Goal: Task Accomplishment & Management: Complete application form

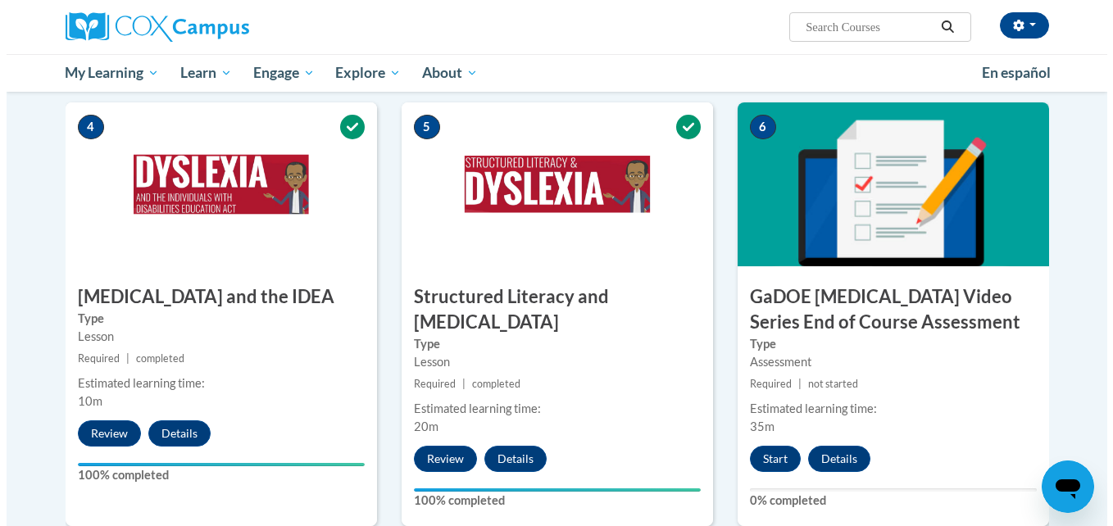
scroll to position [829, 0]
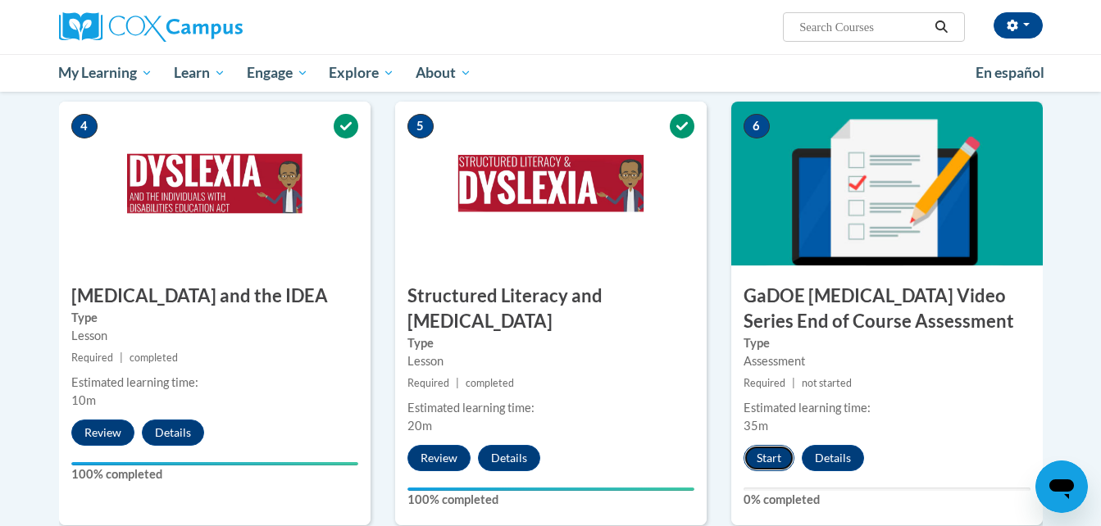
click at [766, 445] on button "Start" at bounding box center [768, 458] width 51 height 26
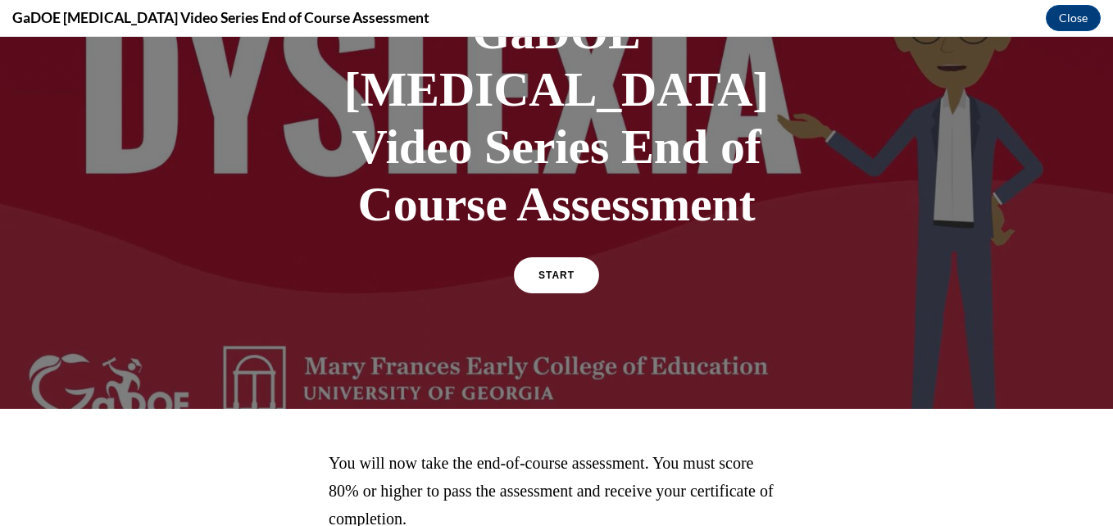
scroll to position [229, 0]
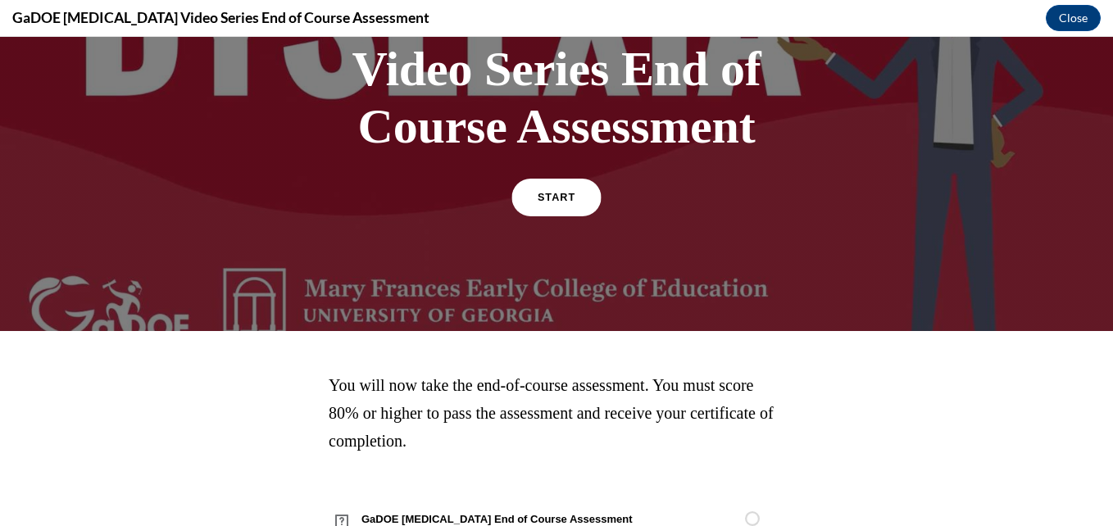
click at [546, 192] on span "START" at bounding box center [557, 198] width 38 height 12
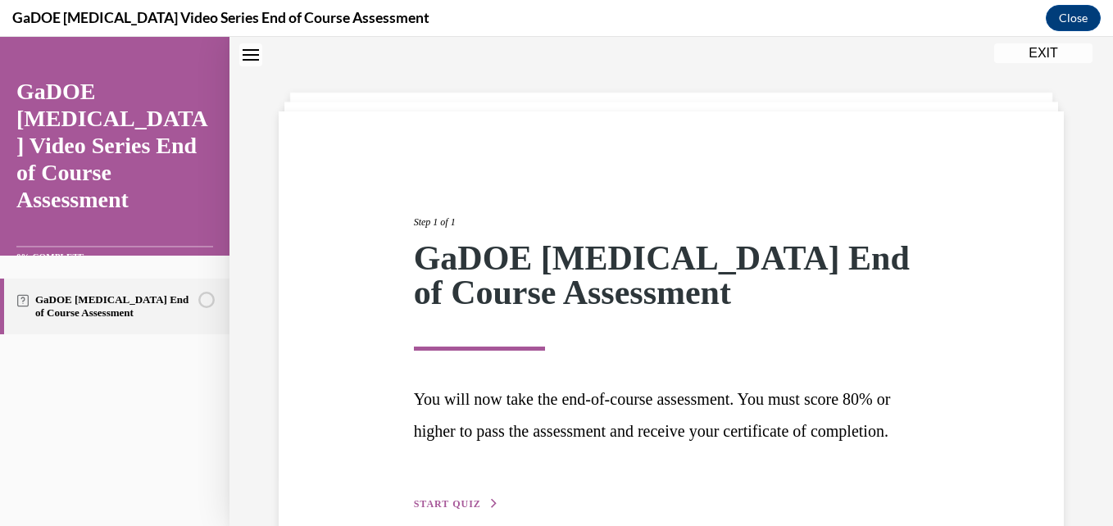
scroll to position [167, 0]
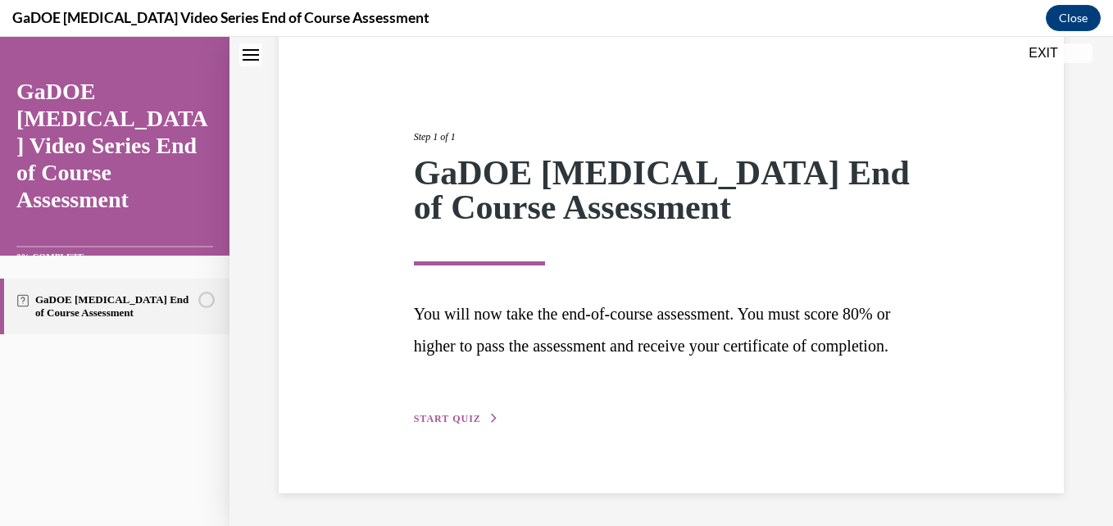
click at [466, 419] on span "START QUIZ" at bounding box center [447, 418] width 67 height 11
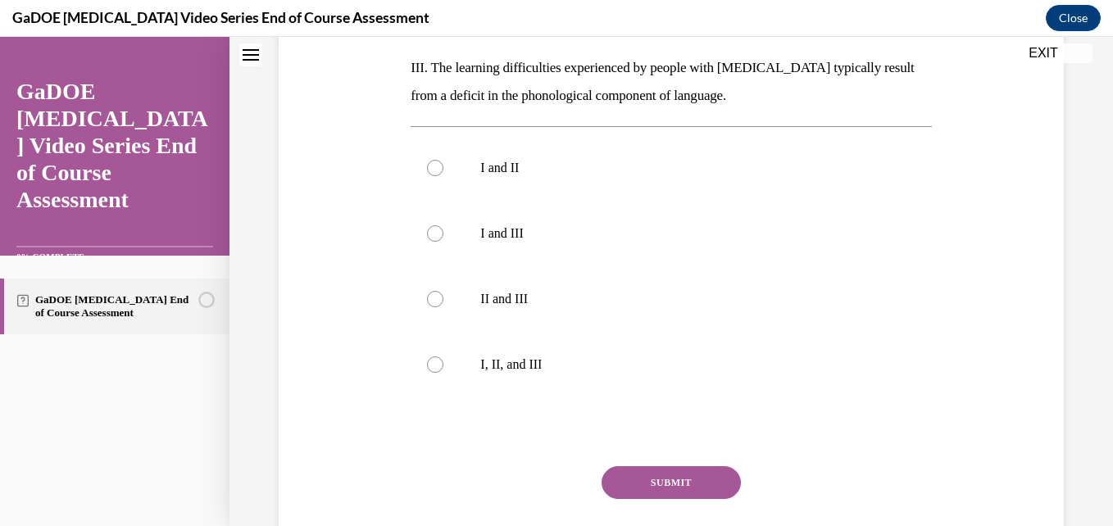
scroll to position [561, 0]
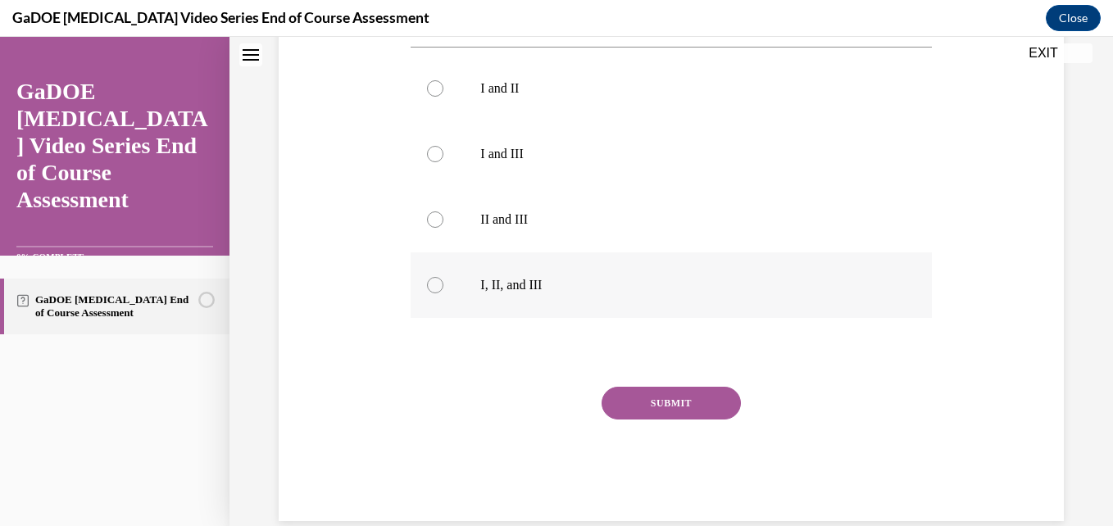
click at [462, 256] on label "I, II, and III" at bounding box center [671, 285] width 520 height 66
click at [443, 277] on input "I, II, and III" at bounding box center [435, 285] width 16 height 16
radio input "true"
click at [632, 387] on button "SUBMIT" at bounding box center [671, 403] width 139 height 33
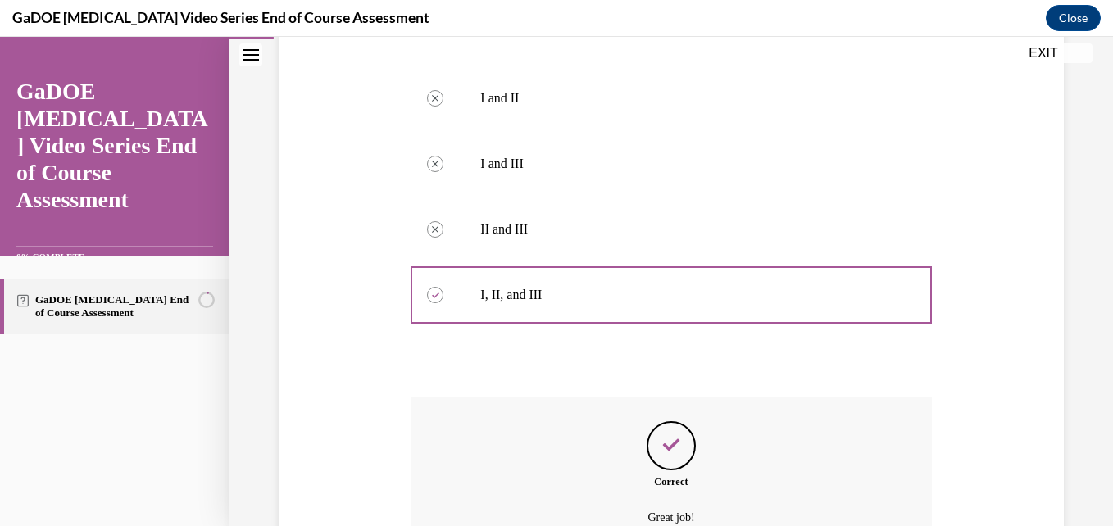
scroll to position [693, 0]
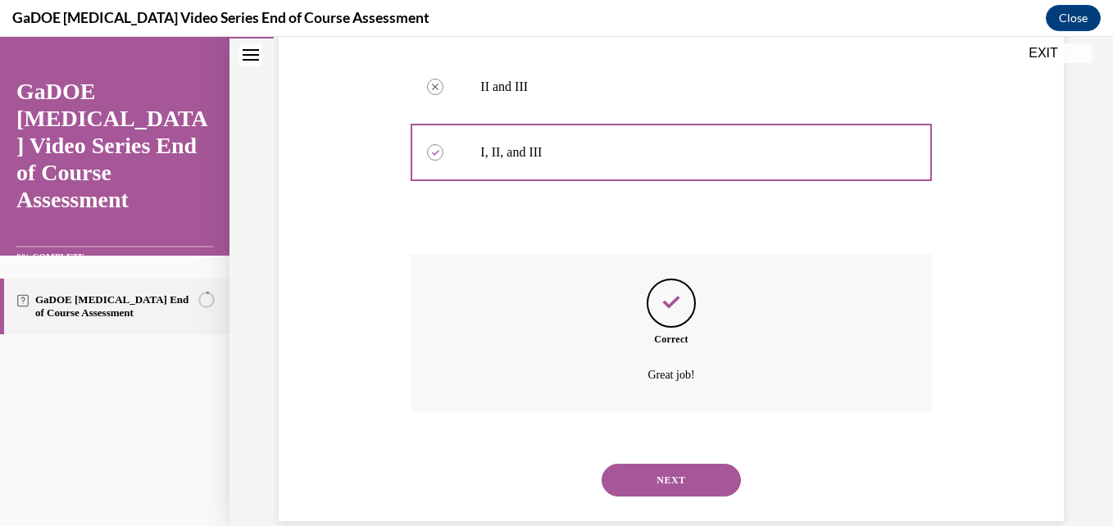
click at [683, 464] on button "NEXT" at bounding box center [671, 480] width 139 height 33
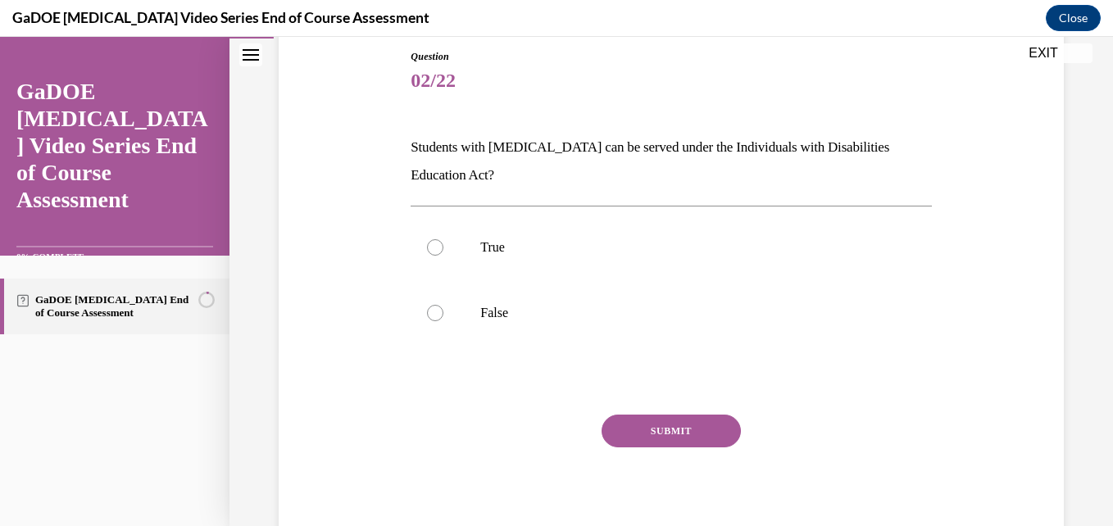
scroll to position [179, 0]
click at [478, 225] on label "True" at bounding box center [671, 247] width 520 height 66
click at [443, 238] on input "True" at bounding box center [435, 246] width 16 height 16
radio input "true"
click at [670, 435] on button "SUBMIT" at bounding box center [671, 430] width 139 height 33
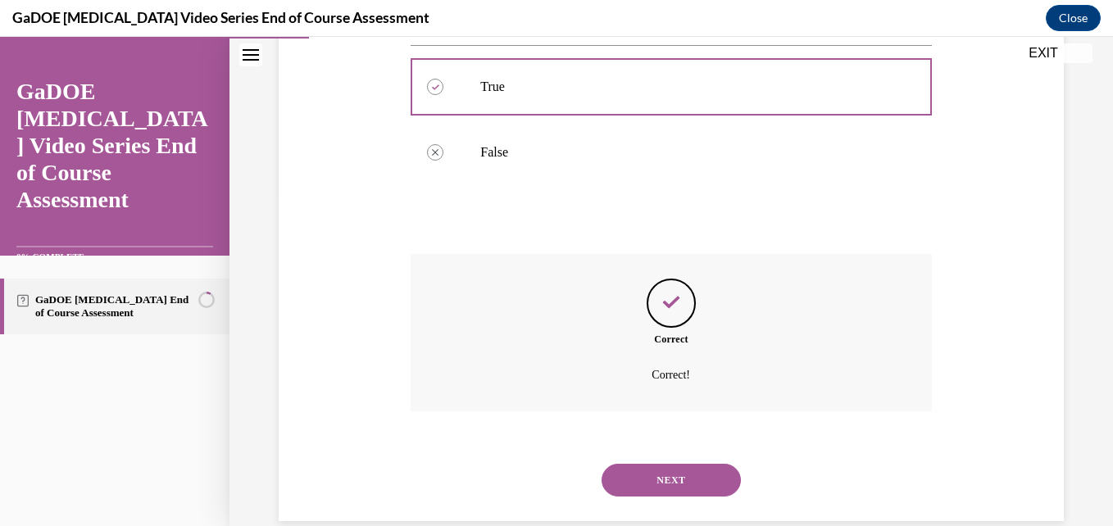
scroll to position [367, 0]
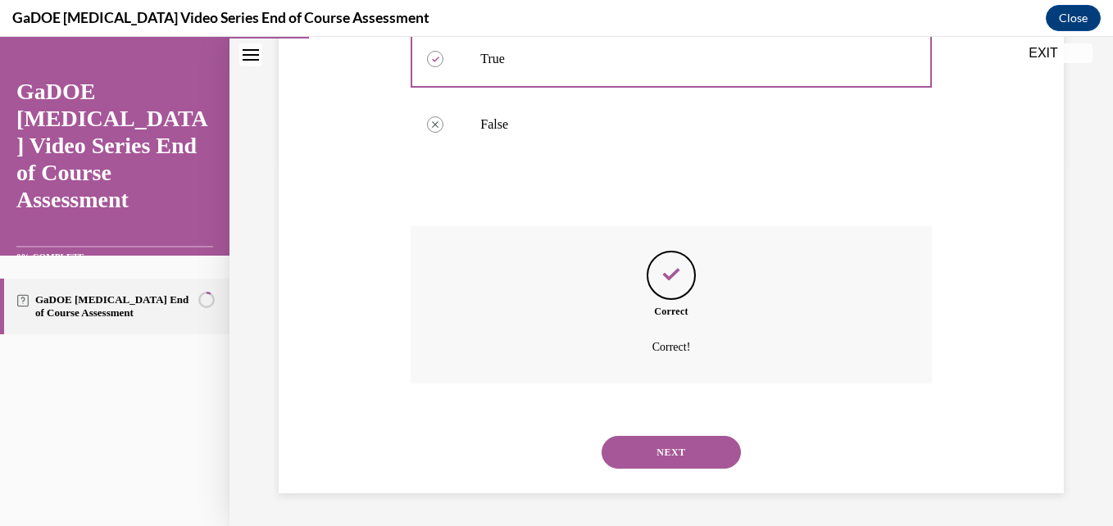
click at [683, 448] on button "NEXT" at bounding box center [671, 452] width 139 height 33
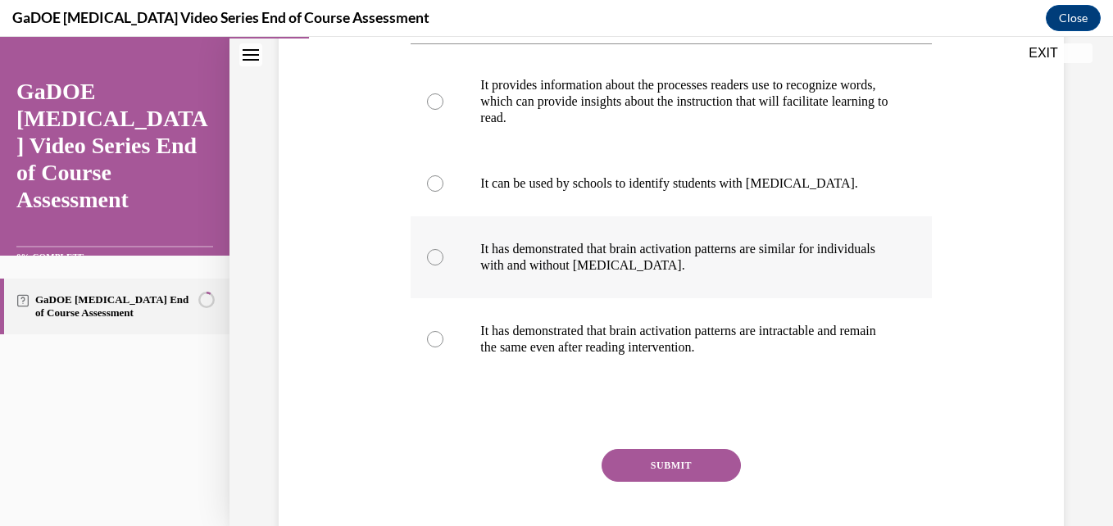
scroll to position [321, 0]
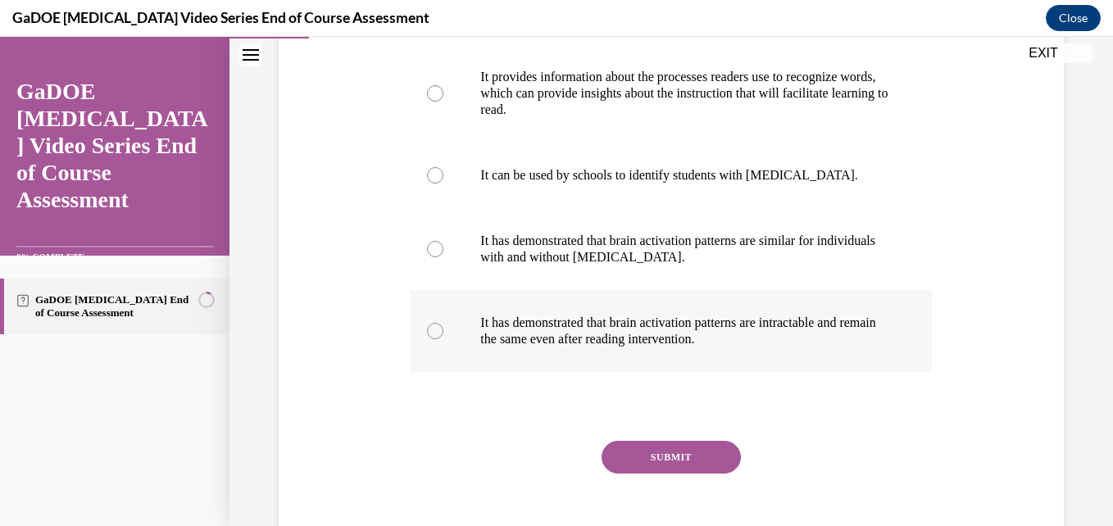
click at [646, 354] on label "It has demonstrated that brain activation patterns are intractable and remain t…" at bounding box center [671, 331] width 520 height 82
click at [443, 339] on input "It has demonstrated that brain activation patterns are intractable and remain t…" at bounding box center [435, 331] width 16 height 16
radio input "true"
click at [696, 466] on button "SUBMIT" at bounding box center [671, 457] width 139 height 33
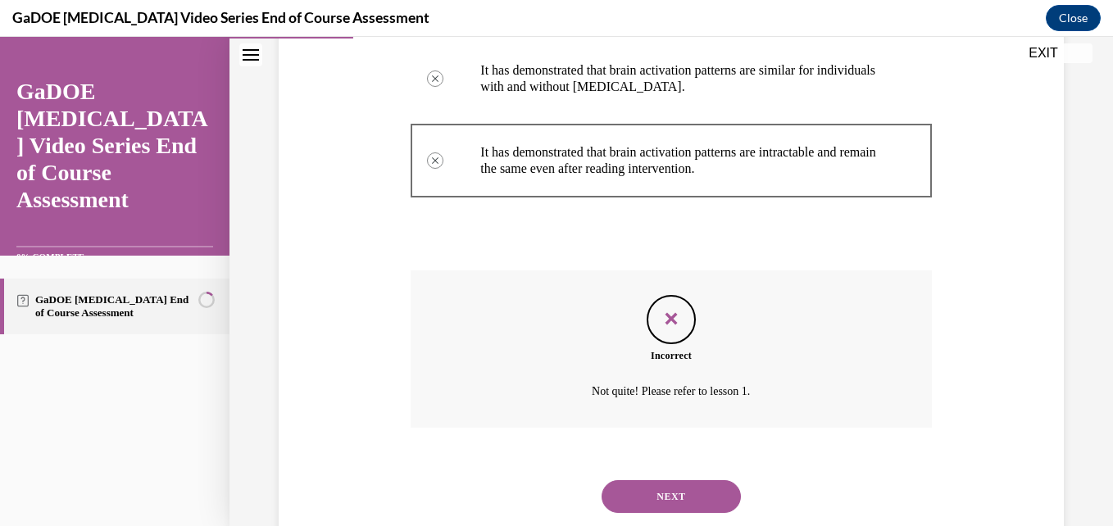
scroll to position [503, 0]
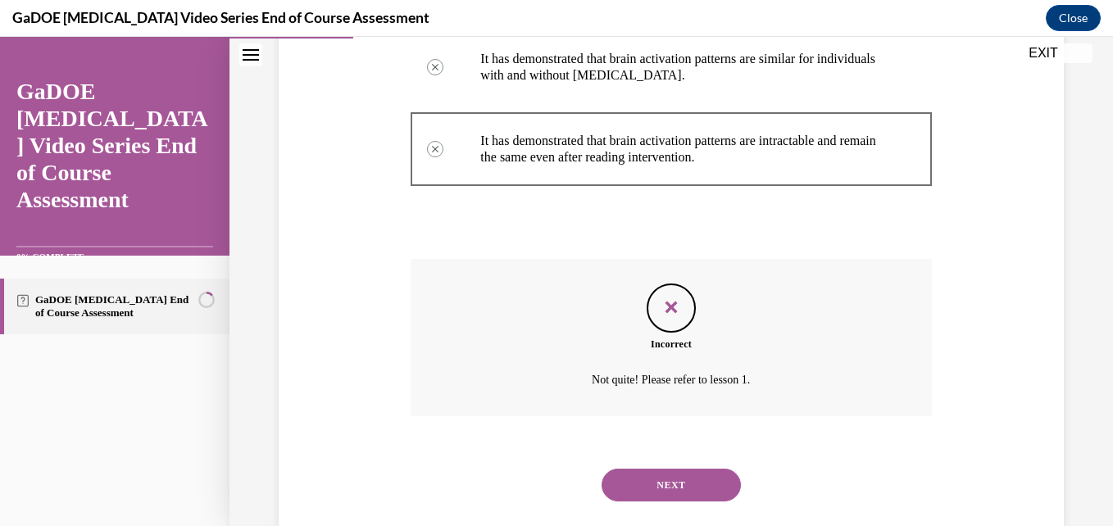
click at [669, 500] on button "NEXT" at bounding box center [671, 485] width 139 height 33
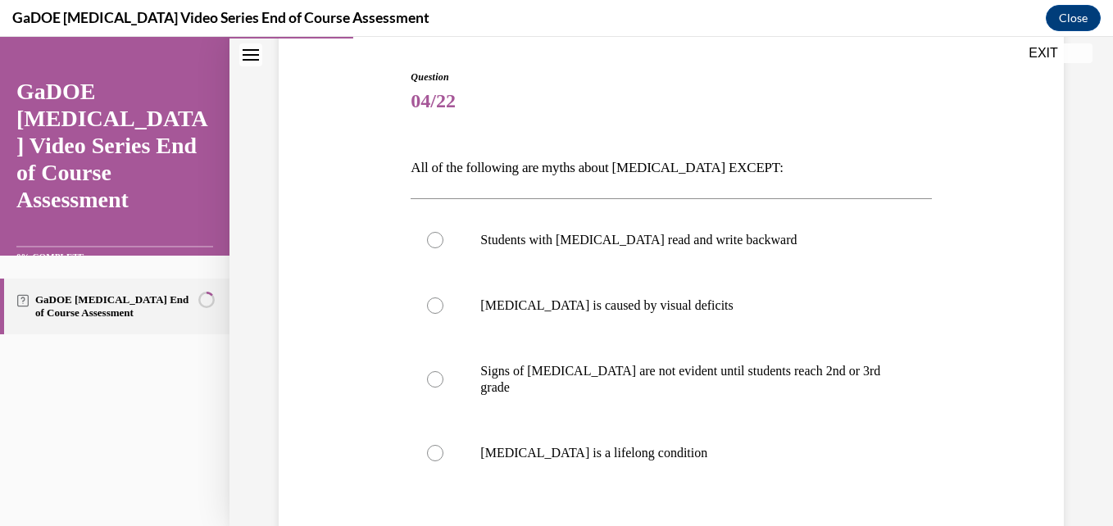
scroll to position [166, 0]
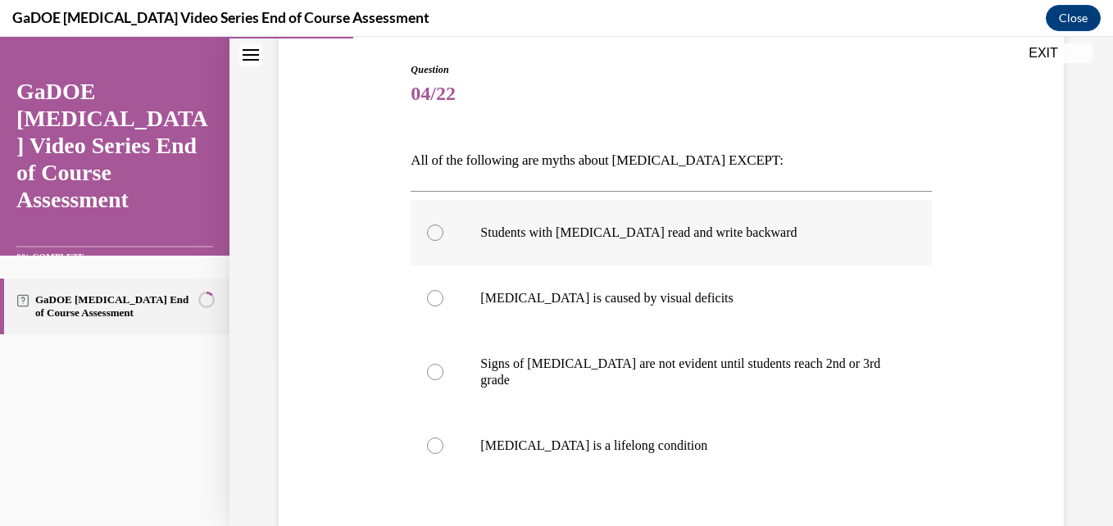
click at [618, 234] on p "Students with [MEDICAL_DATA] read and write backward" at bounding box center [685, 233] width 410 height 16
click at [443, 234] on input "Students with [MEDICAL_DATA] read and write backward" at bounding box center [435, 233] width 16 height 16
radio input "true"
click at [618, 316] on label "[MEDICAL_DATA] is caused by visual deficits" at bounding box center [671, 299] width 520 height 66
click at [443, 307] on input "[MEDICAL_DATA] is caused by visual deficits" at bounding box center [435, 298] width 16 height 16
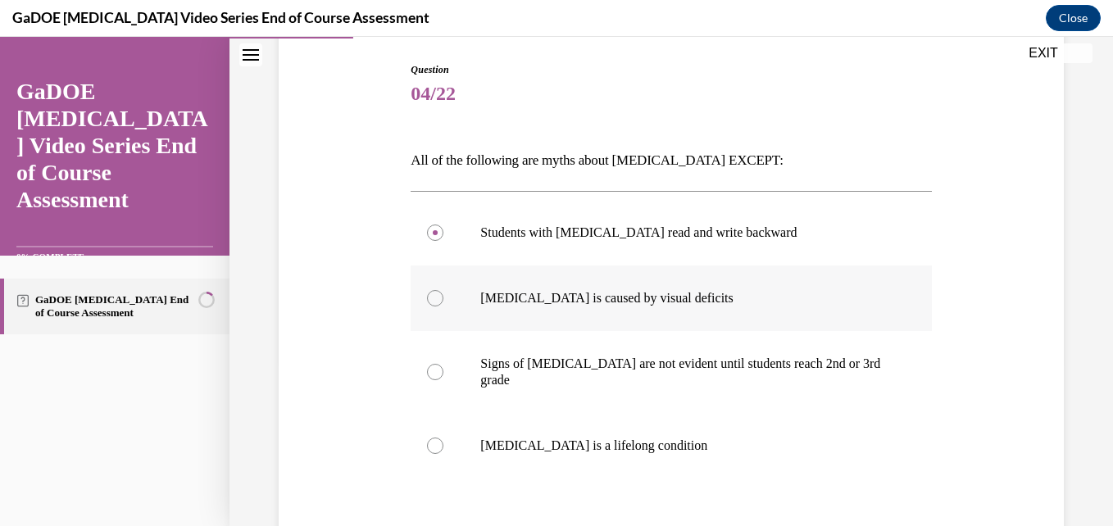
radio input "true"
click at [638, 438] on p "[MEDICAL_DATA] is a lifelong condition" at bounding box center [685, 446] width 410 height 16
click at [443, 438] on input "[MEDICAL_DATA] is a lifelong condition" at bounding box center [435, 446] width 16 height 16
radio input "true"
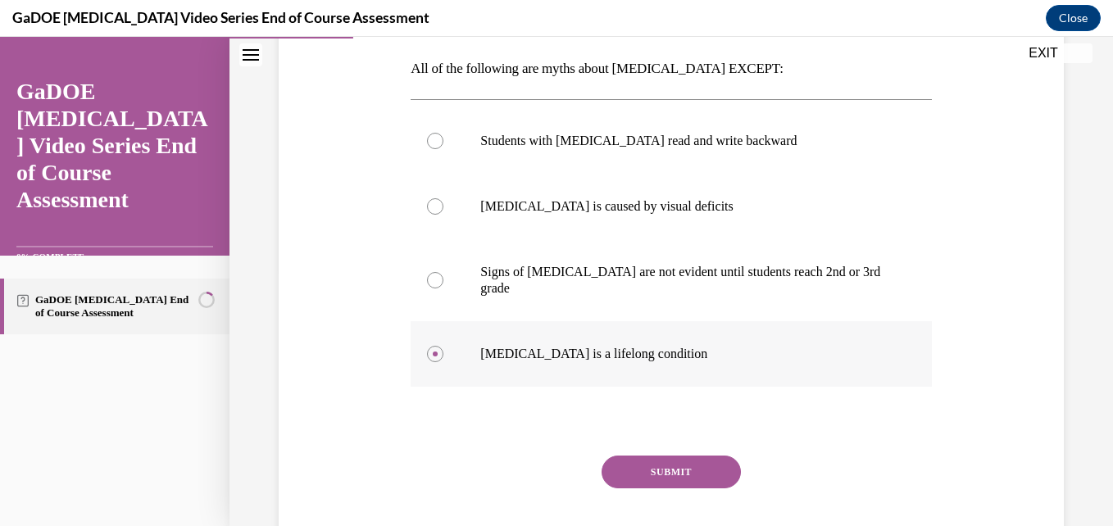
scroll to position [266, 0]
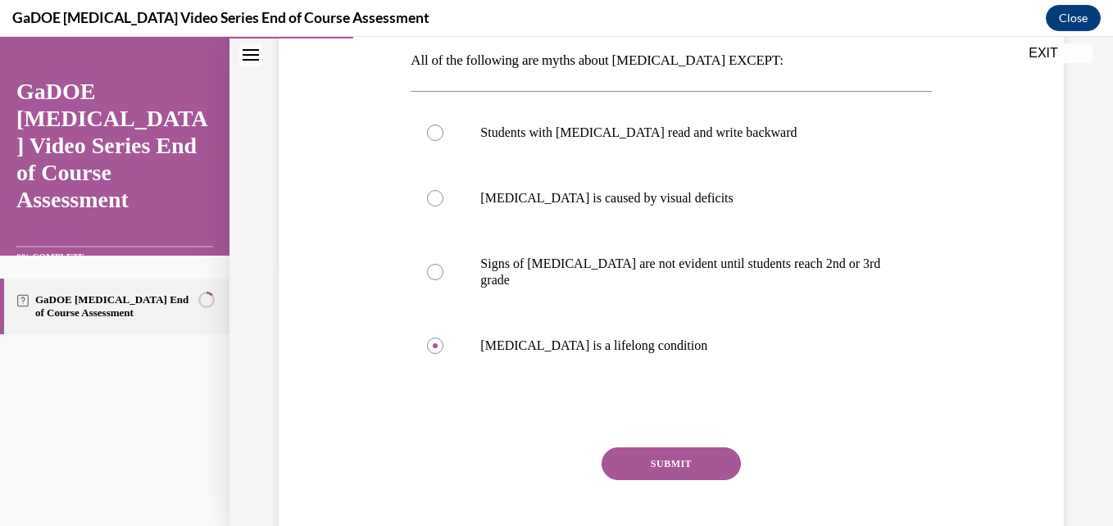
click at [654, 448] on button "SUBMIT" at bounding box center [671, 463] width 139 height 33
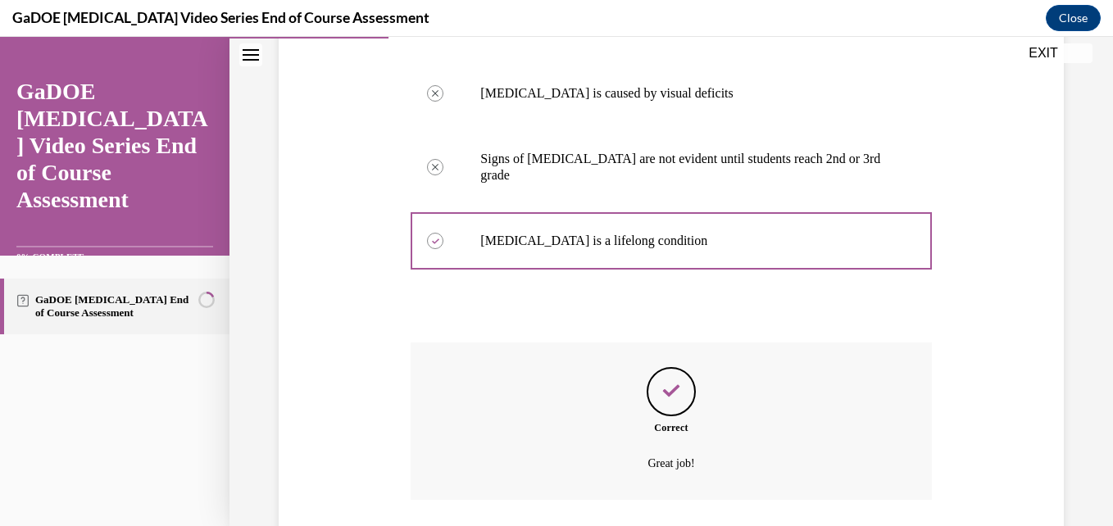
scroll to position [470, 0]
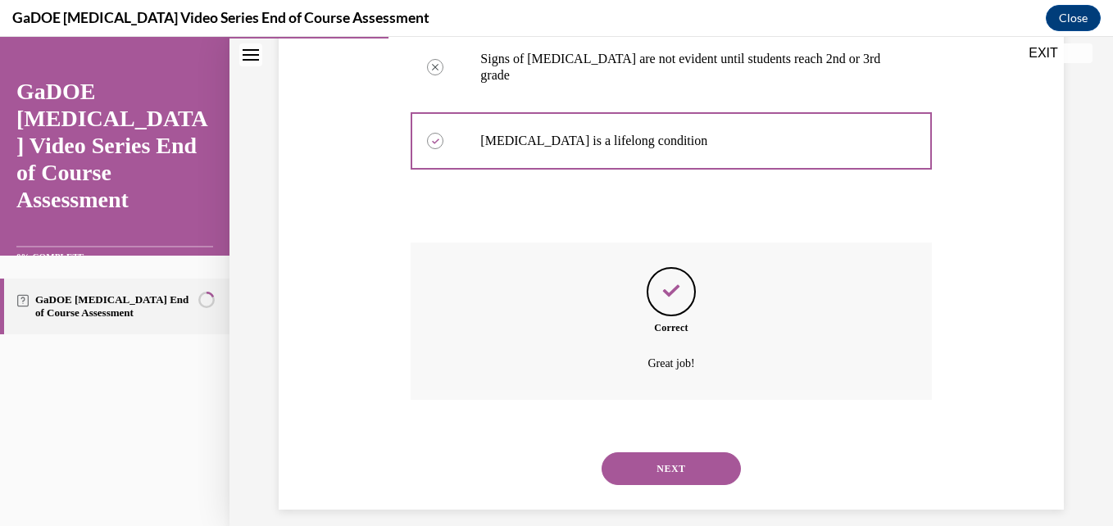
click at [648, 436] on div "NEXT" at bounding box center [671, 469] width 520 height 66
click at [641, 453] on button "NEXT" at bounding box center [671, 468] width 139 height 33
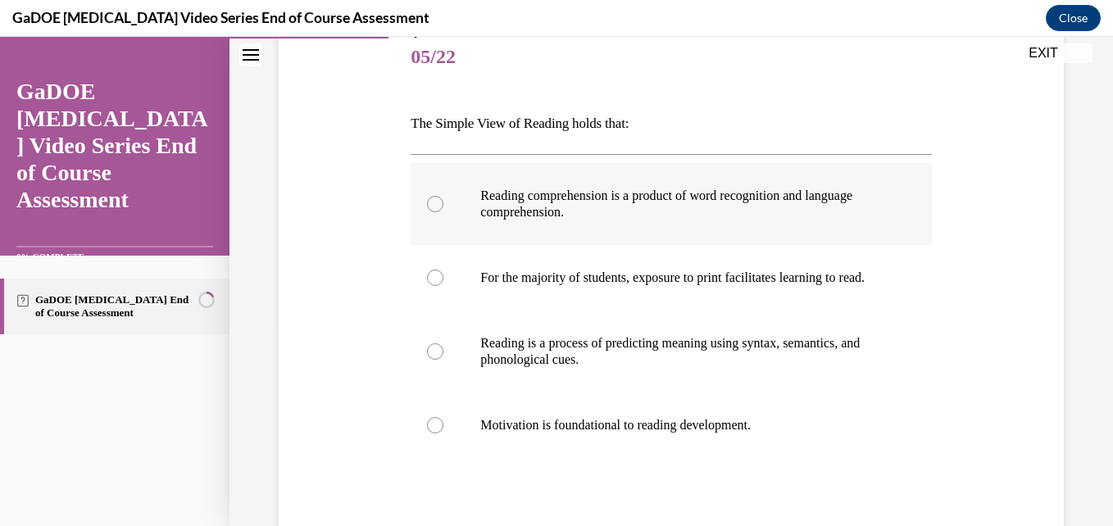
scroll to position [203, 0]
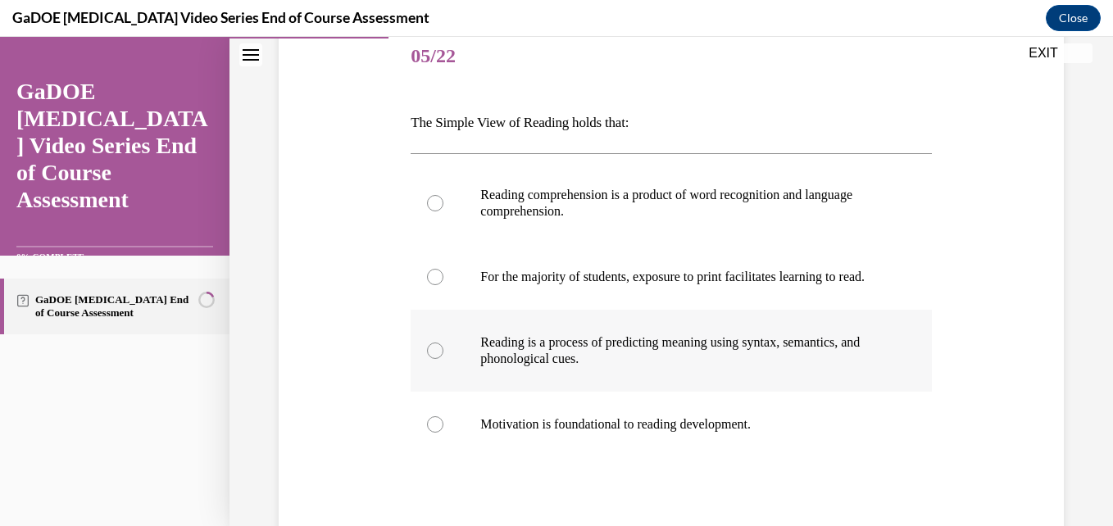
click at [628, 367] on p "Reading is a process of predicting meaning using syntax, semantics, and phonolo…" at bounding box center [685, 350] width 410 height 33
click at [443, 359] on input "Reading is a process of predicting meaning using syntax, semantics, and phonolo…" at bounding box center [435, 351] width 16 height 16
radio input "true"
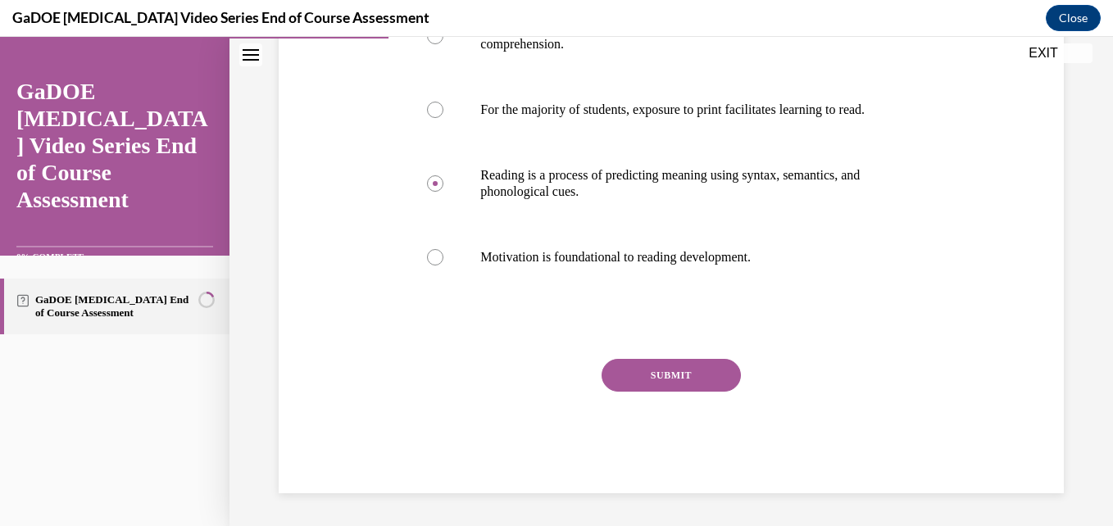
click at [627, 371] on button "SUBMIT" at bounding box center [671, 375] width 139 height 33
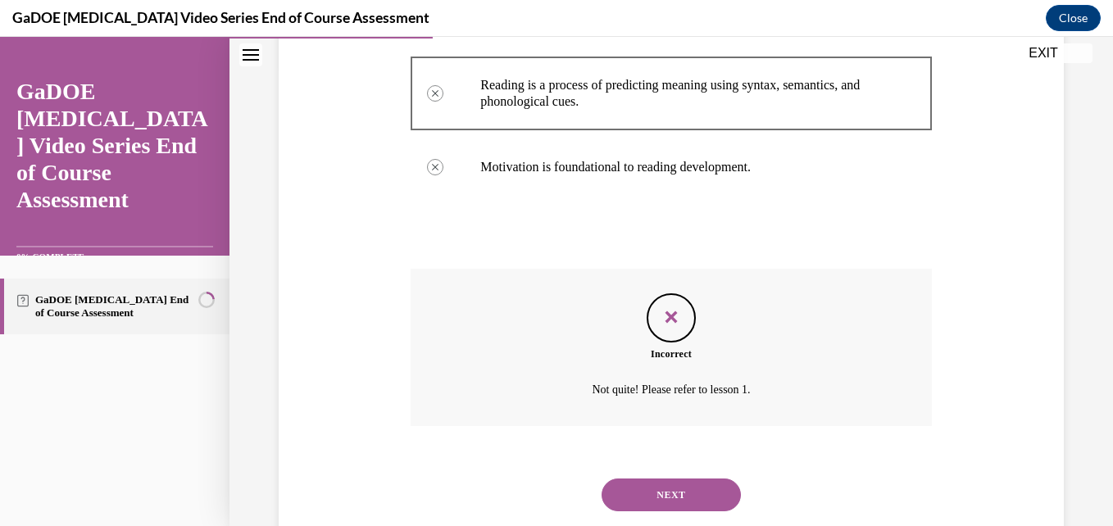
scroll to position [520, 0]
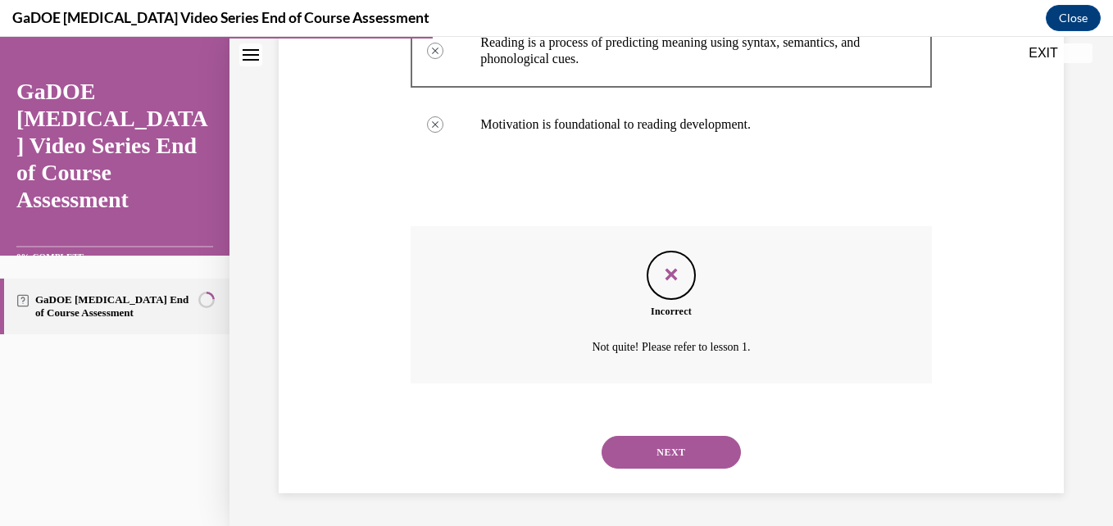
click at [644, 449] on button "NEXT" at bounding box center [671, 452] width 139 height 33
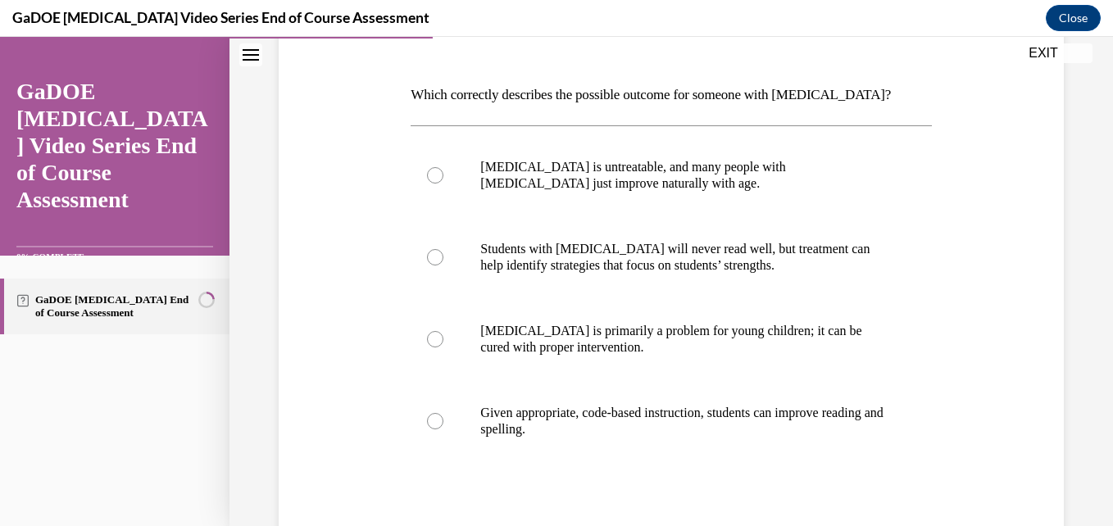
scroll to position [234, 0]
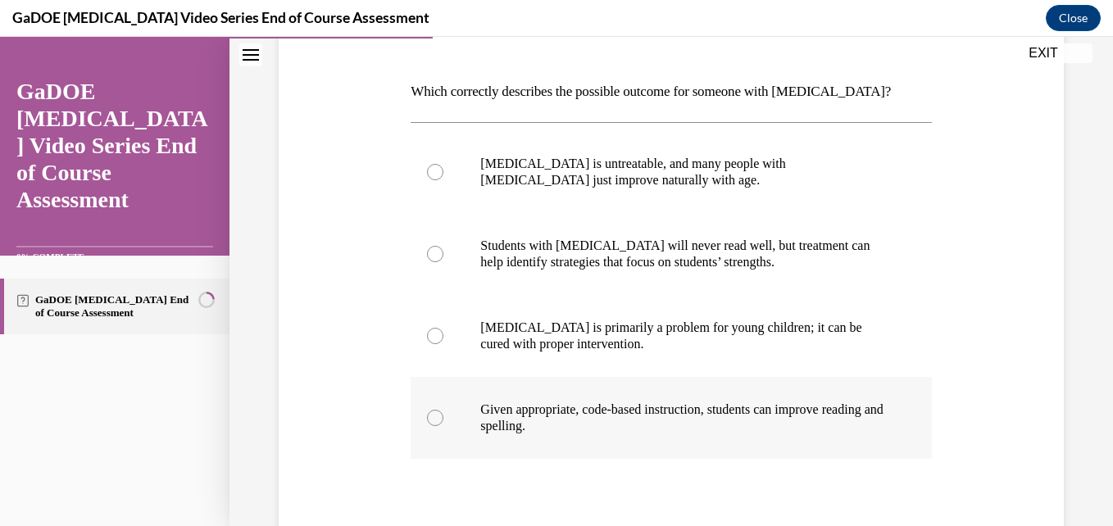
click at [676, 410] on p "Given appropriate, code-based instruction, students can improve reading and spe…" at bounding box center [685, 418] width 410 height 33
click at [443, 410] on input "Given appropriate, code-based instruction, students can improve reading and spe…" at bounding box center [435, 418] width 16 height 16
radio input "true"
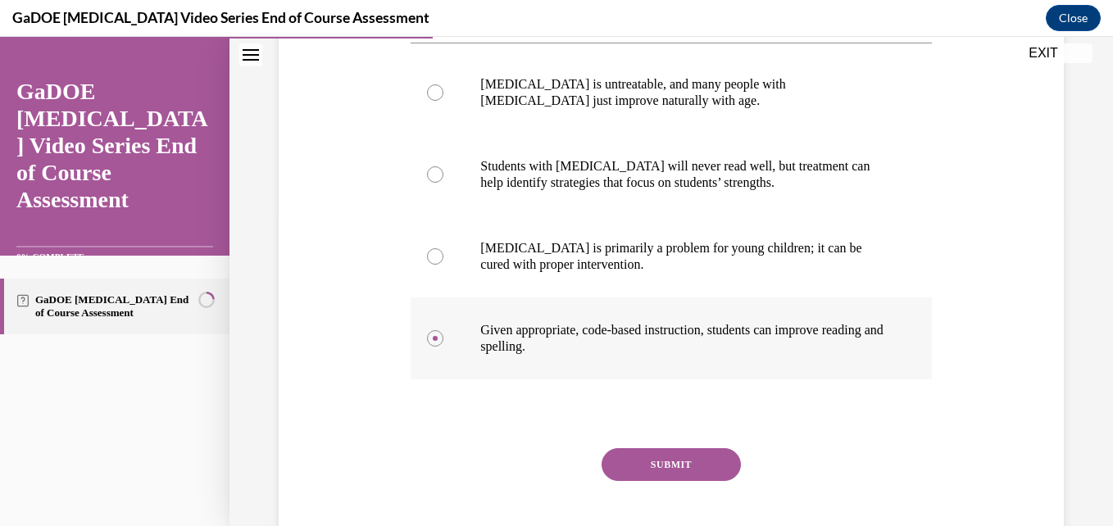
scroll to position [323, 0]
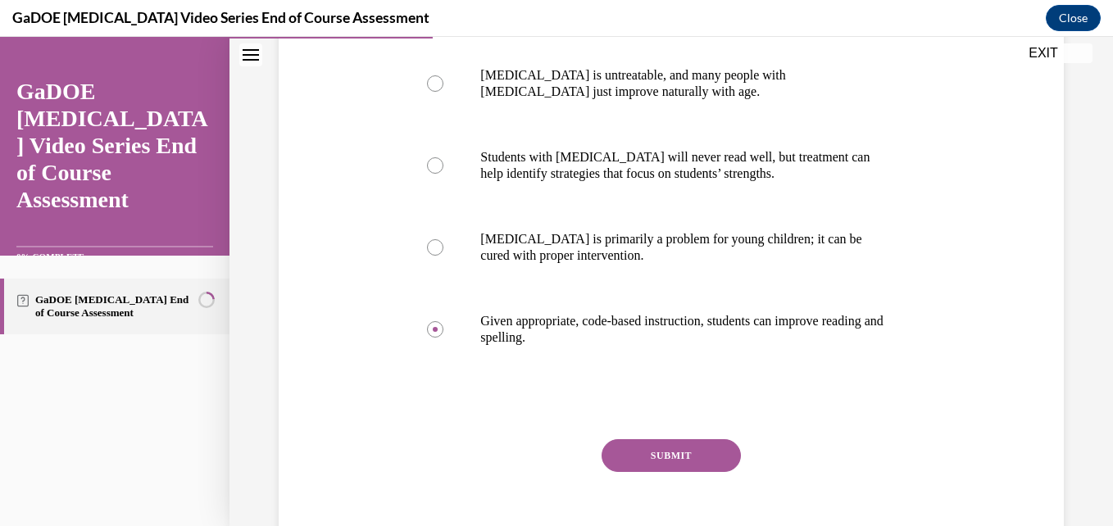
click at [666, 460] on button "SUBMIT" at bounding box center [671, 455] width 139 height 33
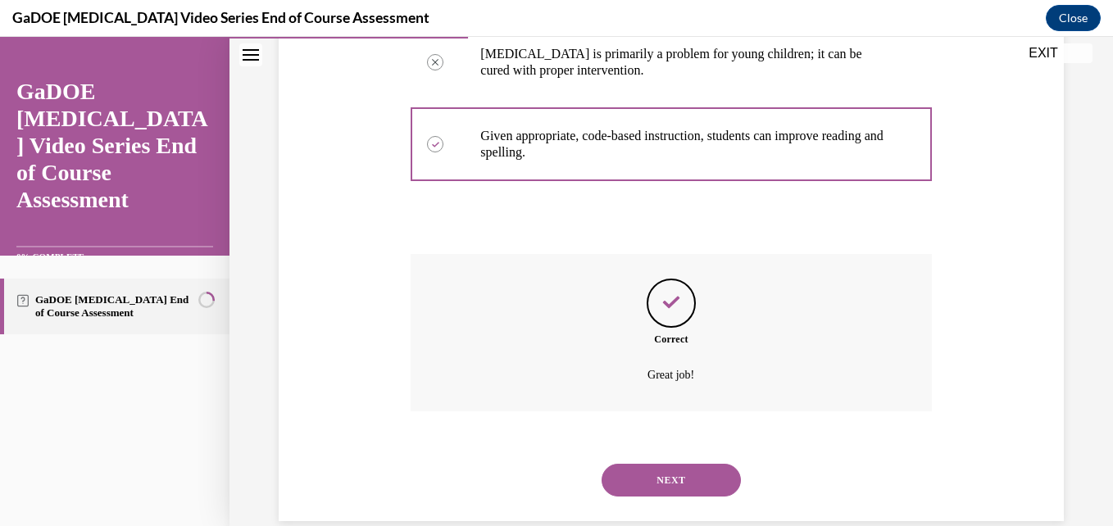
scroll to position [536, 0]
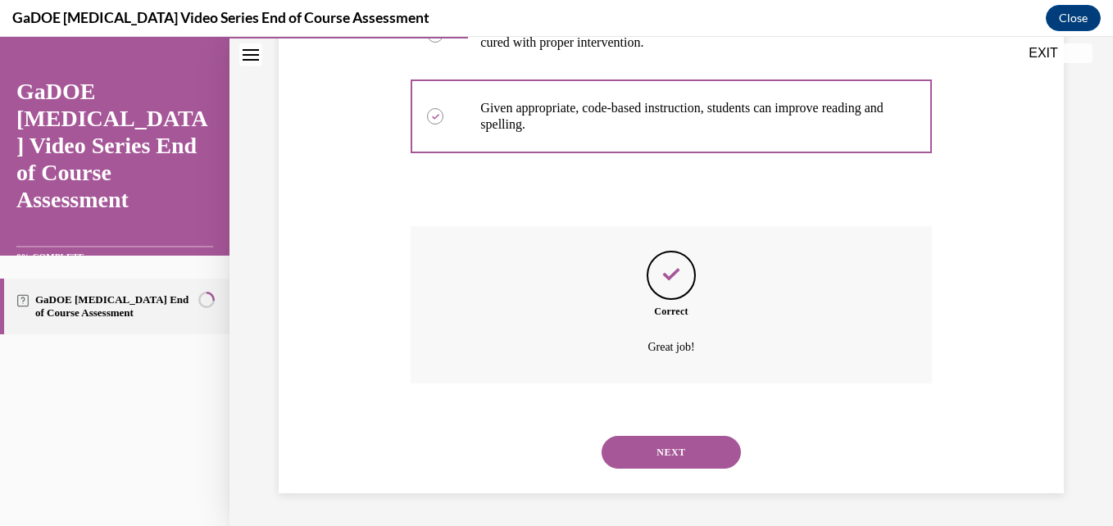
click at [666, 460] on button "NEXT" at bounding box center [671, 452] width 139 height 33
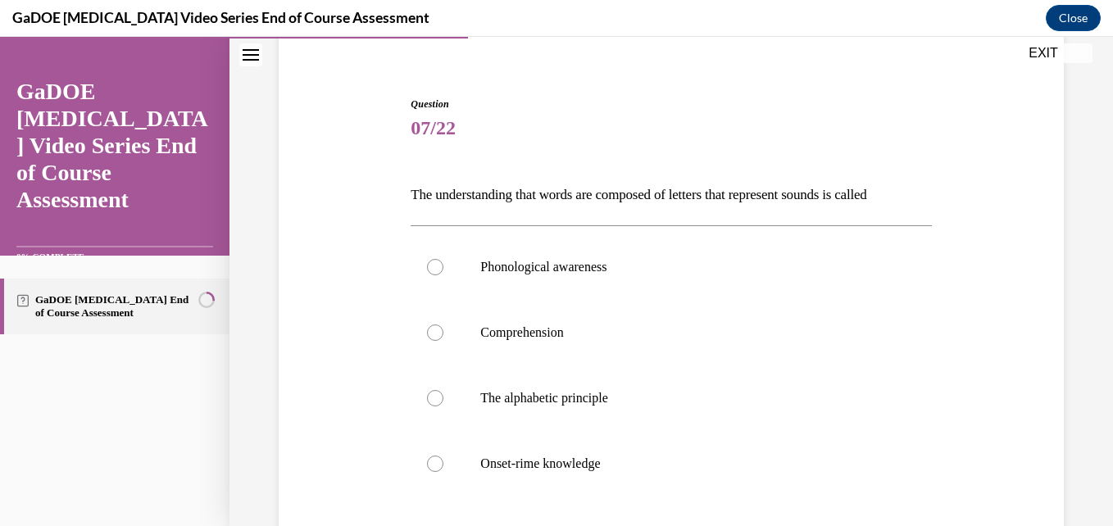
scroll to position [132, 0]
click at [551, 264] on p "Phonological awareness" at bounding box center [685, 266] width 410 height 16
click at [443, 264] on input "Phonological awareness" at bounding box center [435, 266] width 16 height 16
radio input "true"
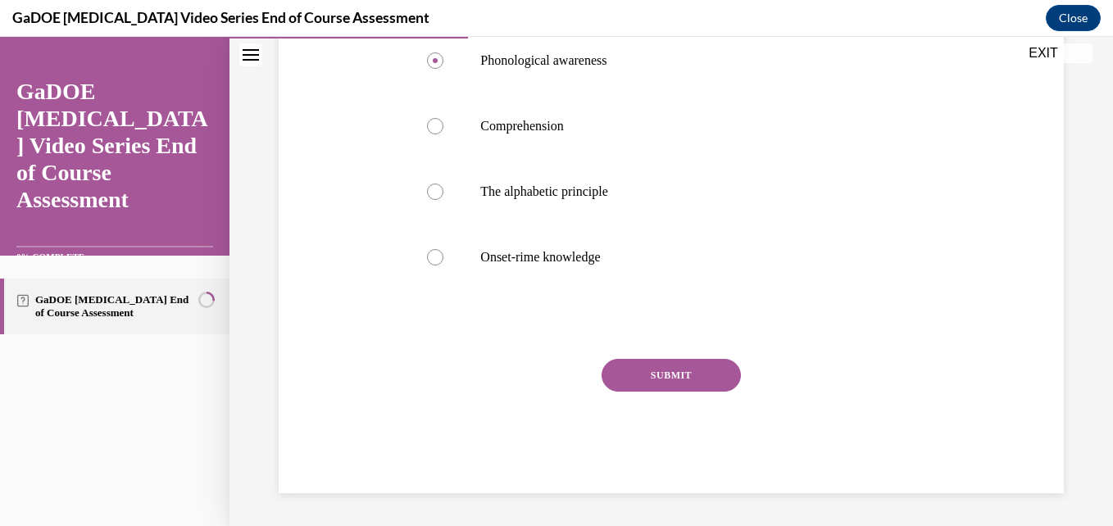
click at [655, 367] on button "SUBMIT" at bounding box center [671, 375] width 139 height 33
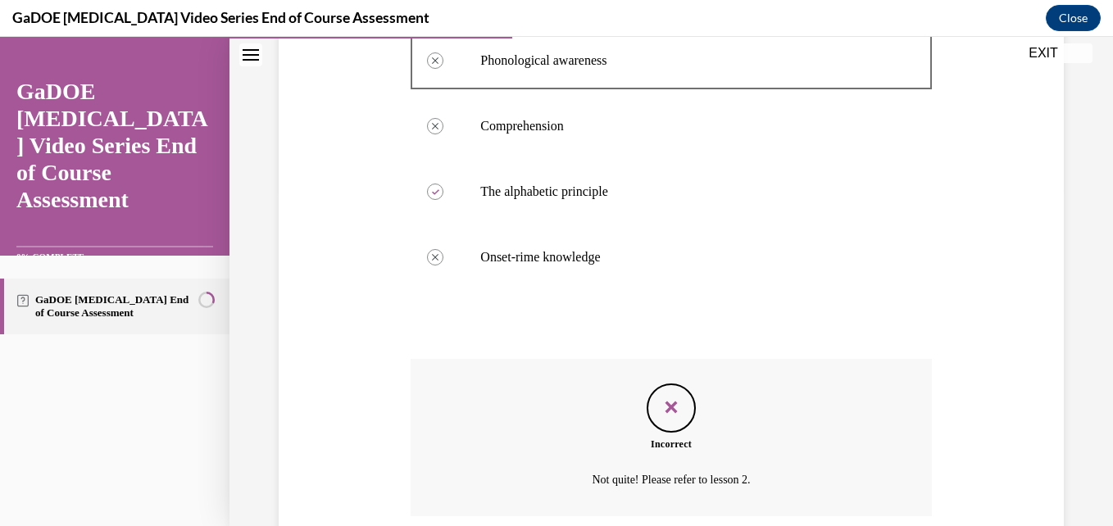
scroll to position [470, 0]
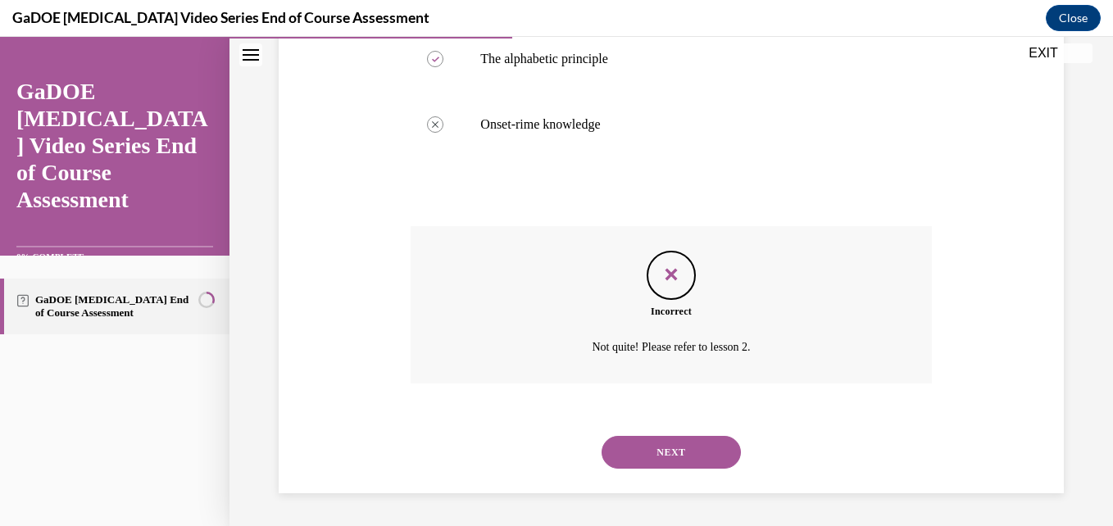
click at [682, 436] on button "NEXT" at bounding box center [671, 452] width 139 height 33
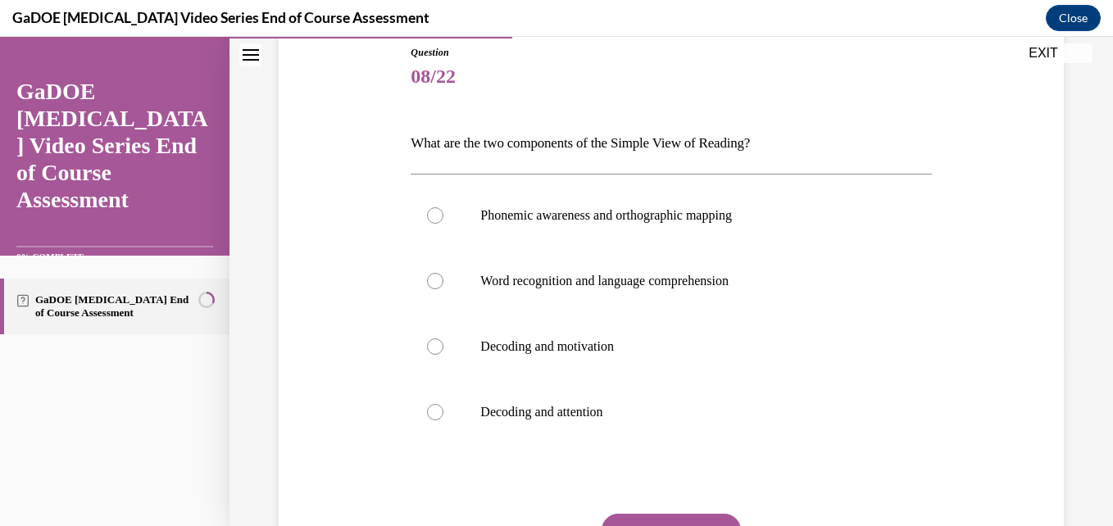
scroll to position [180, 0]
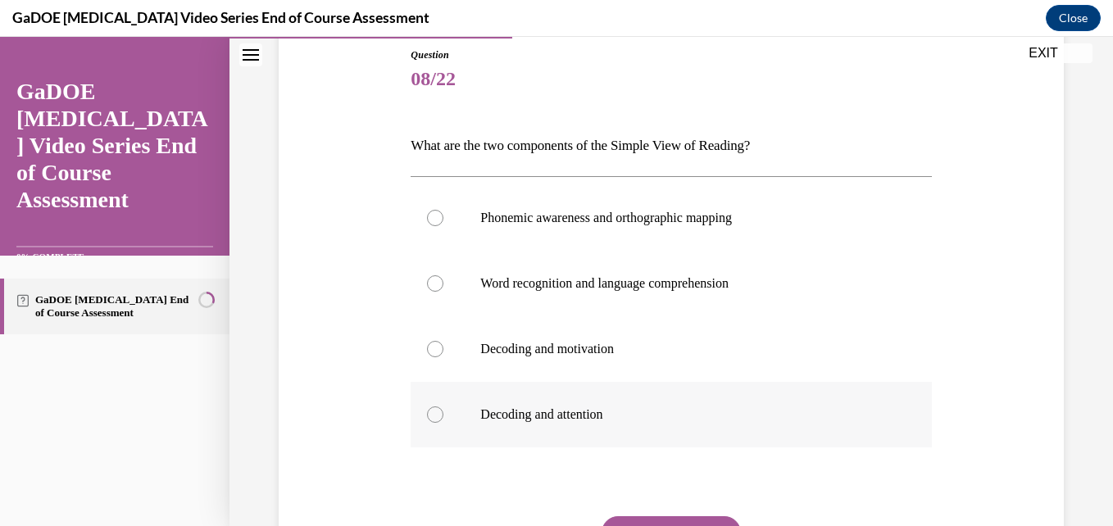
click at [627, 423] on label "Decoding and attention" at bounding box center [671, 415] width 520 height 66
click at [443, 423] on input "Decoding and attention" at bounding box center [435, 414] width 16 height 16
radio input "true"
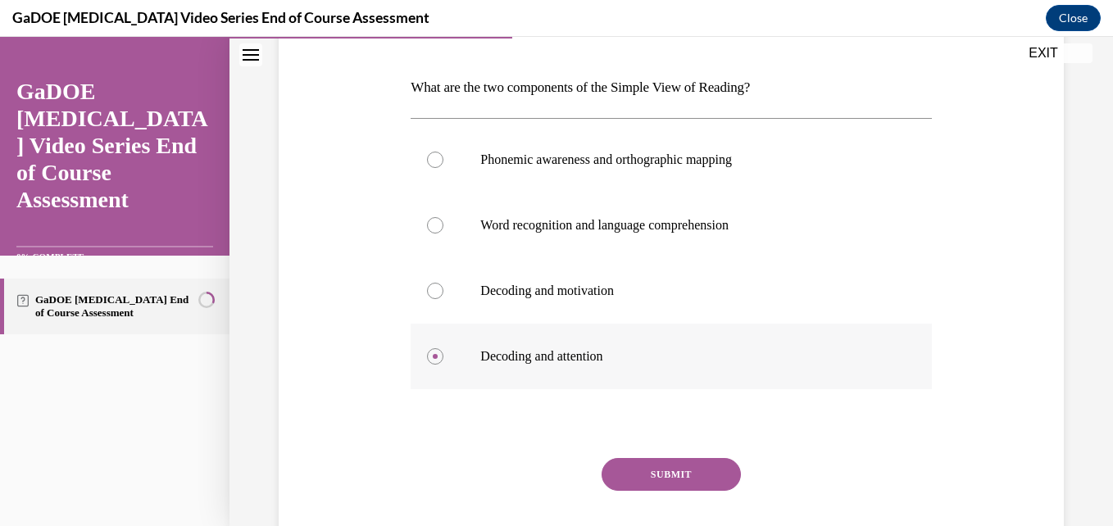
scroll to position [239, 0]
click at [675, 466] on button "SUBMIT" at bounding box center [671, 473] width 139 height 33
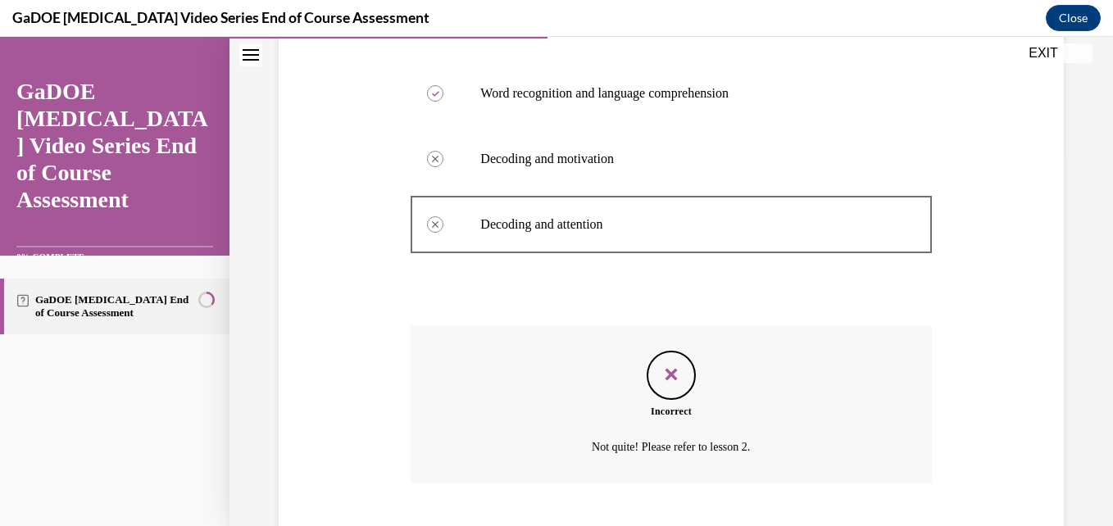
scroll to position [470, 0]
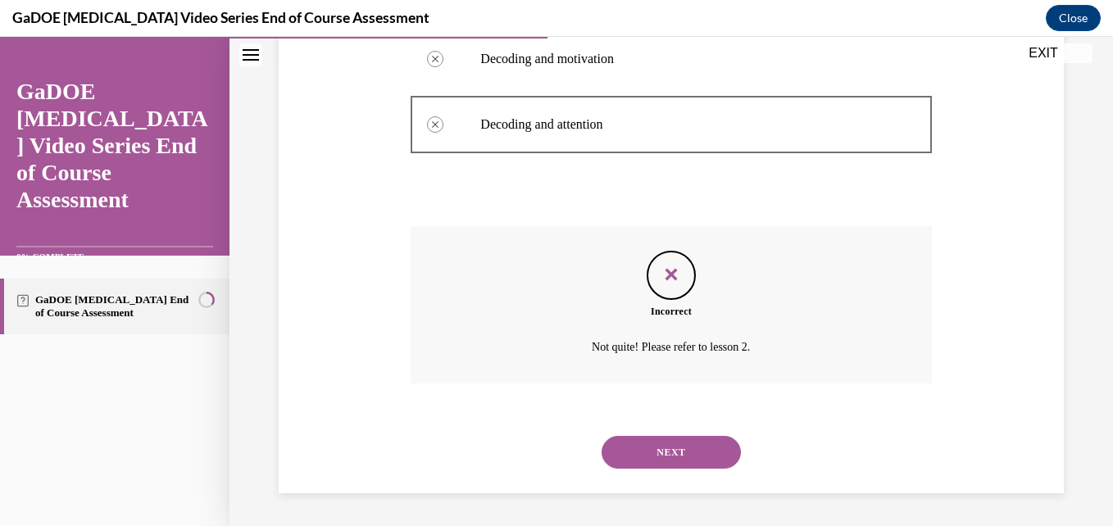
click at [678, 464] on button "NEXT" at bounding box center [671, 452] width 139 height 33
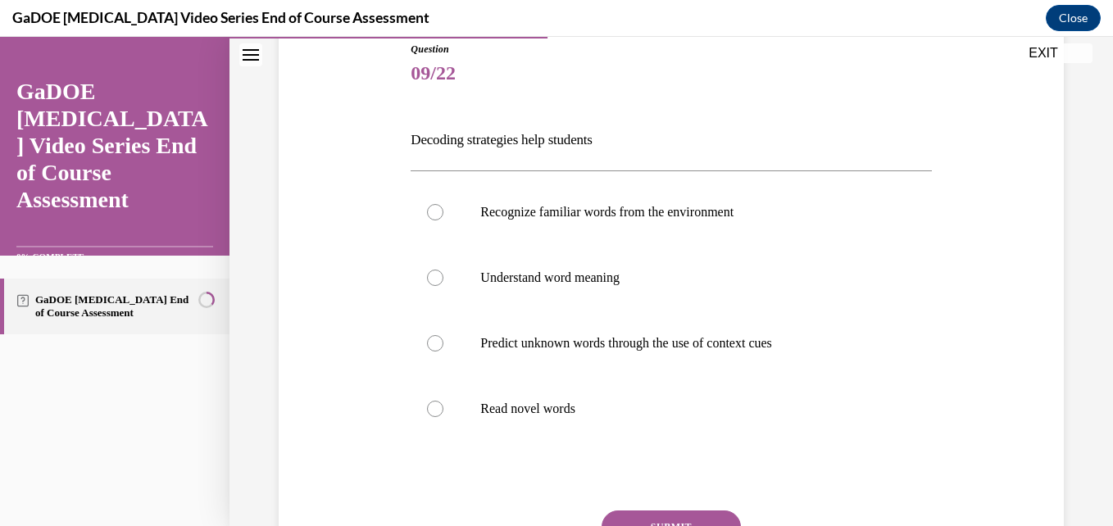
scroll to position [189, 0]
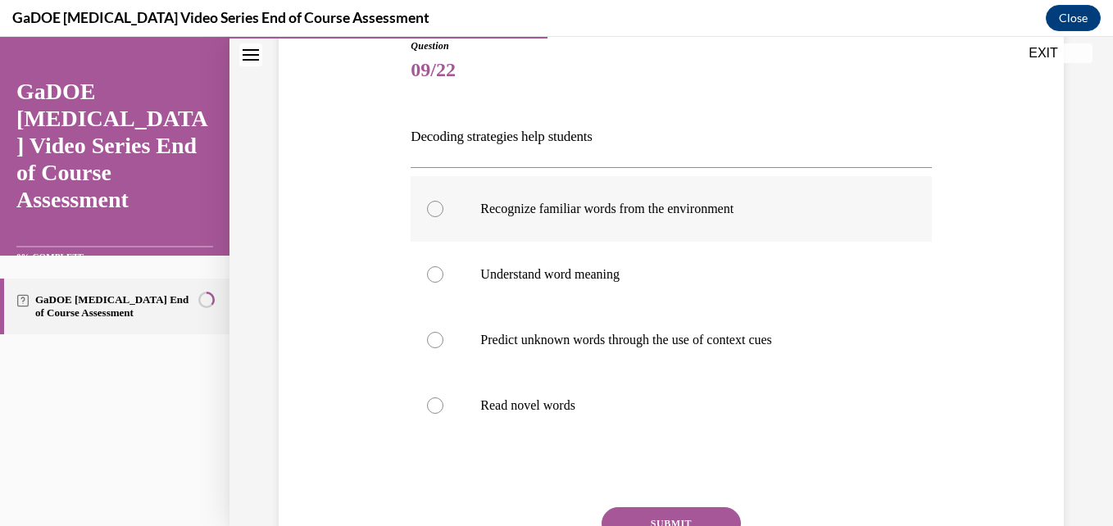
click at [602, 208] on p "Recognize familiar words from the environment" at bounding box center [685, 209] width 410 height 16
click at [443, 208] on input "Recognize familiar words from the environment" at bounding box center [435, 209] width 16 height 16
radio input "true"
click at [671, 515] on button "SUBMIT" at bounding box center [671, 523] width 139 height 33
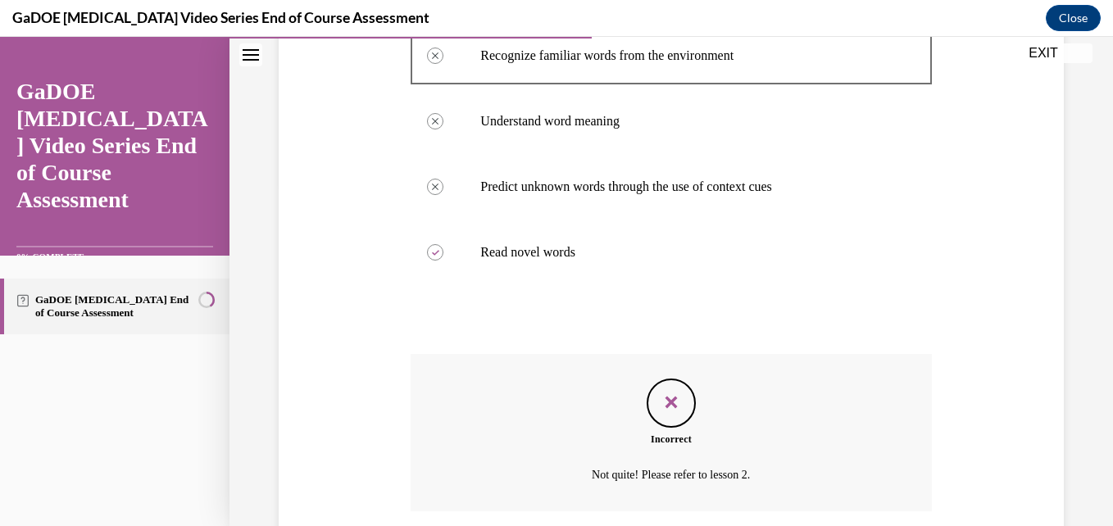
scroll to position [469, 0]
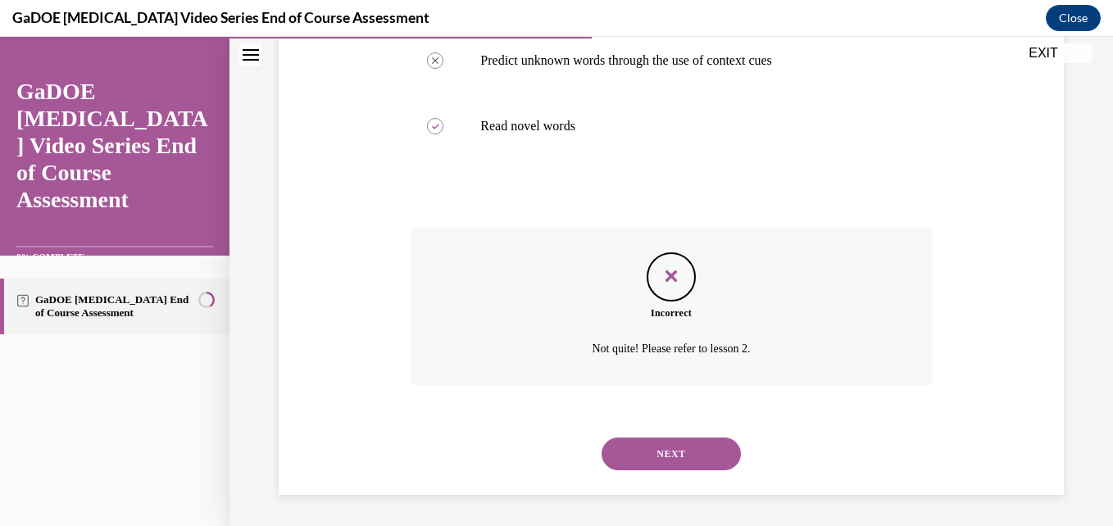
click at [652, 454] on button "NEXT" at bounding box center [671, 454] width 139 height 33
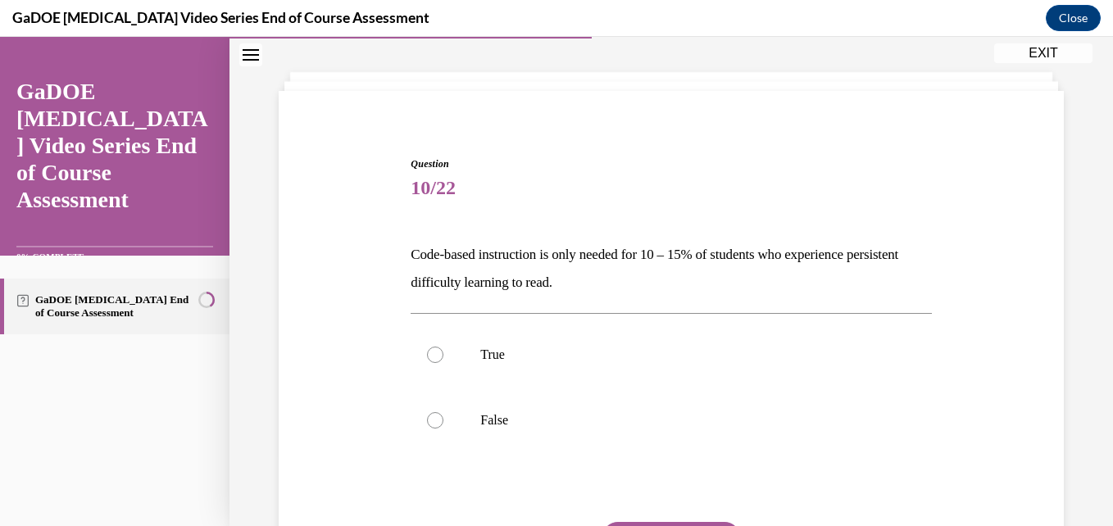
scroll to position [72, 0]
click at [479, 344] on label "True" at bounding box center [671, 354] width 520 height 66
click at [443, 346] on input "True" at bounding box center [435, 354] width 16 height 16
radio input "true"
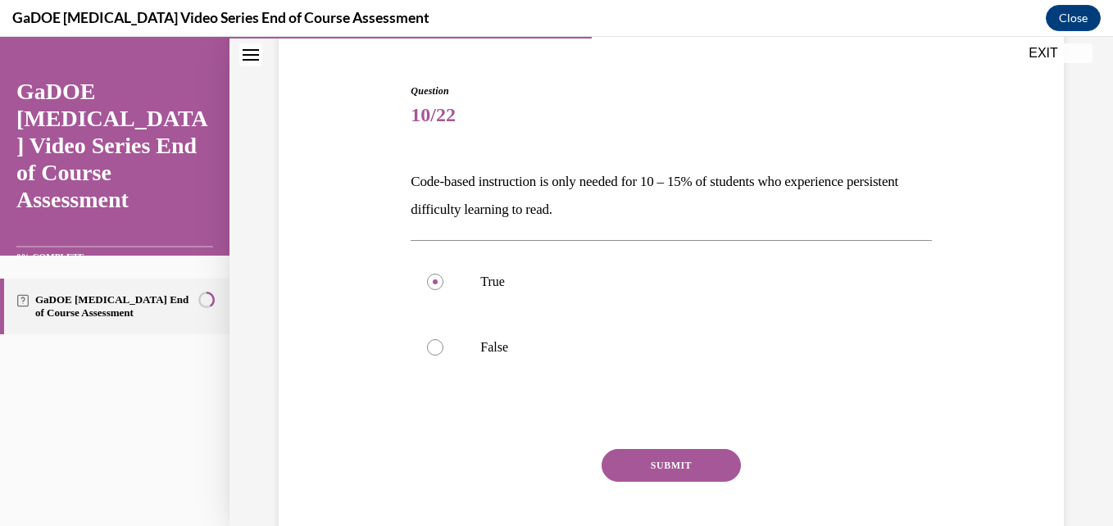
scroll to position [151, 0]
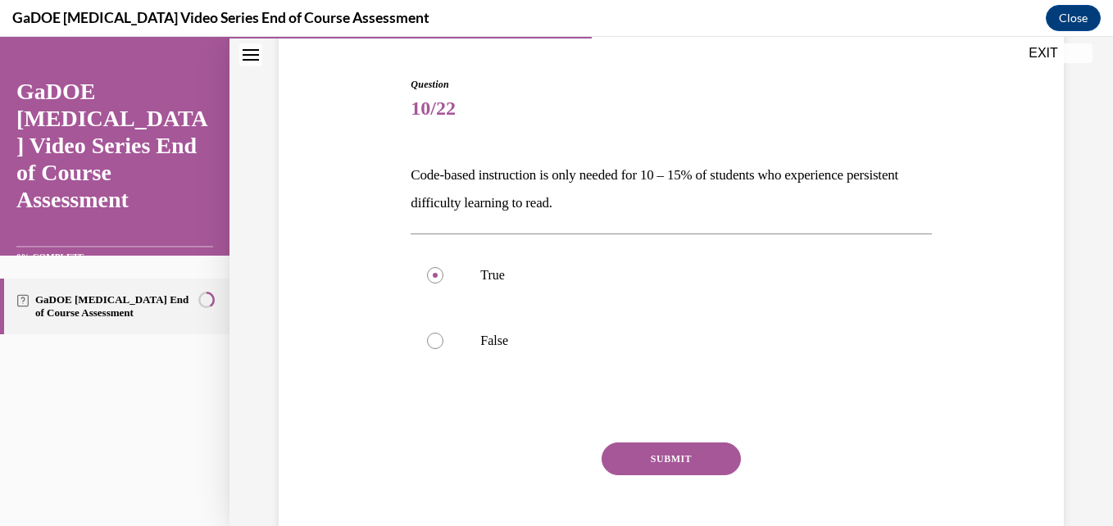
click at [635, 452] on button "SUBMIT" at bounding box center [671, 459] width 139 height 33
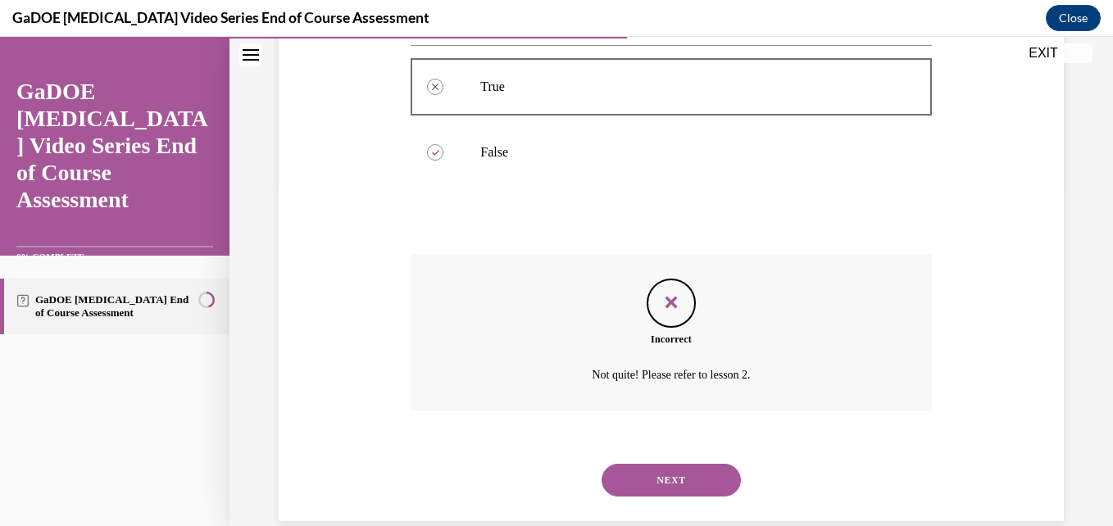
scroll to position [367, 0]
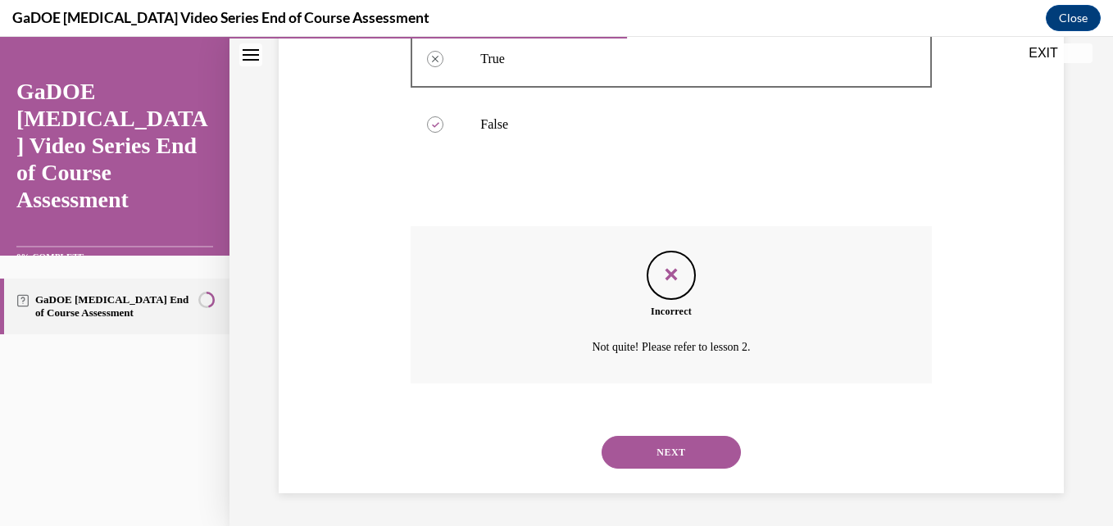
click at [627, 453] on button "NEXT" at bounding box center [671, 452] width 139 height 33
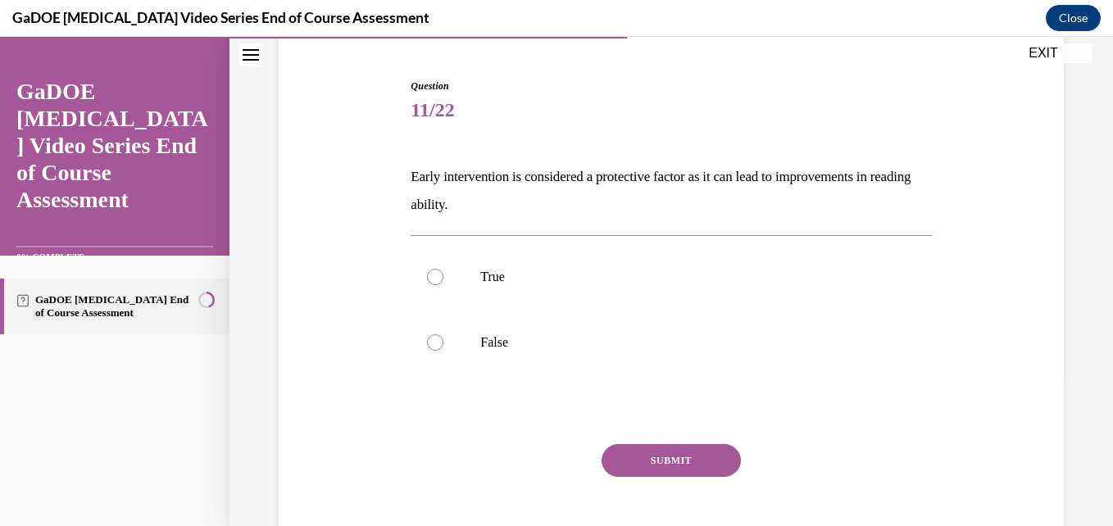
scroll to position [151, 0]
click at [525, 290] on label "True" at bounding box center [671, 276] width 520 height 66
click at [443, 284] on input "True" at bounding box center [435, 275] width 16 height 16
radio input "true"
click at [659, 449] on button "SUBMIT" at bounding box center [671, 459] width 139 height 33
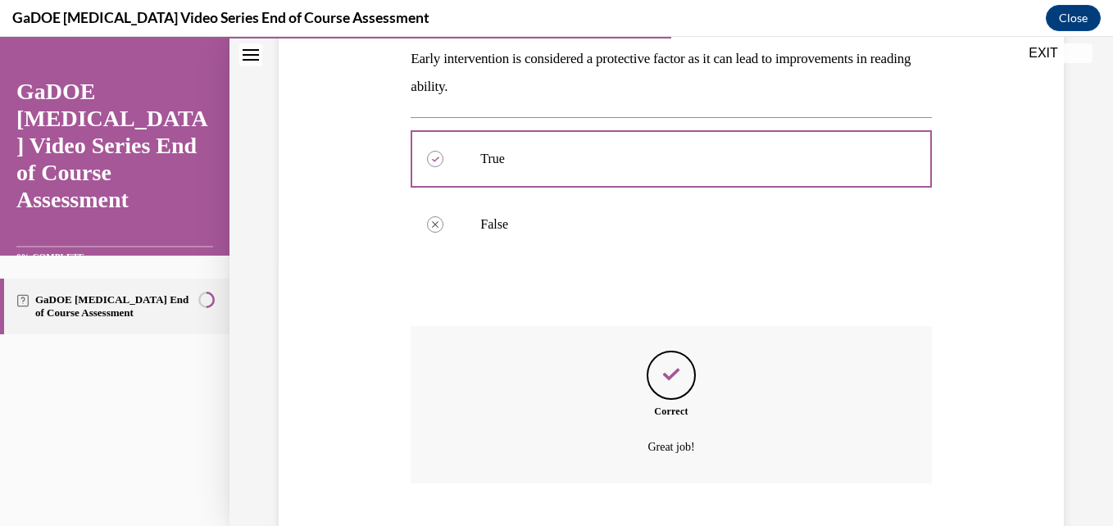
scroll to position [367, 0]
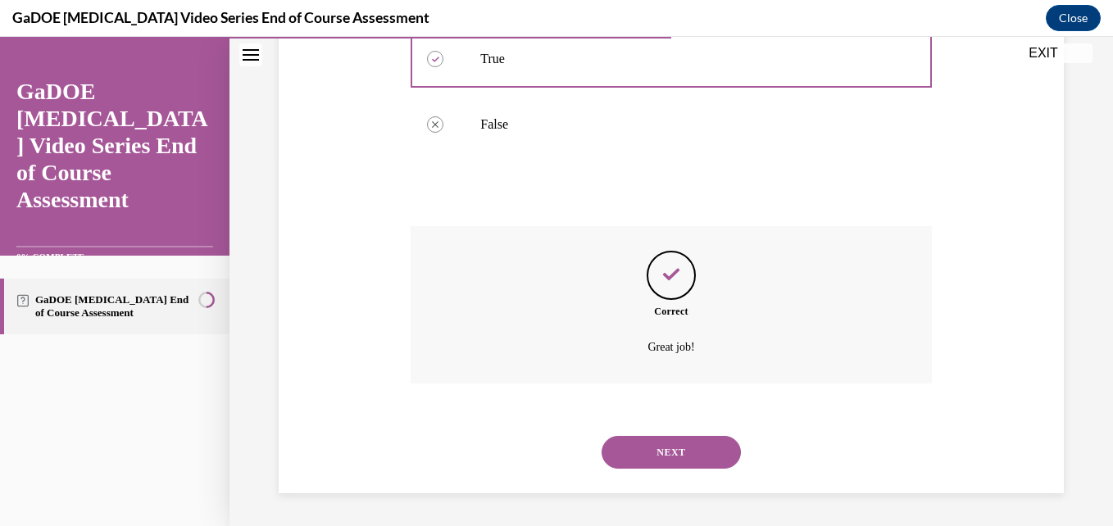
click at [652, 450] on button "NEXT" at bounding box center [671, 452] width 139 height 33
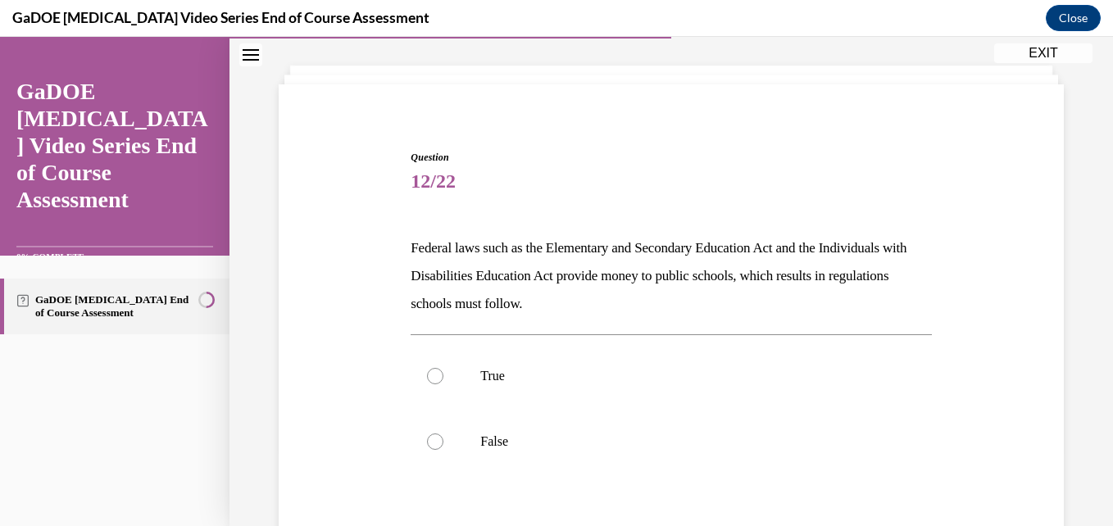
scroll to position [79, 0]
click at [583, 378] on p "True" at bounding box center [685, 374] width 410 height 16
click at [443, 378] on input "True" at bounding box center [435, 374] width 16 height 16
radio input "true"
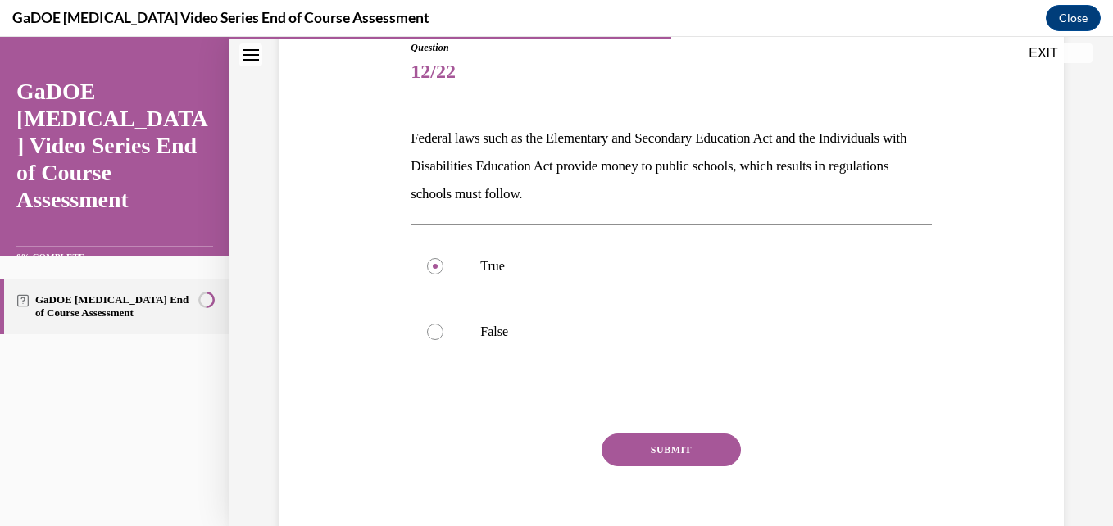
click at [684, 440] on button "SUBMIT" at bounding box center [671, 450] width 139 height 33
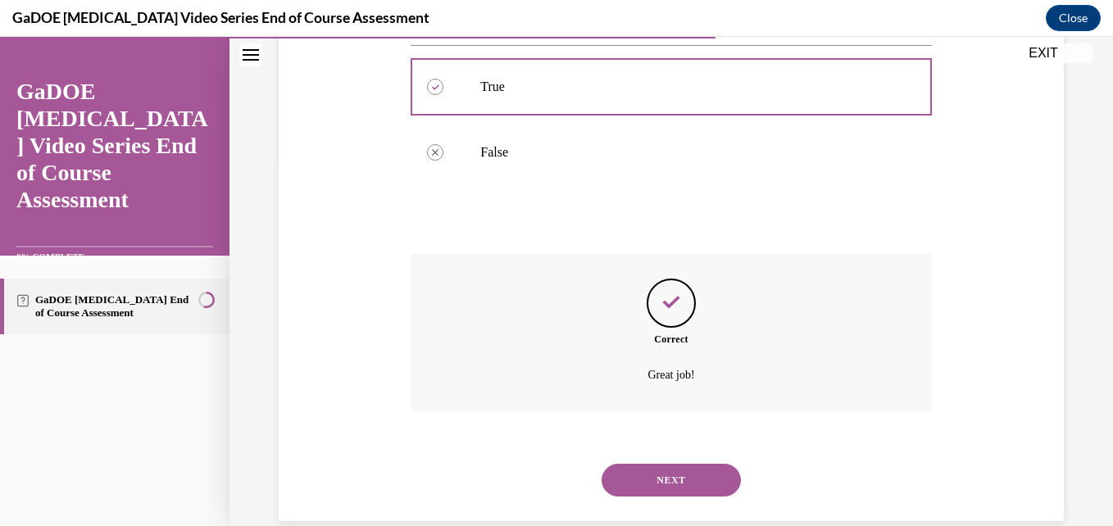
scroll to position [395, 0]
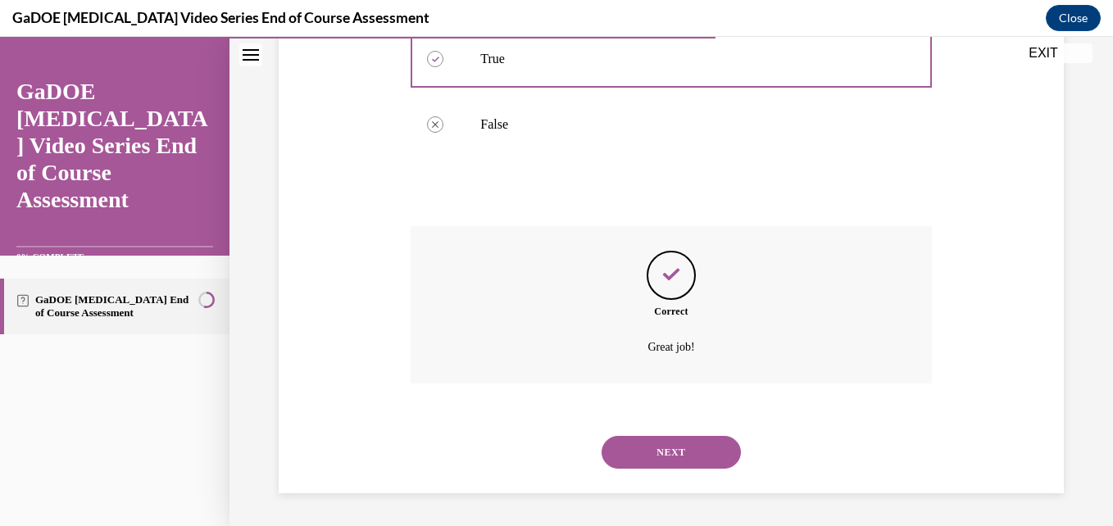
click at [684, 440] on button "NEXT" at bounding box center [671, 452] width 139 height 33
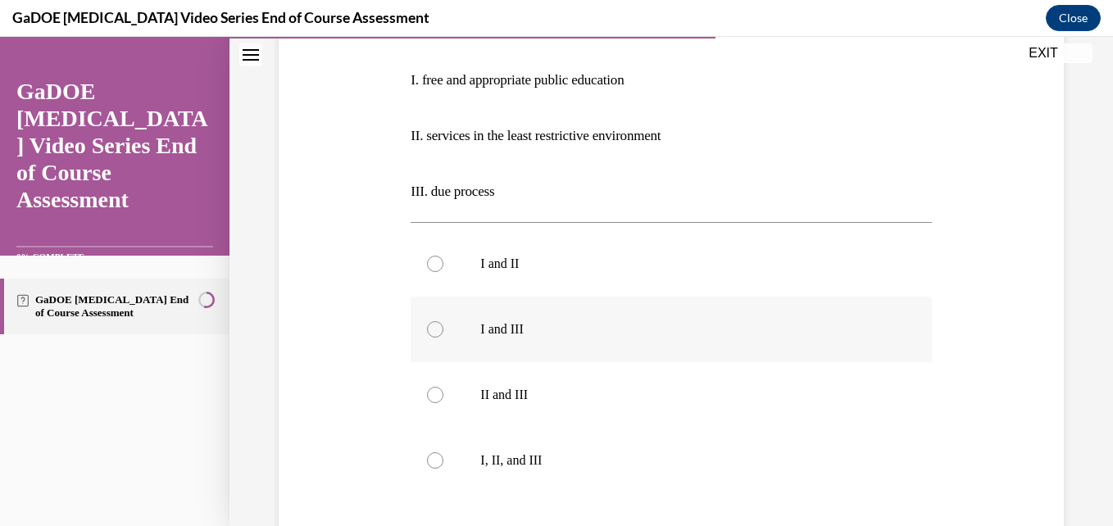
scroll to position [332, 0]
click at [603, 455] on p "I, II, and III" at bounding box center [685, 458] width 410 height 16
click at [443, 455] on input "I, II, and III" at bounding box center [435, 458] width 16 height 16
radio input "true"
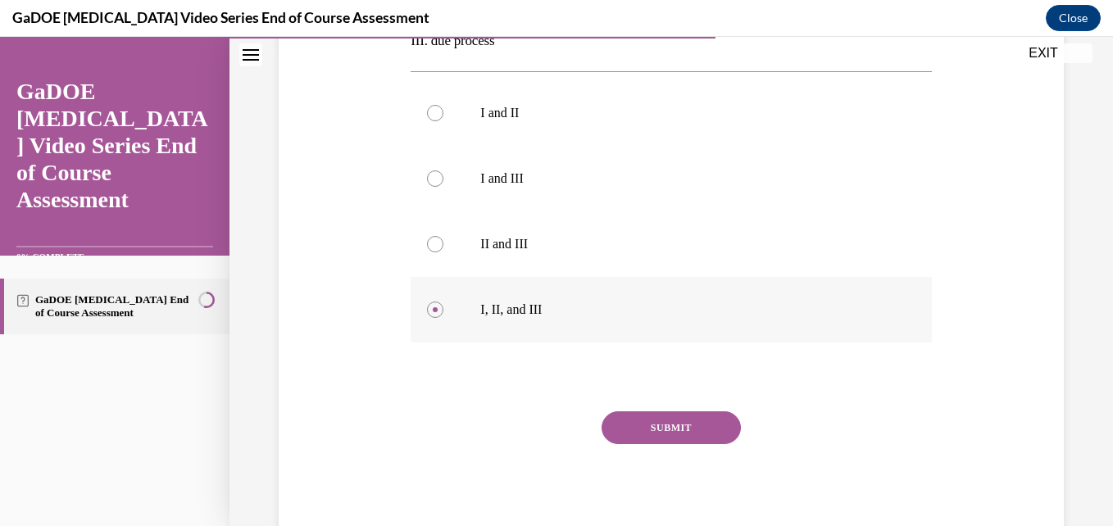
scroll to position [482, 0]
click at [633, 423] on button "SUBMIT" at bounding box center [671, 426] width 139 height 33
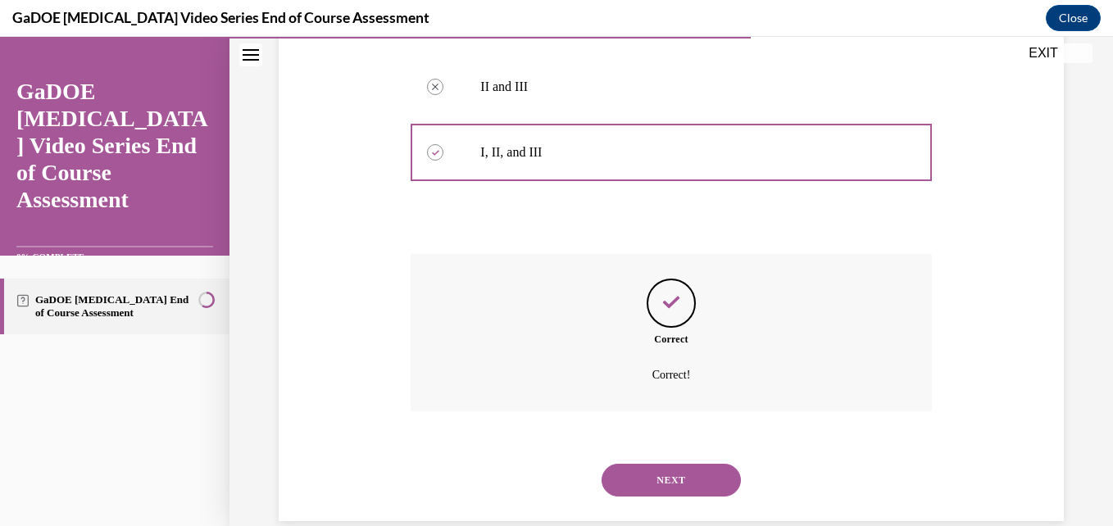
scroll to position [665, 0]
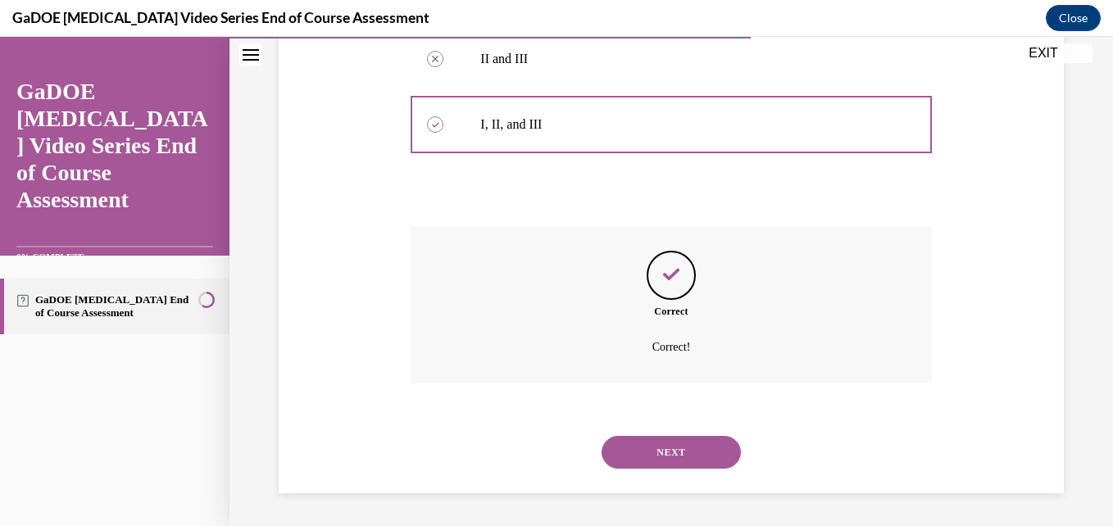
click at [643, 448] on button "NEXT" at bounding box center [671, 452] width 139 height 33
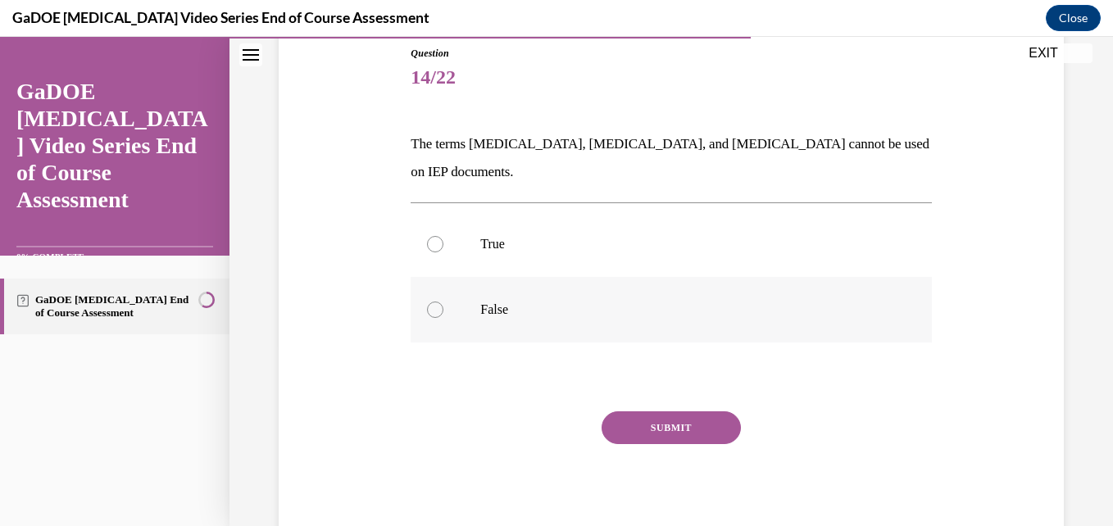
click at [497, 277] on label "False" at bounding box center [671, 310] width 520 height 66
click at [443, 302] on input "False" at bounding box center [435, 310] width 16 height 16
radio input "true"
click at [679, 411] on button "SUBMIT" at bounding box center [671, 427] width 139 height 33
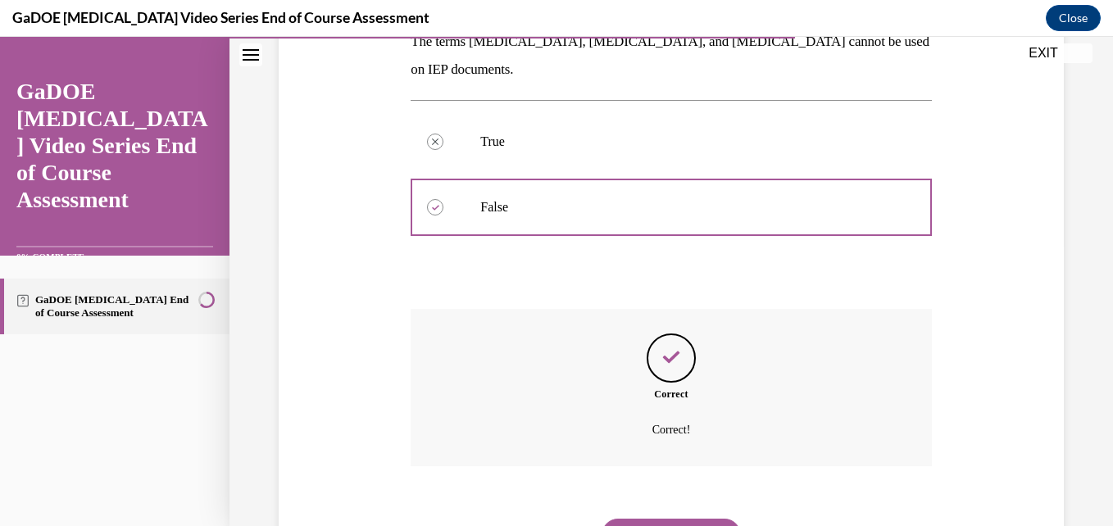
scroll to position [339, 0]
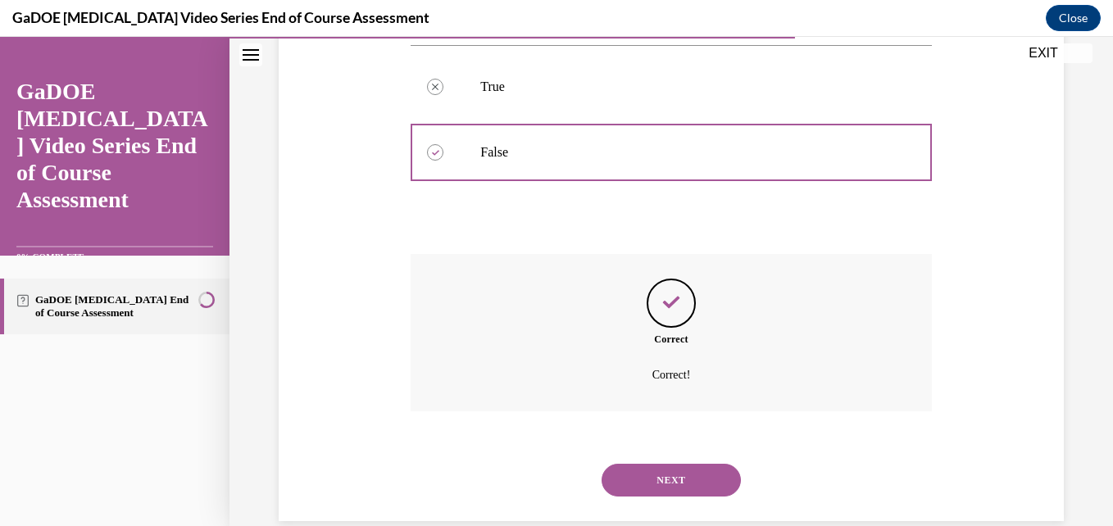
click at [674, 464] on button "NEXT" at bounding box center [671, 480] width 139 height 33
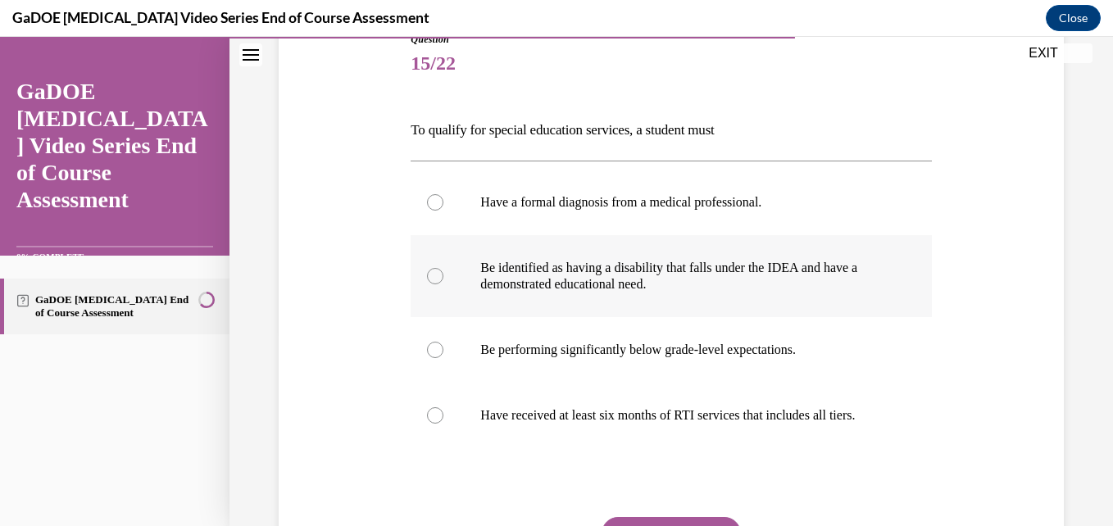
scroll to position [197, 0]
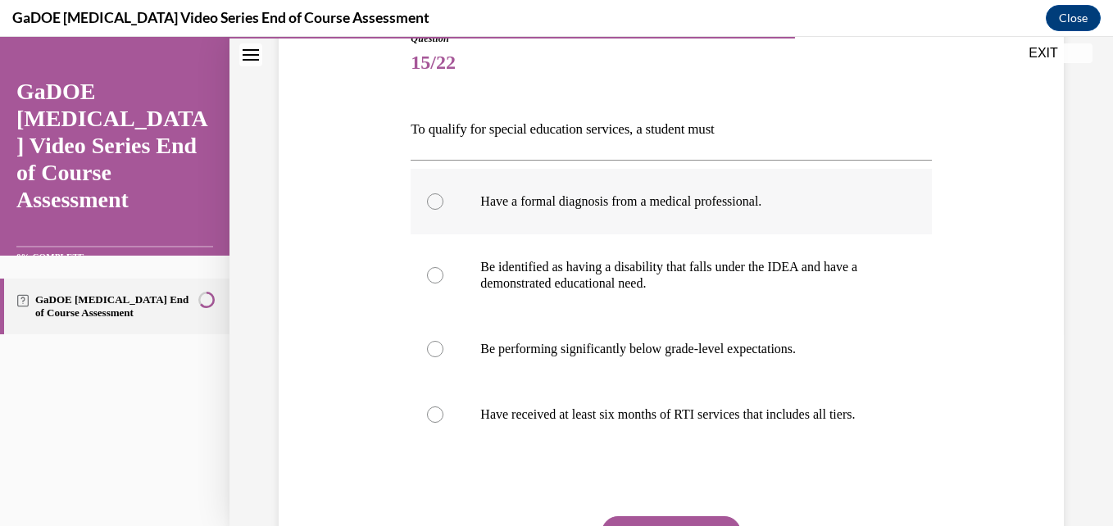
click at [696, 213] on label "Have a formal diagnosis from a medical professional." at bounding box center [671, 202] width 520 height 66
click at [443, 210] on input "Have a formal diagnosis from a medical professional." at bounding box center [435, 201] width 16 height 16
radio input "true"
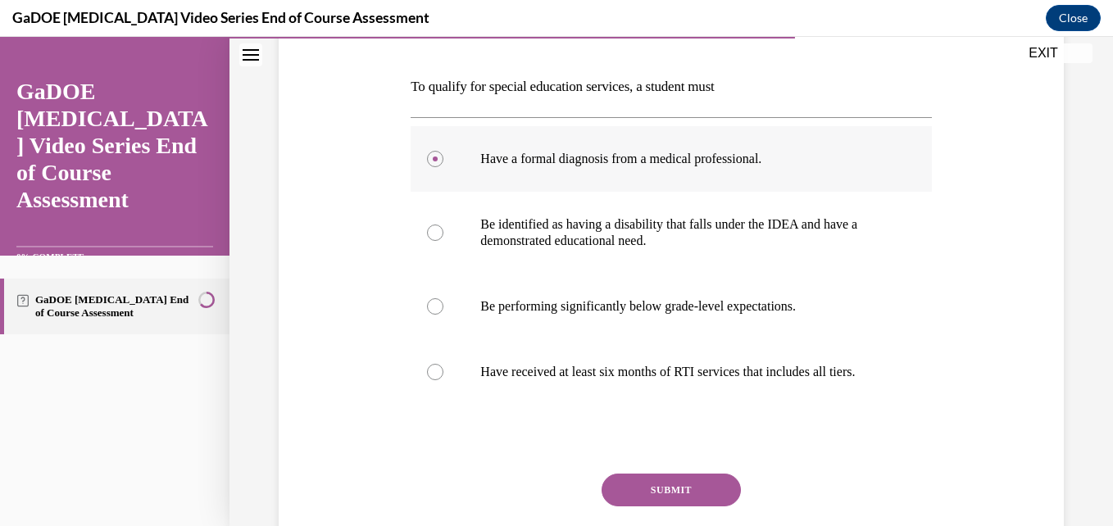
scroll to position [256, 0]
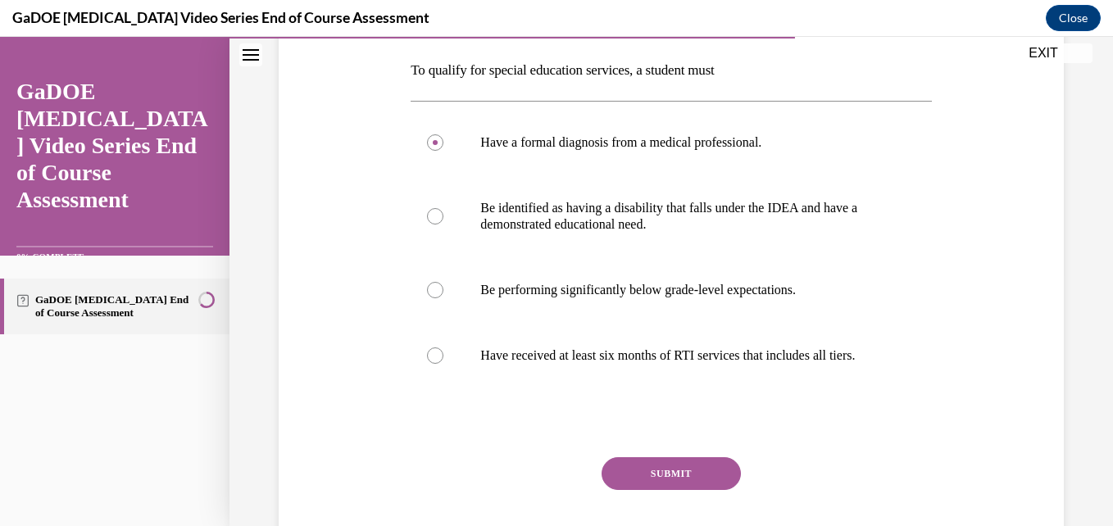
click at [681, 490] on button "SUBMIT" at bounding box center [671, 473] width 139 height 33
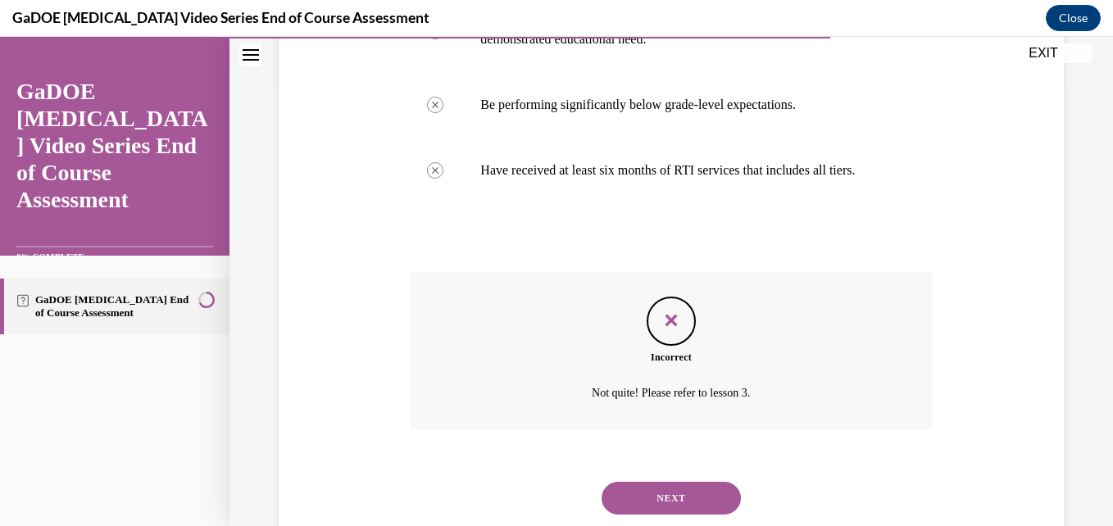
scroll to position [445, 0]
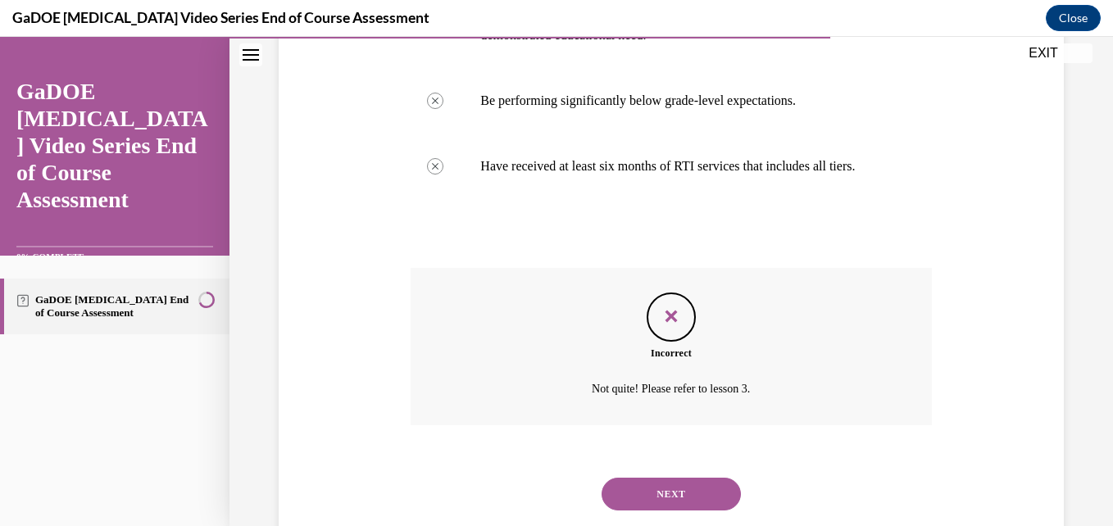
click at [681, 497] on button "NEXT" at bounding box center [671, 494] width 139 height 33
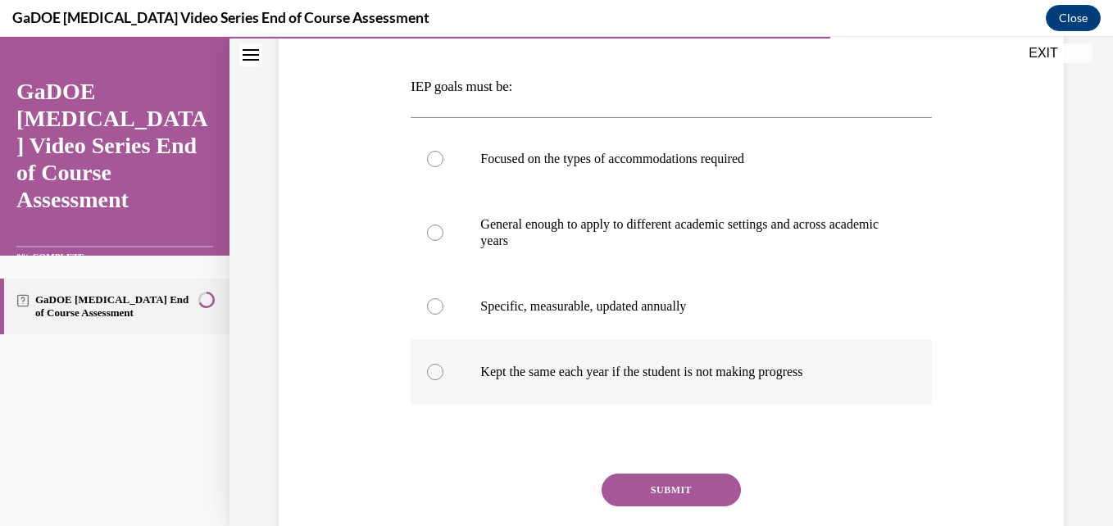
scroll to position [250, 0]
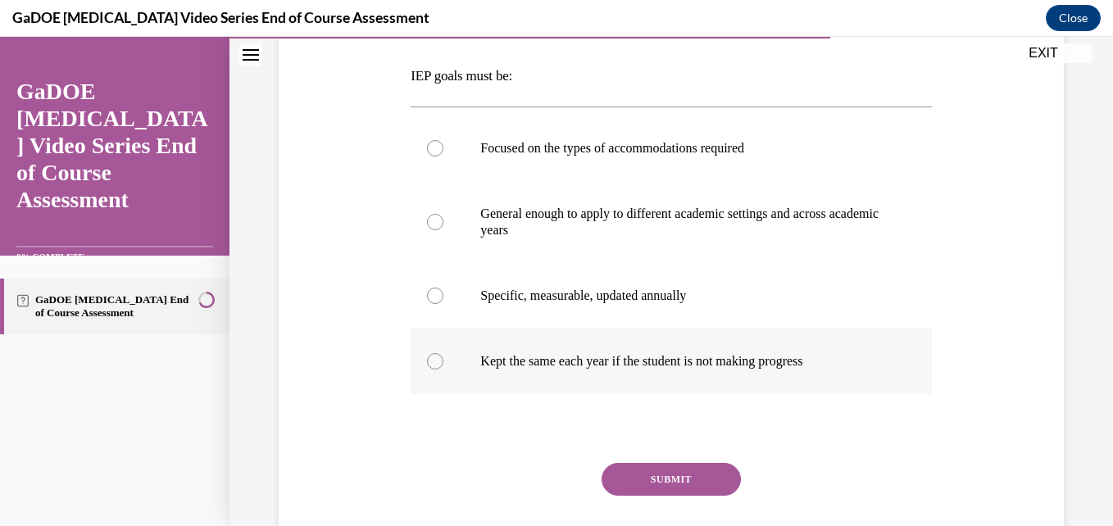
click at [588, 349] on label "Kept the same each year if the student is not making progress" at bounding box center [671, 362] width 520 height 66
click at [443, 353] on input "Kept the same each year if the student is not making progress" at bounding box center [435, 361] width 16 height 16
radio input "true"
click at [590, 307] on label "Specific, measurable, updated annually" at bounding box center [671, 296] width 520 height 66
click at [443, 304] on input "Specific, measurable, updated annually" at bounding box center [435, 296] width 16 height 16
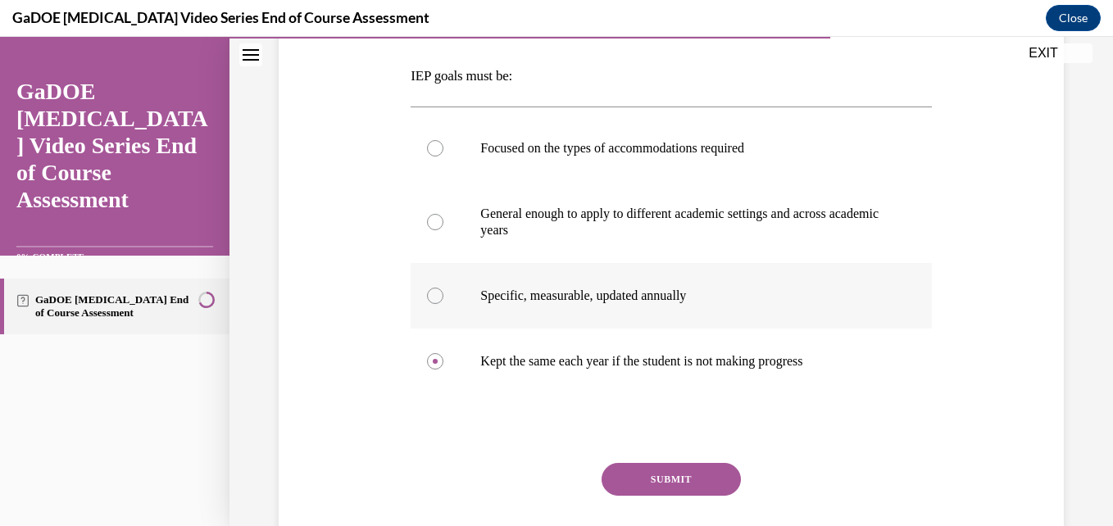
radio input "true"
click at [663, 484] on button "SUBMIT" at bounding box center [671, 479] width 139 height 33
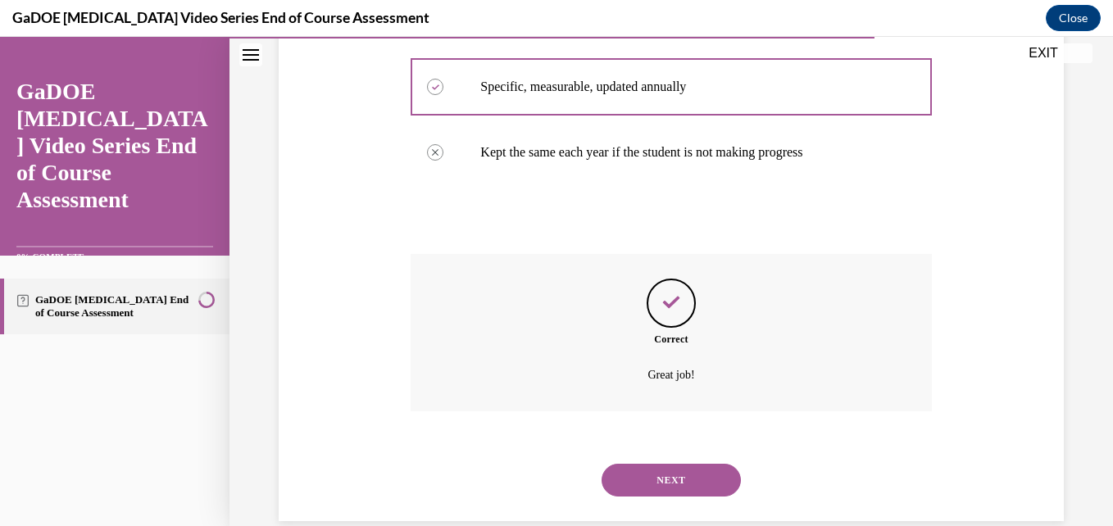
scroll to position [487, 0]
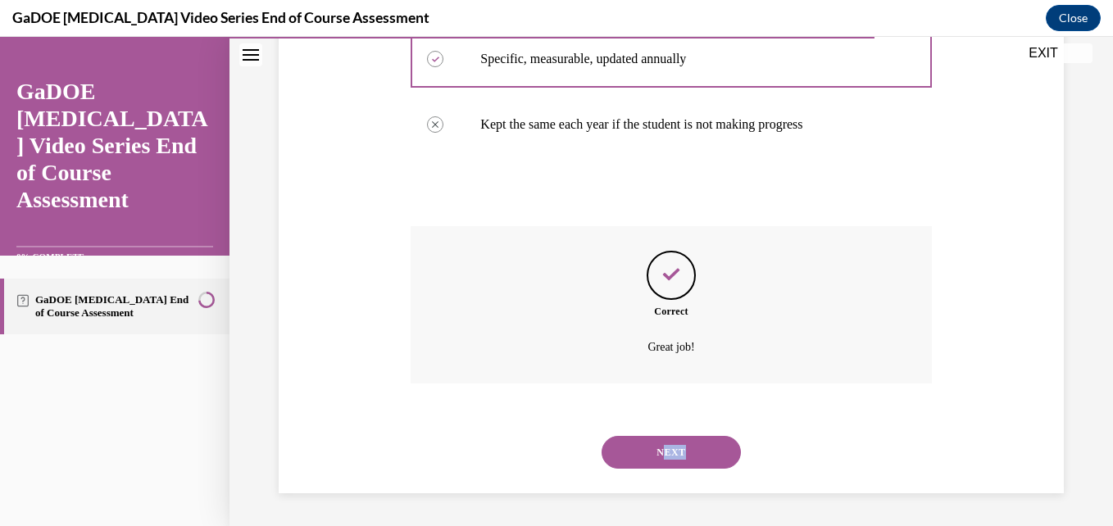
drag, startPoint x: 663, startPoint y: 484, endPoint x: 658, endPoint y: 452, distance: 31.5
click at [658, 452] on div "NEXT" at bounding box center [671, 453] width 520 height 66
click at [658, 452] on button "NEXT" at bounding box center [671, 452] width 139 height 33
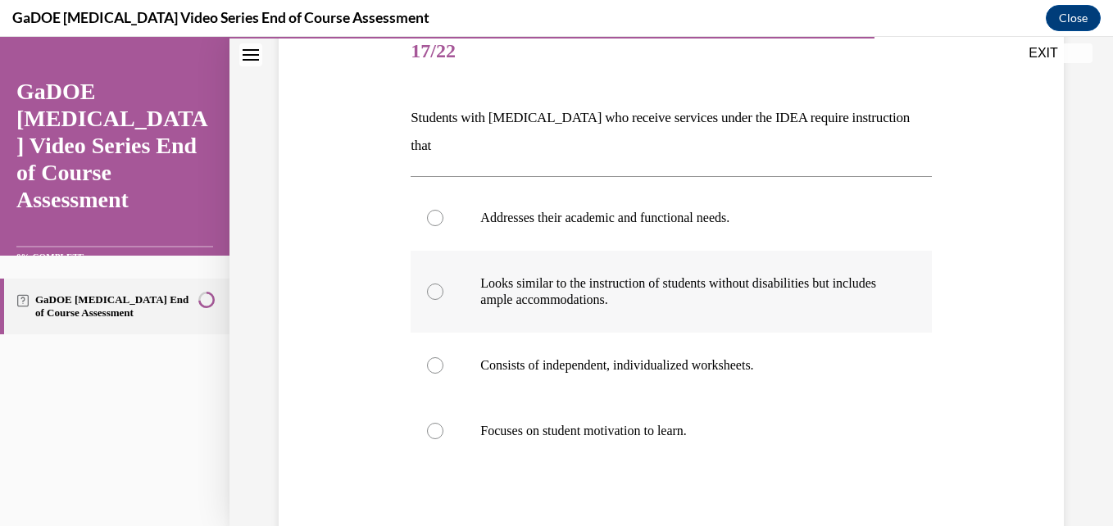
scroll to position [209, 0]
click at [598, 275] on p "Looks similar to the instruction of students without disabilities but includes …" at bounding box center [685, 291] width 410 height 33
click at [443, 283] on input "Looks similar to the instruction of students without disabilities but includes …" at bounding box center [435, 291] width 16 height 16
radio input "true"
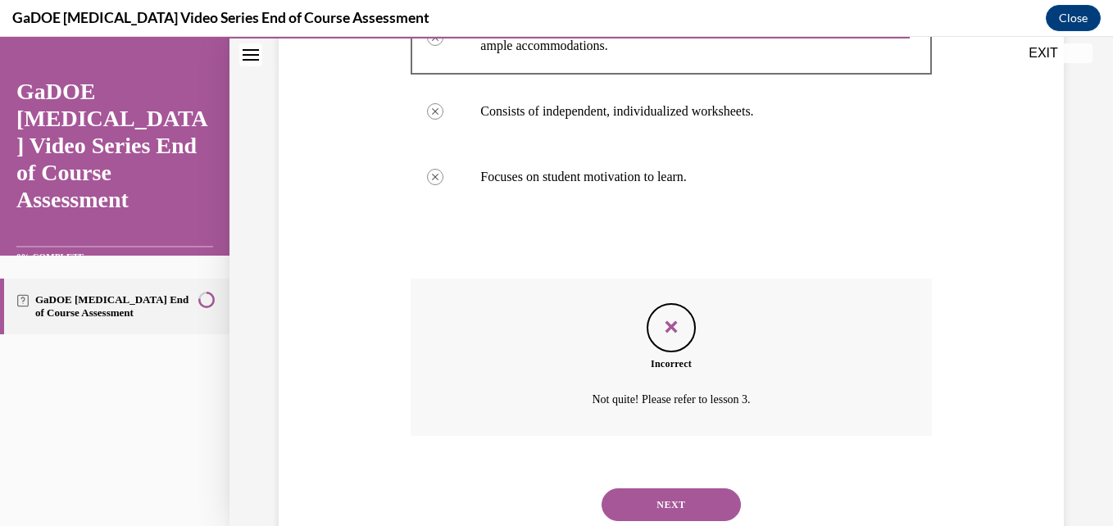
scroll to position [475, 0]
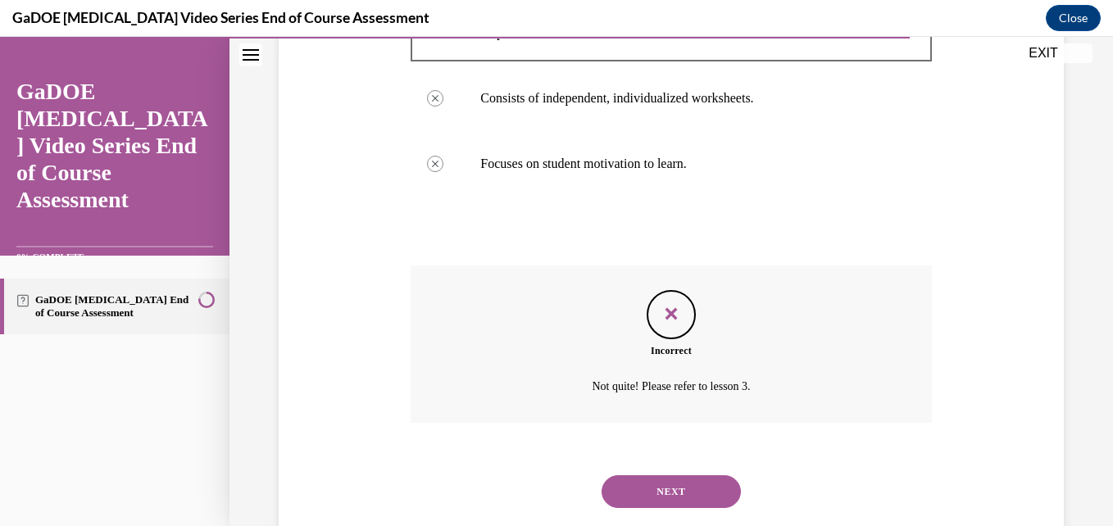
click at [674, 475] on button "NEXT" at bounding box center [671, 491] width 139 height 33
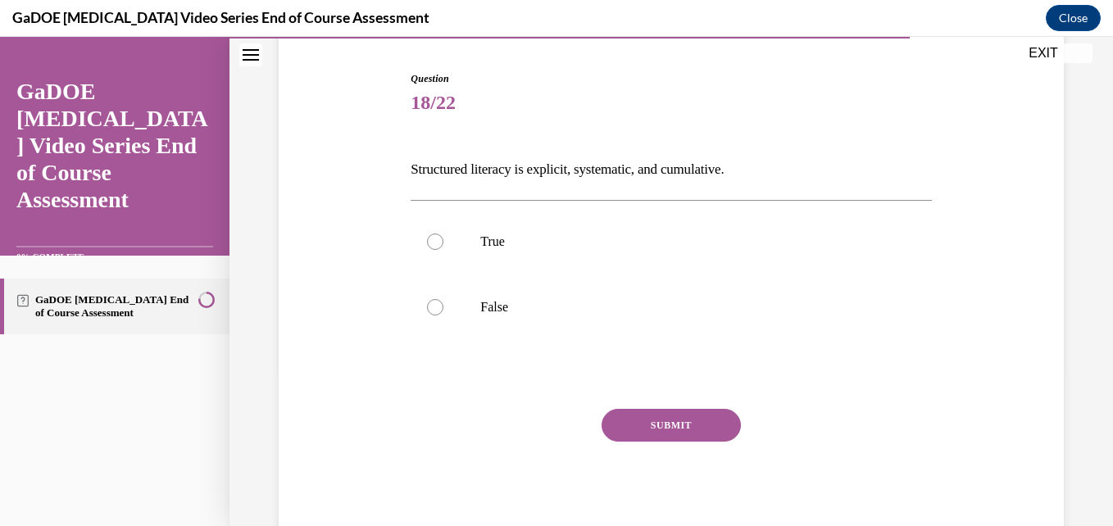
scroll to position [161, 0]
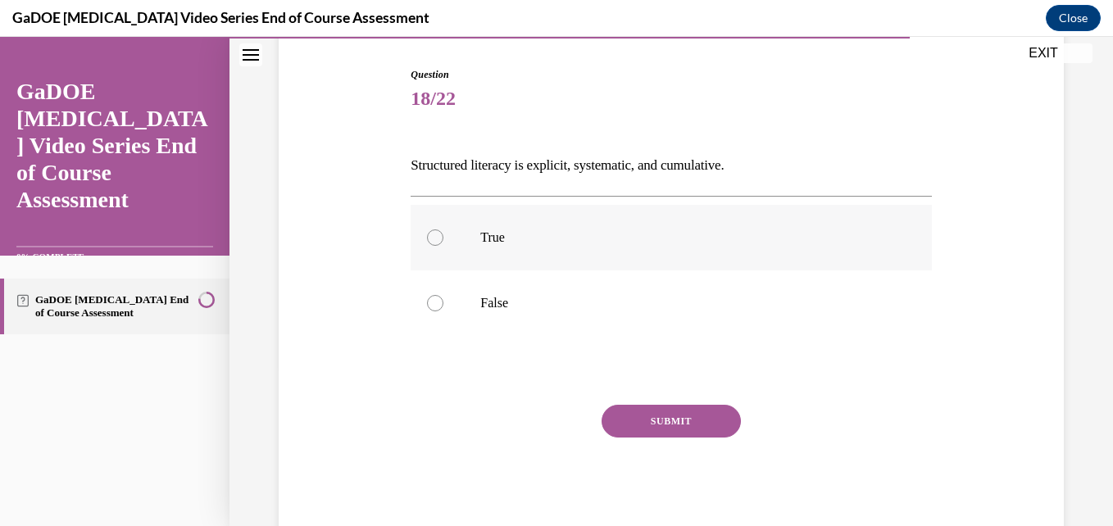
click at [582, 246] on label "True" at bounding box center [671, 238] width 520 height 66
click at [443, 246] on input "True" at bounding box center [435, 237] width 16 height 16
radio input "true"
click at [653, 420] on button "SUBMIT" at bounding box center [671, 421] width 139 height 33
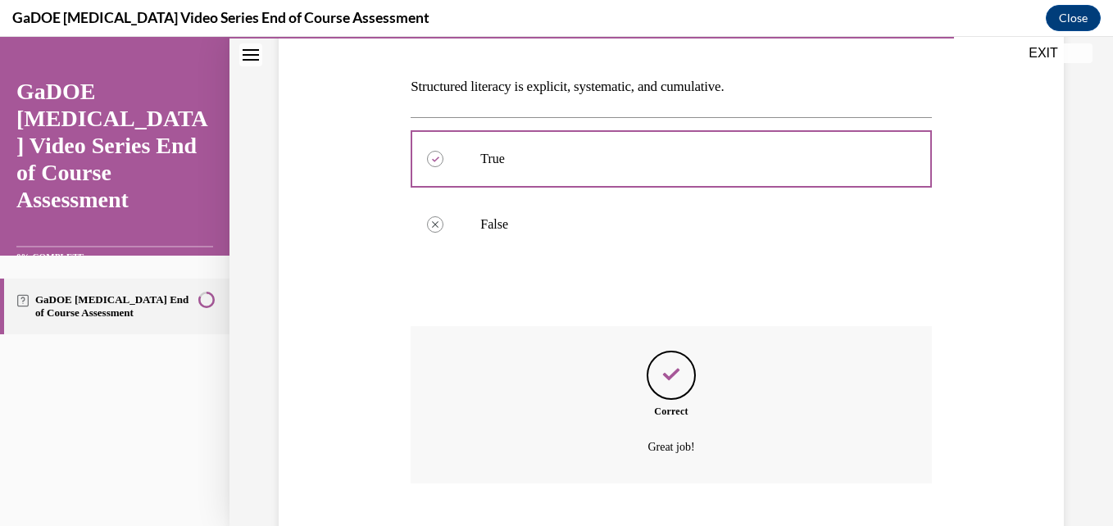
scroll to position [339, 0]
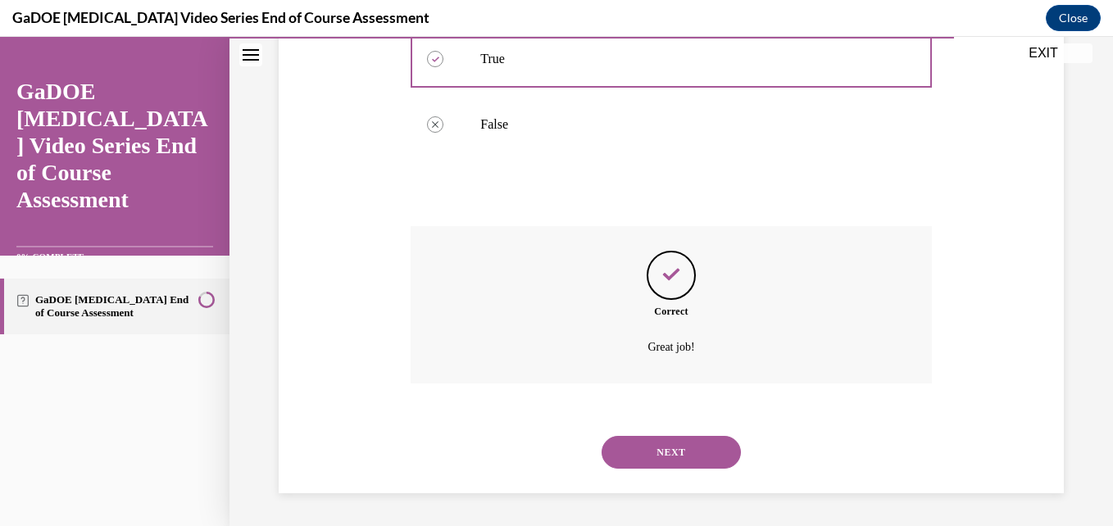
click at [668, 453] on button "NEXT" at bounding box center [671, 452] width 139 height 33
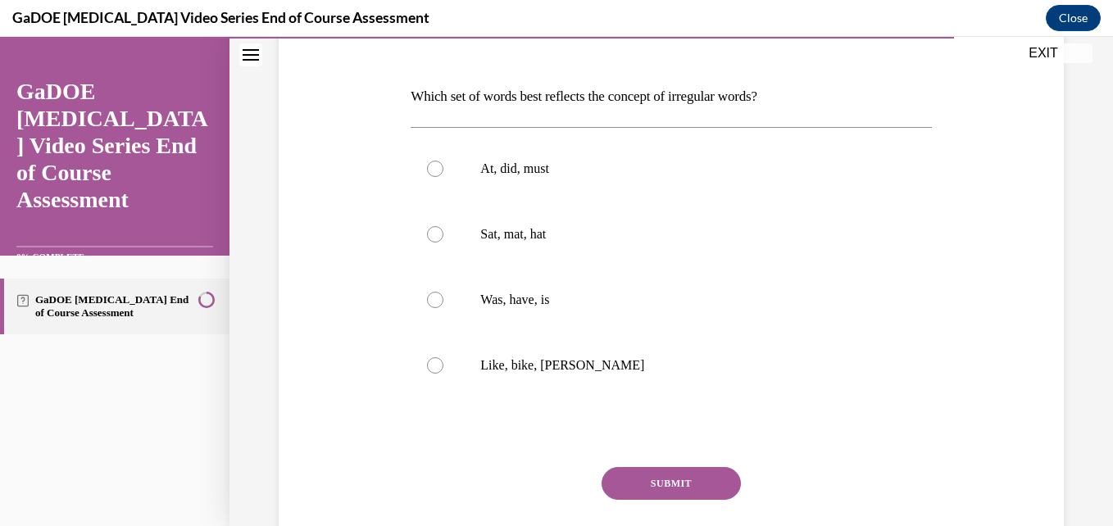
scroll to position [230, 0]
click at [554, 321] on label "Was, have, is" at bounding box center [671, 299] width 520 height 66
click at [443, 307] on input "Was, have, is" at bounding box center [435, 299] width 16 height 16
radio input "true"
click at [666, 485] on button "SUBMIT" at bounding box center [671, 482] width 139 height 33
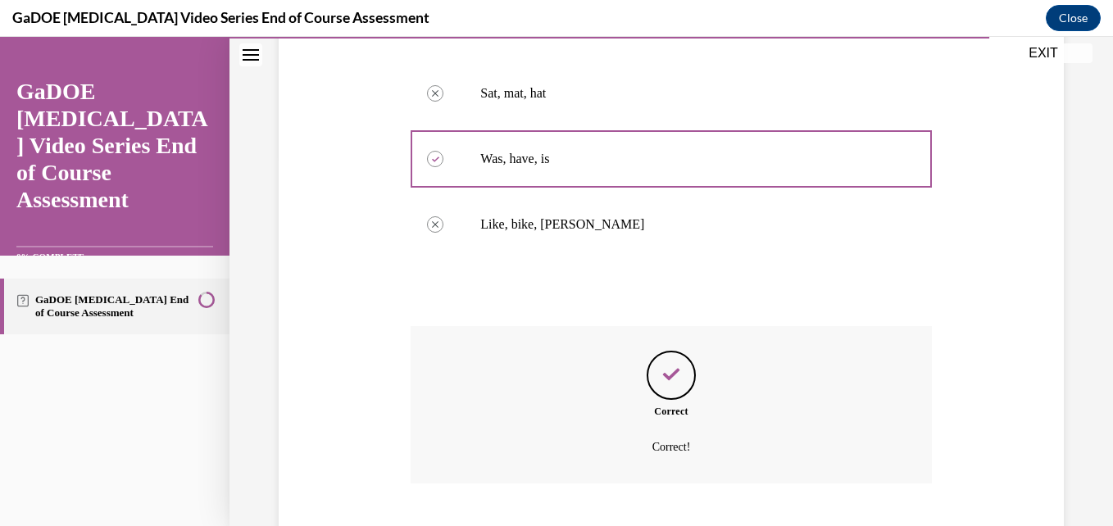
scroll to position [470, 0]
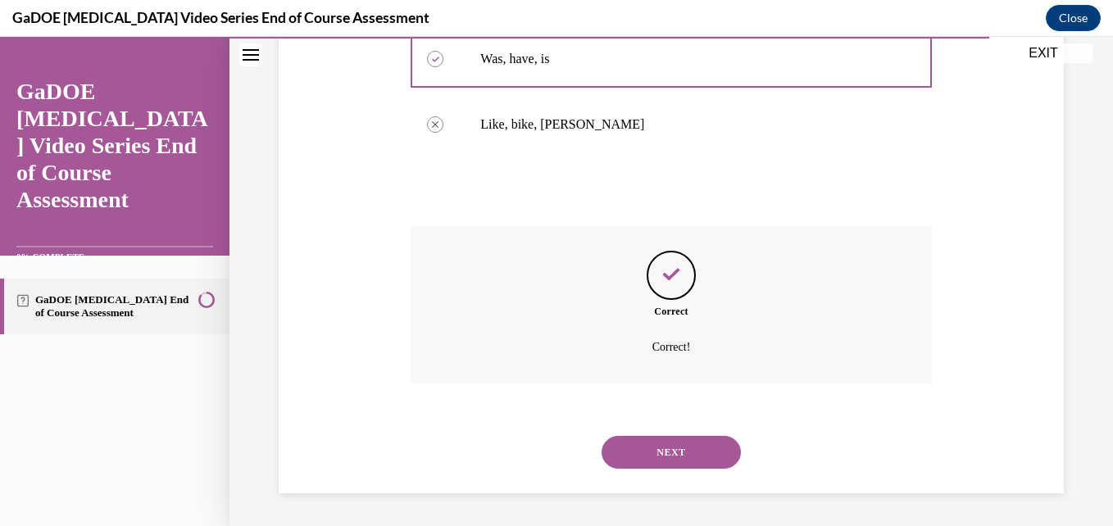
click at [647, 461] on button "NEXT" at bounding box center [671, 452] width 139 height 33
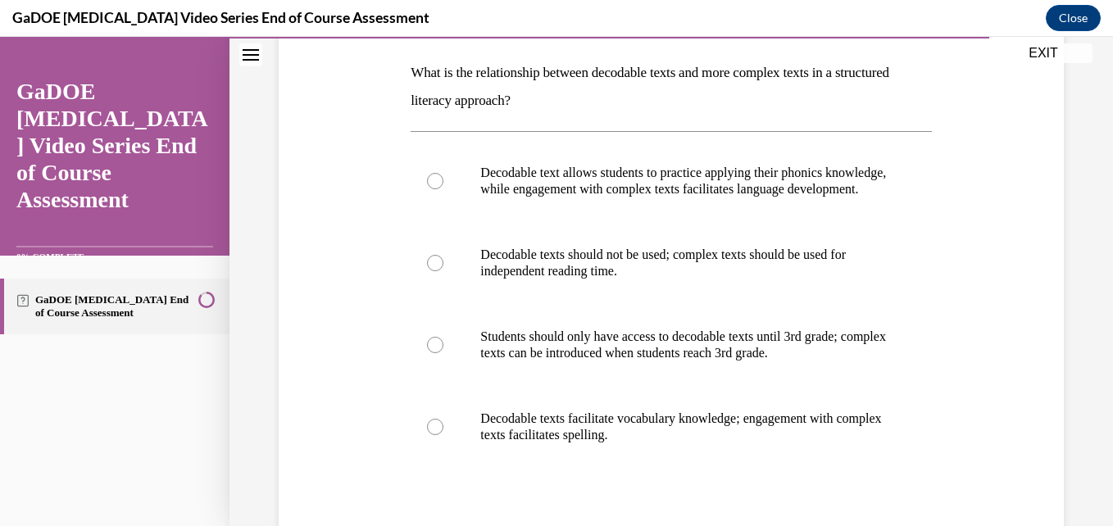
scroll to position [254, 0]
click at [558, 213] on label "Decodable text allows students to practice applying their phonics knowledge, wh…" at bounding box center [671, 180] width 520 height 82
click at [443, 188] on input "Decodable text allows students to practice applying their phonics knowledge, wh…" at bounding box center [435, 180] width 16 height 16
radio input "true"
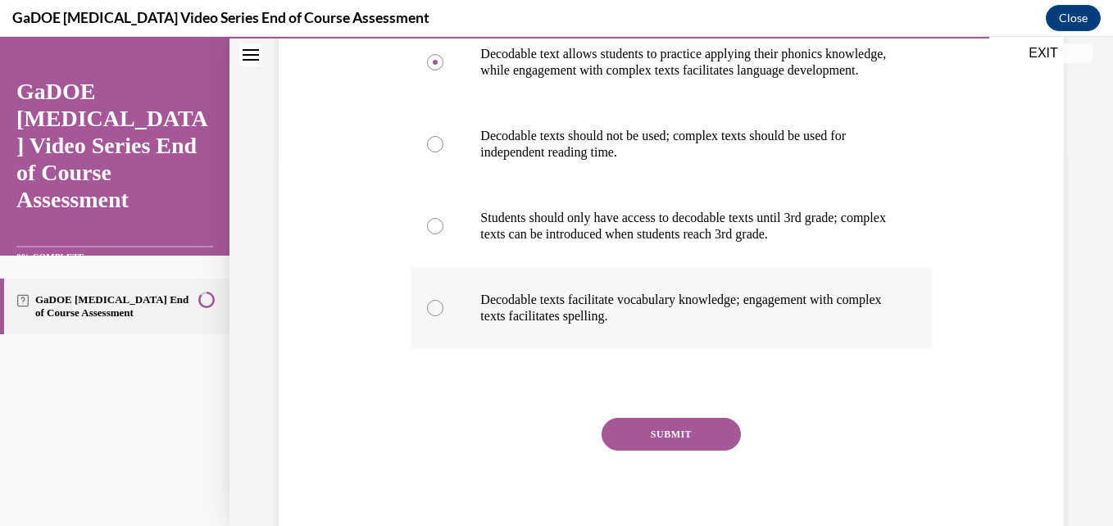
scroll to position [447, 0]
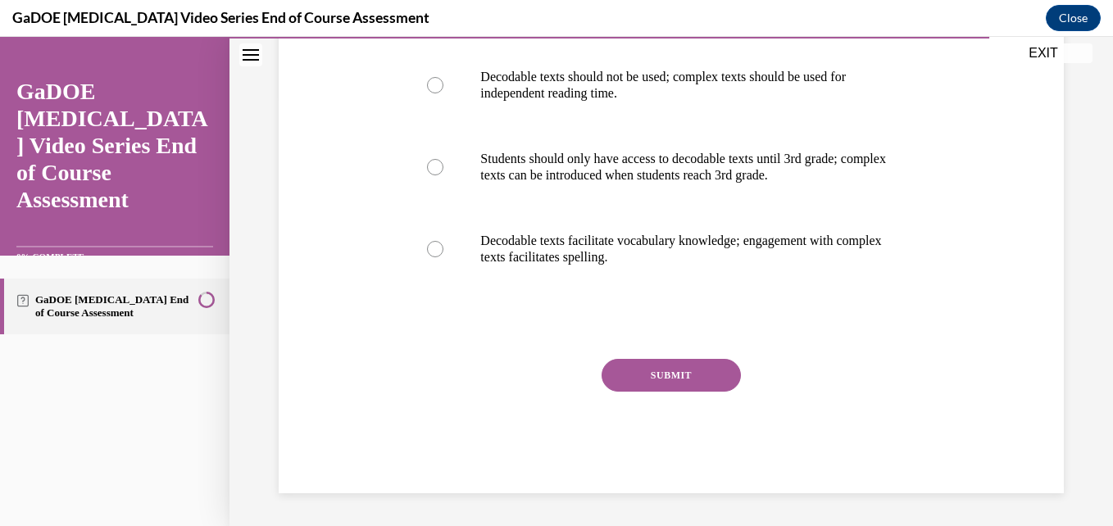
click at [632, 379] on button "SUBMIT" at bounding box center [671, 375] width 139 height 33
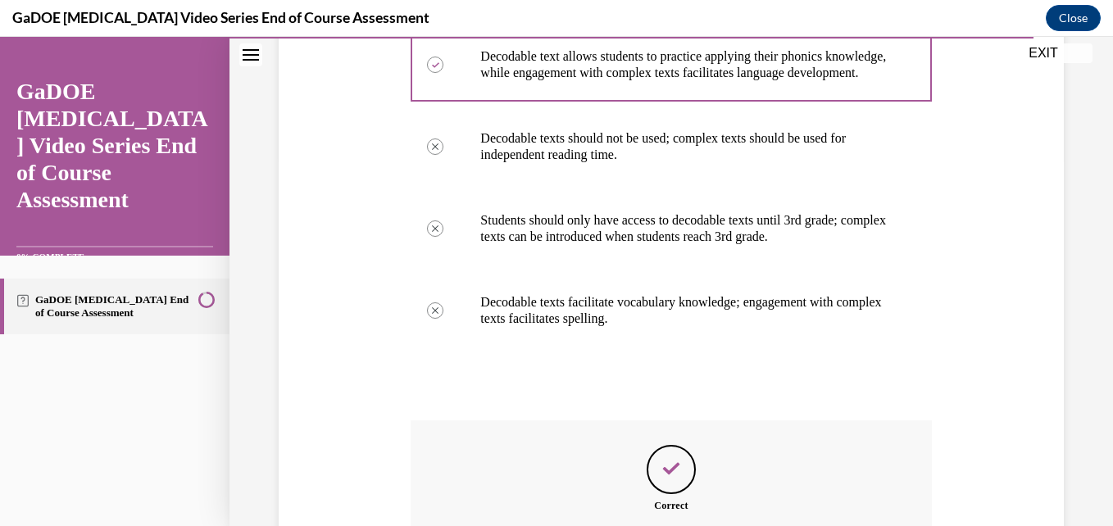
scroll to position [370, 0]
drag, startPoint x: 570, startPoint y: 278, endPoint x: 440, endPoint y: 376, distance: 163.3
click at [440, 376] on div "Question 20/22 What is the relationship between decodable texts and more comple…" at bounding box center [671, 271] width 520 height 829
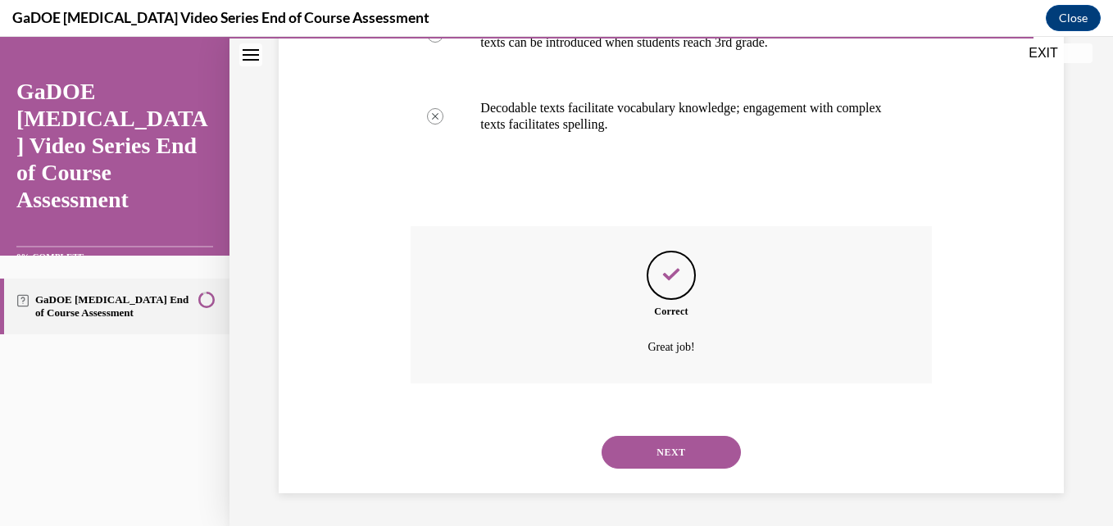
scroll to position [565, 0]
click at [686, 462] on button "NEXT" at bounding box center [671, 452] width 139 height 33
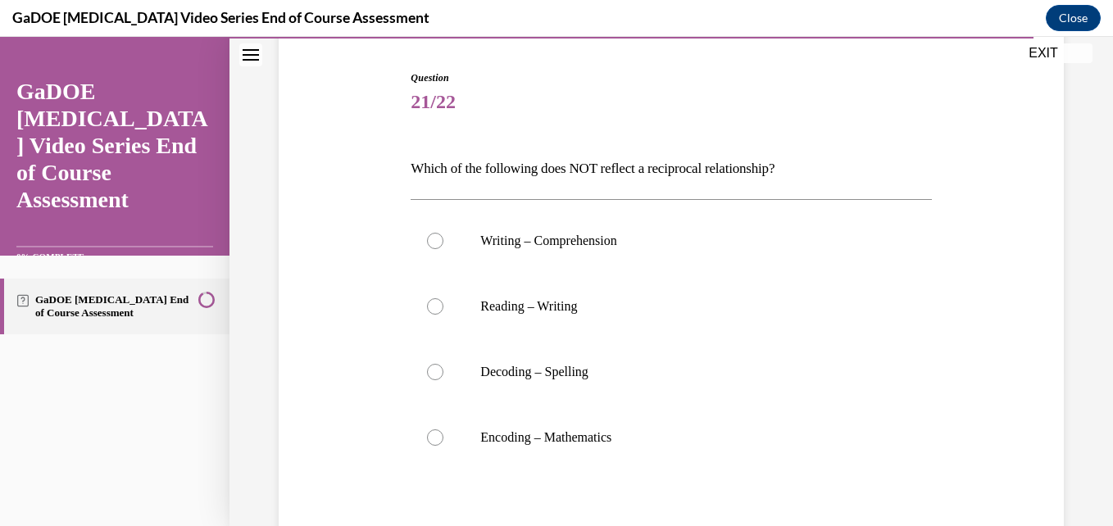
scroll to position [158, 0]
click at [525, 368] on p "Decoding – Spelling" at bounding box center [685, 371] width 410 height 16
click at [443, 368] on input "Decoding – Spelling" at bounding box center [435, 371] width 16 height 16
radio input "true"
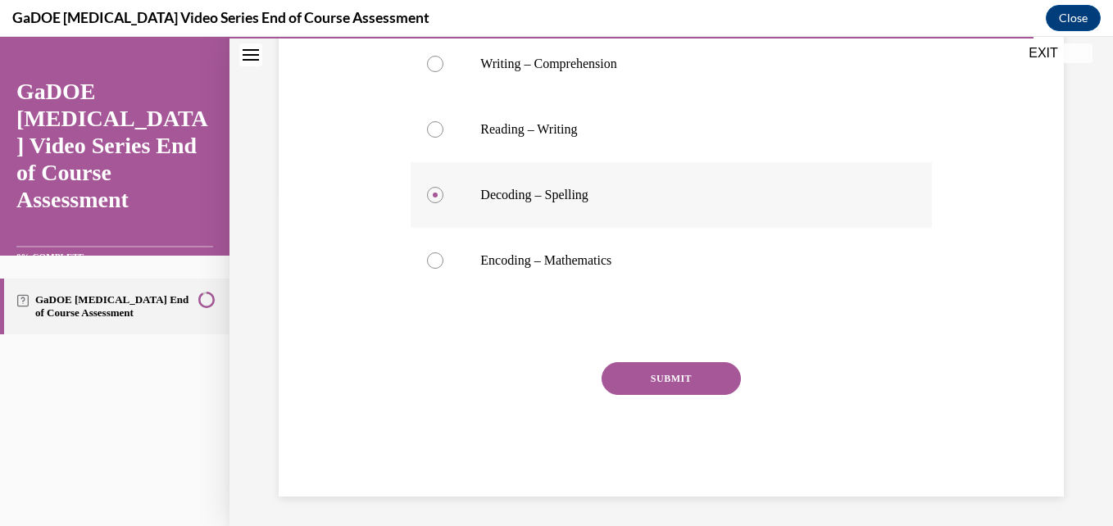
scroll to position [338, 0]
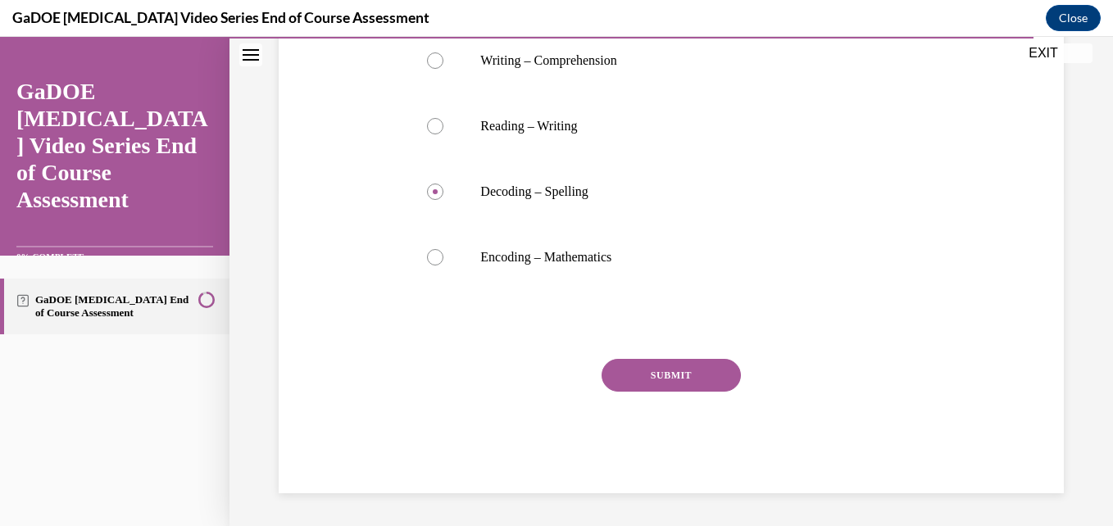
click at [616, 376] on button "SUBMIT" at bounding box center [671, 375] width 139 height 33
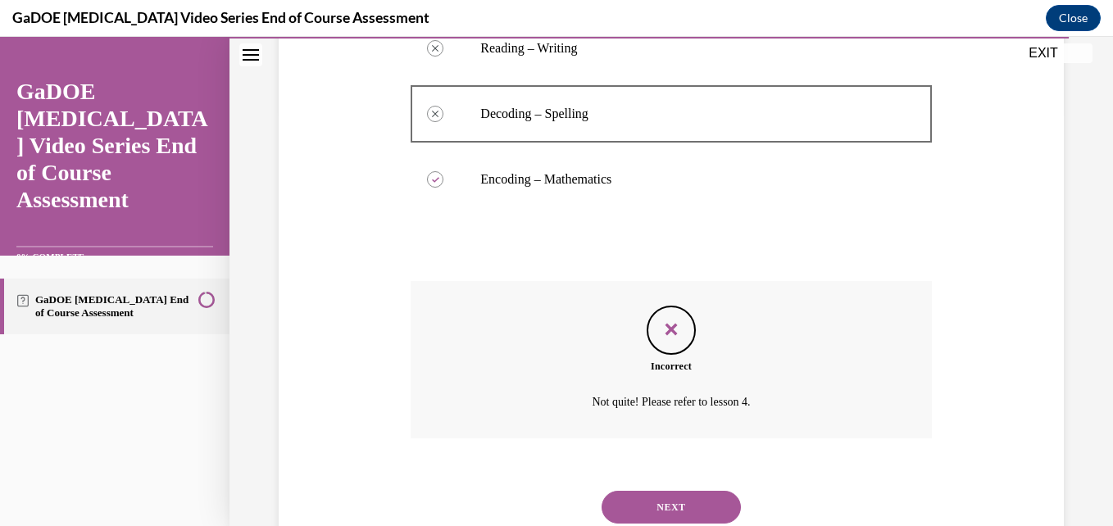
scroll to position [470, 0]
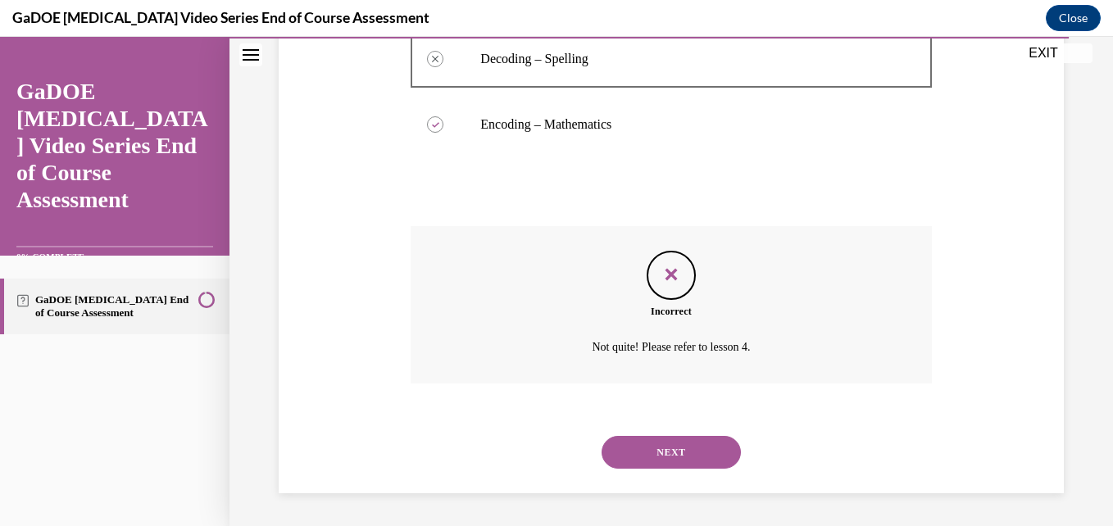
click at [615, 330] on div "Incorrect Not quite! Please refer to lesson 4." at bounding box center [671, 304] width 520 height 157
click at [655, 466] on button "NEXT" at bounding box center [671, 452] width 139 height 33
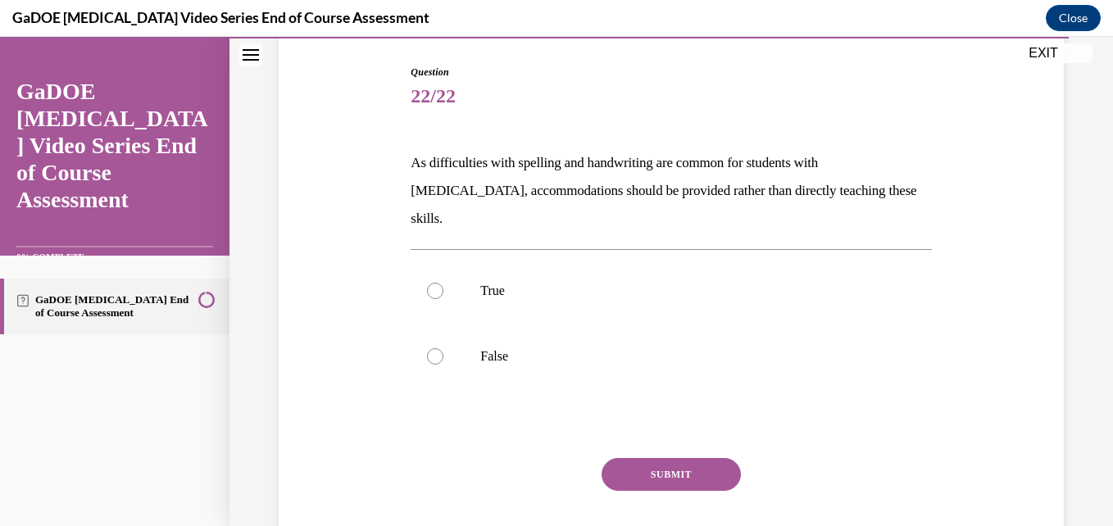
scroll to position [172, 0]
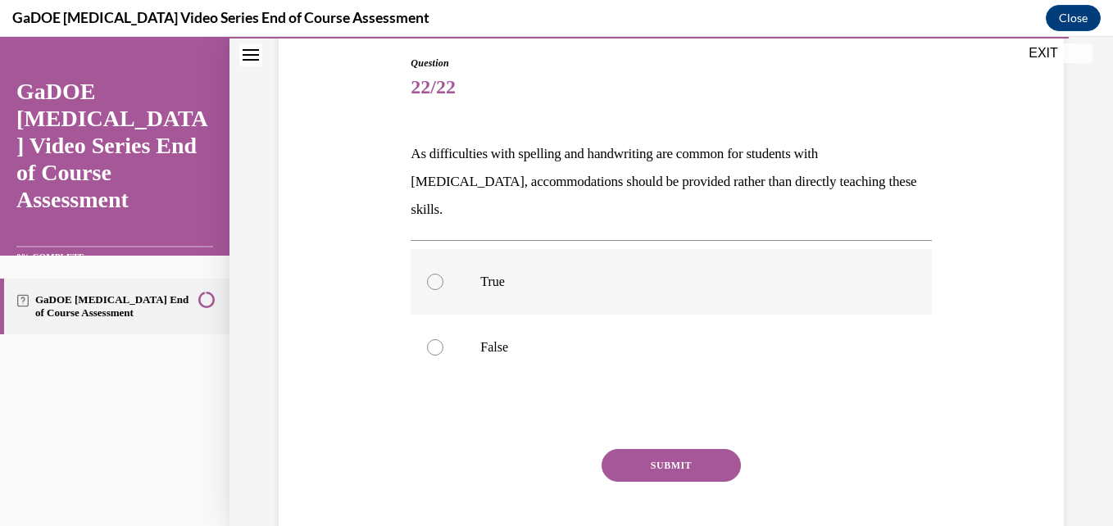
click at [468, 249] on label "True" at bounding box center [671, 282] width 520 height 66
click at [443, 274] on input "True" at bounding box center [435, 282] width 16 height 16
radio input "true"
click at [660, 449] on button "SUBMIT" at bounding box center [671, 465] width 139 height 33
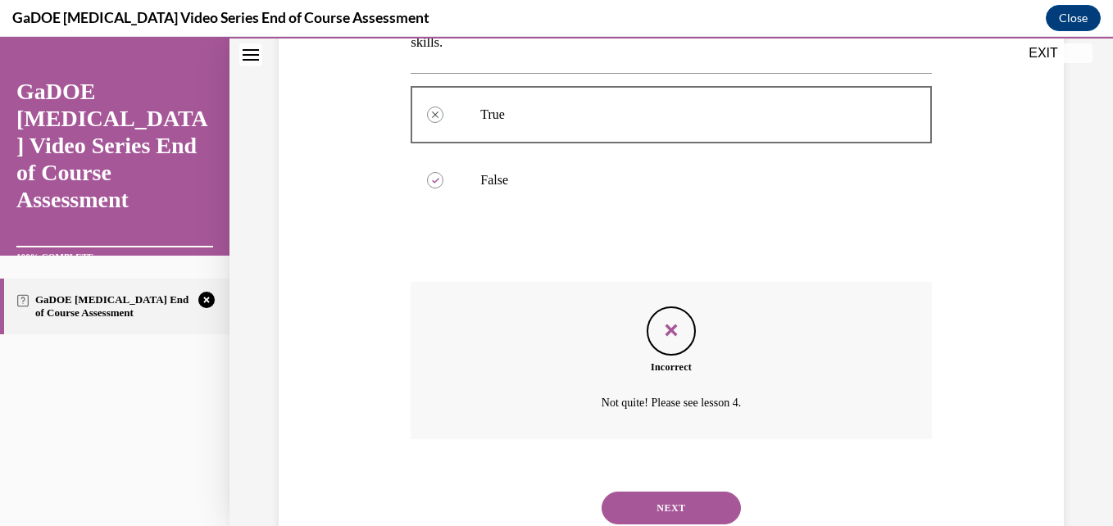
scroll to position [367, 0]
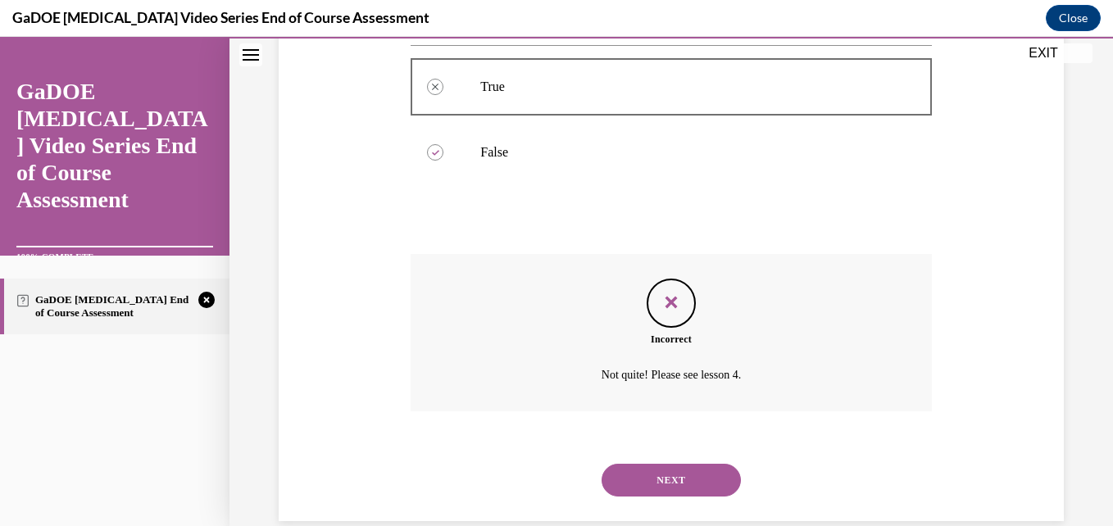
click at [672, 464] on button "NEXT" at bounding box center [671, 480] width 139 height 33
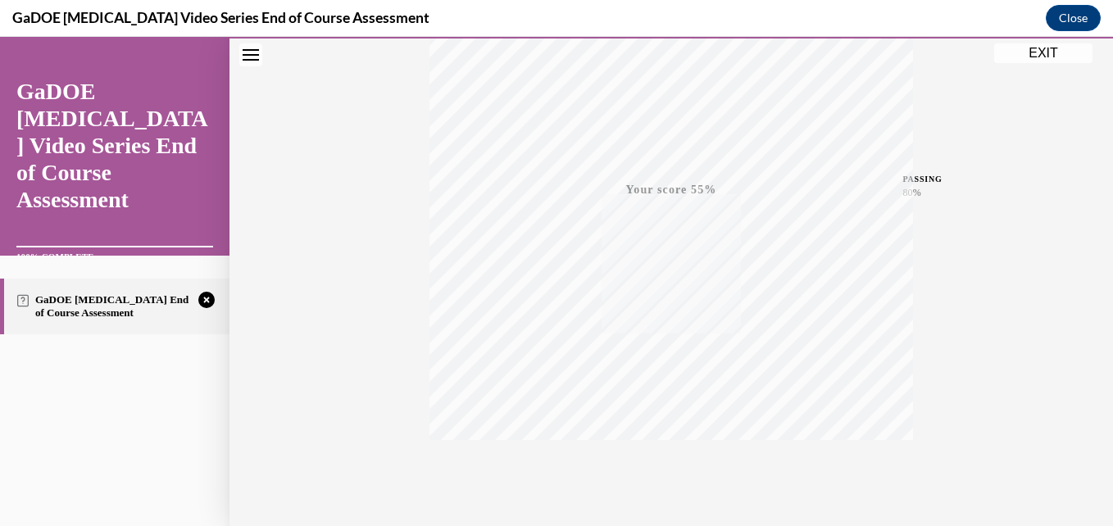
scroll to position [351, 0]
click at [665, 422] on icon "button" at bounding box center [672, 426] width 58 height 18
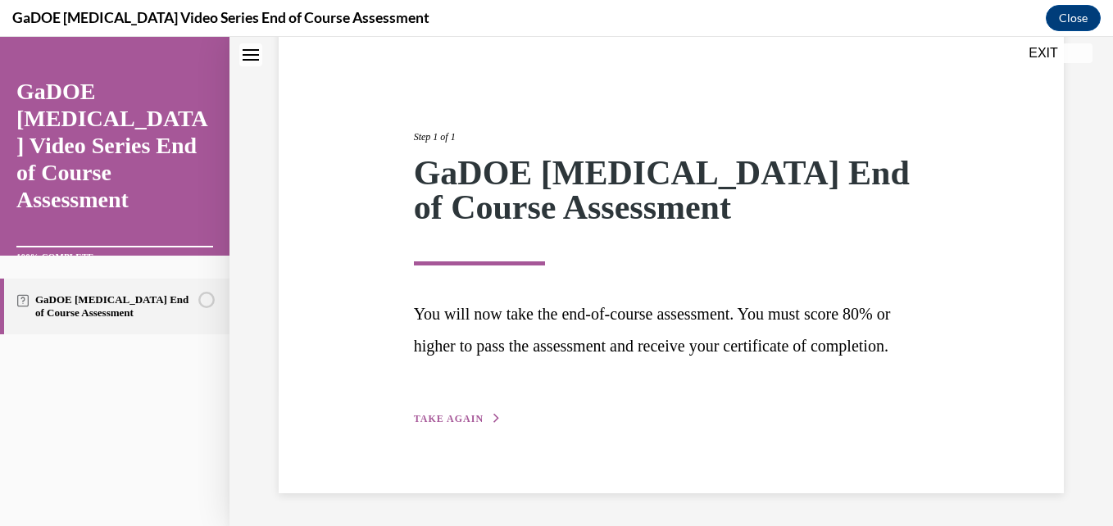
scroll to position [167, 0]
click at [479, 417] on button "TAKE AGAIN" at bounding box center [458, 418] width 88 height 15
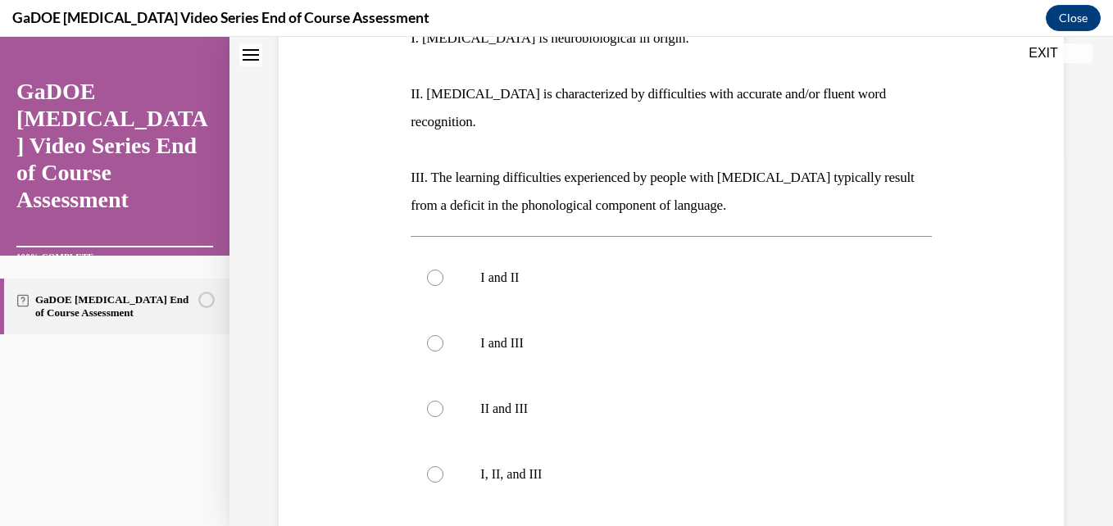
scroll to position [376, 0]
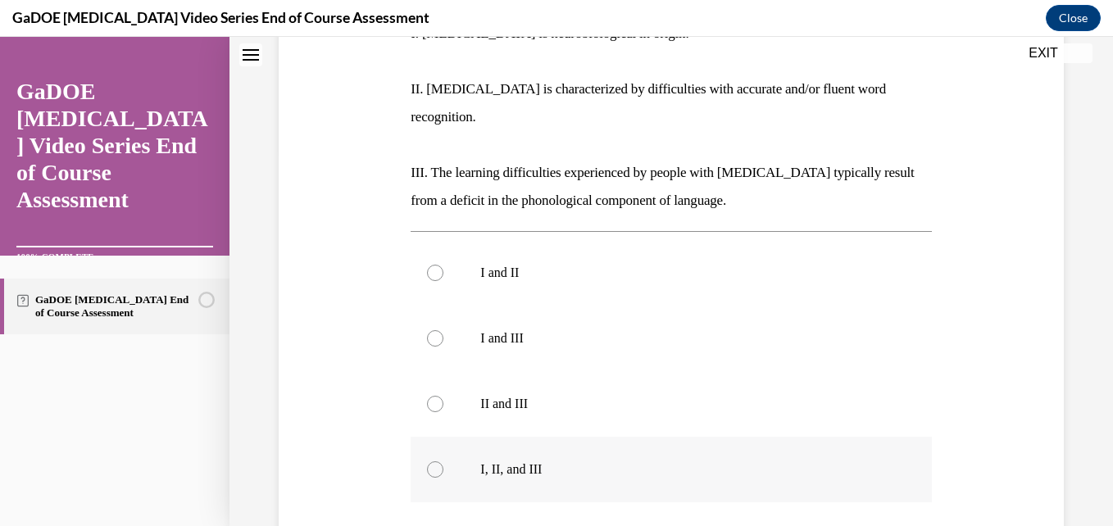
click at [488, 437] on label "I, II, and III" at bounding box center [671, 470] width 520 height 66
click at [443, 461] on input "I, II, and III" at bounding box center [435, 469] width 16 height 16
radio input "true"
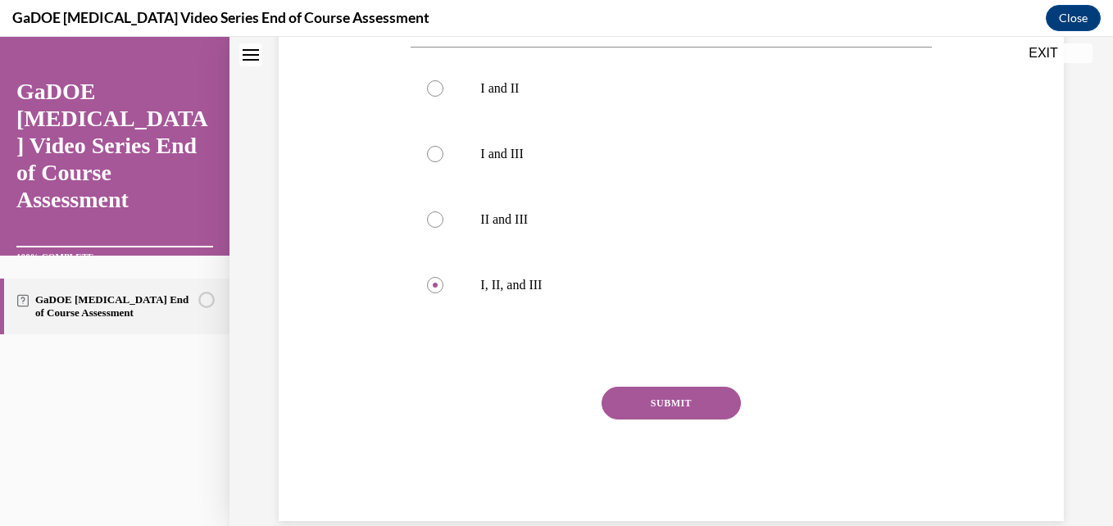
click at [624, 387] on button "SUBMIT" at bounding box center [671, 403] width 139 height 33
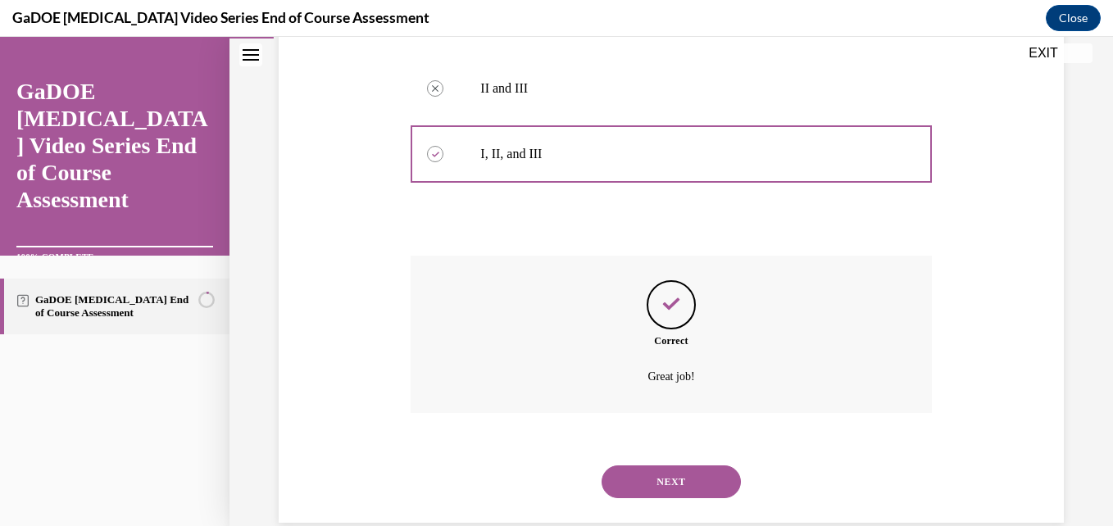
scroll to position [693, 0]
click at [674, 464] on button "NEXT" at bounding box center [671, 480] width 139 height 33
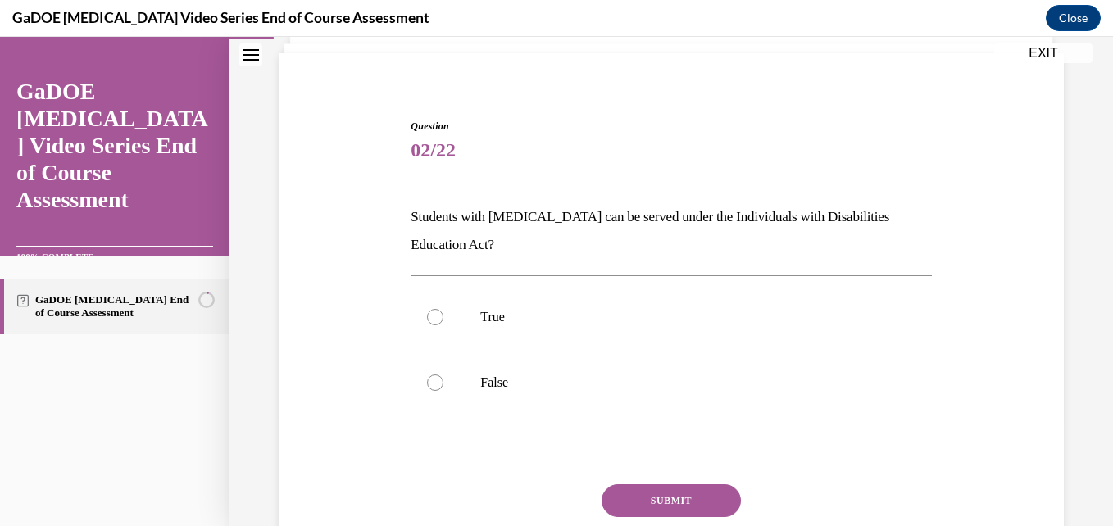
scroll to position [110, 0]
click at [475, 326] on label "True" at bounding box center [671, 317] width 520 height 66
click at [443, 325] on input "True" at bounding box center [435, 316] width 16 height 16
radio input "true"
click at [647, 497] on button "SUBMIT" at bounding box center [671, 500] width 139 height 33
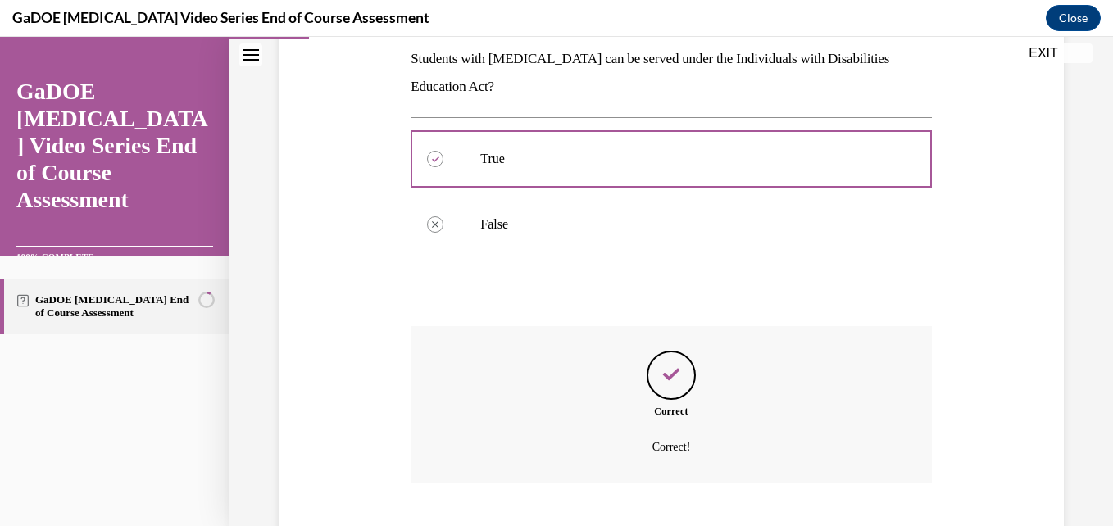
scroll to position [367, 0]
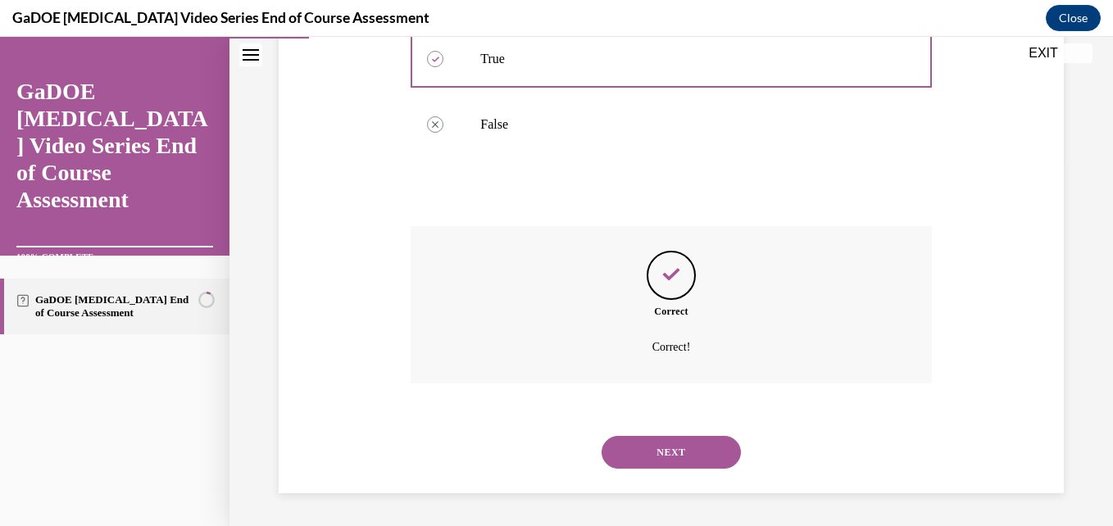
click at [648, 452] on button "NEXT" at bounding box center [671, 452] width 139 height 33
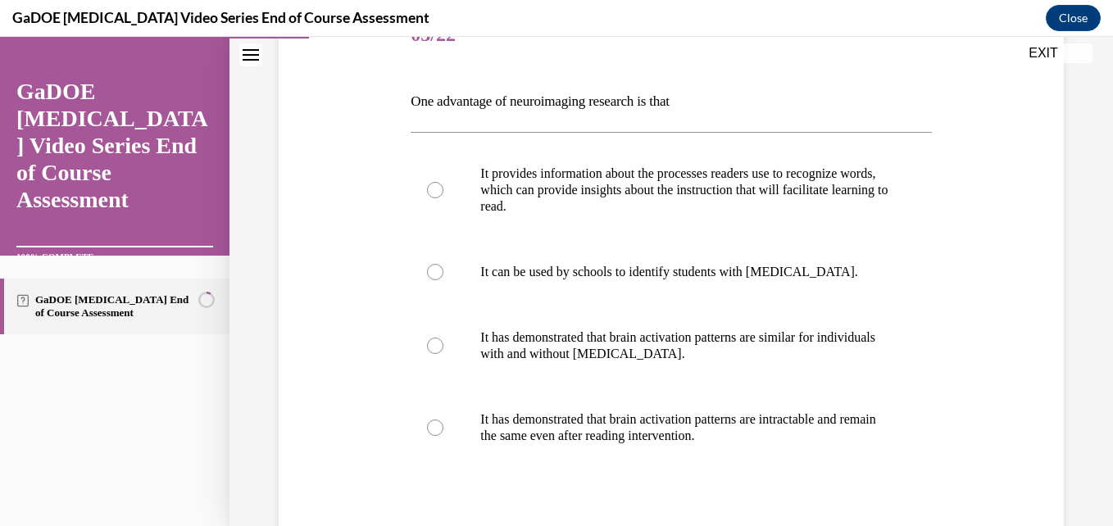
scroll to position [221, 0]
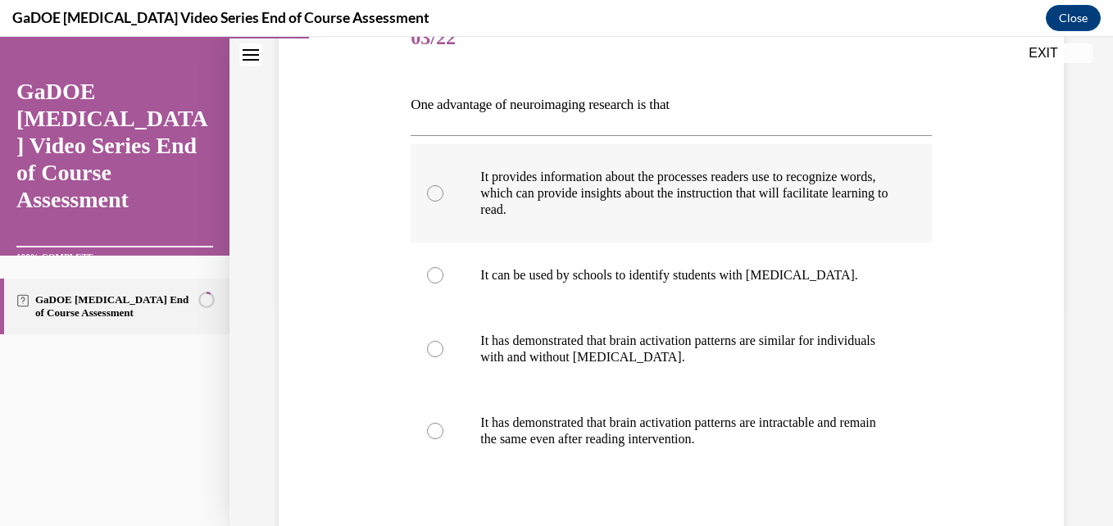
click at [818, 211] on p "It provides information about the processes readers use to recognize words, whi…" at bounding box center [685, 193] width 410 height 49
click at [443, 202] on input "It provides information about the processes readers use to recognize words, whi…" at bounding box center [435, 193] width 16 height 16
radio input "true"
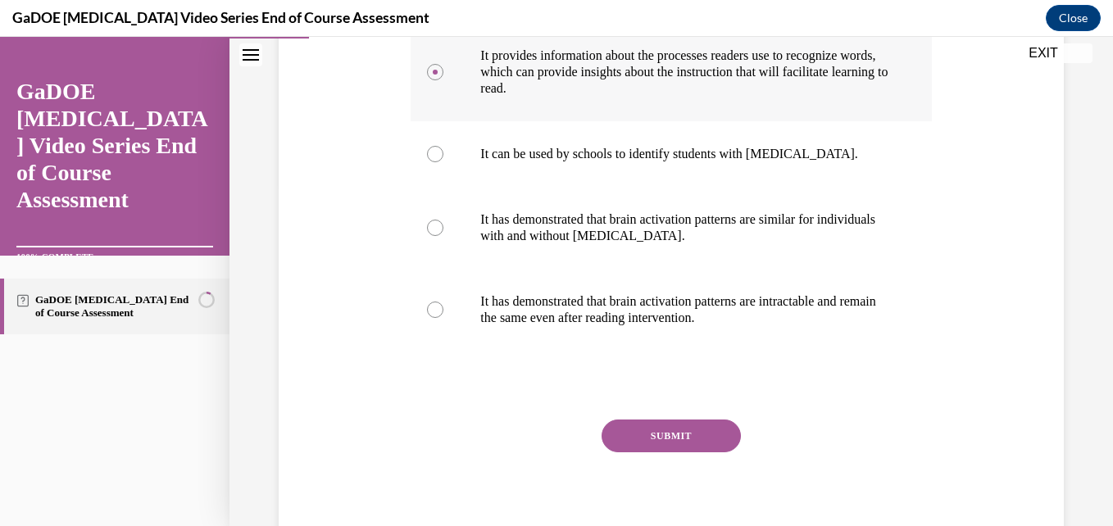
scroll to position [344, 0]
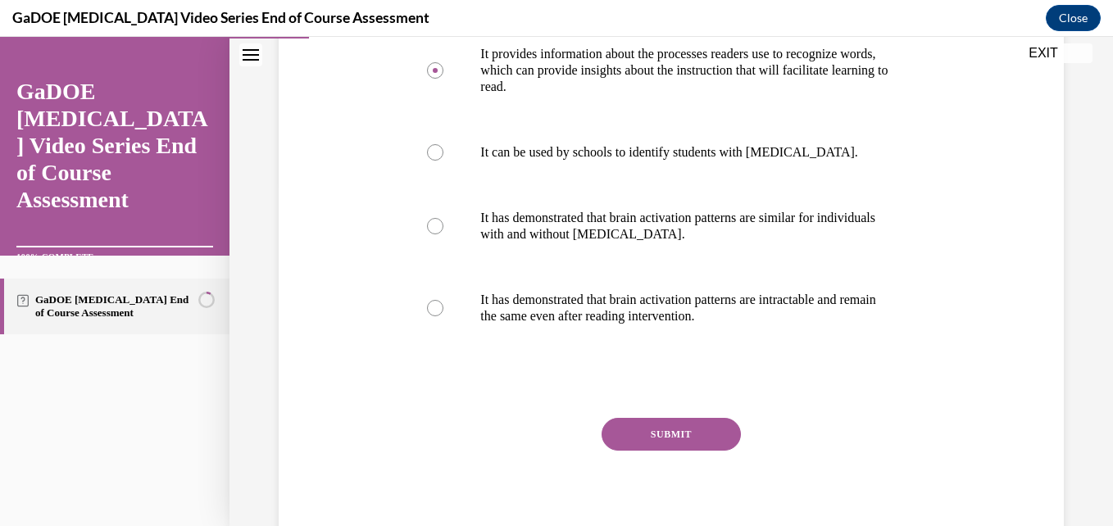
click at [703, 438] on button "SUBMIT" at bounding box center [671, 434] width 139 height 33
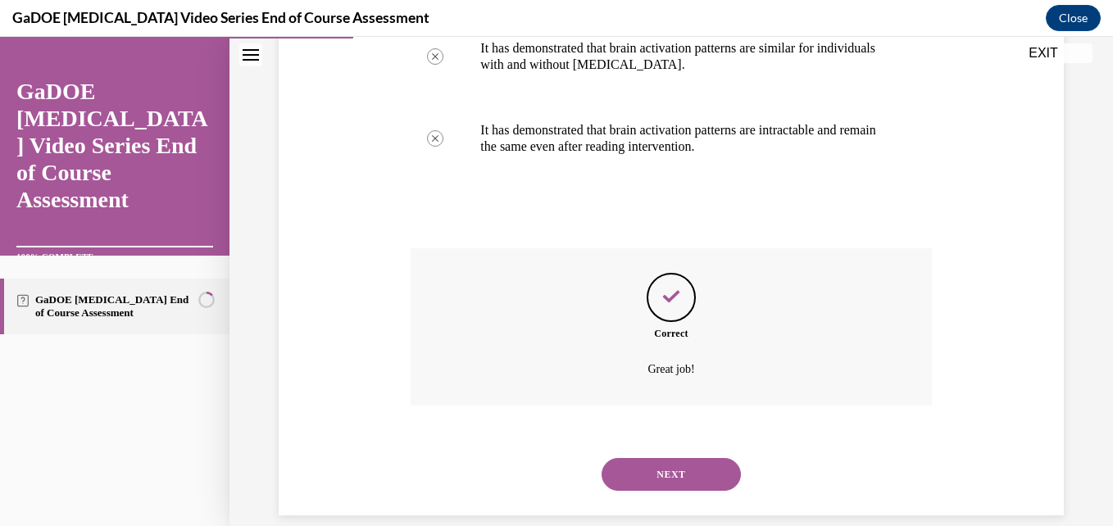
scroll to position [536, 0]
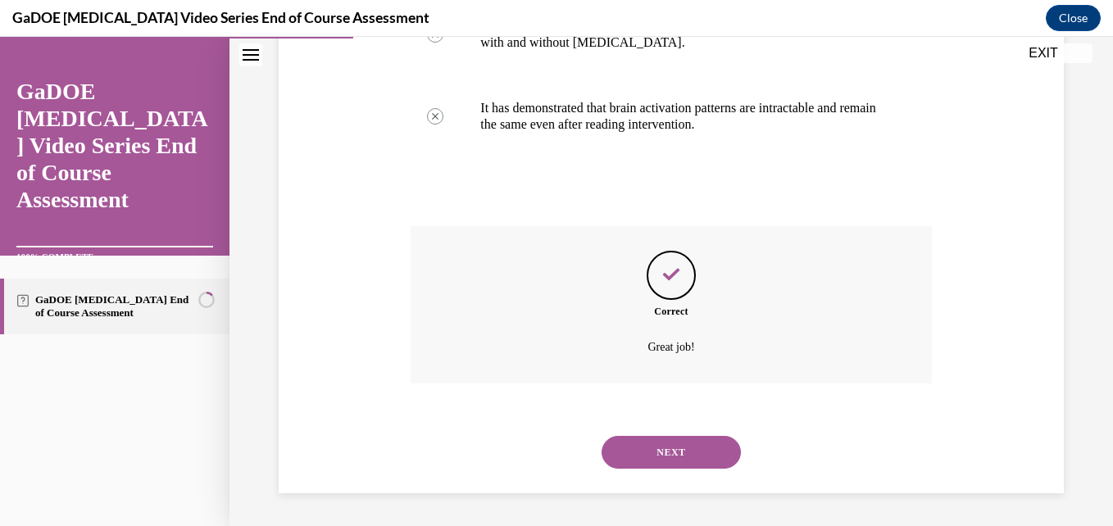
click at [702, 453] on button "NEXT" at bounding box center [671, 452] width 139 height 33
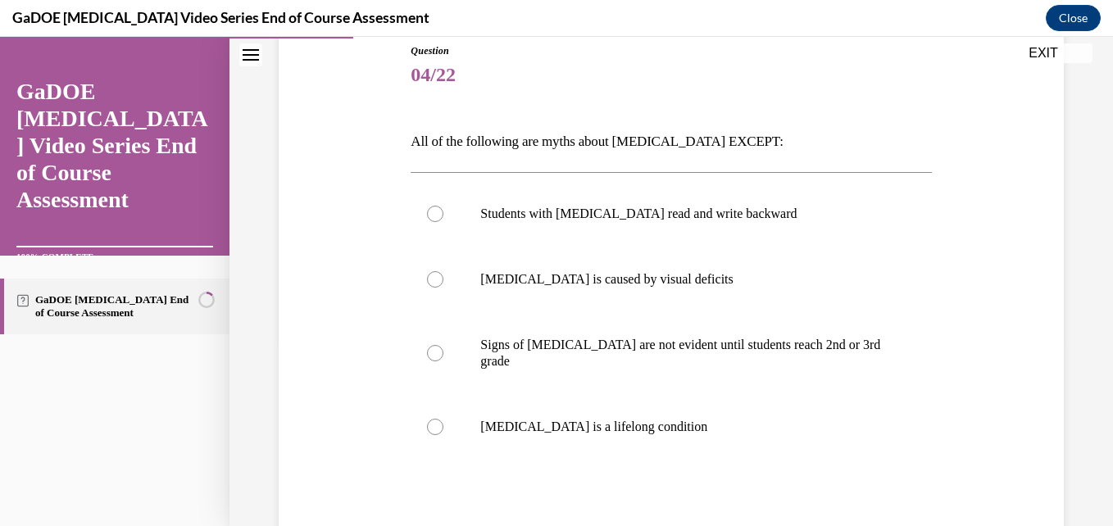
scroll to position [185, 0]
click at [607, 424] on label "[MEDICAL_DATA] is a lifelong condition" at bounding box center [671, 426] width 520 height 66
click at [443, 424] on input "[MEDICAL_DATA] is a lifelong condition" at bounding box center [435, 426] width 16 height 16
radio input "true"
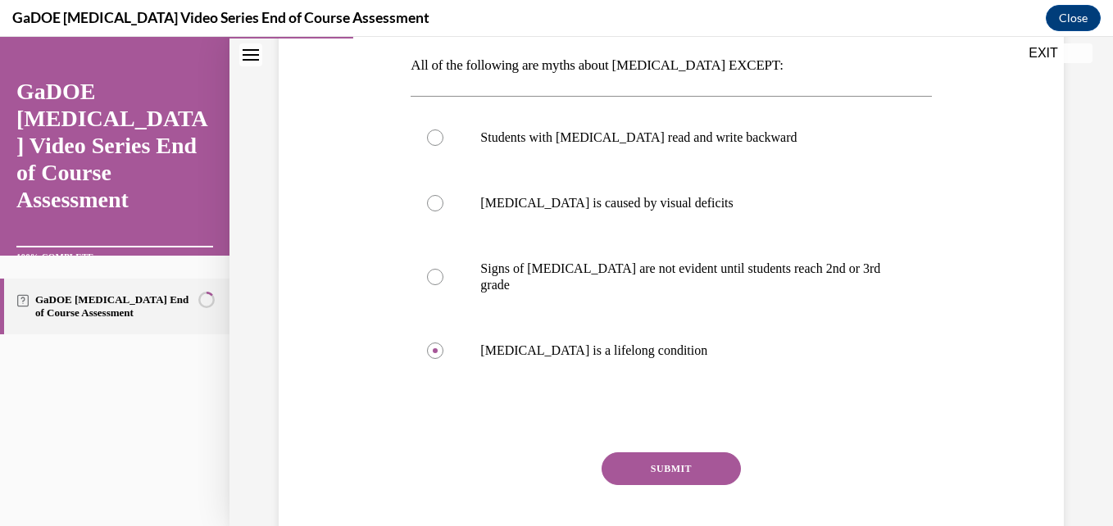
scroll to position [263, 0]
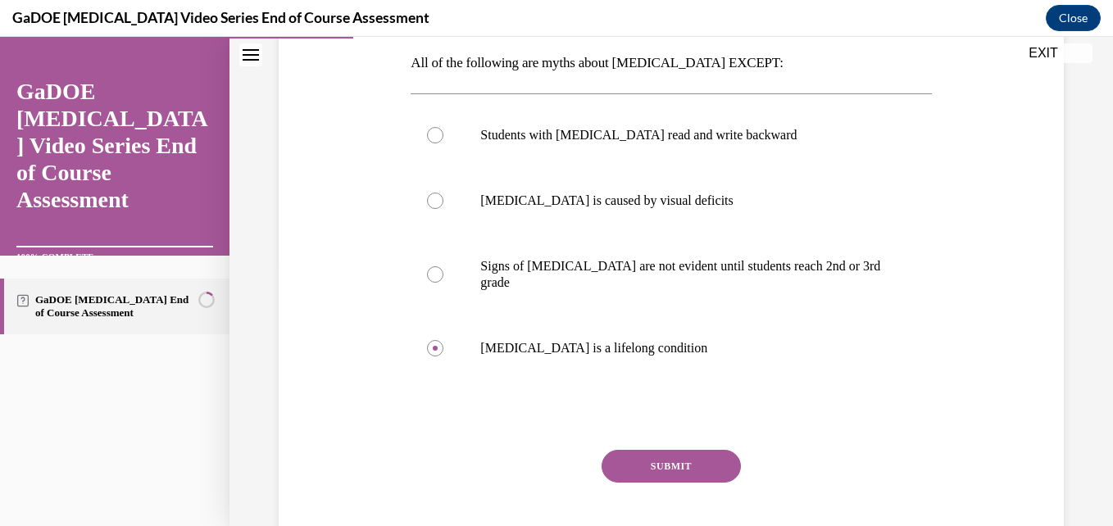
click at [652, 460] on button "SUBMIT" at bounding box center [671, 466] width 139 height 33
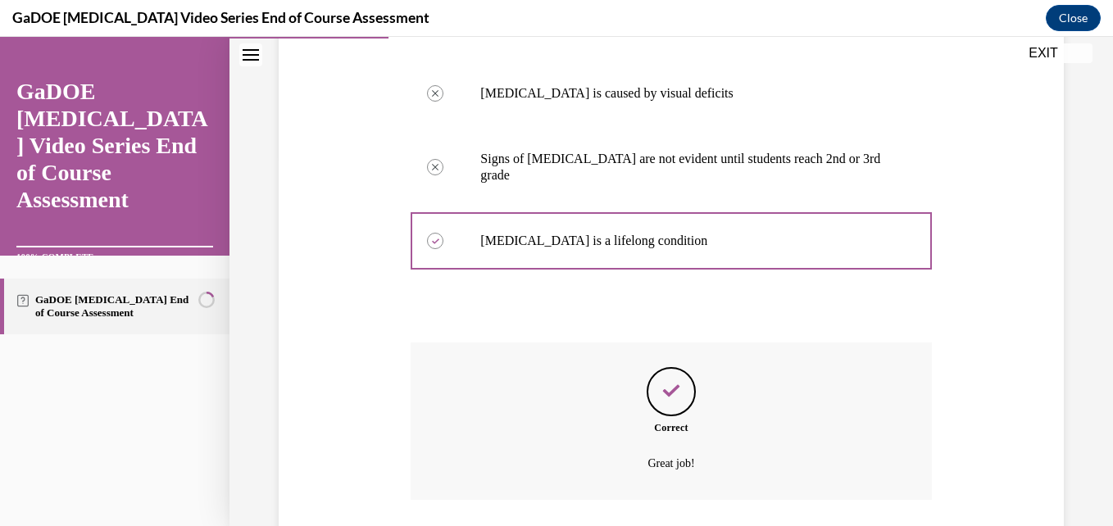
scroll to position [470, 0]
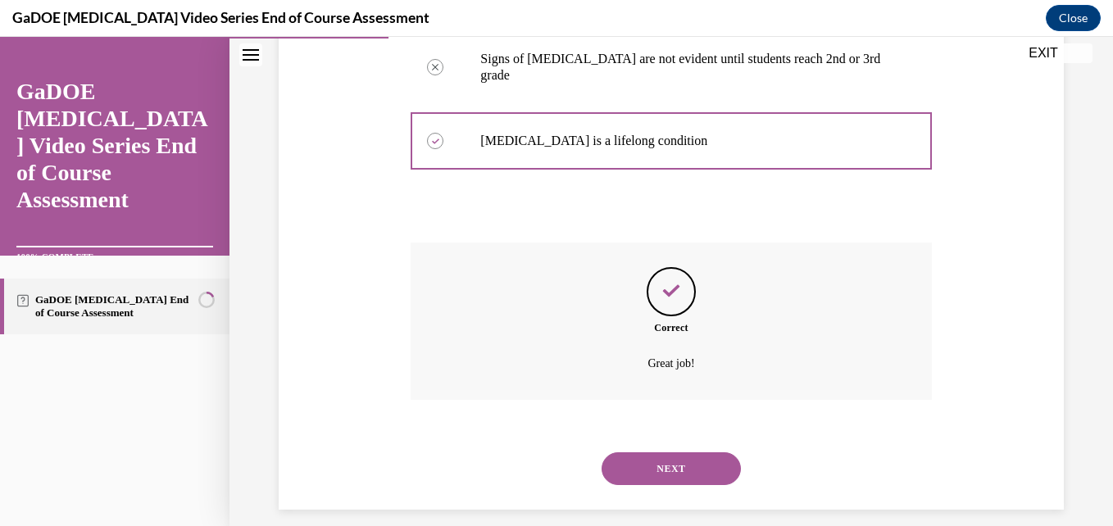
click at [652, 452] on button "NEXT" at bounding box center [671, 468] width 139 height 33
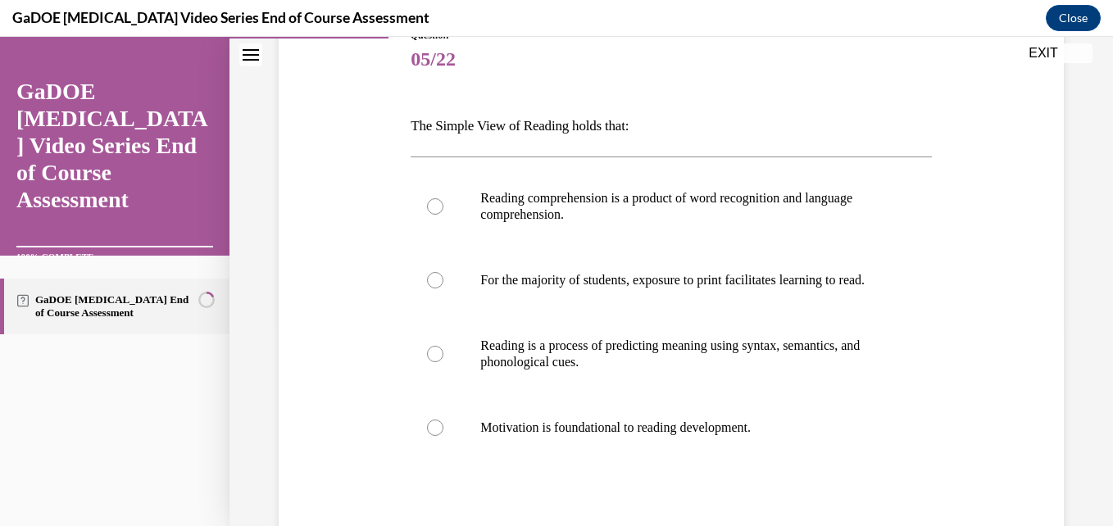
scroll to position [201, 0]
click at [734, 225] on label "Reading comprehension is a product of word recognition and language comprehensi…" at bounding box center [671, 206] width 520 height 82
click at [443, 214] on input "Reading comprehension is a product of word recognition and language comprehensi…" at bounding box center [435, 206] width 16 height 16
radio input "true"
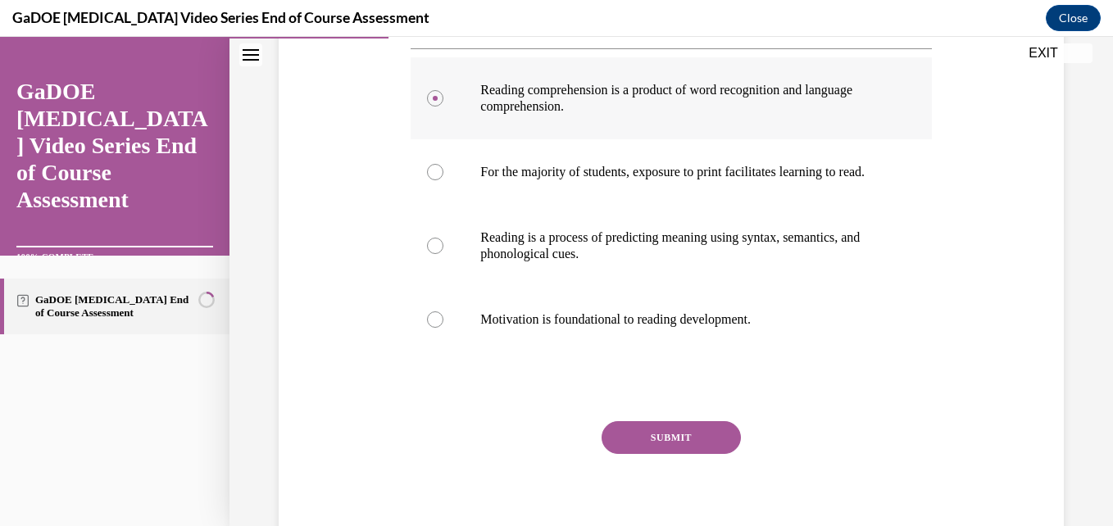
scroll to position [387, 0]
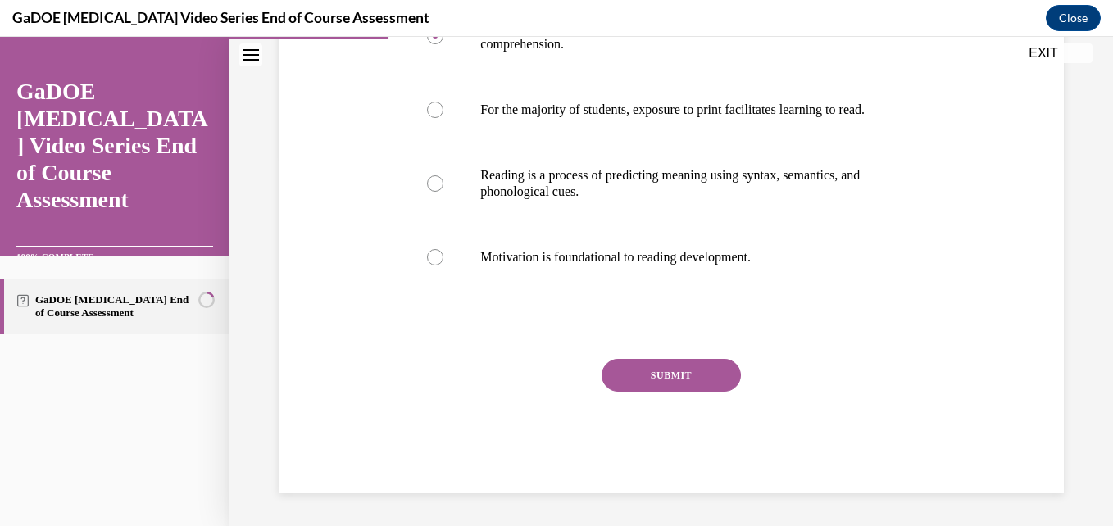
click at [708, 379] on button "SUBMIT" at bounding box center [671, 375] width 139 height 33
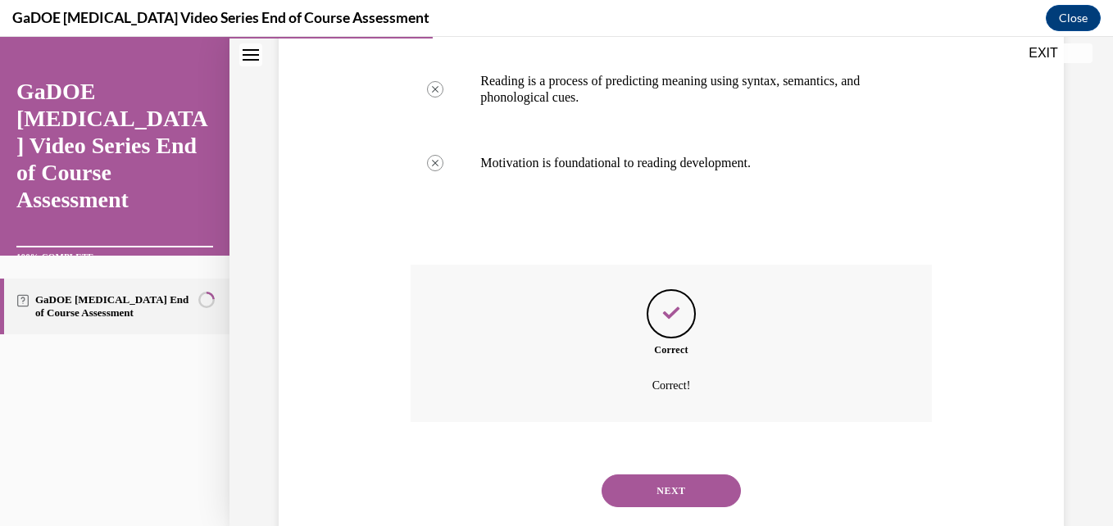
scroll to position [520, 0]
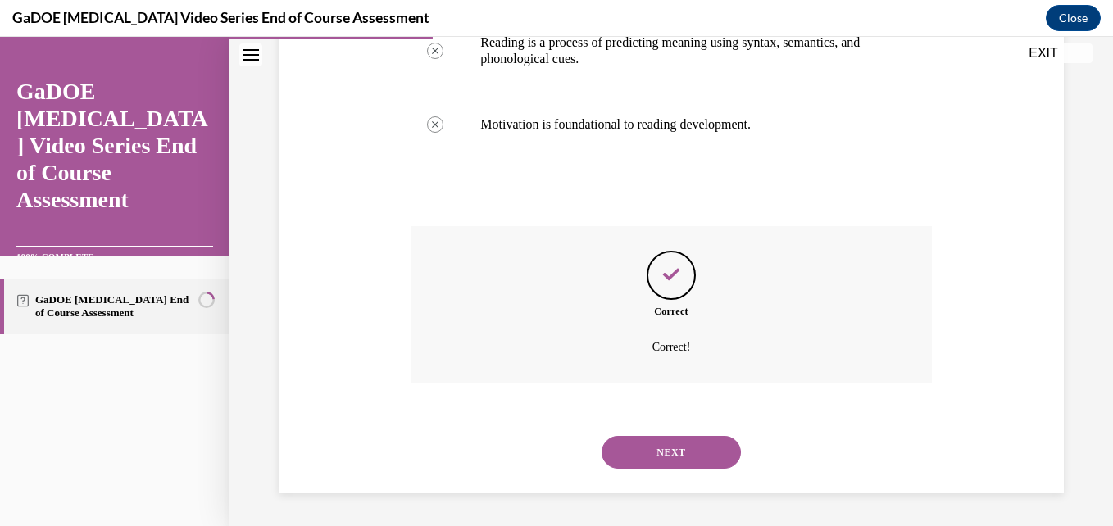
click at [673, 459] on button "NEXT" at bounding box center [671, 452] width 139 height 33
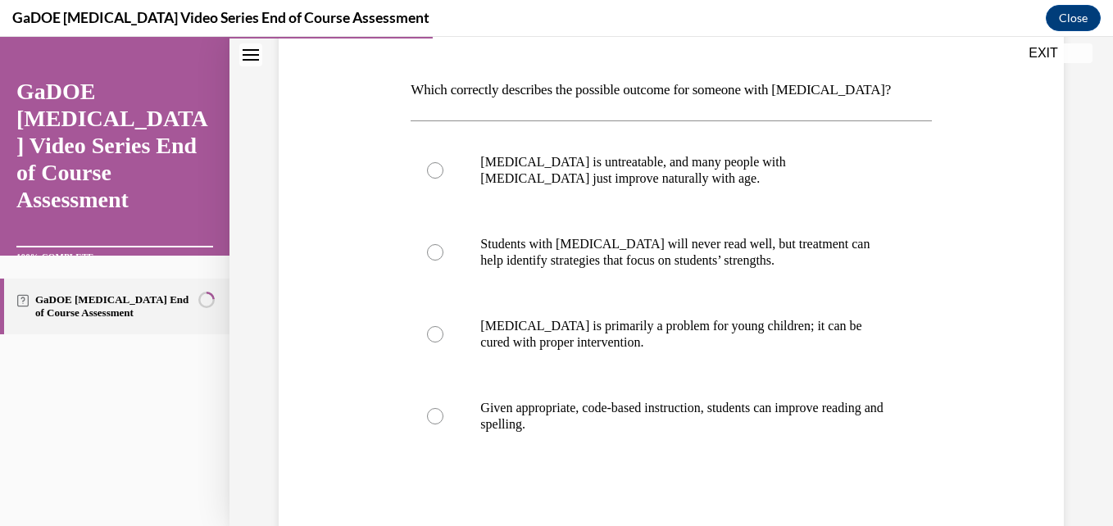
scroll to position [237, 0]
click at [621, 425] on p "Given appropriate, code-based instruction, students can improve reading and spe…" at bounding box center [685, 415] width 410 height 33
click at [443, 424] on input "Given appropriate, code-based instruction, students can improve reading and spe…" at bounding box center [435, 415] width 16 height 16
radio input "true"
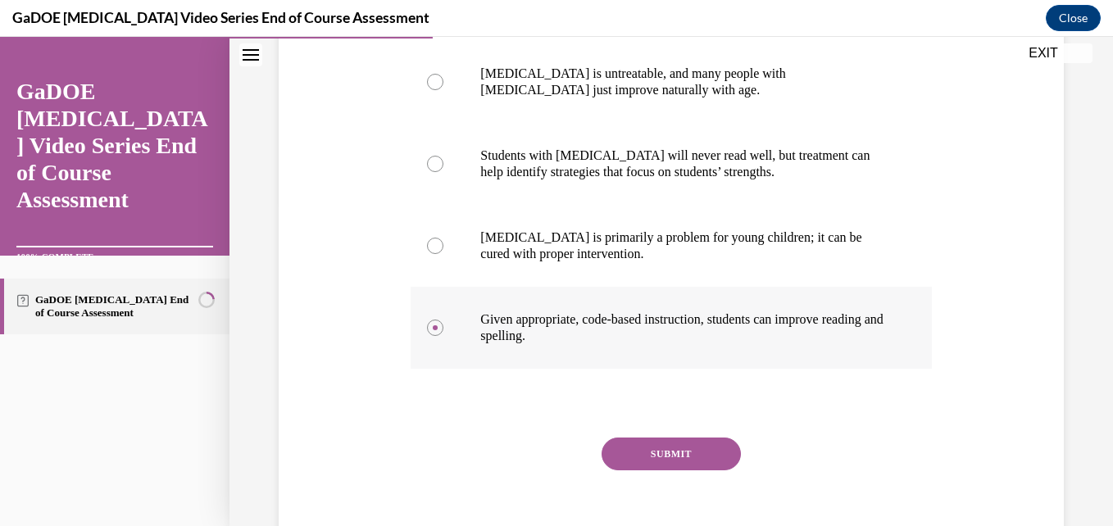
scroll to position [326, 0]
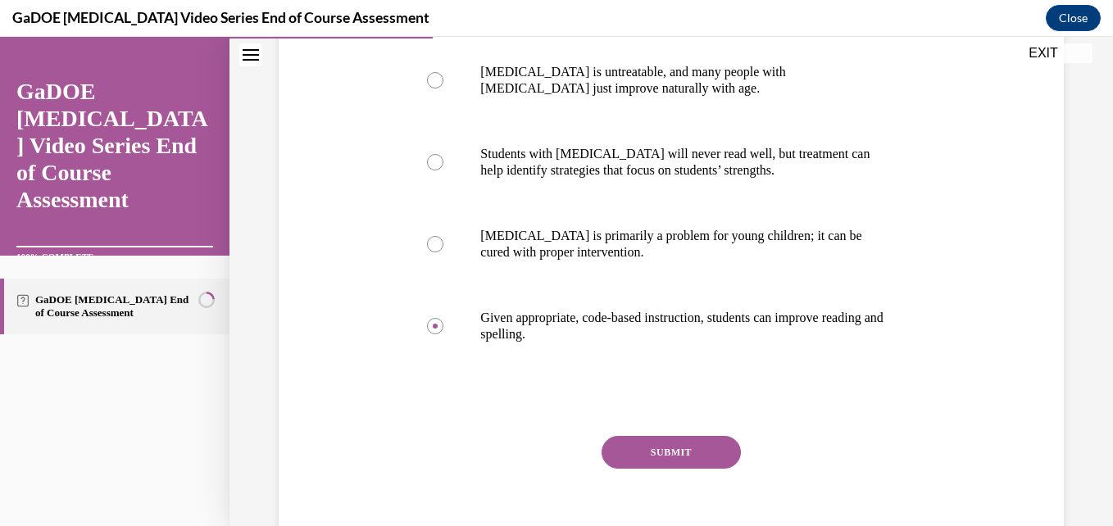
click at [634, 443] on button "SUBMIT" at bounding box center [671, 452] width 139 height 33
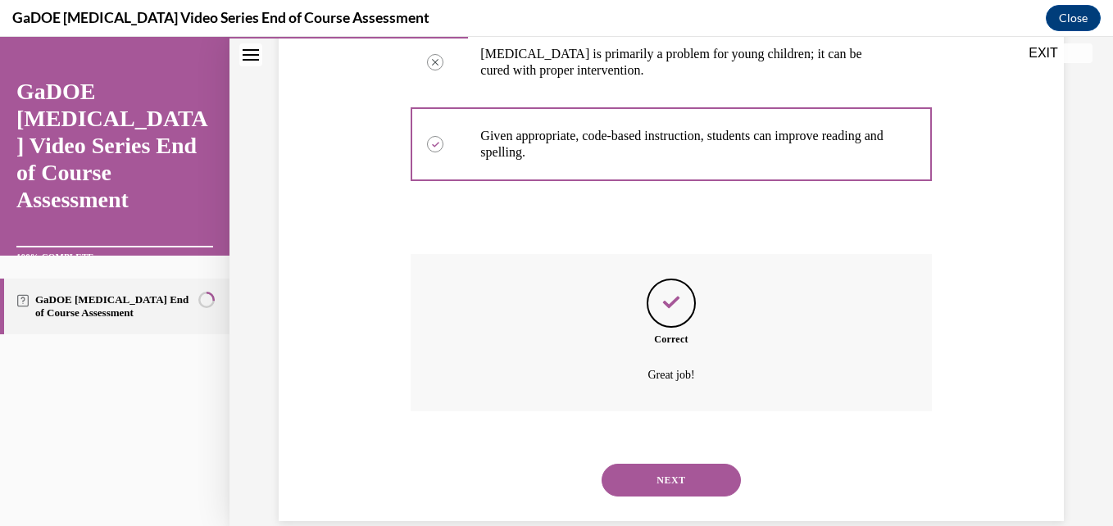
scroll to position [536, 0]
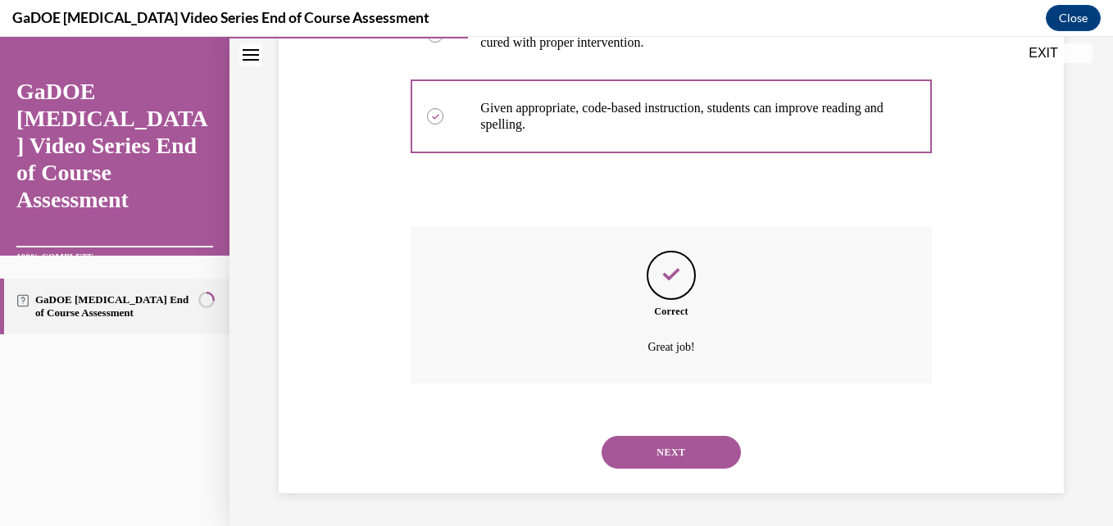
click at [640, 447] on button "NEXT" at bounding box center [671, 452] width 139 height 33
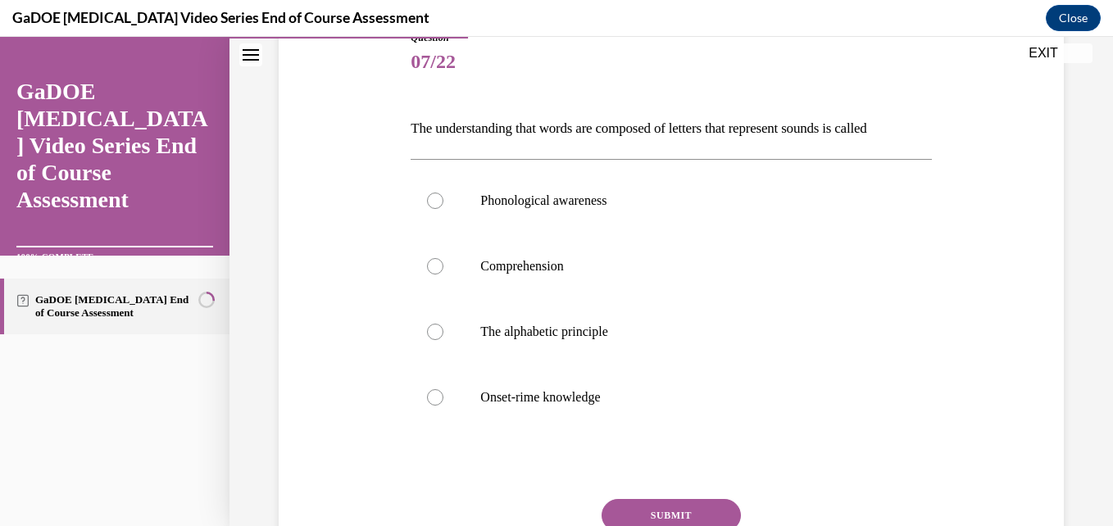
scroll to position [202, 0]
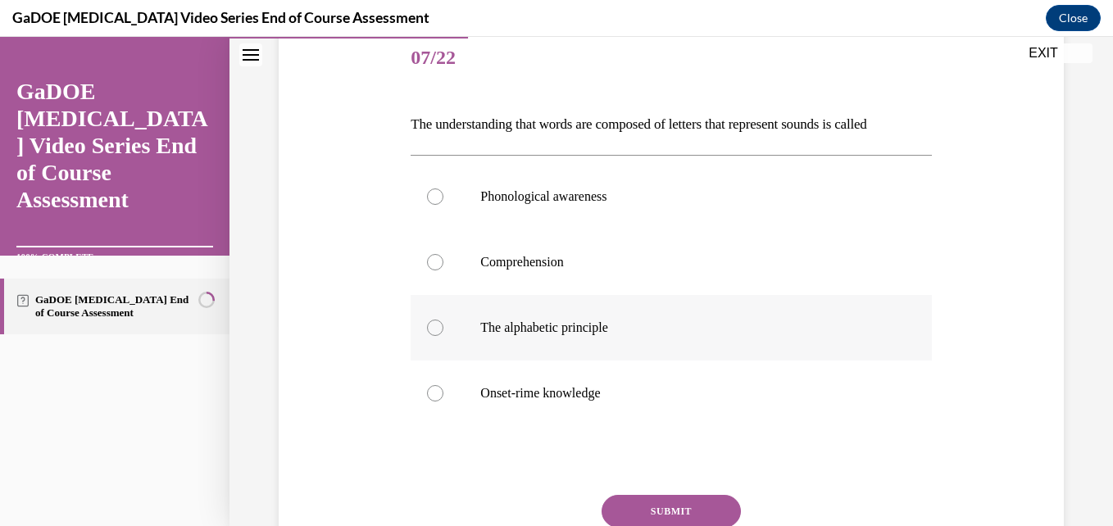
click at [568, 320] on p "The alphabetic principle" at bounding box center [685, 328] width 410 height 16
click at [443, 320] on input "The alphabetic principle" at bounding box center [435, 328] width 16 height 16
radio input "true"
click at [671, 515] on button "SUBMIT" at bounding box center [671, 511] width 139 height 33
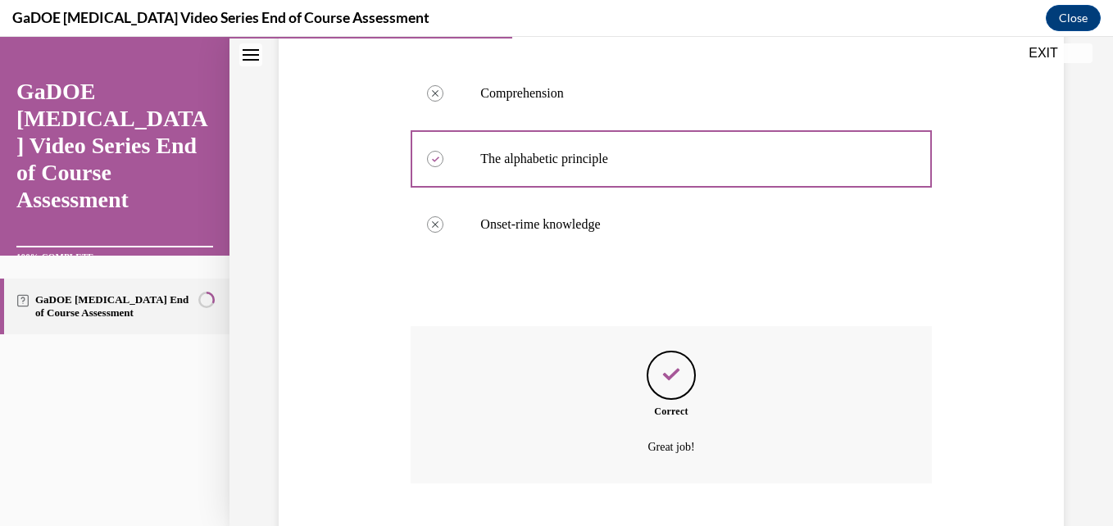
scroll to position [470, 0]
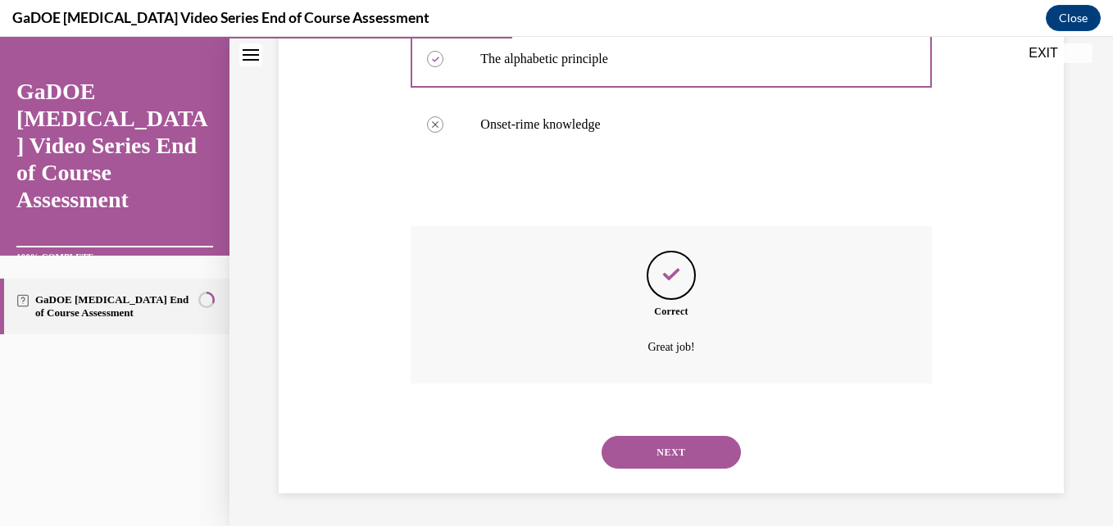
click at [643, 461] on button "NEXT" at bounding box center [671, 452] width 139 height 33
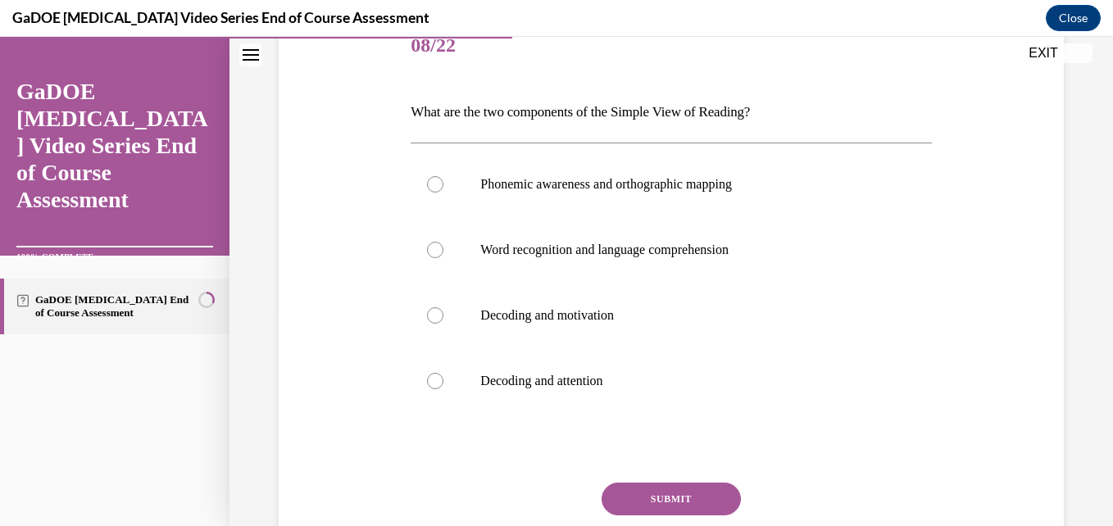
scroll to position [215, 0]
click at [658, 277] on label "Word recognition and language comprehension" at bounding box center [671, 249] width 520 height 66
click at [443, 257] on input "Word recognition and language comprehension" at bounding box center [435, 249] width 16 height 16
radio input "true"
click at [654, 502] on button "SUBMIT" at bounding box center [671, 498] width 139 height 33
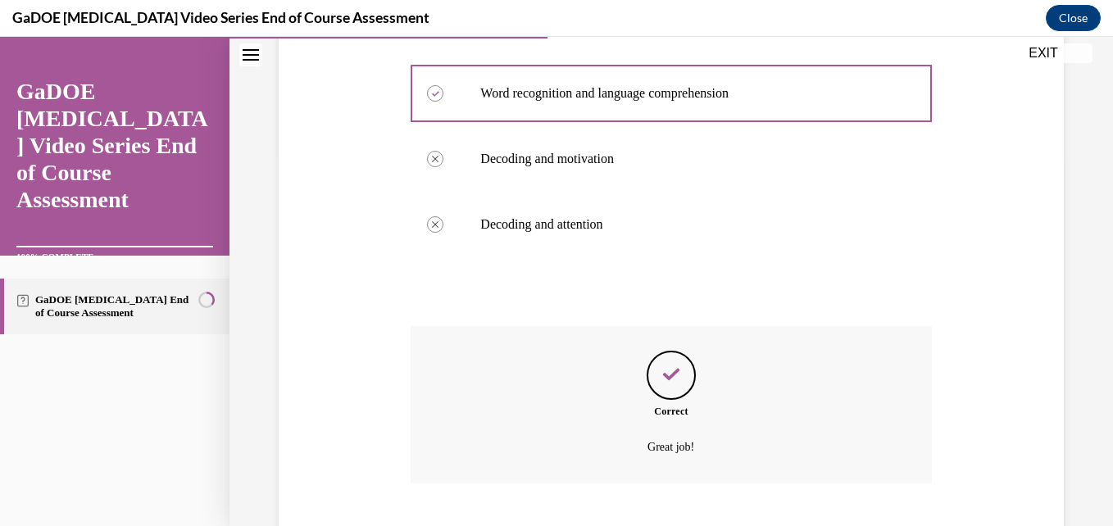
scroll to position [470, 0]
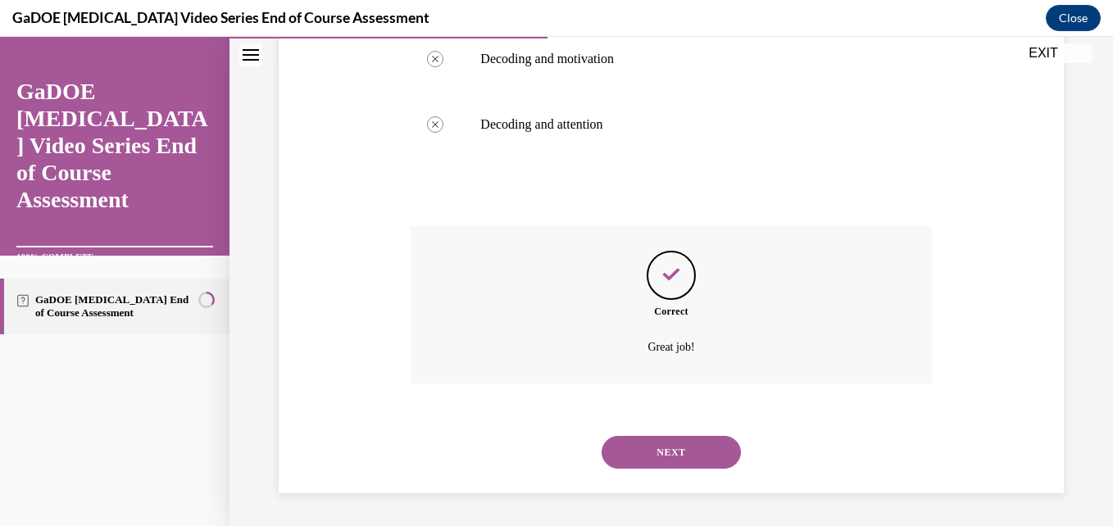
click at [646, 455] on button "NEXT" at bounding box center [671, 452] width 139 height 33
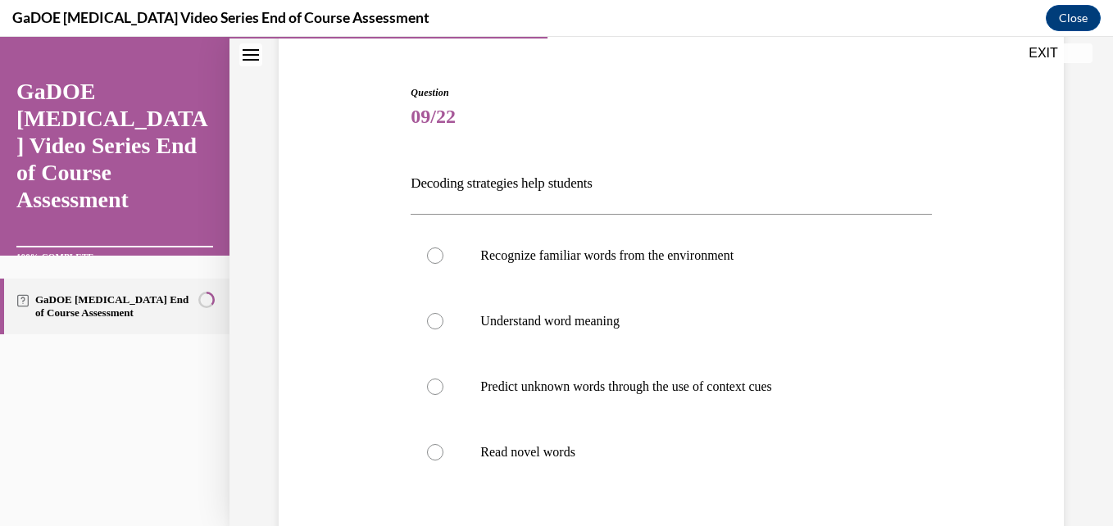
scroll to position [178, 0]
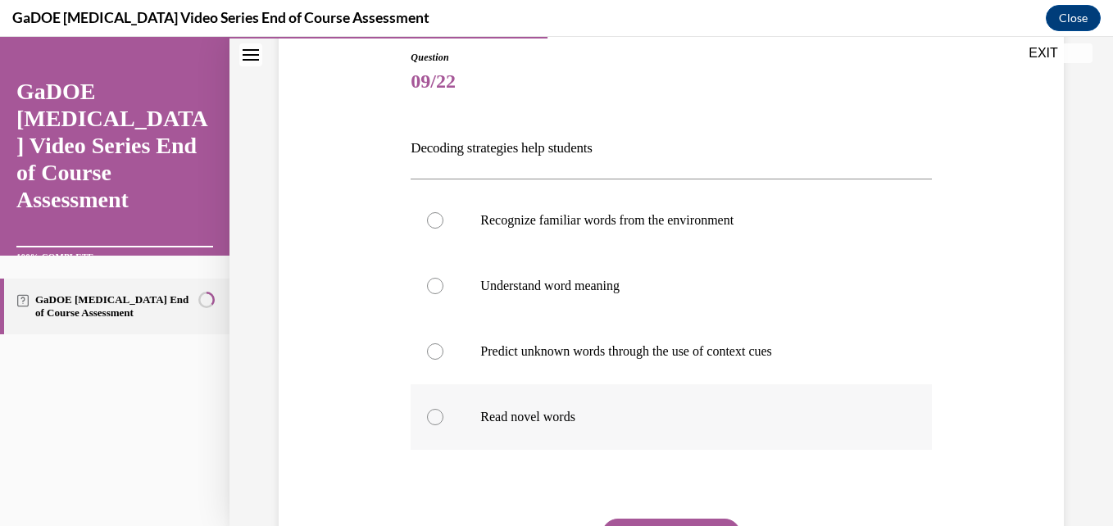
drag, startPoint x: 654, startPoint y: 447, endPoint x: 658, endPoint y: 438, distance: 10.7
click at [658, 438] on label "Read novel words" at bounding box center [671, 417] width 520 height 66
click at [443, 425] on input "Read novel words" at bounding box center [435, 417] width 16 height 16
radio input "true"
click at [684, 406] on label "Read novel words" at bounding box center [671, 417] width 520 height 66
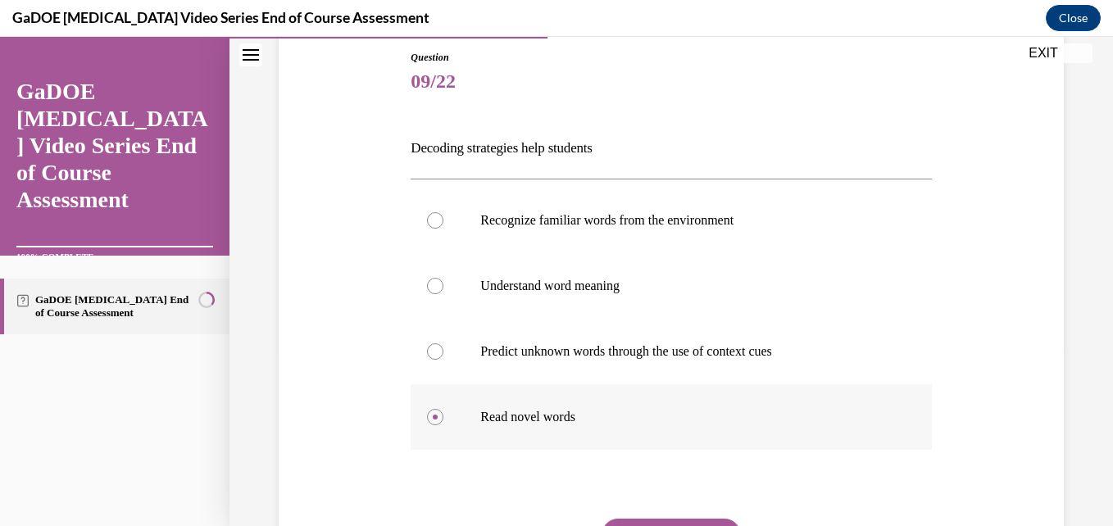
click at [443, 409] on input "Read novel words" at bounding box center [435, 417] width 16 height 16
click at [684, 406] on label "Read novel words" at bounding box center [671, 417] width 520 height 66
click at [443, 409] on input "Read novel words" at bounding box center [435, 417] width 16 height 16
click at [684, 406] on label "Read novel words" at bounding box center [671, 417] width 520 height 66
click at [443, 409] on input "Read novel words" at bounding box center [435, 417] width 16 height 16
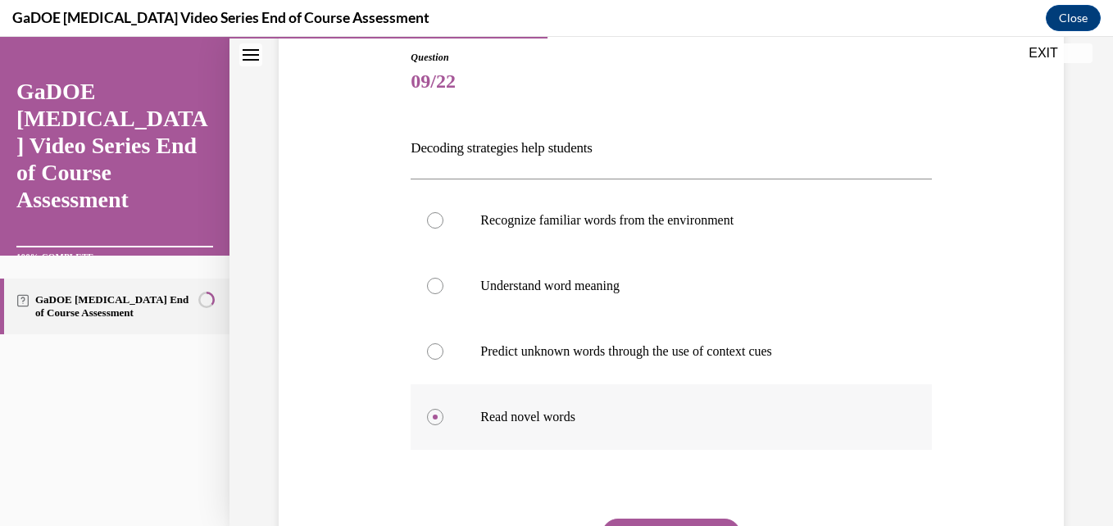
click at [684, 406] on label "Read novel words" at bounding box center [671, 417] width 520 height 66
click at [443, 409] on input "Read novel words" at bounding box center [435, 417] width 16 height 16
click at [684, 406] on label "Read novel words" at bounding box center [671, 417] width 520 height 66
click at [443, 409] on input "Read novel words" at bounding box center [435, 417] width 16 height 16
click at [684, 406] on label "Read novel words" at bounding box center [671, 417] width 520 height 66
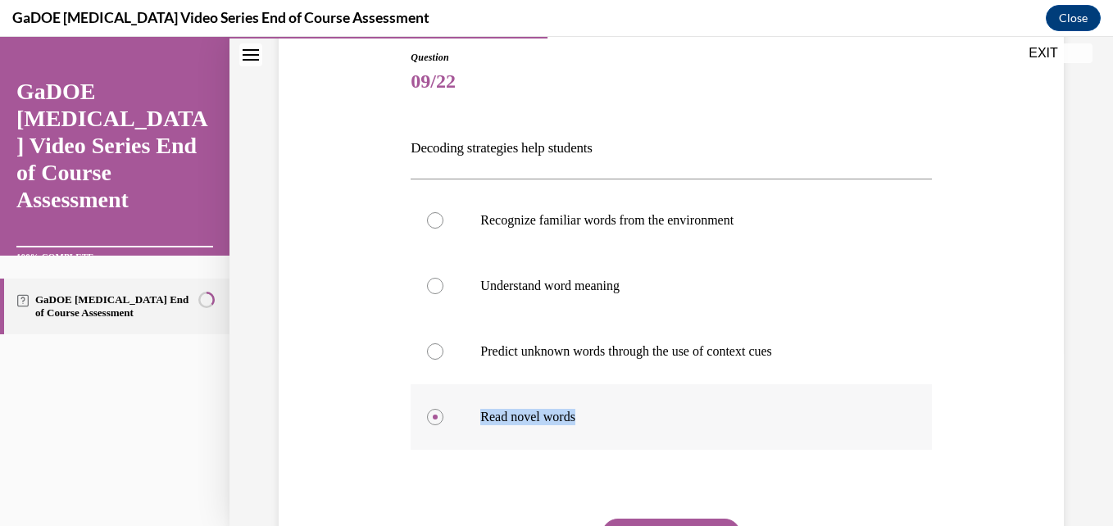
click at [443, 409] on input "Read novel words" at bounding box center [435, 417] width 16 height 16
click at [684, 406] on label "Read novel words" at bounding box center [671, 417] width 520 height 66
click at [443, 409] on input "Read novel words" at bounding box center [435, 417] width 16 height 16
click at [684, 406] on label "Read novel words" at bounding box center [671, 417] width 520 height 66
click at [443, 409] on input "Read novel words" at bounding box center [435, 417] width 16 height 16
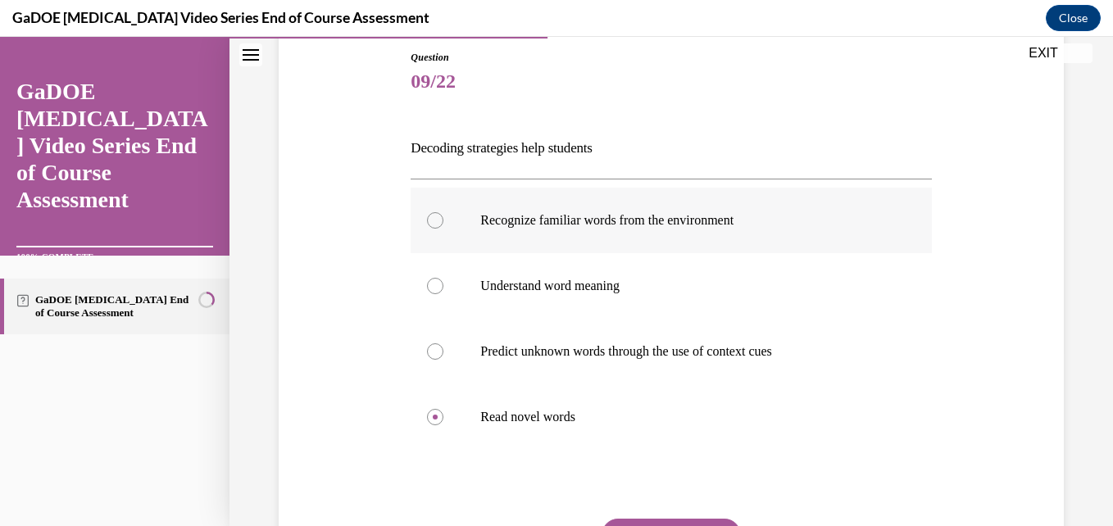
click at [611, 209] on label "Recognize familiar words from the environment" at bounding box center [671, 221] width 520 height 66
click at [443, 212] on input "Recognize familiar words from the environment" at bounding box center [435, 220] width 16 height 16
radio input "true"
click at [613, 293] on p "Understand word meaning" at bounding box center [685, 286] width 410 height 16
click at [443, 293] on input "Understand word meaning" at bounding box center [435, 286] width 16 height 16
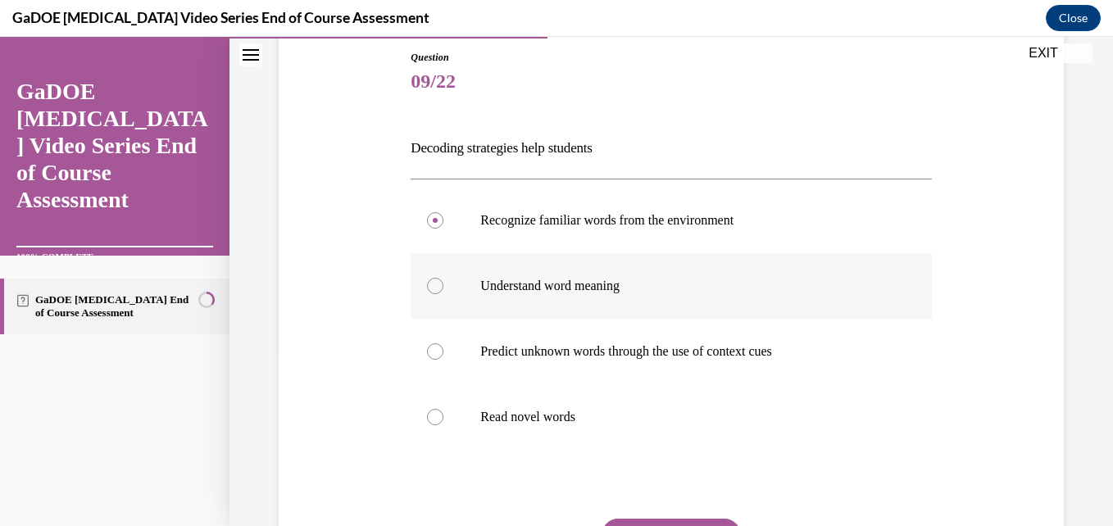
radio input "true"
click at [615, 244] on label "Recognize familiar words from the environment" at bounding box center [671, 221] width 520 height 66
click at [443, 229] on input "Recognize familiar words from the environment" at bounding box center [435, 220] width 16 height 16
radio input "true"
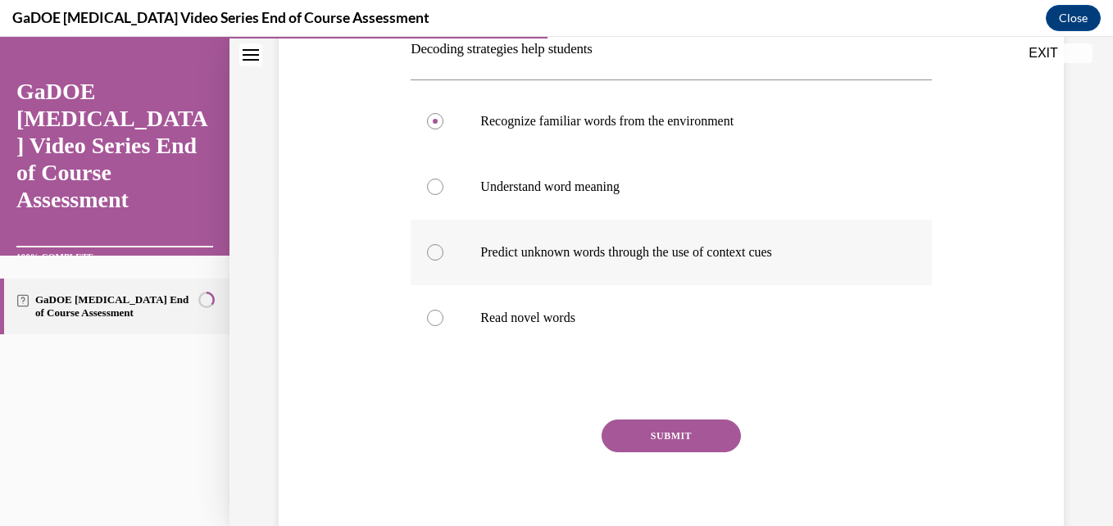
scroll to position [288, 0]
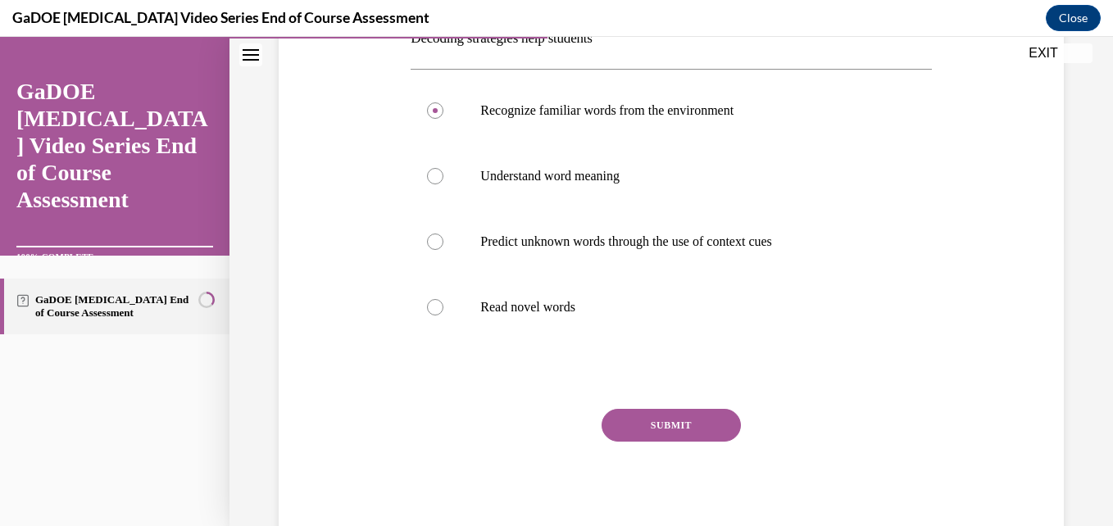
click at [641, 352] on div "Question 09/22 Decoding strategies help students Recognize familiar words from …" at bounding box center [671, 241] width 520 height 603
click at [653, 416] on button "SUBMIT" at bounding box center [671, 425] width 139 height 33
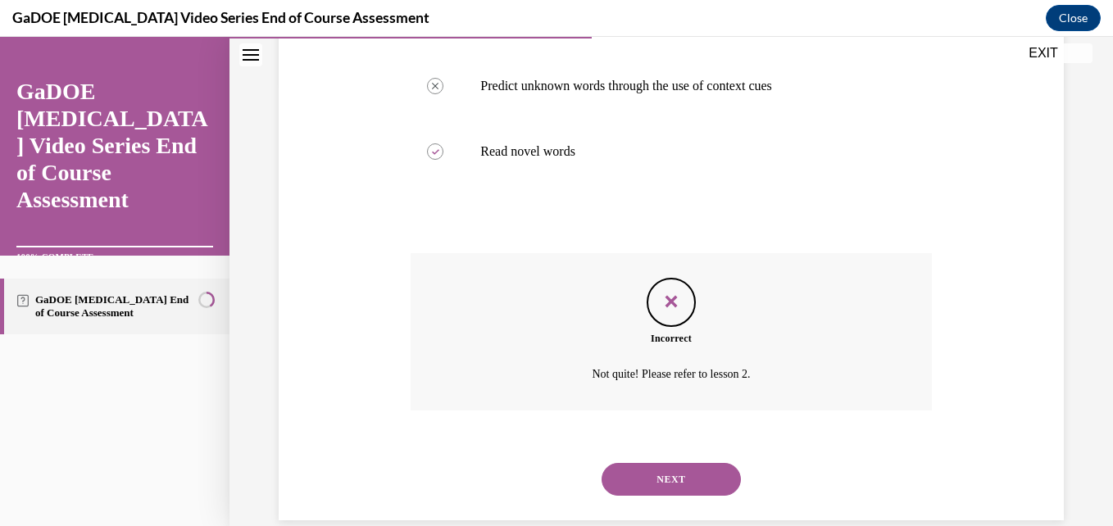
scroll to position [454, 0]
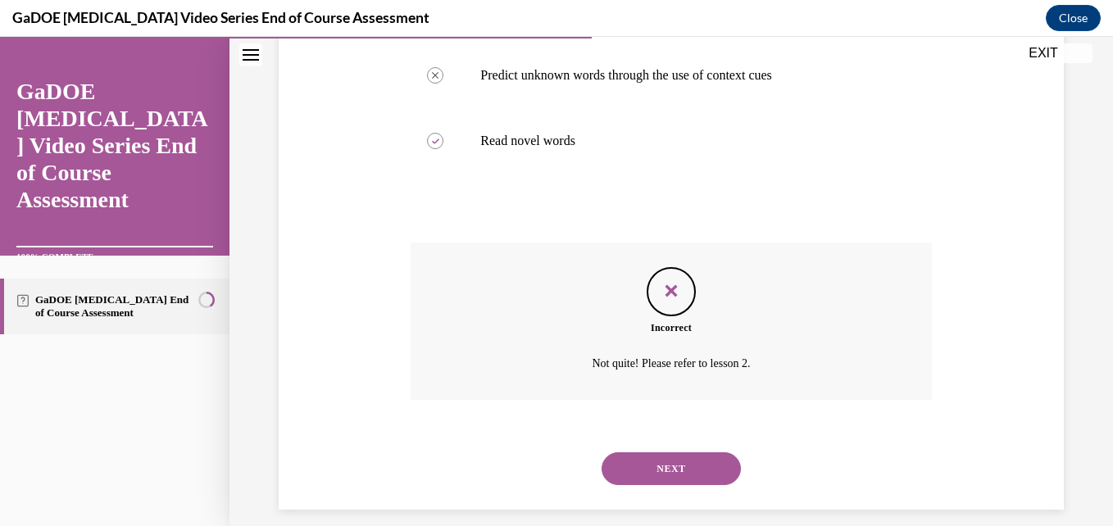
click at [656, 468] on button "NEXT" at bounding box center [671, 468] width 139 height 33
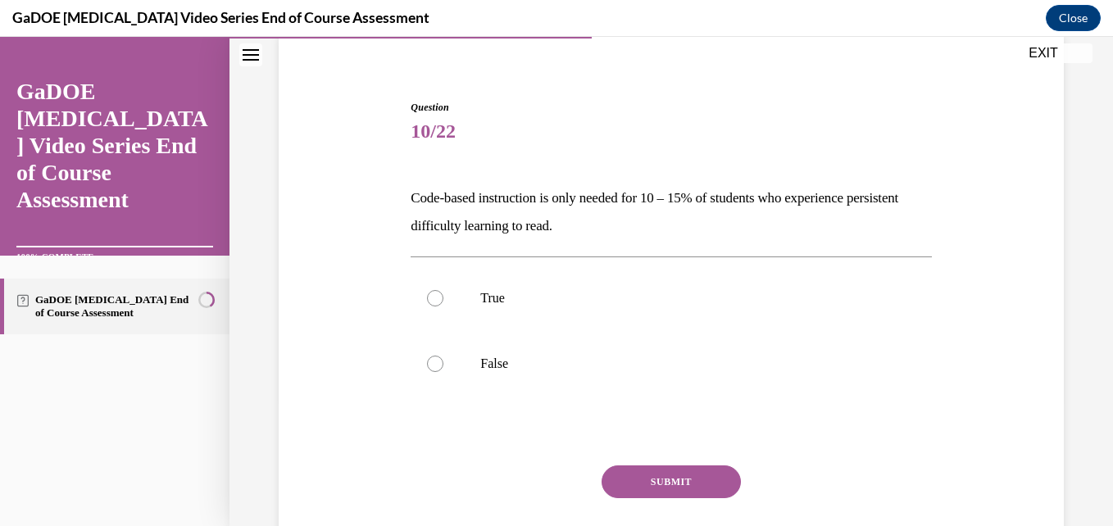
scroll to position [129, 0]
click at [516, 301] on p "True" at bounding box center [685, 297] width 410 height 16
click at [443, 301] on input "True" at bounding box center [435, 297] width 16 height 16
radio input "true"
click at [649, 475] on button "SUBMIT" at bounding box center [671, 481] width 139 height 33
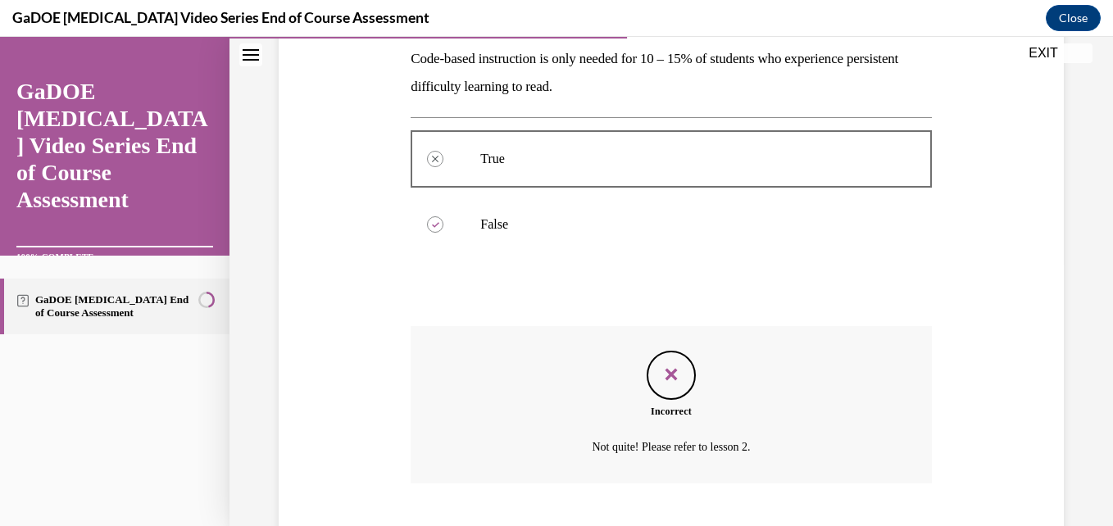
scroll to position [367, 0]
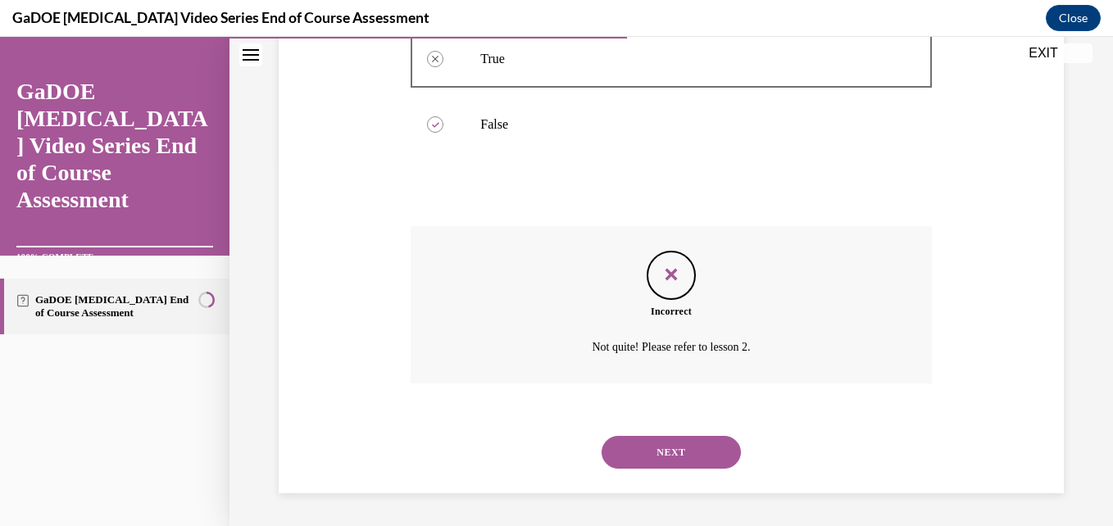
click at [656, 456] on button "NEXT" at bounding box center [671, 452] width 139 height 33
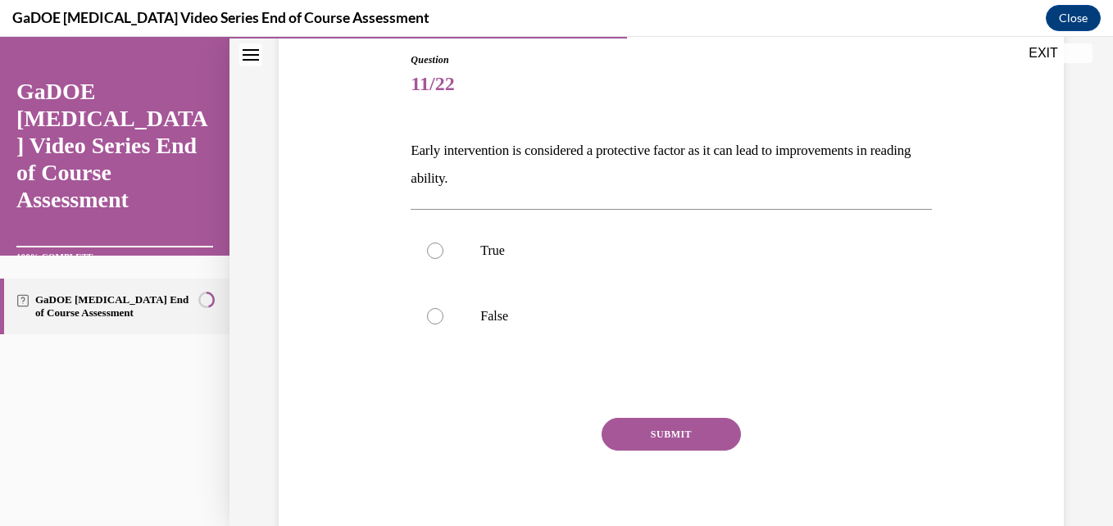
scroll to position [176, 0]
click at [511, 248] on p "True" at bounding box center [685, 250] width 410 height 16
click at [443, 248] on input "True" at bounding box center [435, 250] width 16 height 16
radio input "true"
click at [651, 430] on button "SUBMIT" at bounding box center [671, 433] width 139 height 33
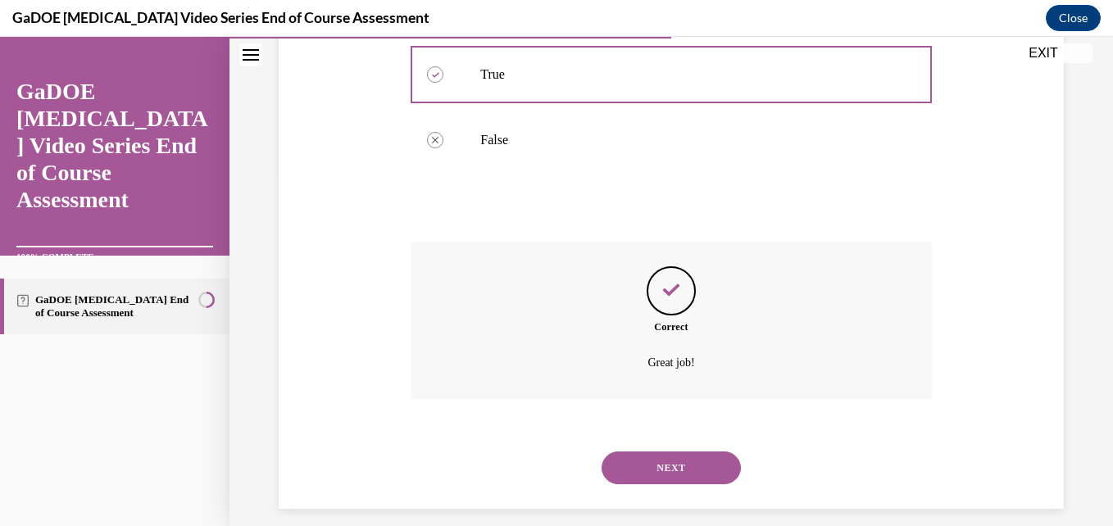
scroll to position [367, 0]
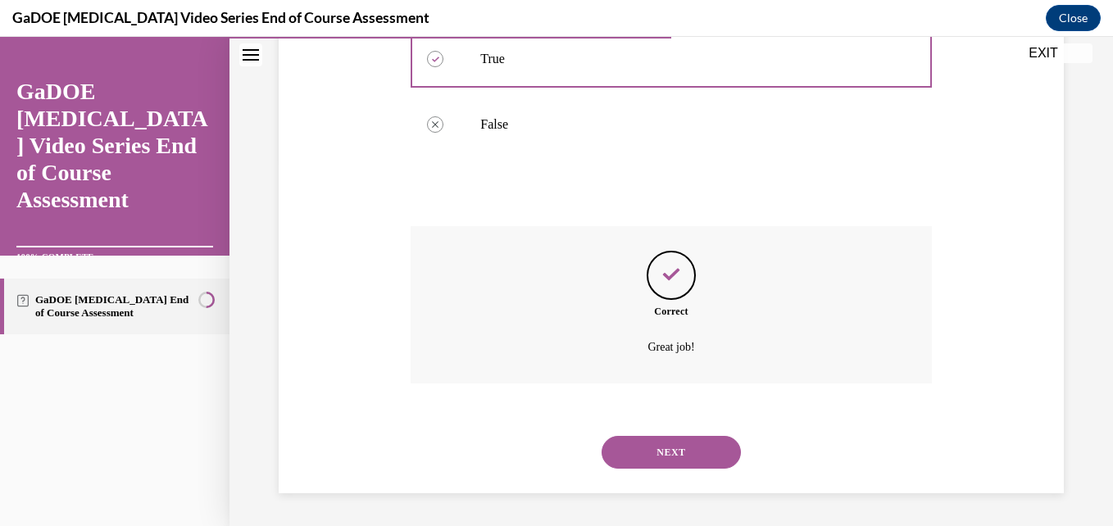
click at [658, 442] on button "NEXT" at bounding box center [671, 452] width 139 height 33
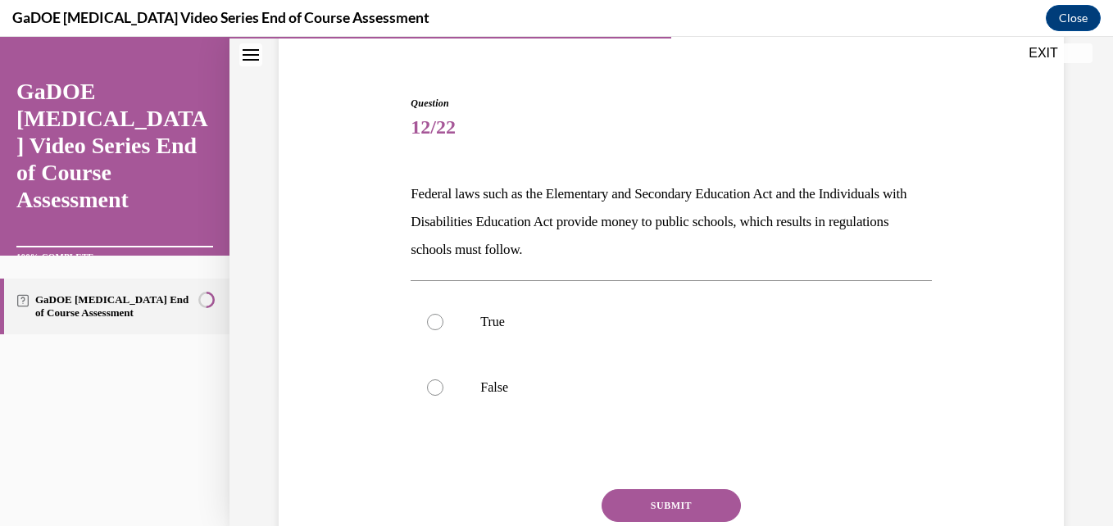
scroll to position [135, 0]
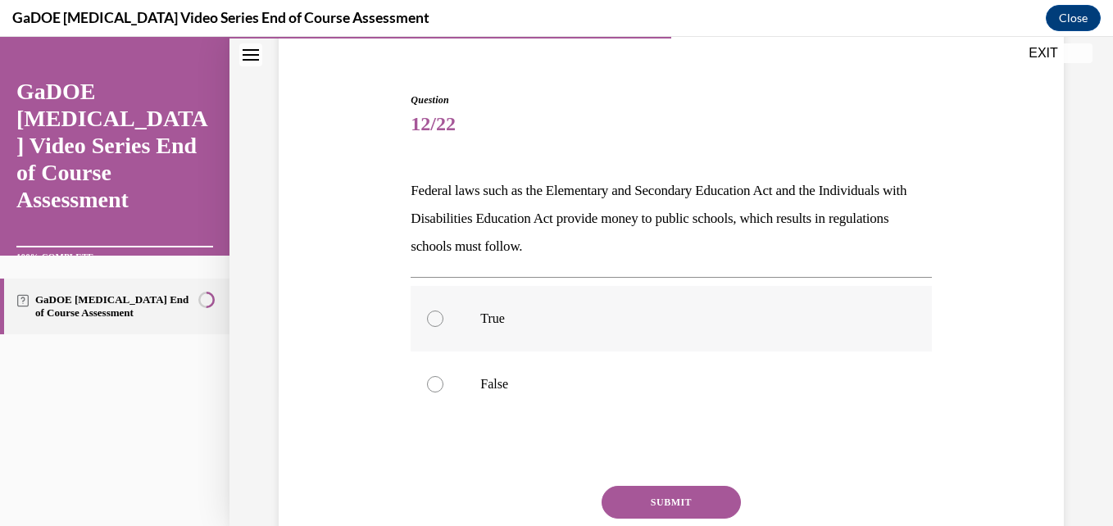
click at [516, 313] on p "True" at bounding box center [685, 319] width 410 height 16
click at [443, 313] on input "True" at bounding box center [435, 319] width 16 height 16
radio input "true"
click at [686, 498] on button "SUBMIT" at bounding box center [671, 502] width 139 height 33
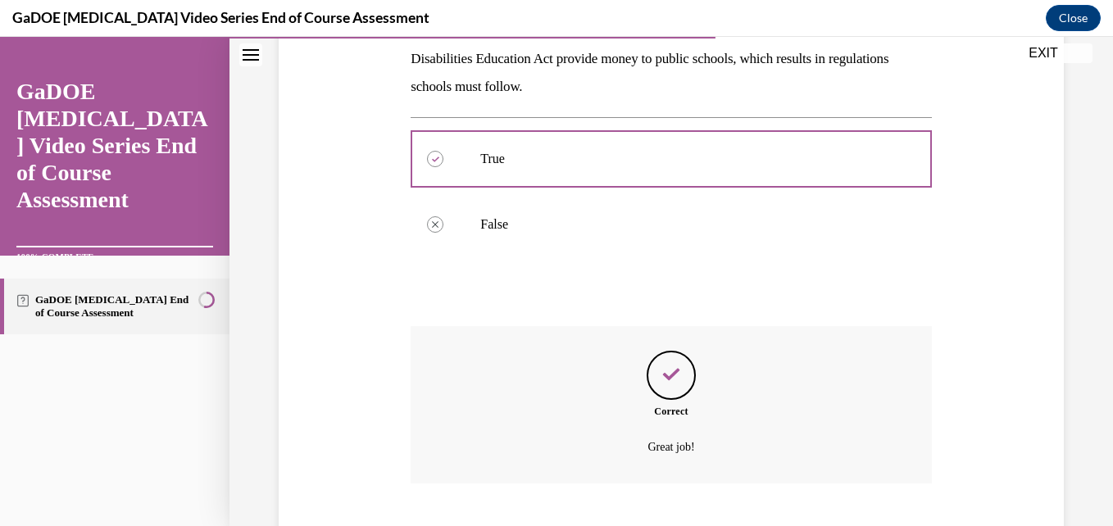
scroll to position [395, 0]
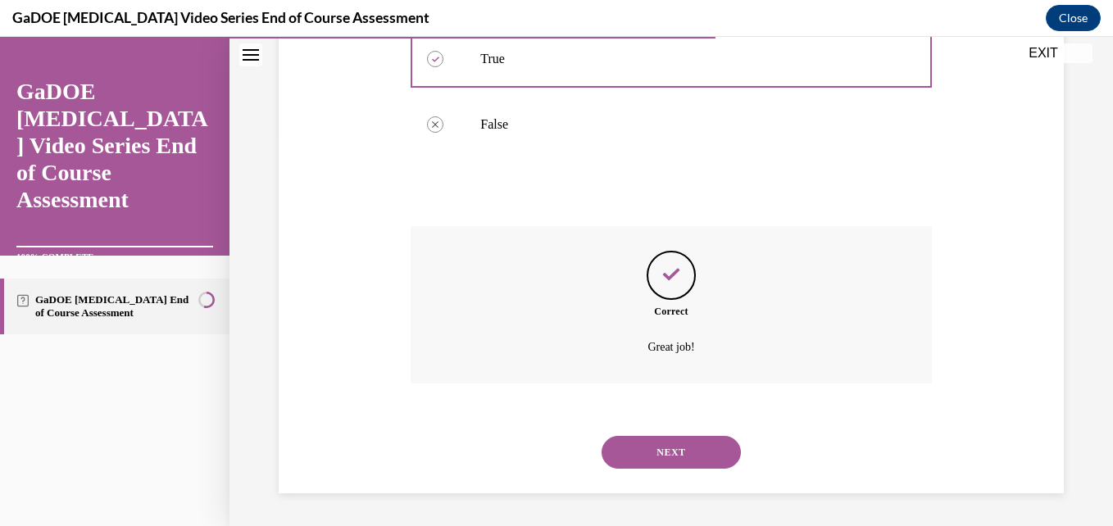
click at [664, 438] on button "NEXT" at bounding box center [671, 452] width 139 height 33
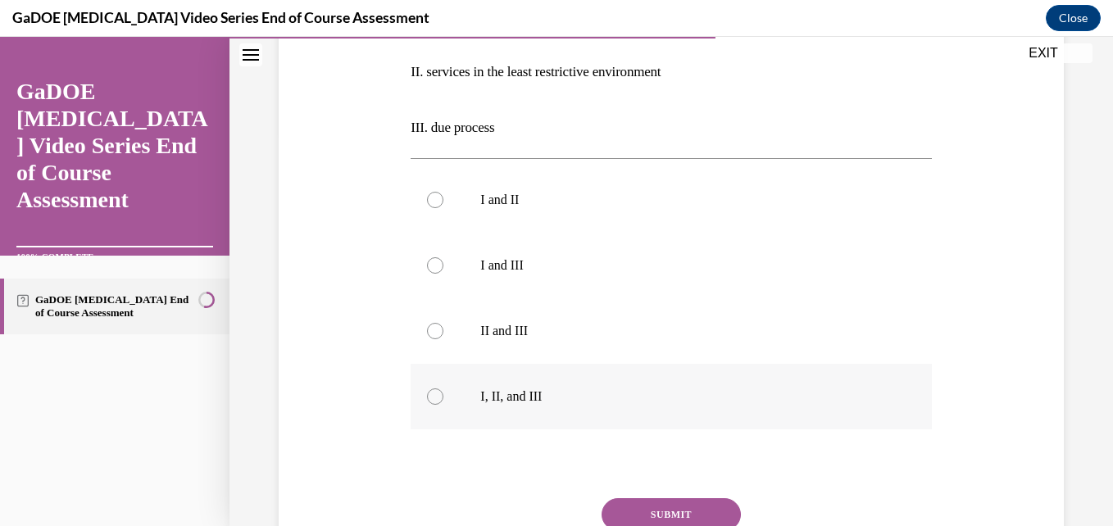
scroll to position [394, 0]
click at [575, 412] on label "I, II, and III" at bounding box center [671, 396] width 520 height 66
click at [443, 404] on input "I, II, and III" at bounding box center [435, 396] width 16 height 16
radio input "true"
click at [658, 506] on button "SUBMIT" at bounding box center [671, 513] width 139 height 33
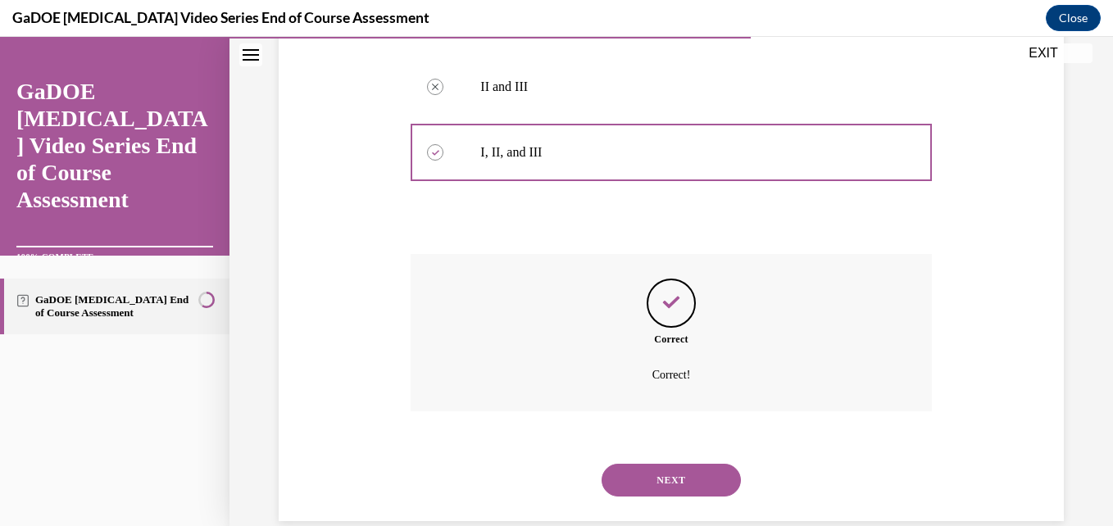
scroll to position [665, 0]
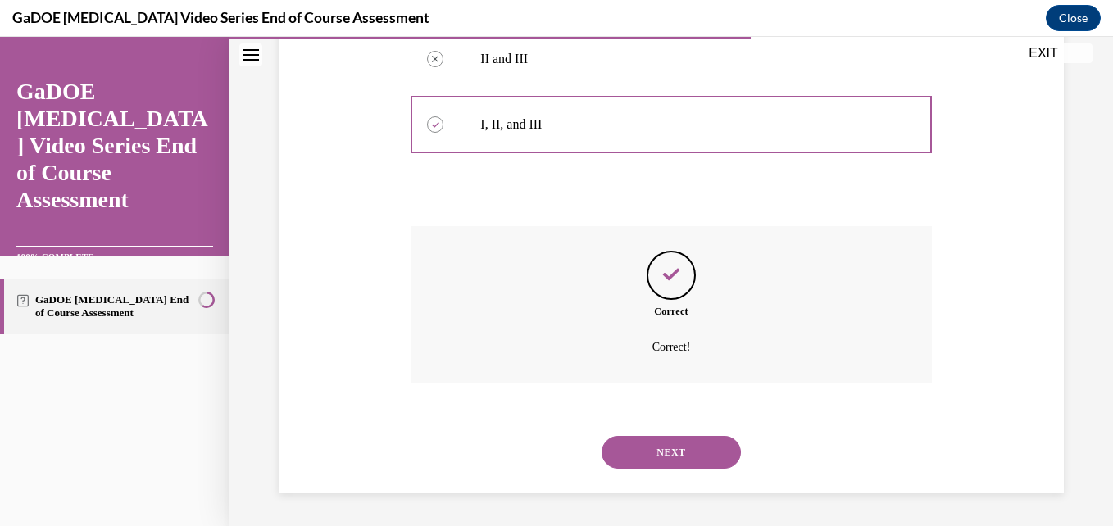
click at [634, 444] on button "NEXT" at bounding box center [671, 452] width 139 height 33
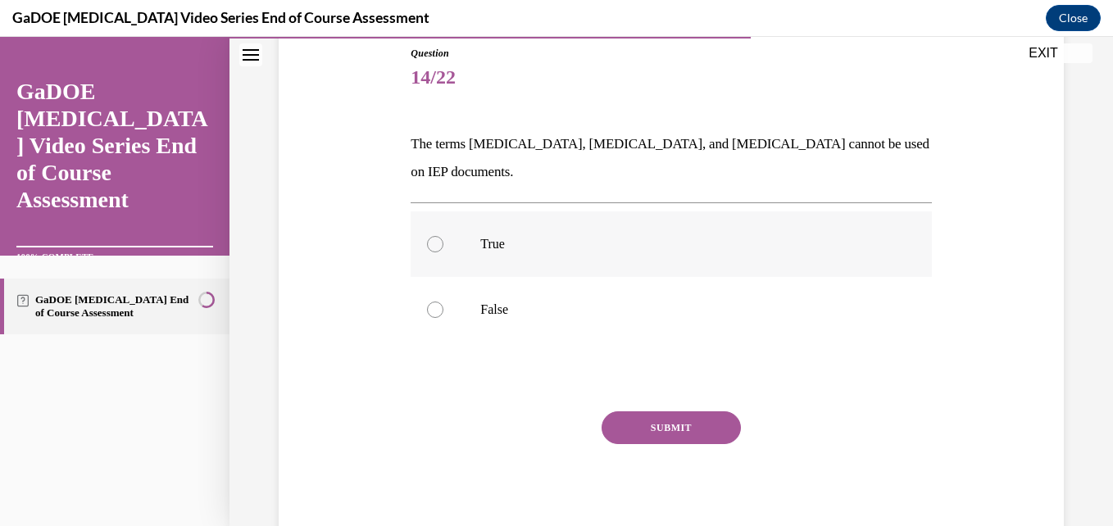
click at [479, 211] on label "True" at bounding box center [671, 244] width 520 height 66
click at [443, 236] on input "True" at bounding box center [435, 244] width 16 height 16
radio input "true"
click at [674, 411] on button "SUBMIT" at bounding box center [671, 427] width 139 height 33
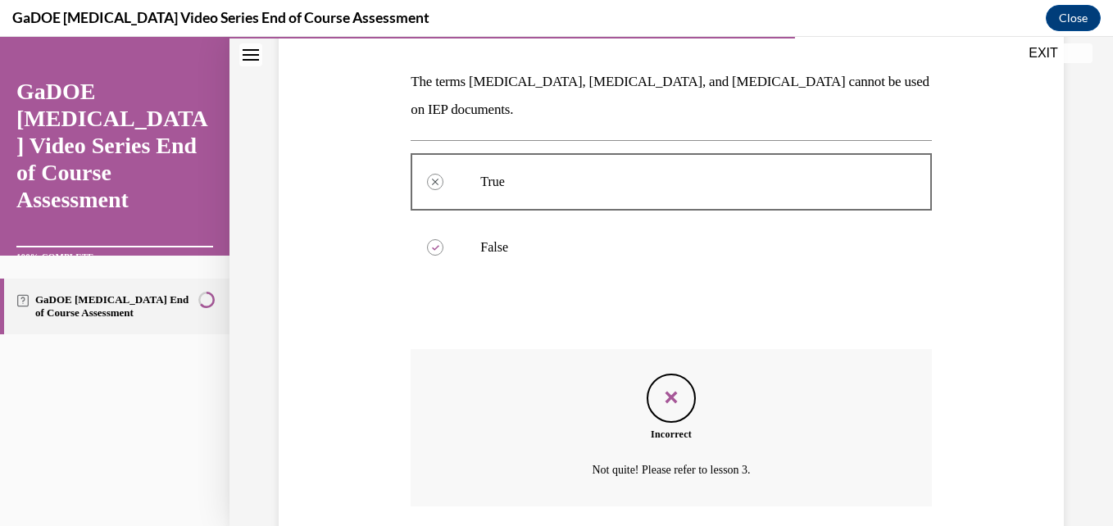
scroll to position [339, 0]
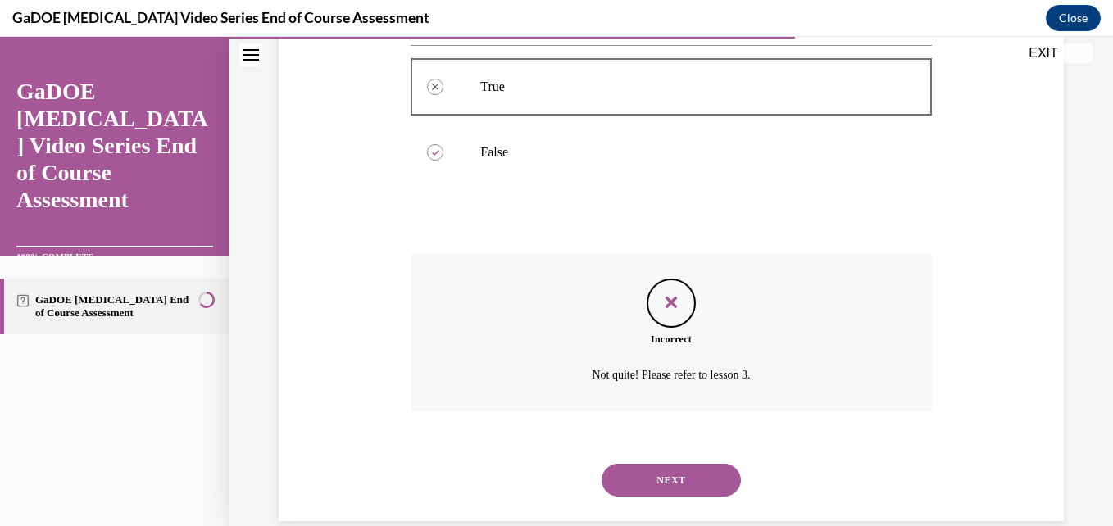
click at [684, 447] on div "NEXT" at bounding box center [671, 480] width 520 height 66
click at [690, 464] on button "NEXT" at bounding box center [671, 480] width 139 height 33
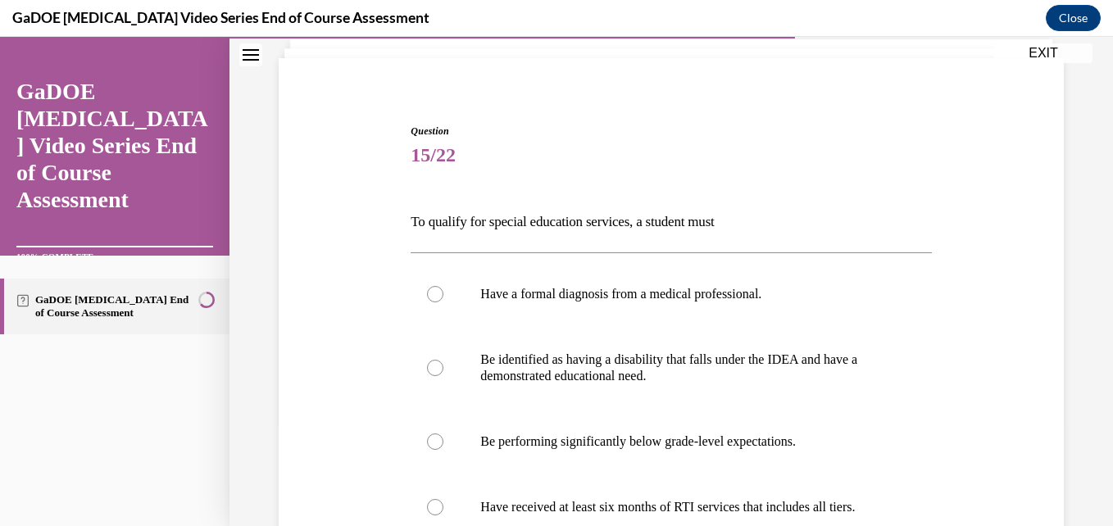
scroll to position [105, 0]
click at [646, 393] on label "Be identified as having a disability that falls under the IDEA and have a demon…" at bounding box center [671, 367] width 520 height 82
click at [443, 375] on input "Be identified as having a disability that falls under the IDEA and have a demon…" at bounding box center [435, 367] width 16 height 16
radio input "true"
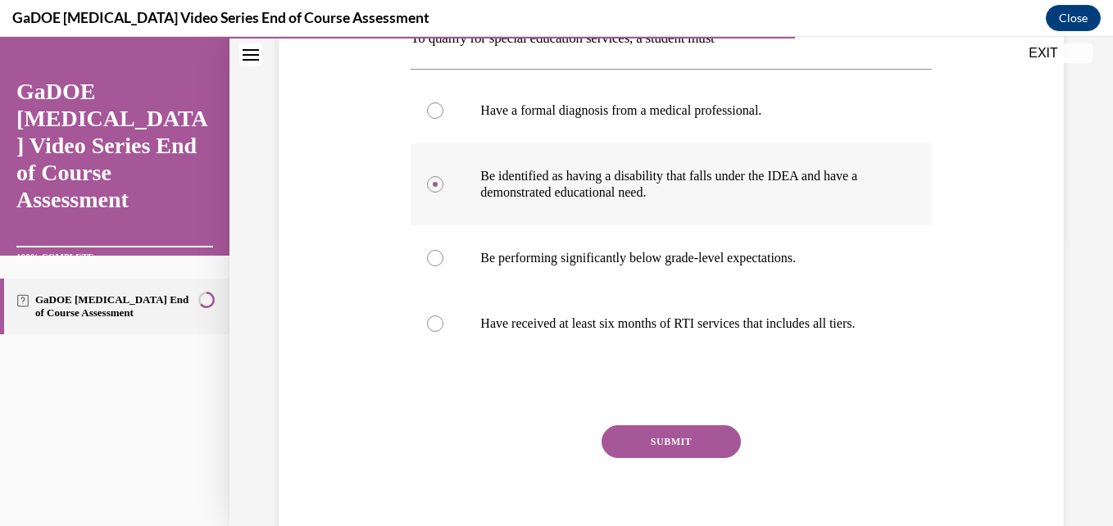
scroll to position [317, 0]
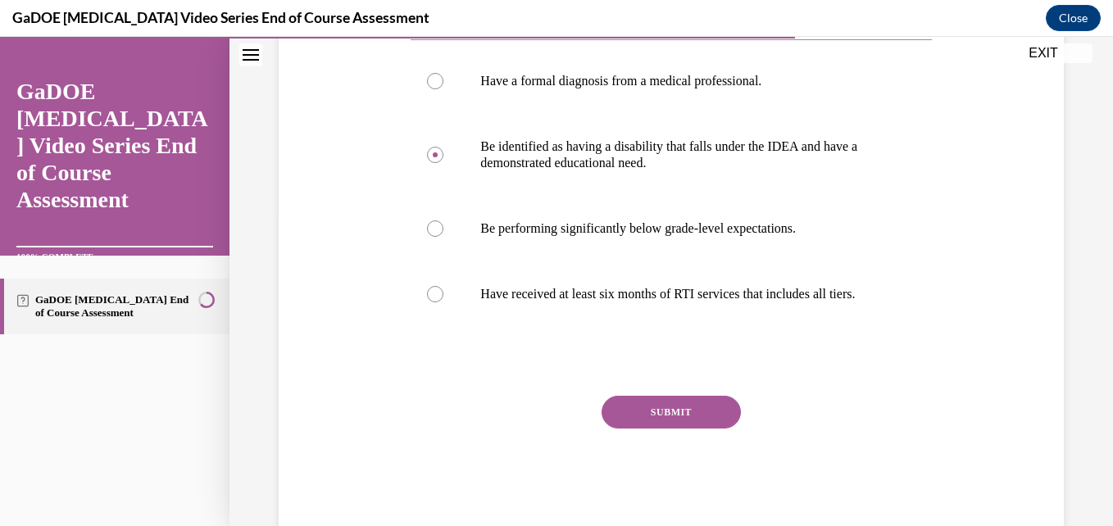
click at [659, 425] on button "SUBMIT" at bounding box center [671, 412] width 139 height 33
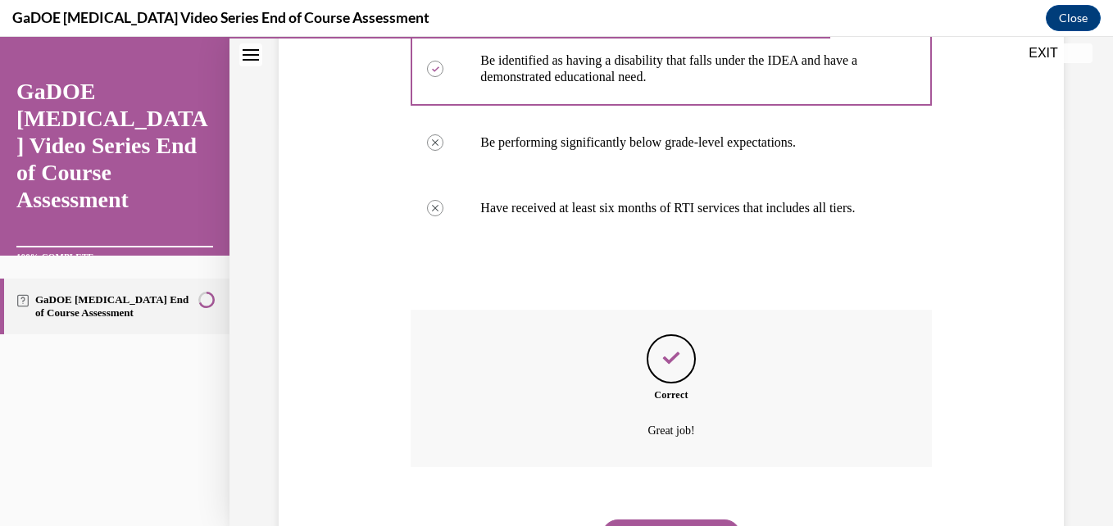
scroll to position [503, 0]
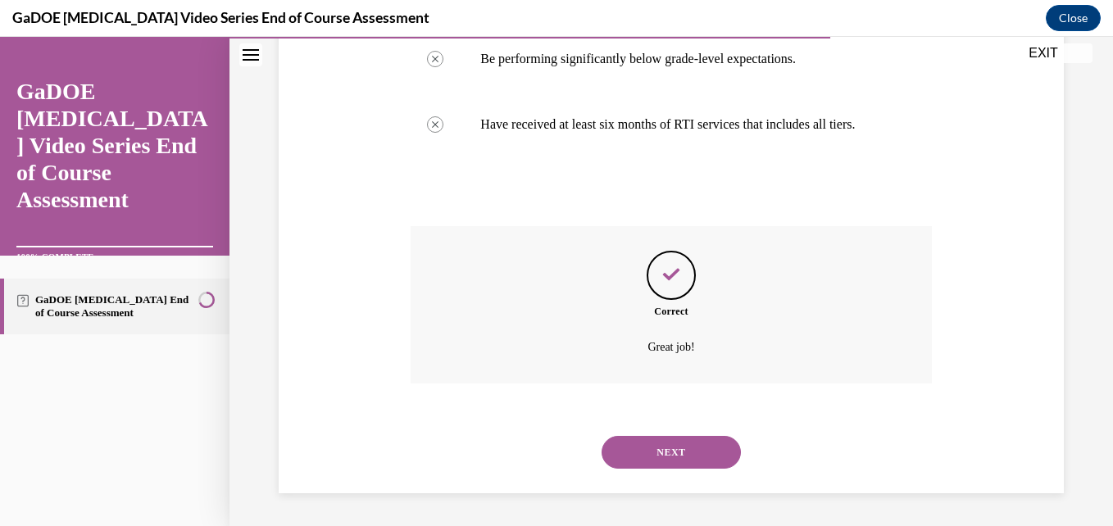
click at [665, 438] on button "NEXT" at bounding box center [671, 452] width 139 height 33
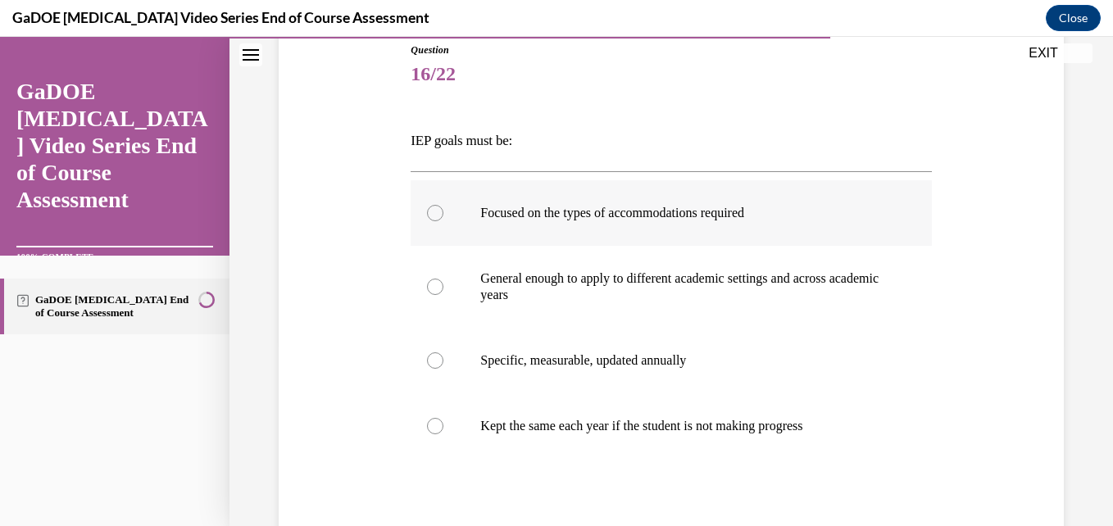
scroll to position [186, 0]
click at [599, 368] on label "Specific, measurable, updated annually" at bounding box center [671, 360] width 520 height 66
click at [443, 368] on input "Specific, measurable, updated annually" at bounding box center [435, 360] width 16 height 16
radio input "true"
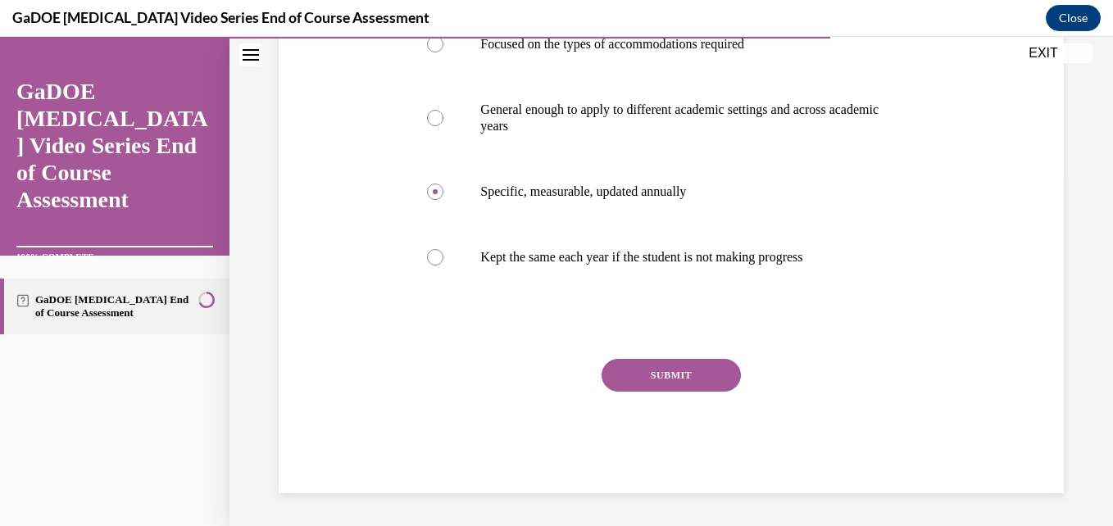
click at [604, 370] on button "SUBMIT" at bounding box center [671, 375] width 139 height 33
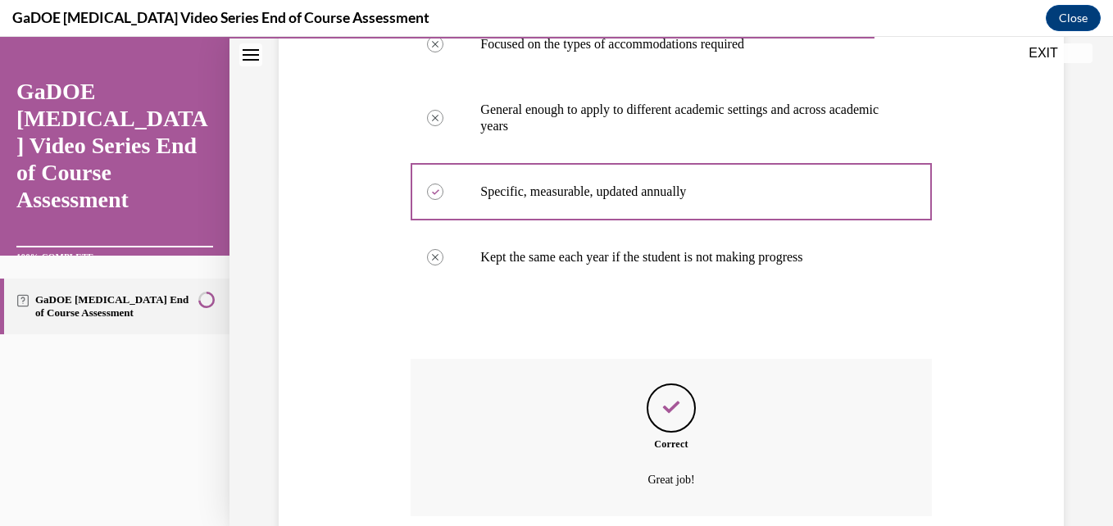
scroll to position [487, 0]
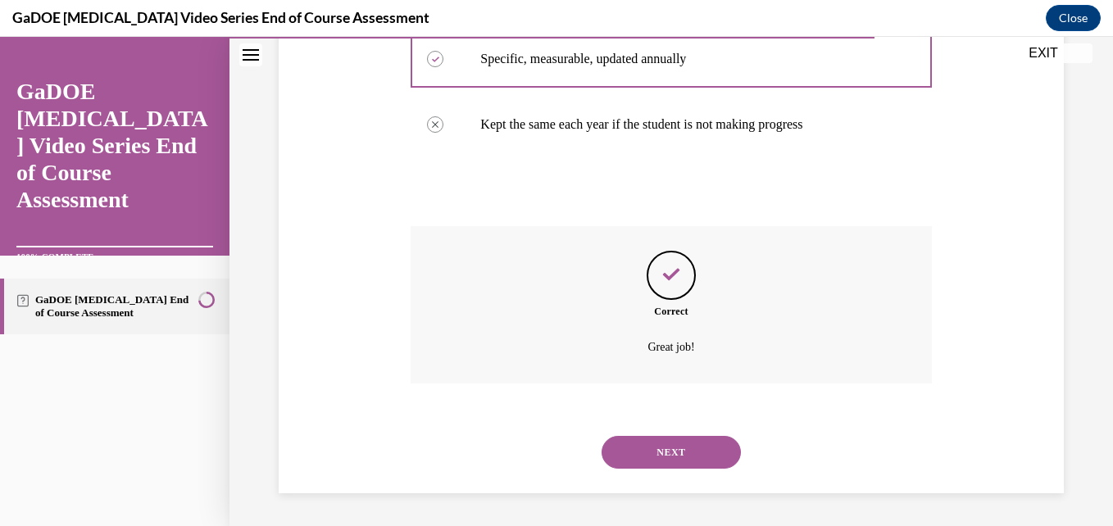
click at [648, 429] on div "NEXT" at bounding box center [671, 453] width 520 height 66
click at [648, 436] on button "NEXT" at bounding box center [671, 452] width 139 height 33
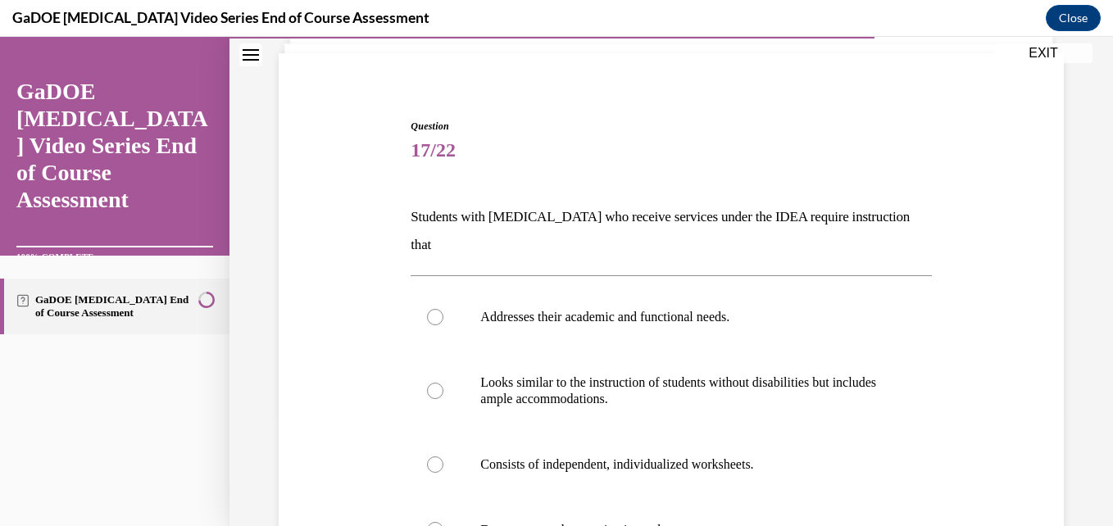
scroll to position [161, 0]
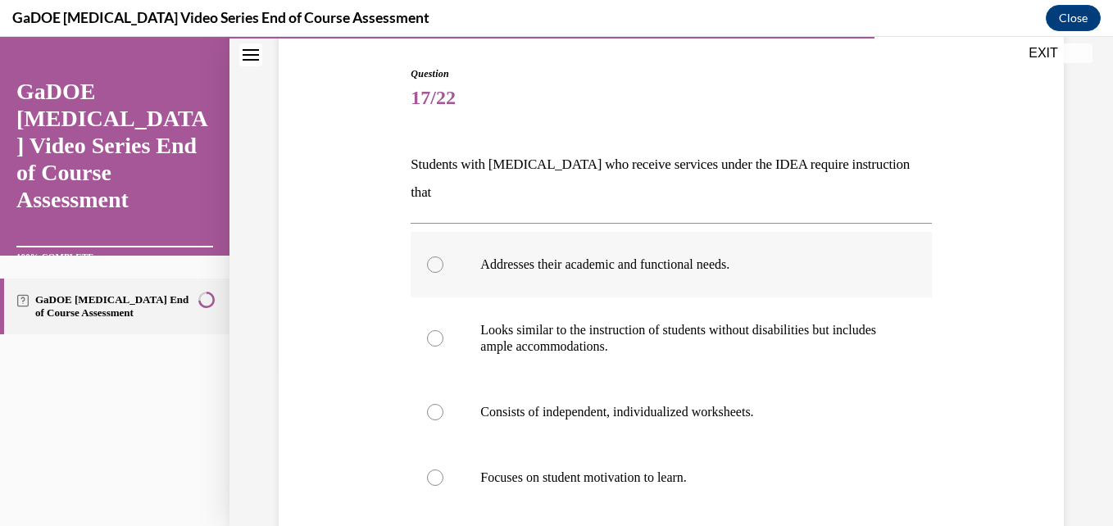
click at [551, 248] on label "Addresses their academic and functional needs." at bounding box center [671, 265] width 520 height 66
click at [443, 257] on input "Addresses their academic and functional needs." at bounding box center [435, 265] width 16 height 16
radio input "true"
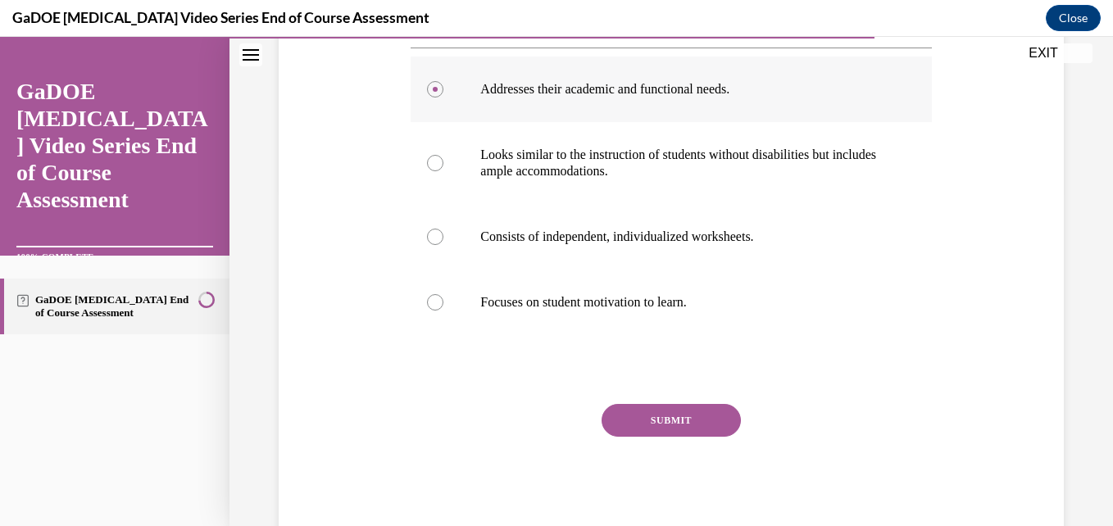
scroll to position [354, 0]
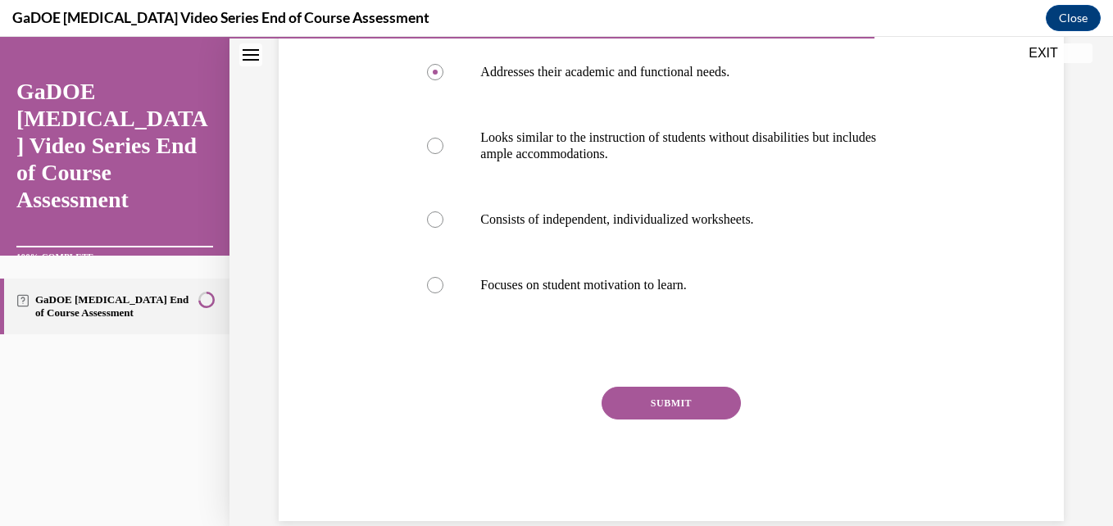
click at [650, 387] on button "SUBMIT" at bounding box center [671, 403] width 139 height 33
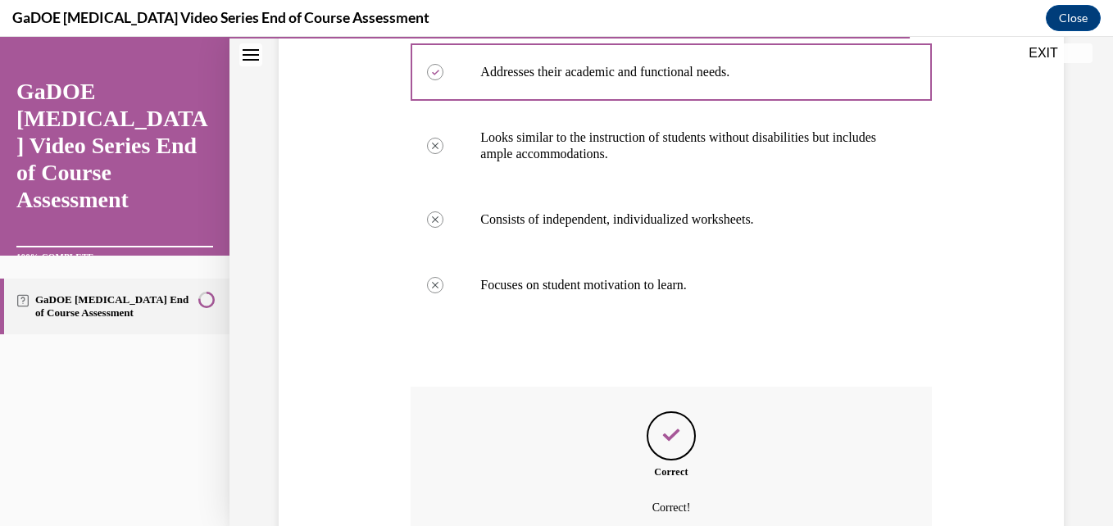
scroll to position [487, 0]
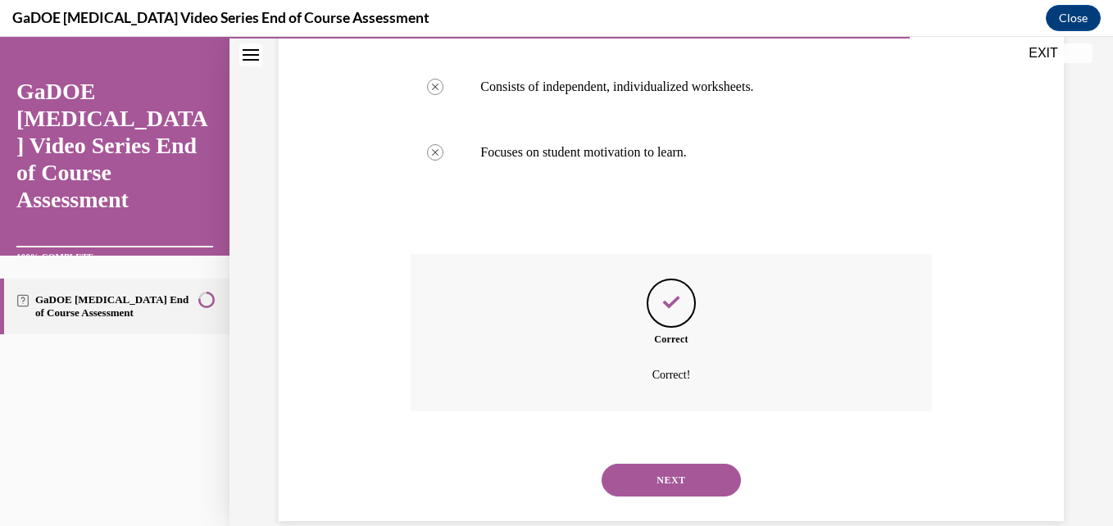
click at [646, 464] on button "NEXT" at bounding box center [671, 480] width 139 height 33
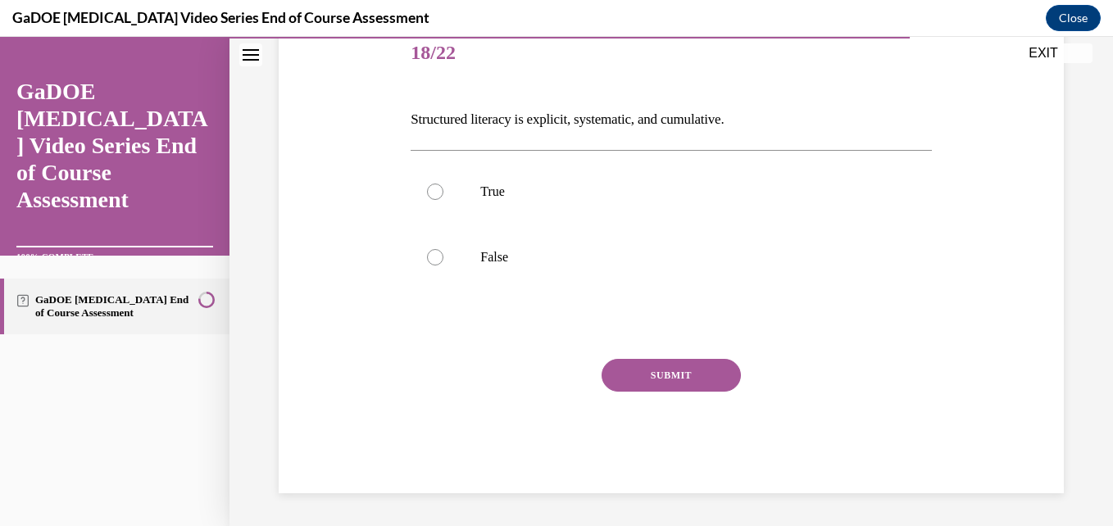
scroll to position [182, 0]
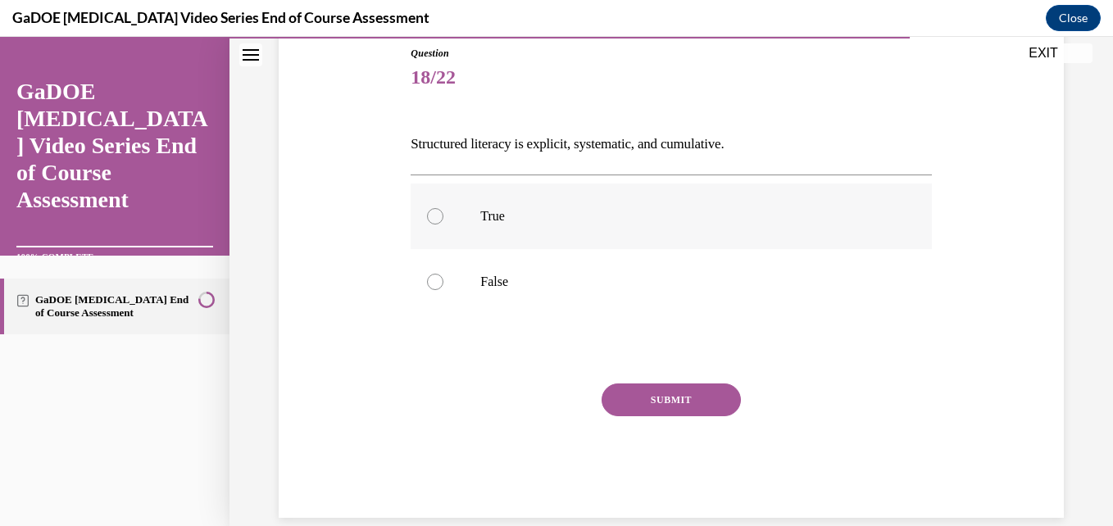
click at [475, 239] on label "True" at bounding box center [671, 217] width 520 height 66
click at [443, 225] on input "True" at bounding box center [435, 216] width 16 height 16
radio input "true"
click at [625, 388] on button "SUBMIT" at bounding box center [671, 400] width 139 height 33
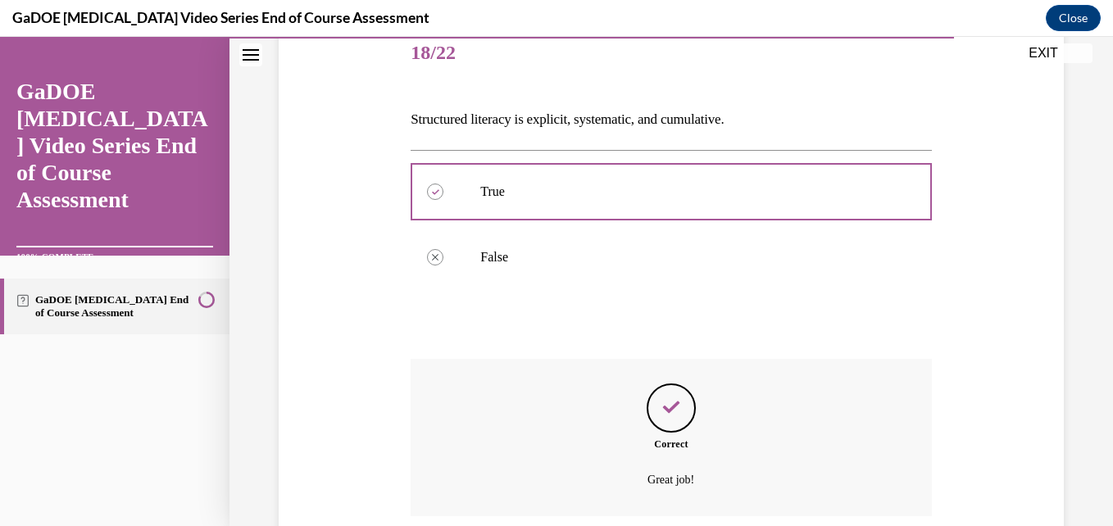
scroll to position [339, 0]
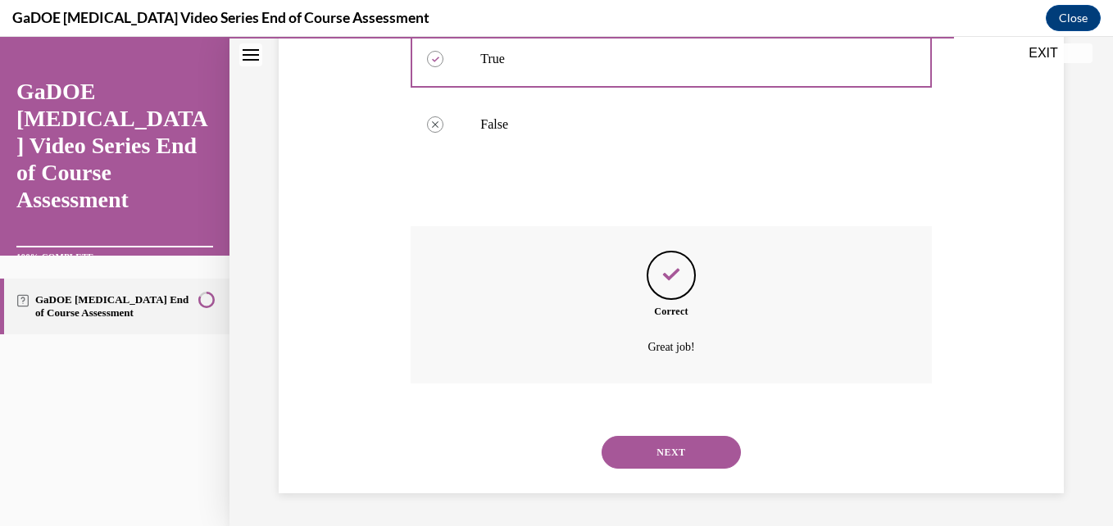
click at [639, 447] on button "NEXT" at bounding box center [671, 452] width 139 height 33
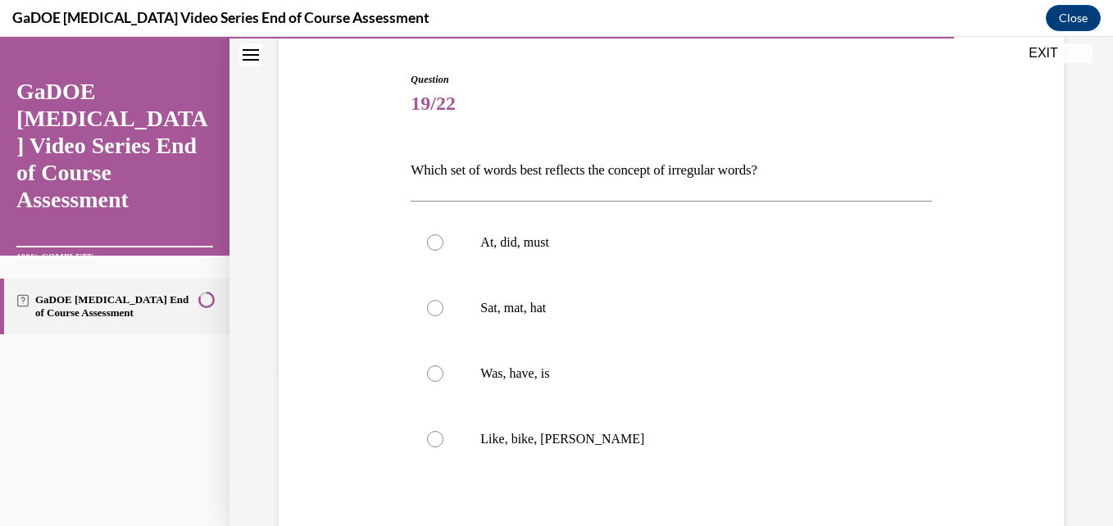
scroll to position [251, 0]
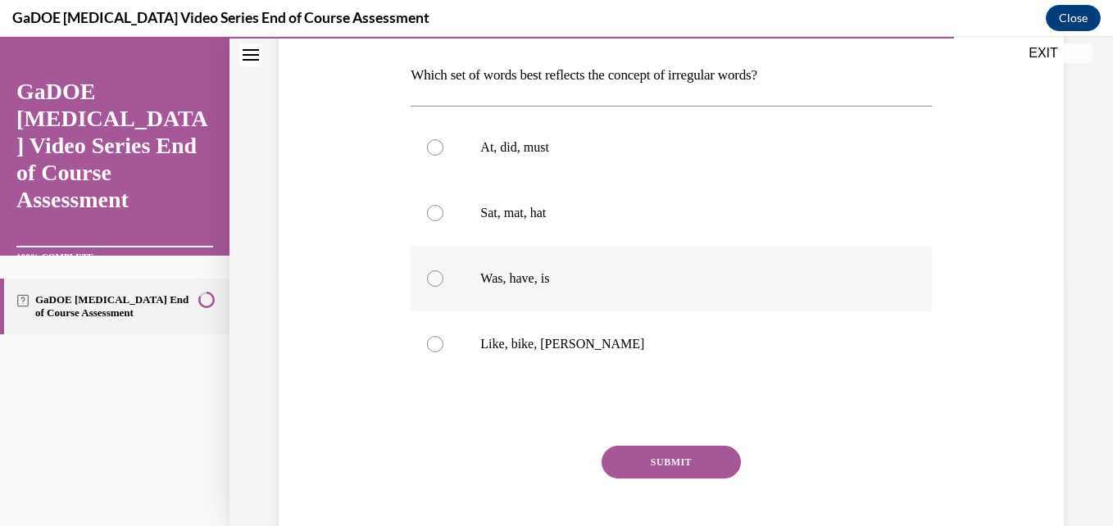
click at [523, 285] on p "Was, have, is" at bounding box center [685, 278] width 410 height 16
click at [443, 285] on input "Was, have, is" at bounding box center [435, 278] width 16 height 16
radio input "true"
click at [667, 461] on button "SUBMIT" at bounding box center [671, 462] width 139 height 33
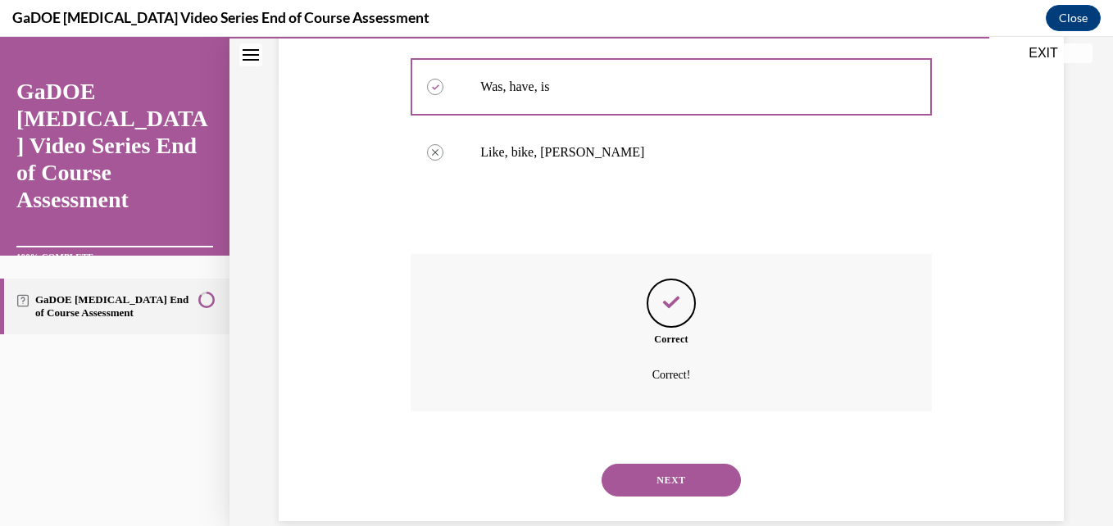
scroll to position [470, 0]
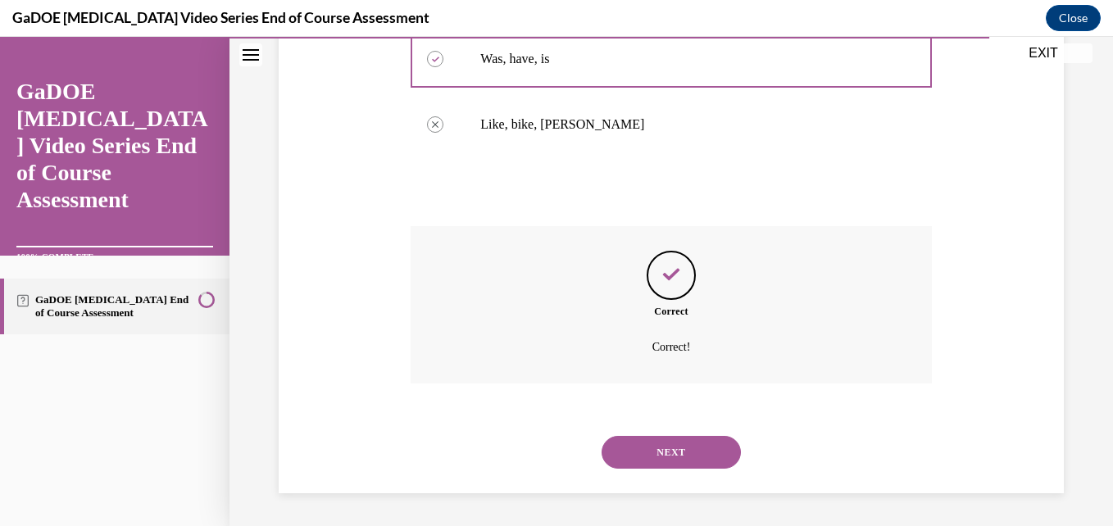
click at [665, 454] on button "NEXT" at bounding box center [671, 452] width 139 height 33
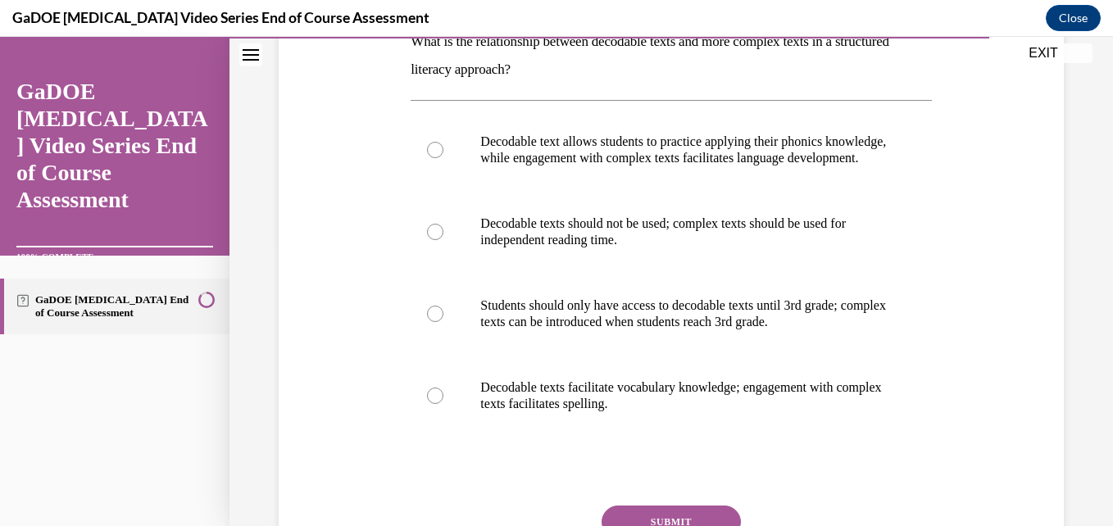
scroll to position [285, 0]
click at [504, 161] on p "Decodable text allows students to practice applying their phonics knowledge, wh…" at bounding box center [685, 149] width 410 height 33
click at [443, 157] on input "Decodable text allows students to practice applying their phonics knowledge, wh…" at bounding box center [435, 149] width 16 height 16
radio input "true"
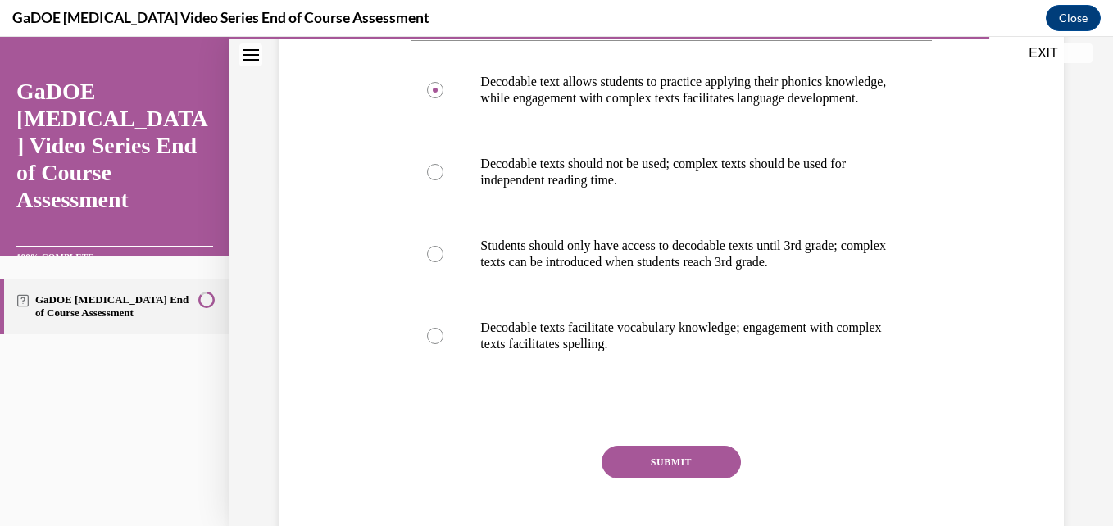
click at [636, 469] on button "SUBMIT" at bounding box center [671, 462] width 139 height 33
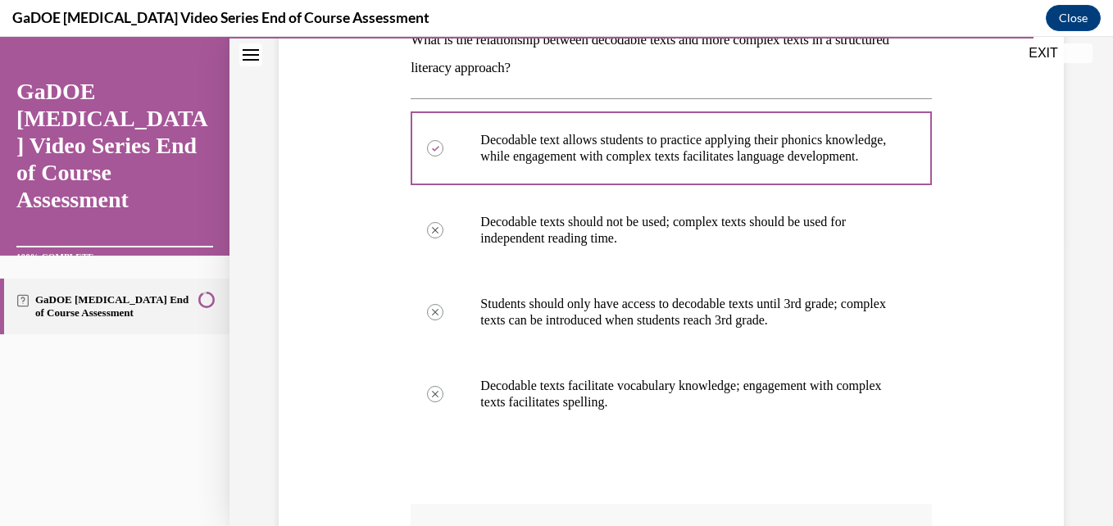
scroll to position [580, 0]
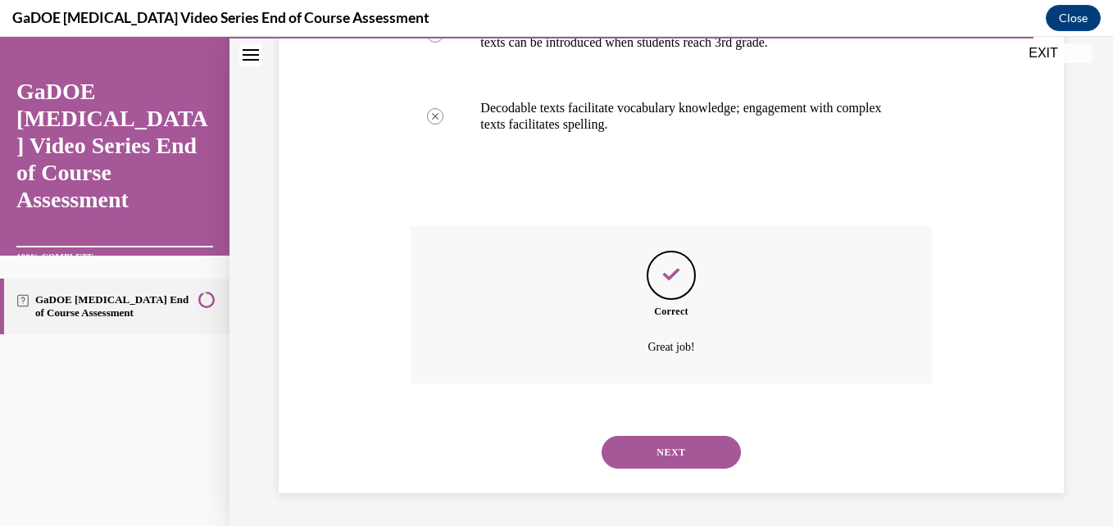
click at [662, 460] on button "NEXT" at bounding box center [671, 452] width 139 height 33
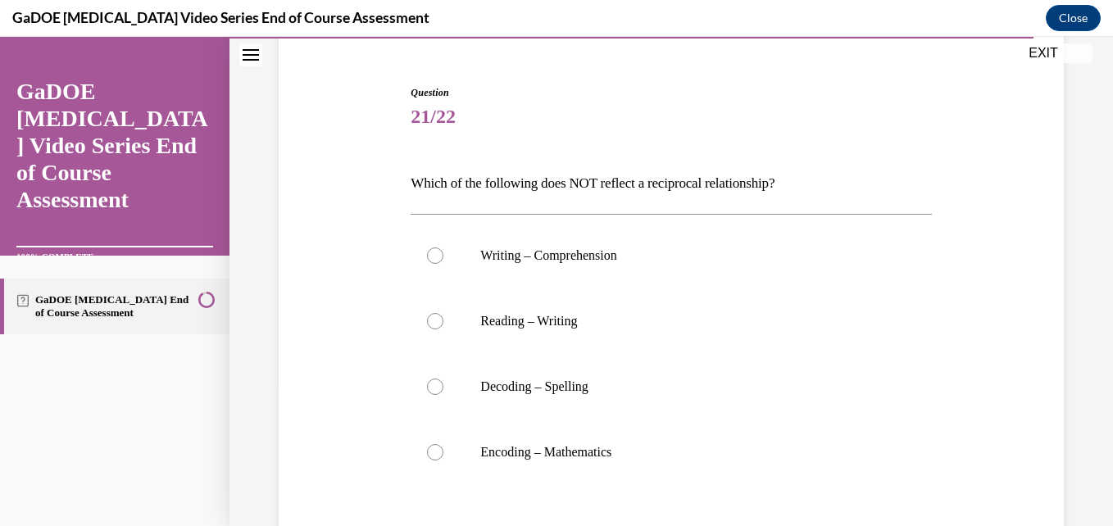
scroll to position [152, 0]
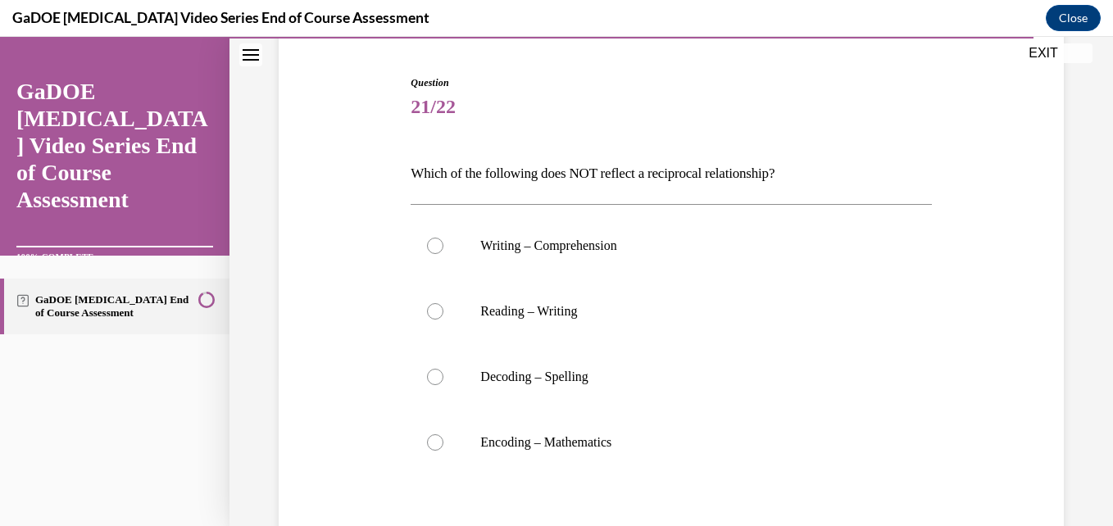
click at [662, 460] on label "Encoding – Mathematics" at bounding box center [671, 443] width 520 height 66
click at [443, 451] on input "Encoding – Mathematics" at bounding box center [435, 442] width 16 height 16
radio input "true"
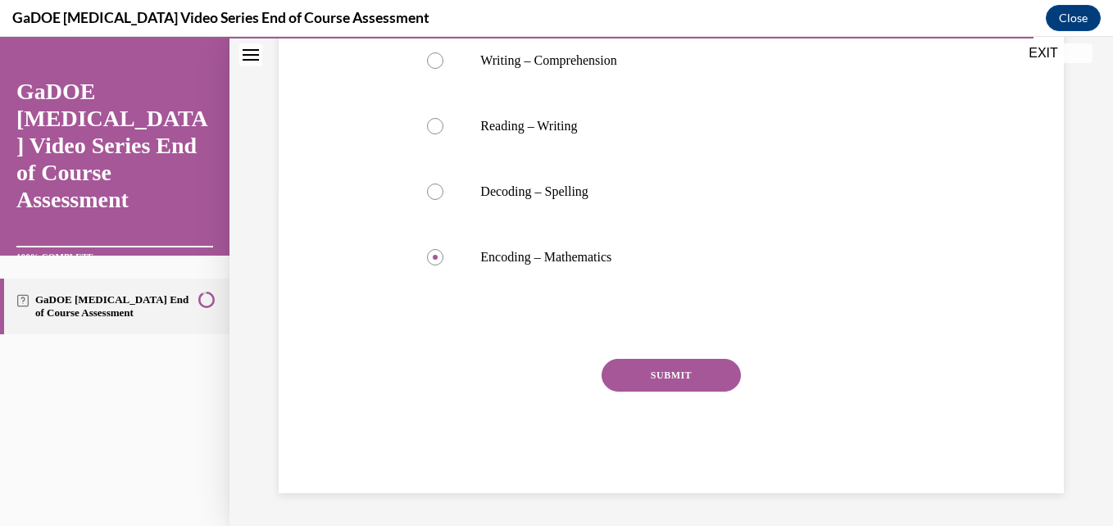
click at [670, 378] on button "SUBMIT" at bounding box center [671, 375] width 139 height 33
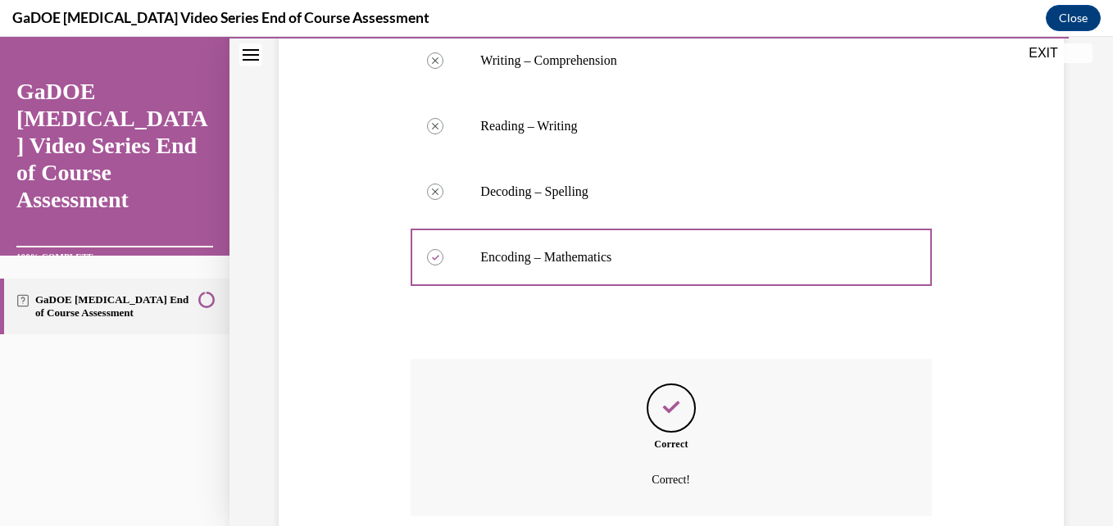
scroll to position [470, 0]
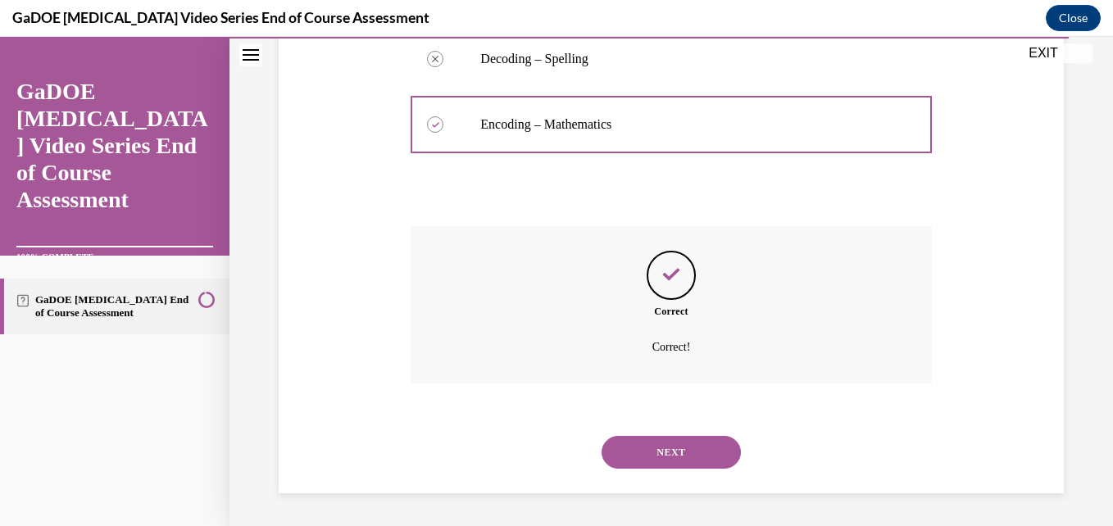
click at [661, 451] on button "NEXT" at bounding box center [671, 452] width 139 height 33
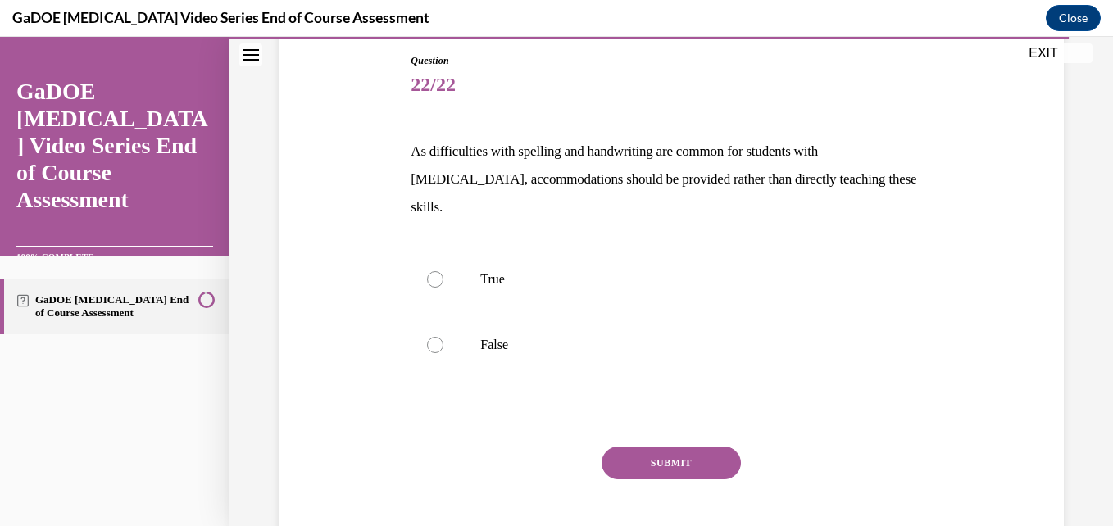
scroll to position [175, 0]
click at [511, 270] on p "True" at bounding box center [685, 278] width 410 height 16
click at [443, 270] on input "True" at bounding box center [435, 278] width 16 height 16
radio input "true"
click at [666, 446] on button "SUBMIT" at bounding box center [671, 462] width 139 height 33
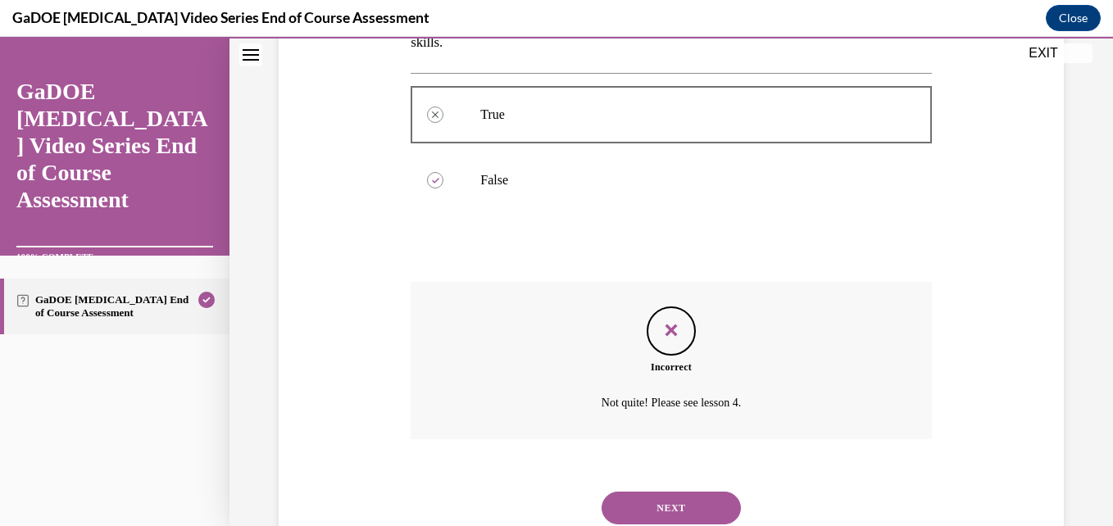
scroll to position [367, 0]
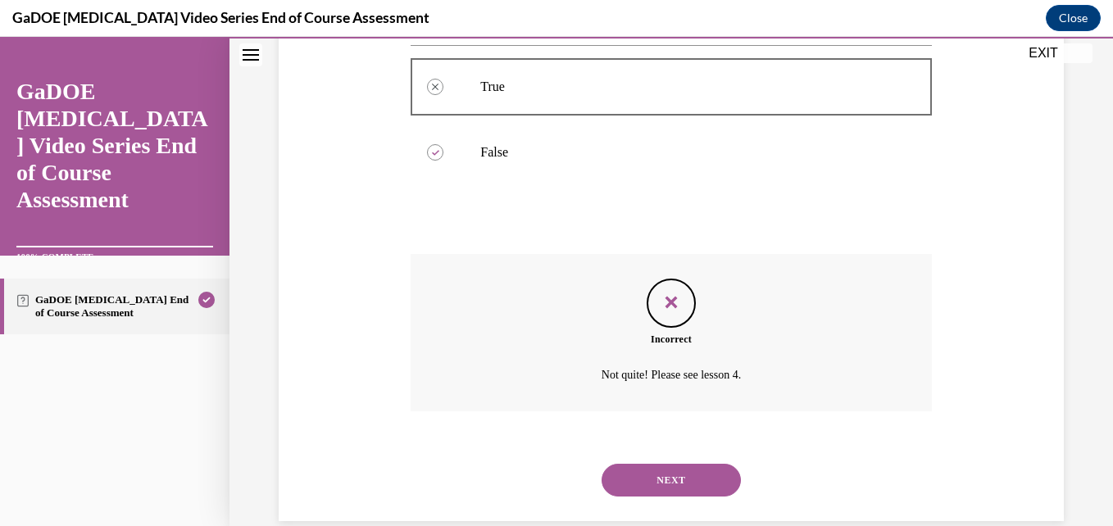
click at [666, 464] on button "NEXT" at bounding box center [671, 480] width 139 height 33
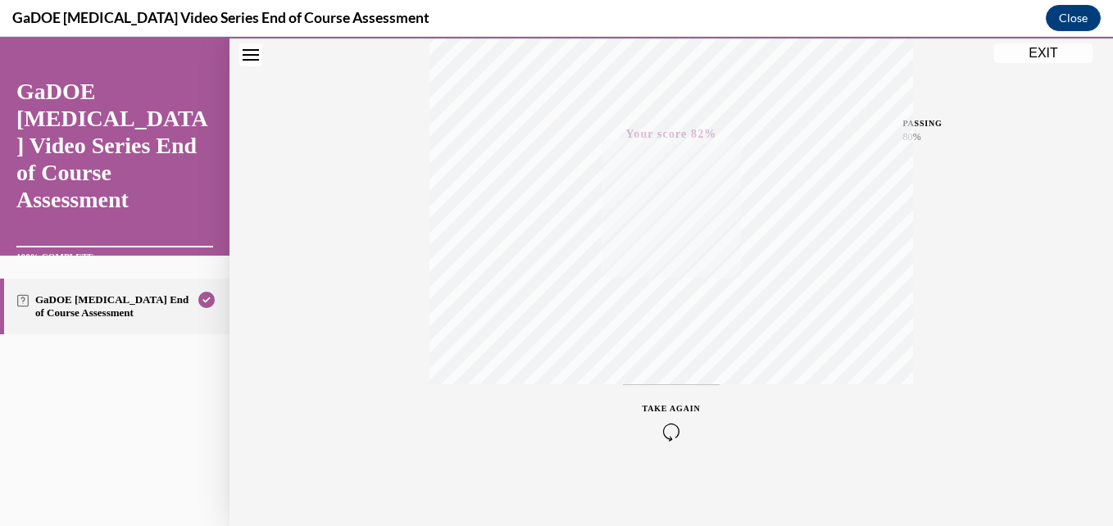
scroll to position [351, 0]
click at [1027, 56] on button "EXIT" at bounding box center [1043, 53] width 98 height 20
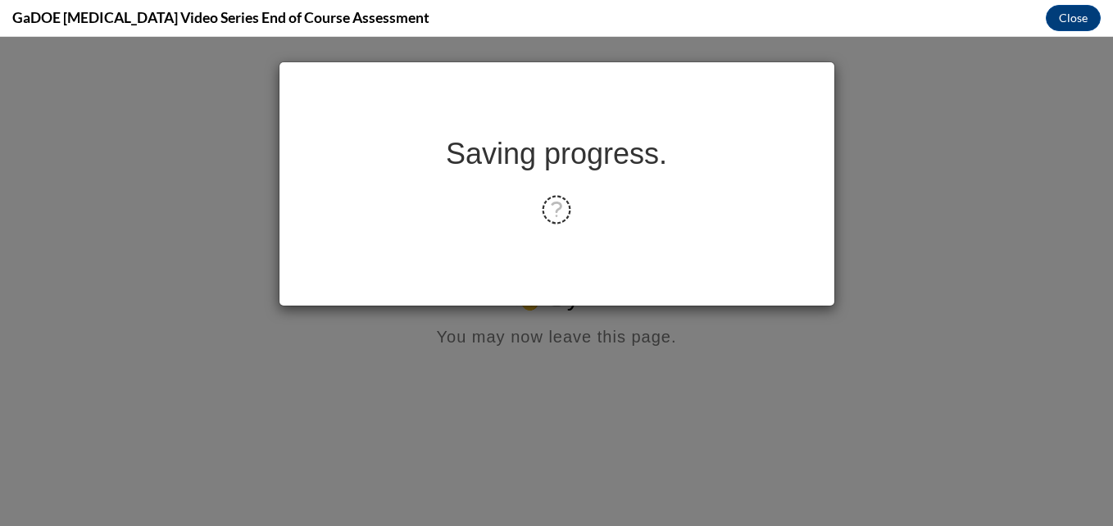
scroll to position [0, 0]
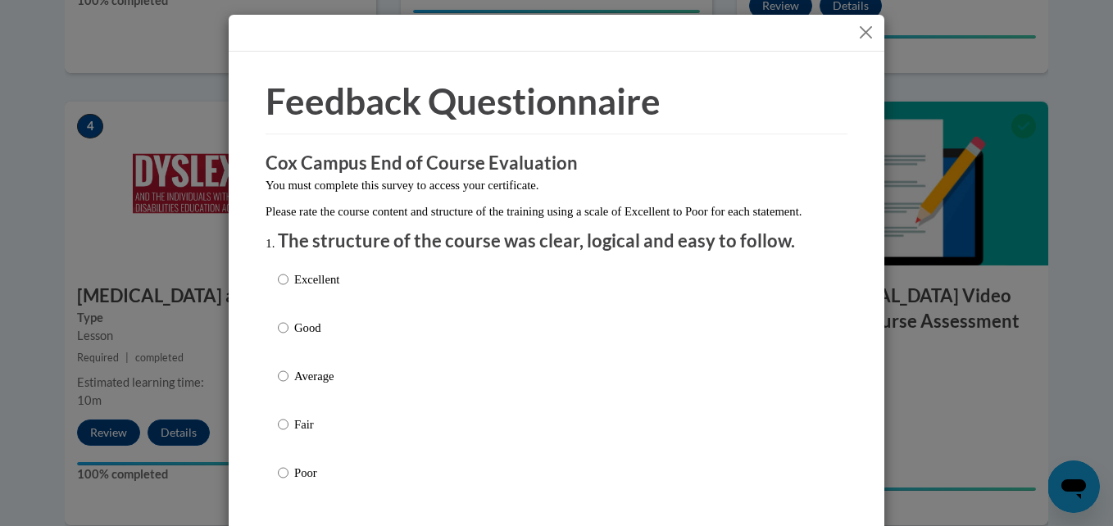
click at [349, 305] on div "Excellent Good Average Fair Poor" at bounding box center [556, 395] width 557 height 267
click at [299, 288] on p "Excellent" at bounding box center [316, 279] width 45 height 18
click at [288, 288] on input "Excellent" at bounding box center [283, 279] width 11 height 18
radio input "true"
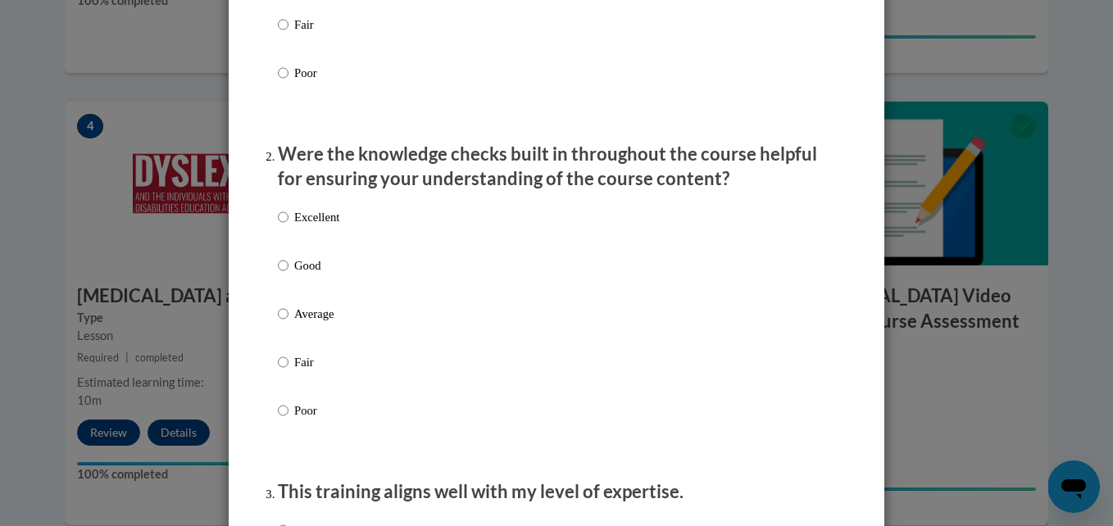
scroll to position [425, 0]
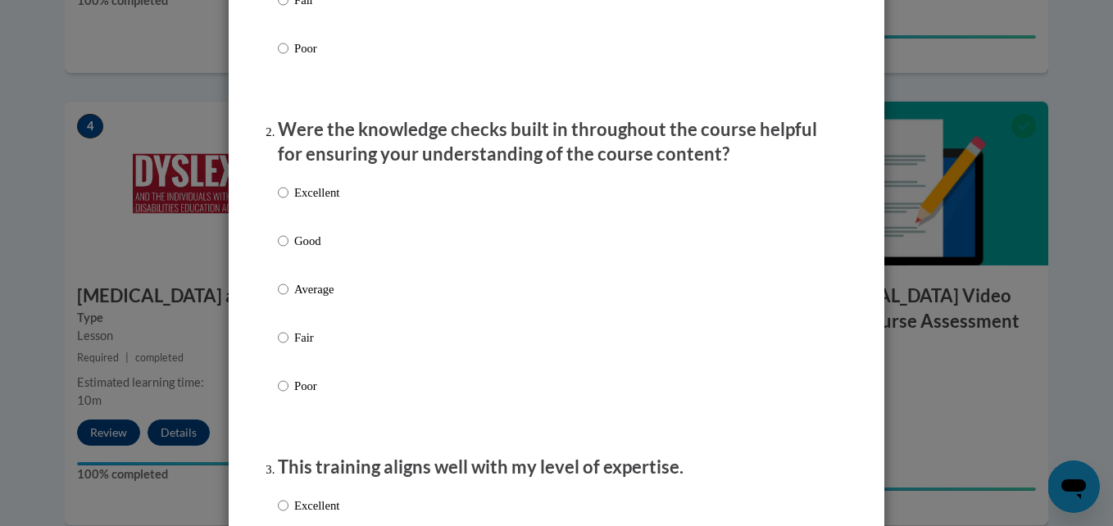
click at [337, 213] on div "Excellent Good Average Fair Poor" at bounding box center [556, 308] width 557 height 267
click at [282, 202] on input "Excellent" at bounding box center [283, 193] width 11 height 18
radio input "true"
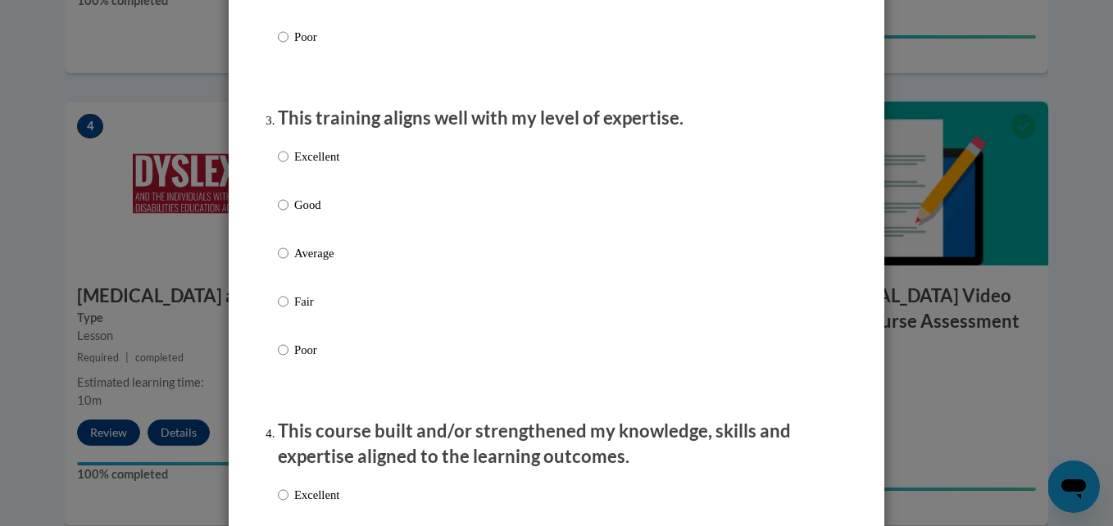
scroll to position [775, 0]
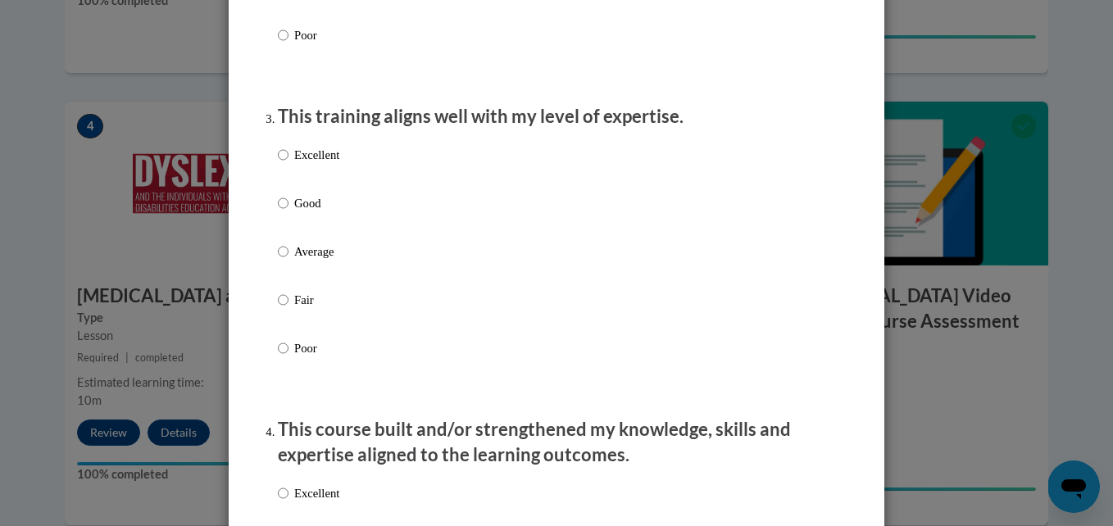
click at [284, 174] on label "Excellent" at bounding box center [308, 168] width 61 height 44
click at [284, 164] on input "Excellent" at bounding box center [283, 155] width 11 height 18
radio input "true"
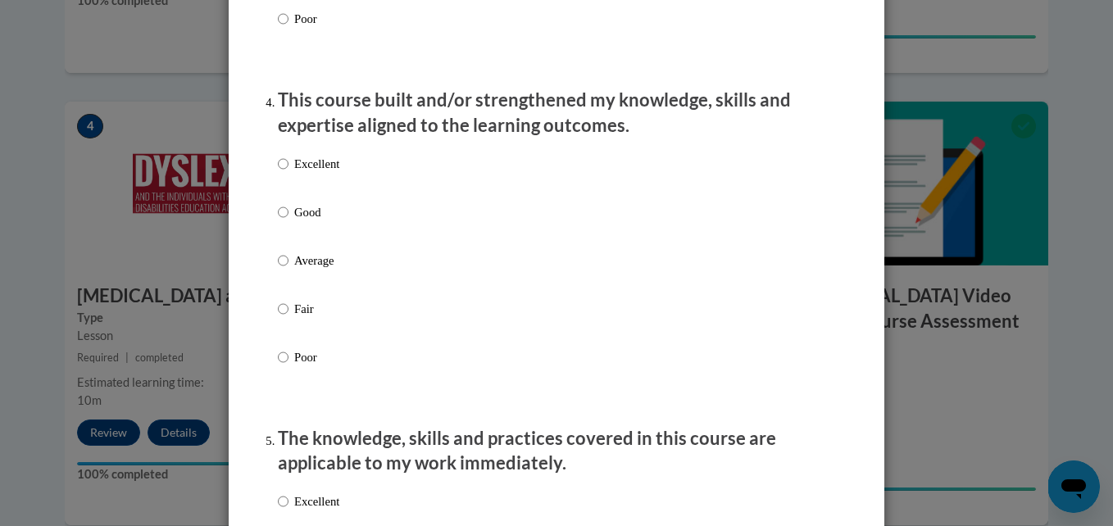
scroll to position [1106, 0]
click at [284, 175] on label "Excellent" at bounding box center [308, 176] width 61 height 44
click at [284, 172] on input "Excellent" at bounding box center [283, 163] width 11 height 18
radio input "true"
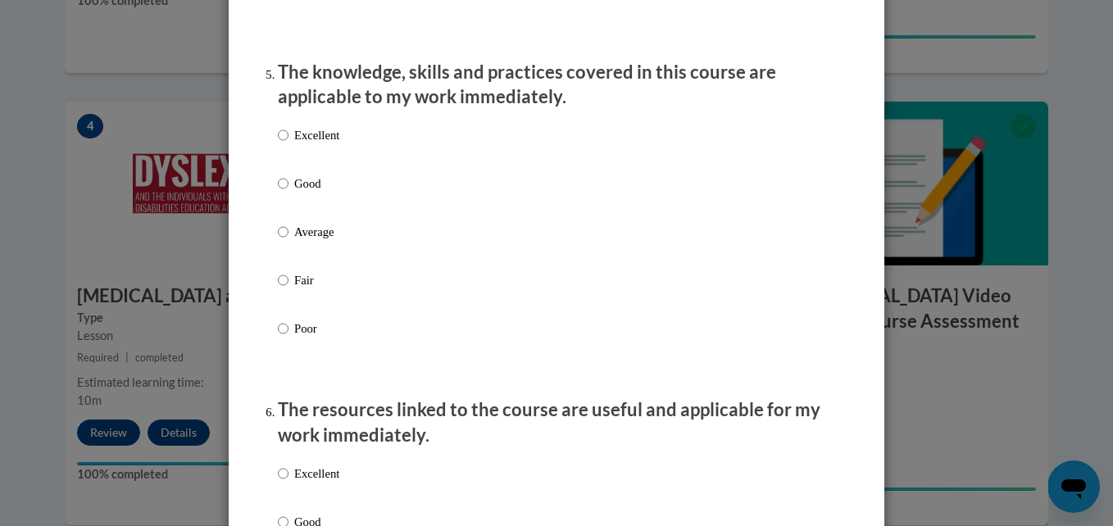
scroll to position [1432, 0]
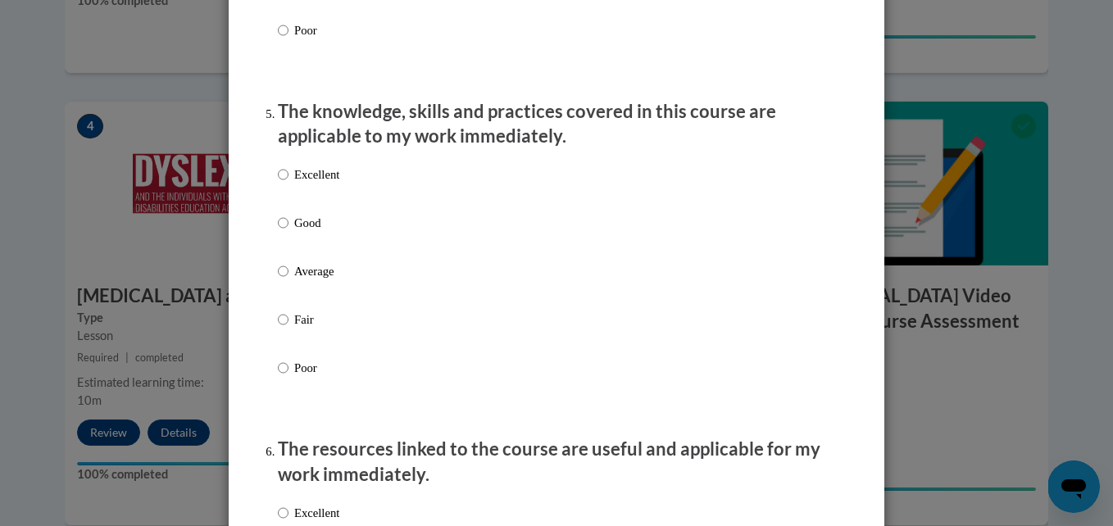
click at [294, 184] on p "Excellent" at bounding box center [316, 175] width 45 height 18
click at [288, 184] on input "Excellent" at bounding box center [283, 175] width 11 height 18
radio input "true"
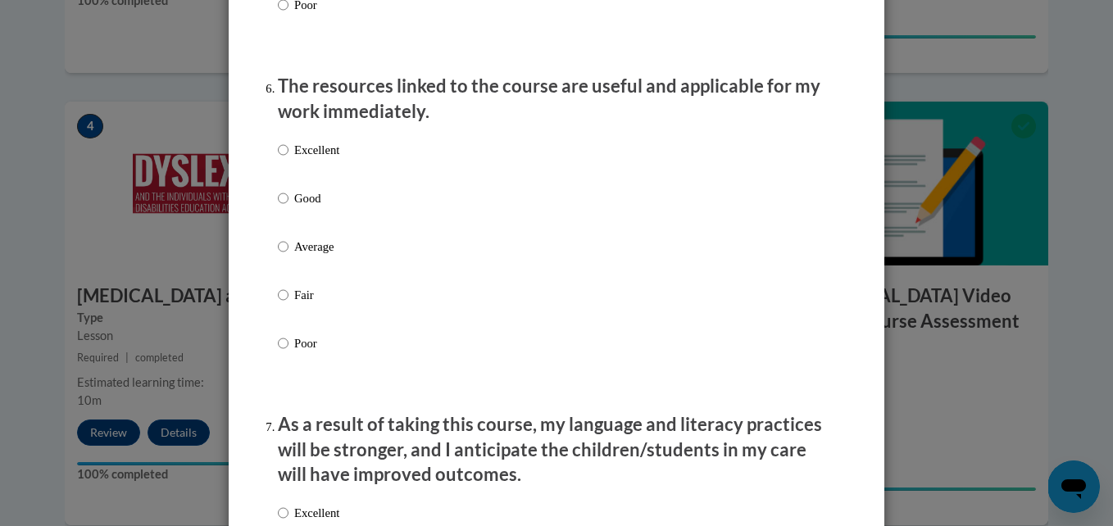
scroll to position [1796, 0]
click at [296, 158] on p "Excellent" at bounding box center [316, 149] width 45 height 18
click at [288, 158] on input "Excellent" at bounding box center [283, 149] width 11 height 18
radio input "true"
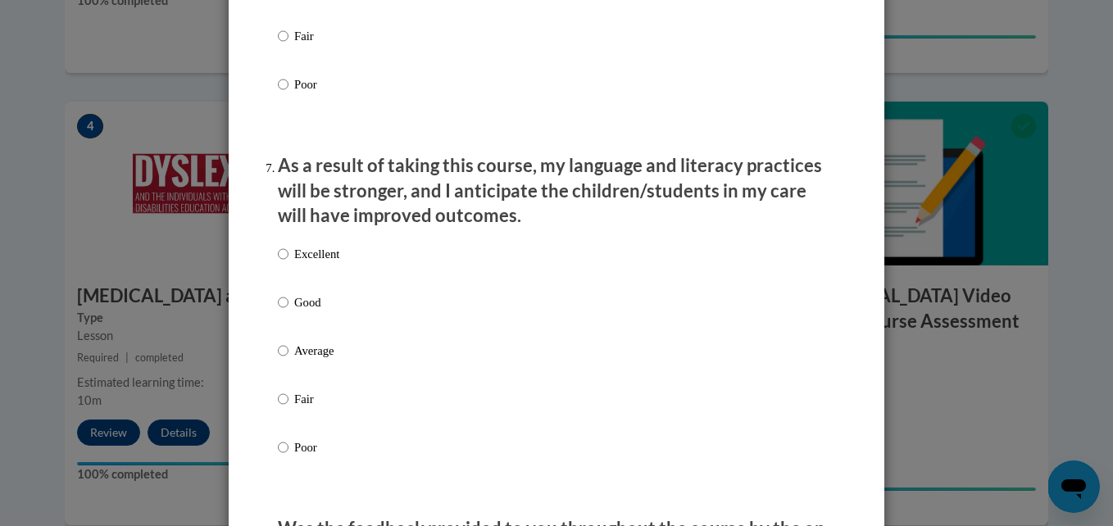
scroll to position [2106, 0]
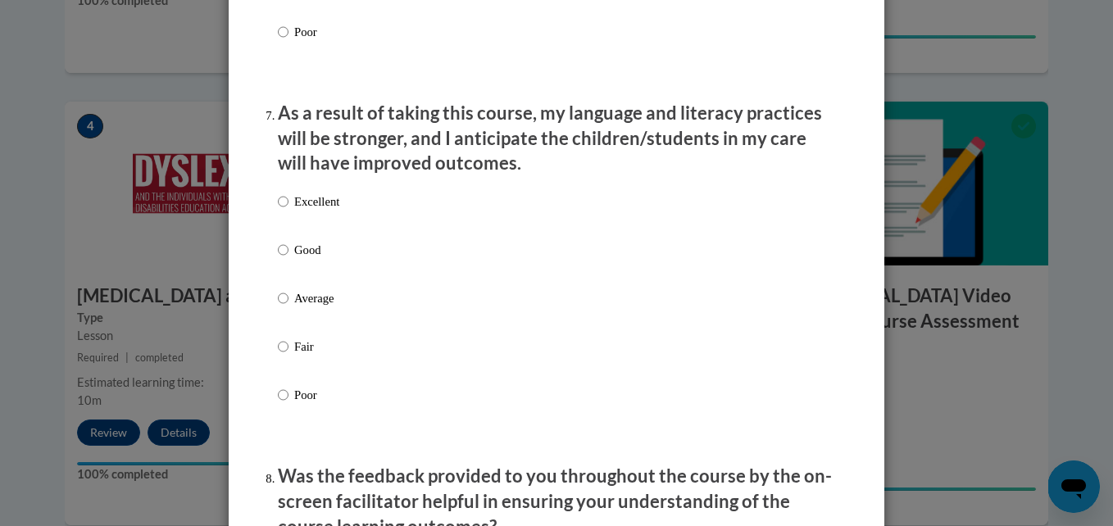
click at [302, 211] on p "Excellent" at bounding box center [316, 202] width 45 height 18
click at [288, 211] on input "Excellent" at bounding box center [283, 202] width 11 height 18
radio input "true"
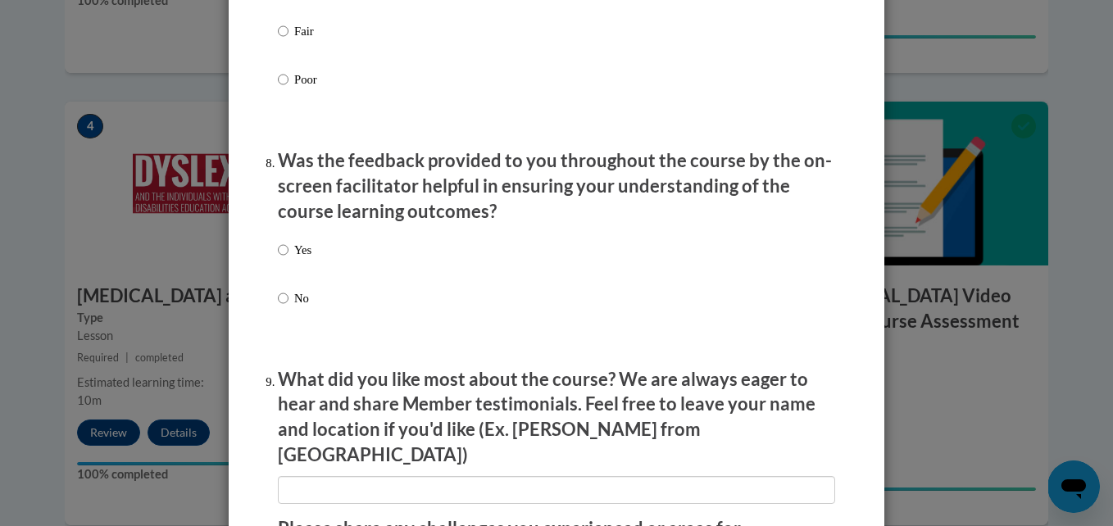
scroll to position [2428, 0]
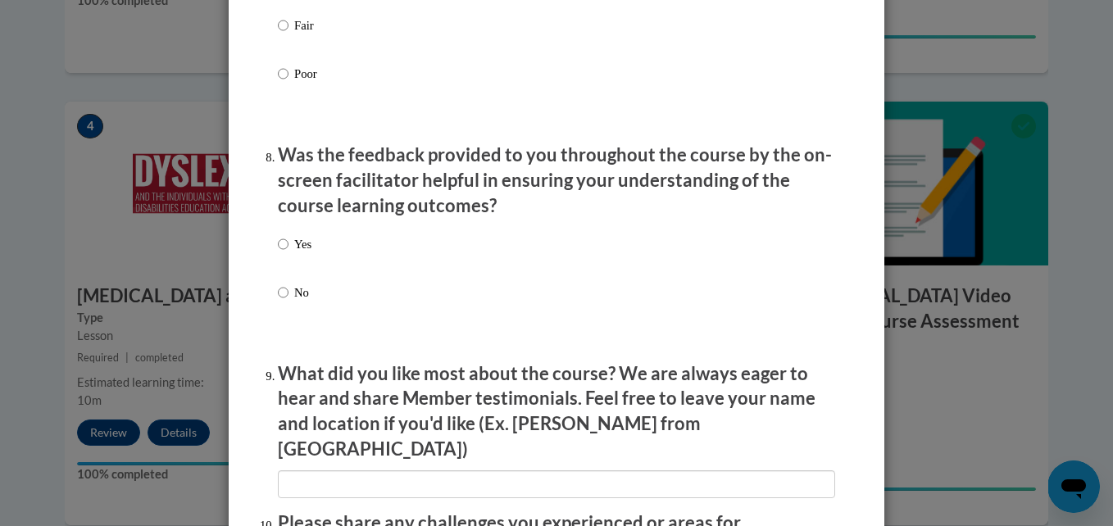
click at [285, 258] on label "Yes" at bounding box center [295, 257] width 34 height 44
click at [285, 253] on input "Yes" at bounding box center [283, 244] width 11 height 18
radio input "true"
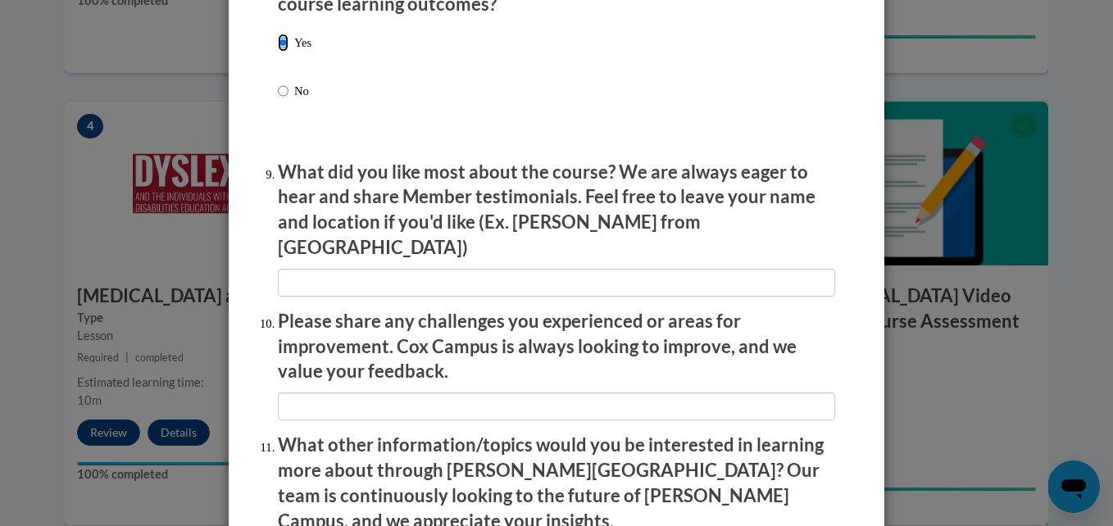
scroll to position [2879, 0]
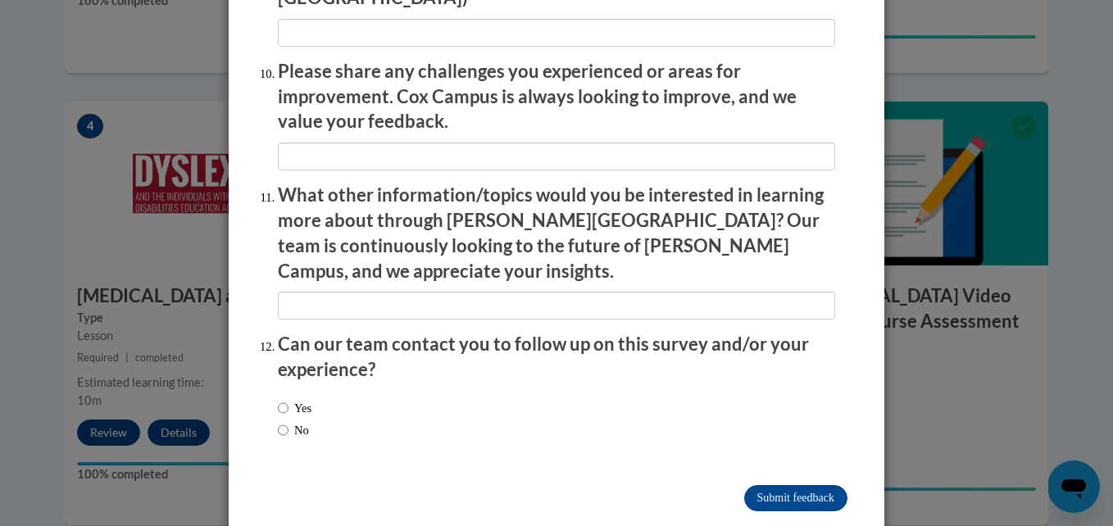
click at [301, 421] on label "No" at bounding box center [293, 430] width 31 height 18
click at [288, 421] on input "No" at bounding box center [283, 430] width 11 height 18
radio input "true"
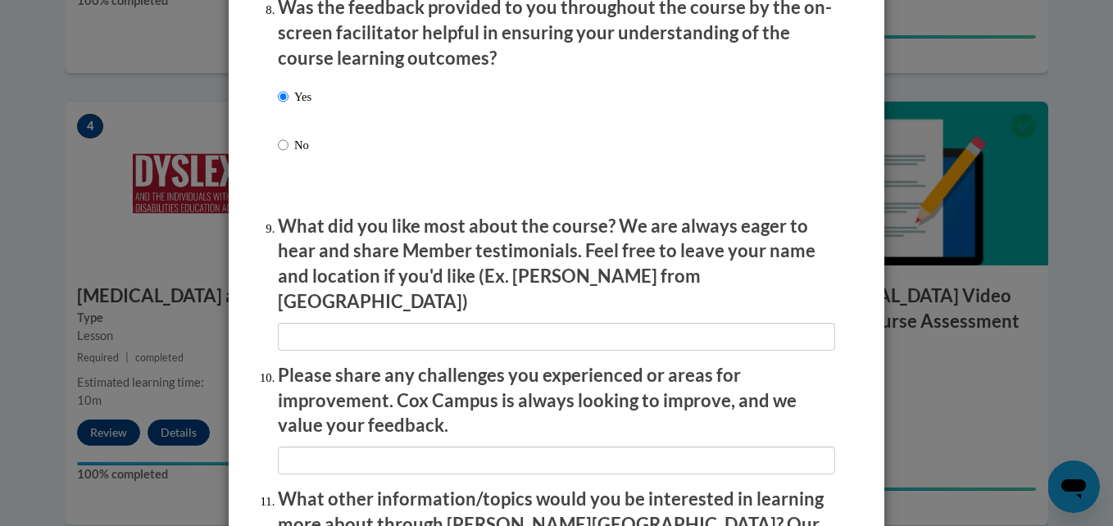
scroll to position [2577, 0]
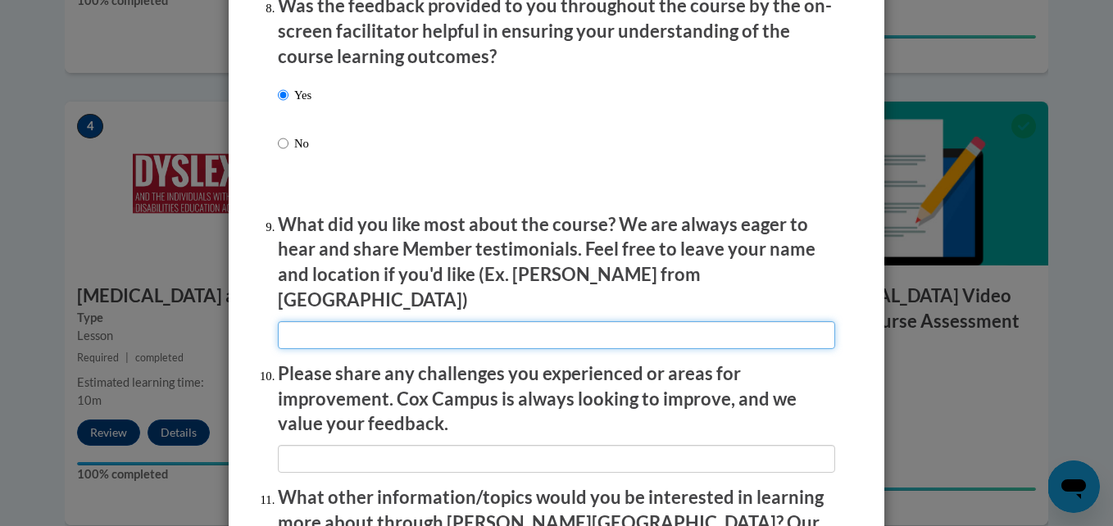
click at [329, 329] on input "textbox" at bounding box center [556, 335] width 557 height 28
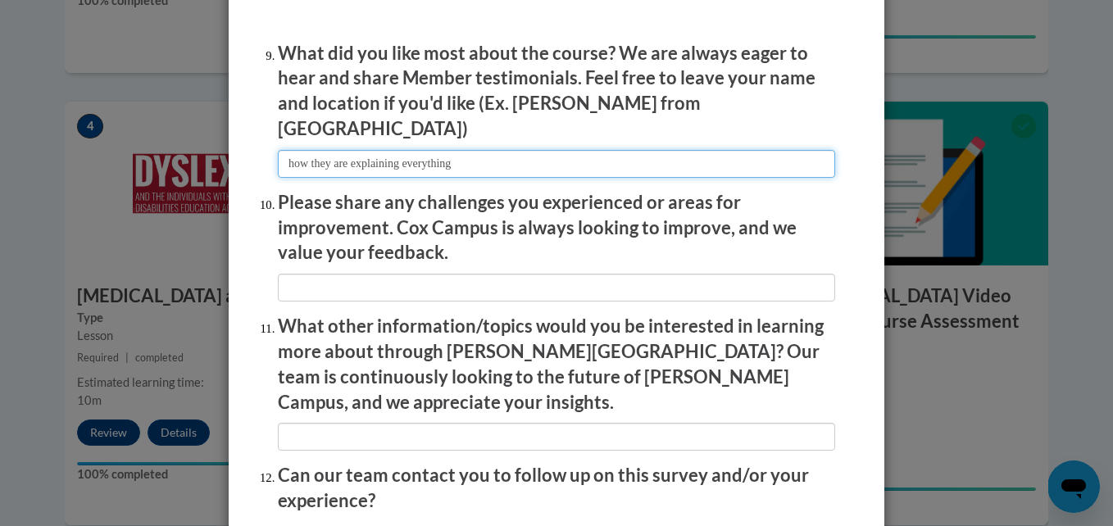
scroll to position [2755, 0]
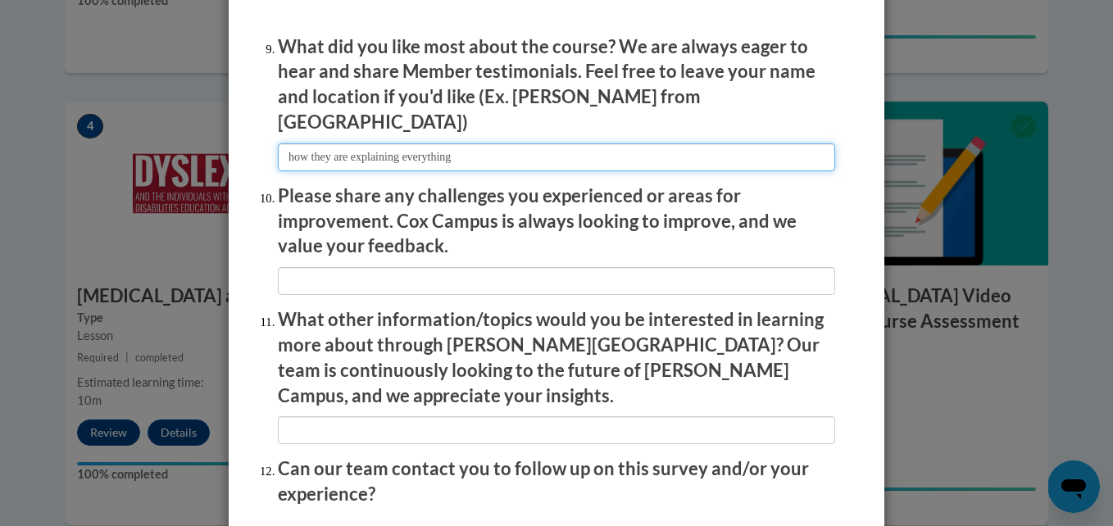
type input "how they are explaining everything"
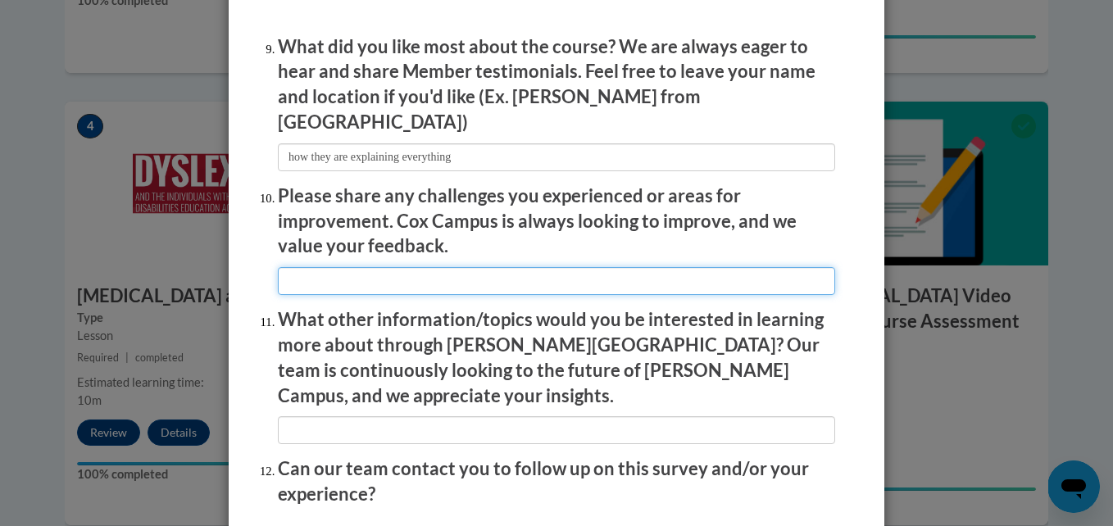
click at [384, 267] on input "textbox" at bounding box center [556, 281] width 557 height 28
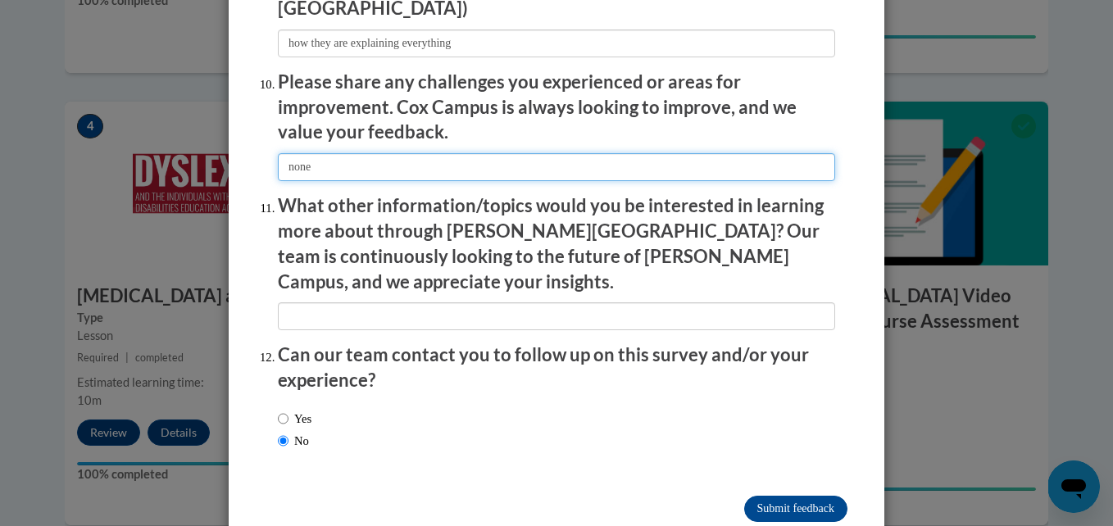
scroll to position [2869, 0]
type input "none"
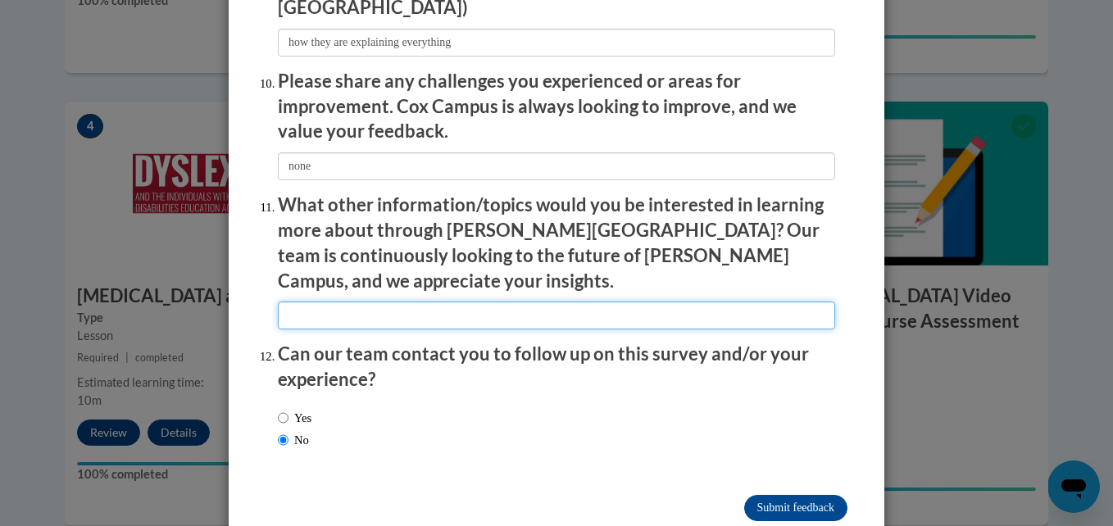
click at [380, 302] on input "textbox" at bounding box center [556, 316] width 557 height 28
type input "m"
type input "n"
type input "about autsim"
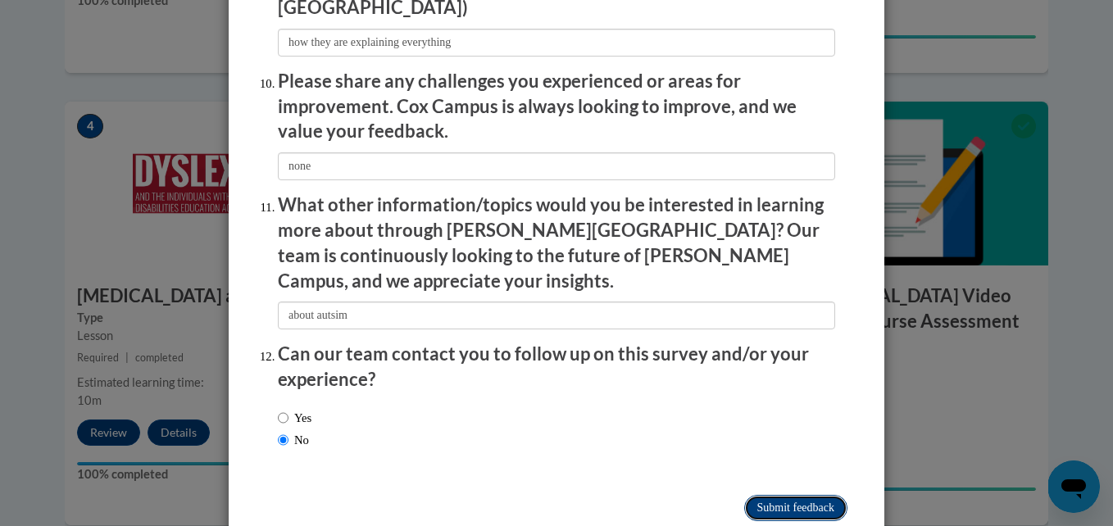
click at [765, 495] on input "Submit feedback" at bounding box center [795, 508] width 103 height 26
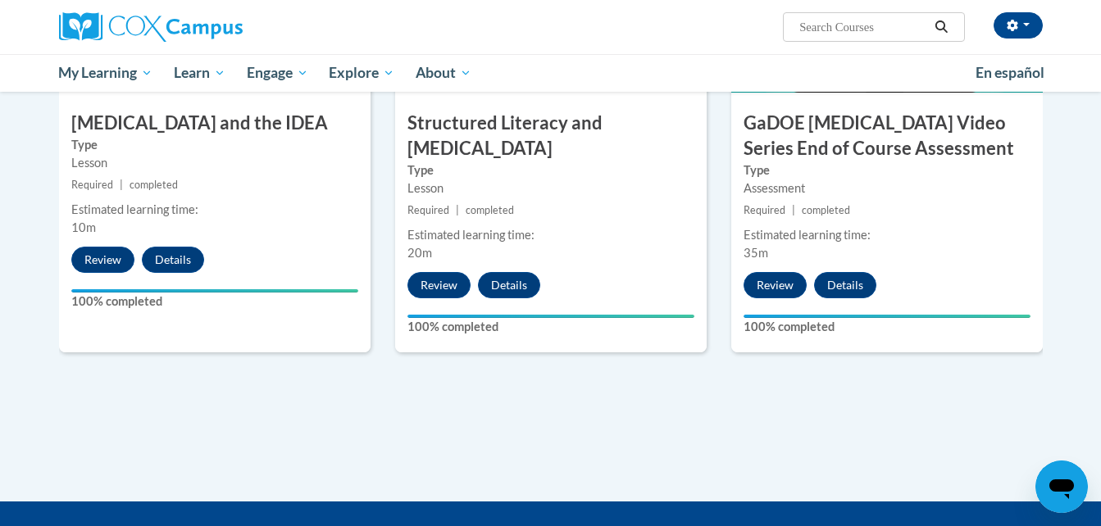
scroll to position [1000, 0]
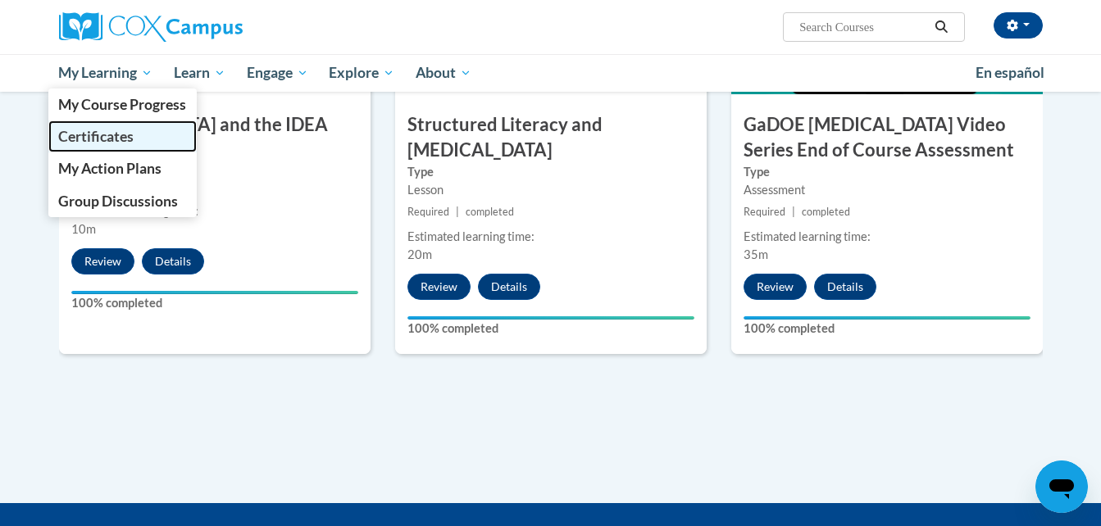
click at [97, 139] on span "Certificates" at bounding box center [95, 136] width 75 height 17
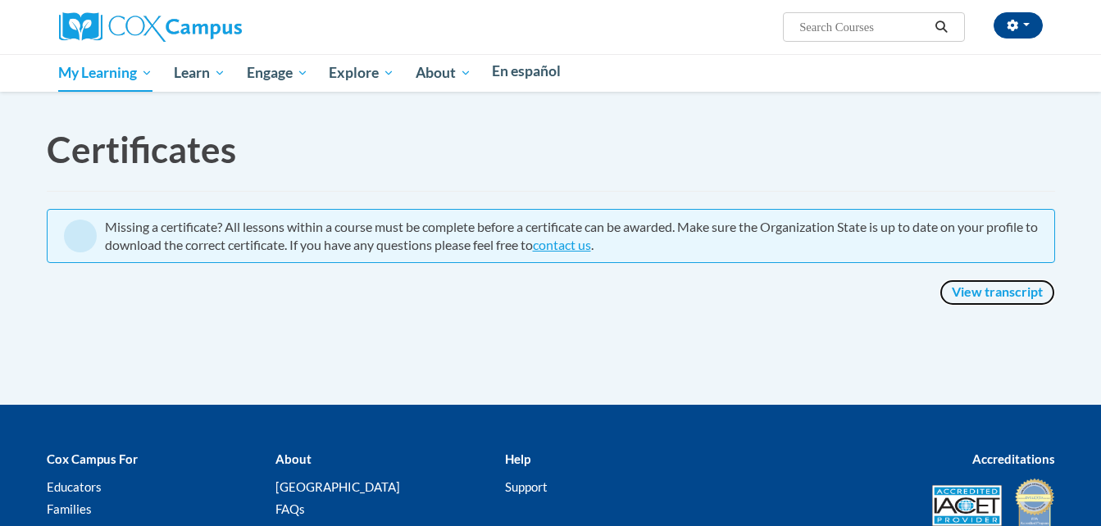
click at [1007, 288] on link "View transcript" at bounding box center [997, 292] width 116 height 26
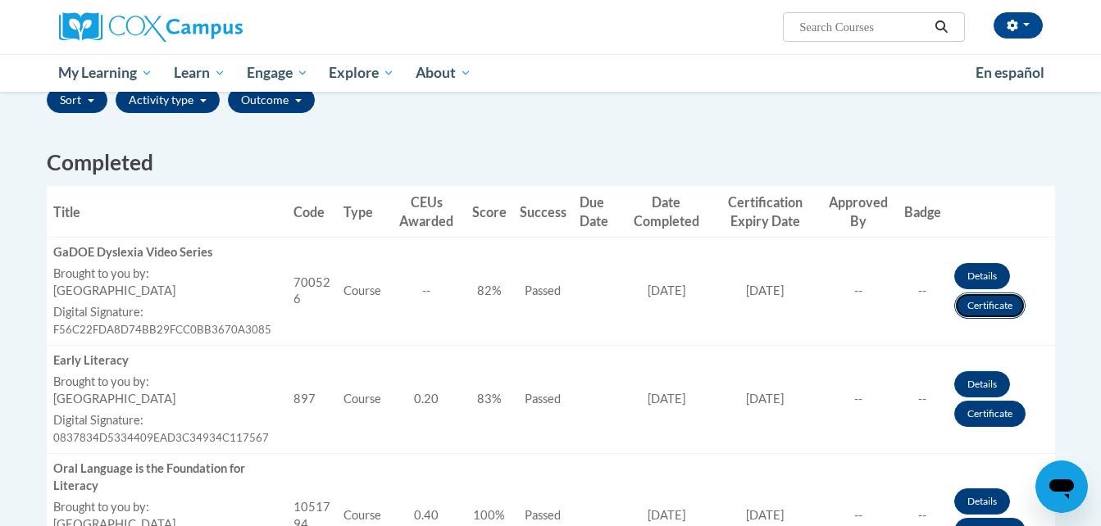
click at [970, 315] on link "Certificate" at bounding box center [989, 306] width 71 height 26
